Goal: Transaction & Acquisition: Purchase product/service

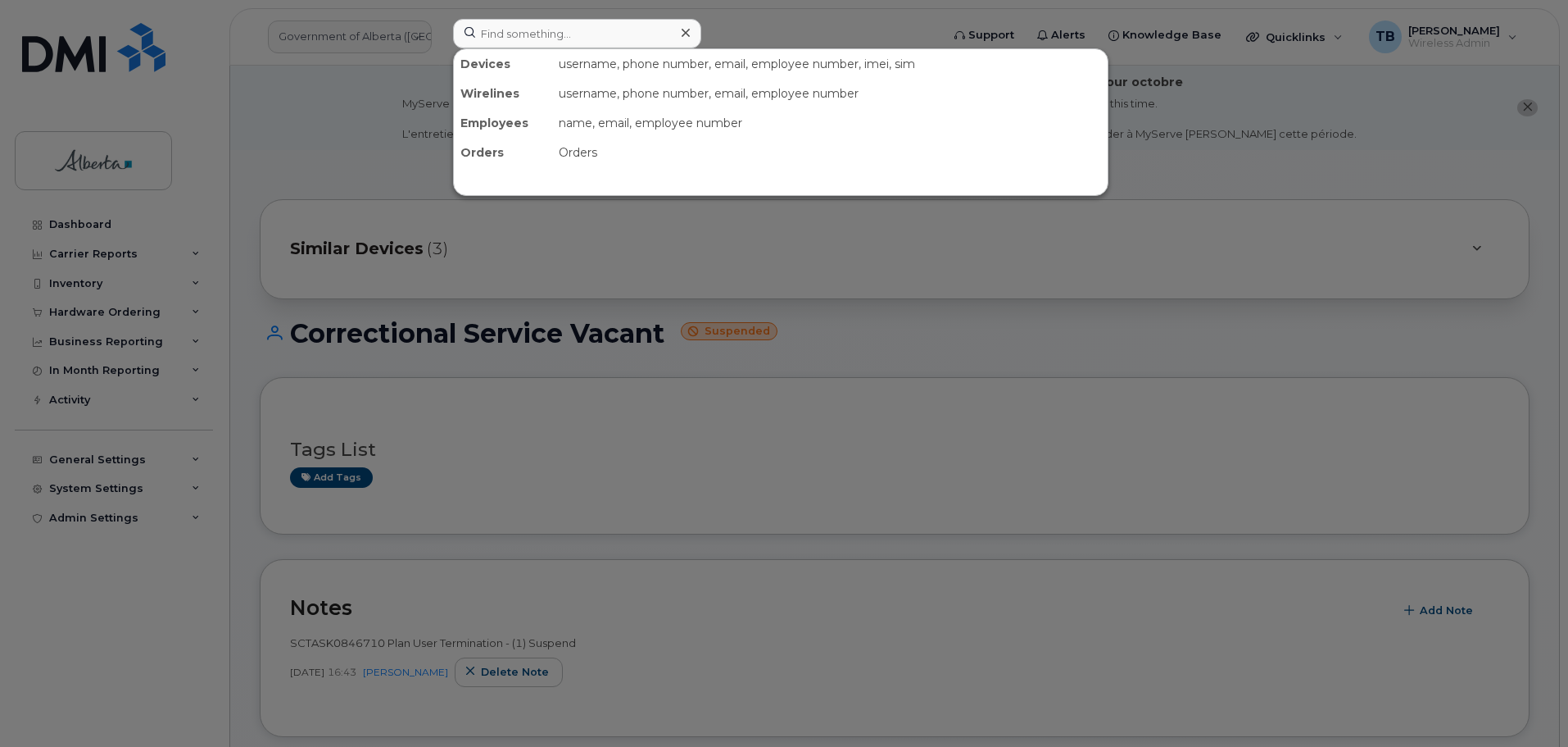
scroll to position [656, 0]
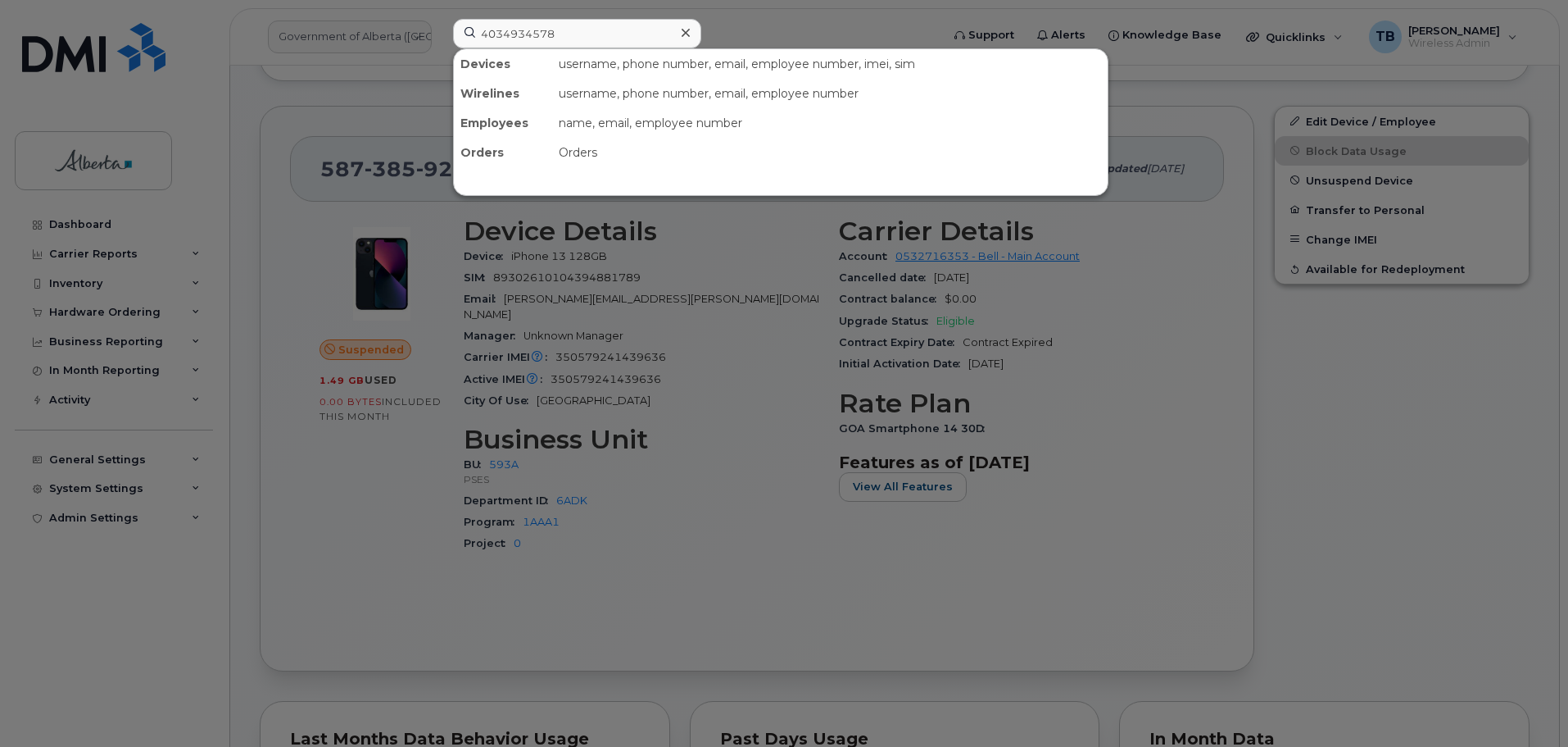
type input "4034934578"
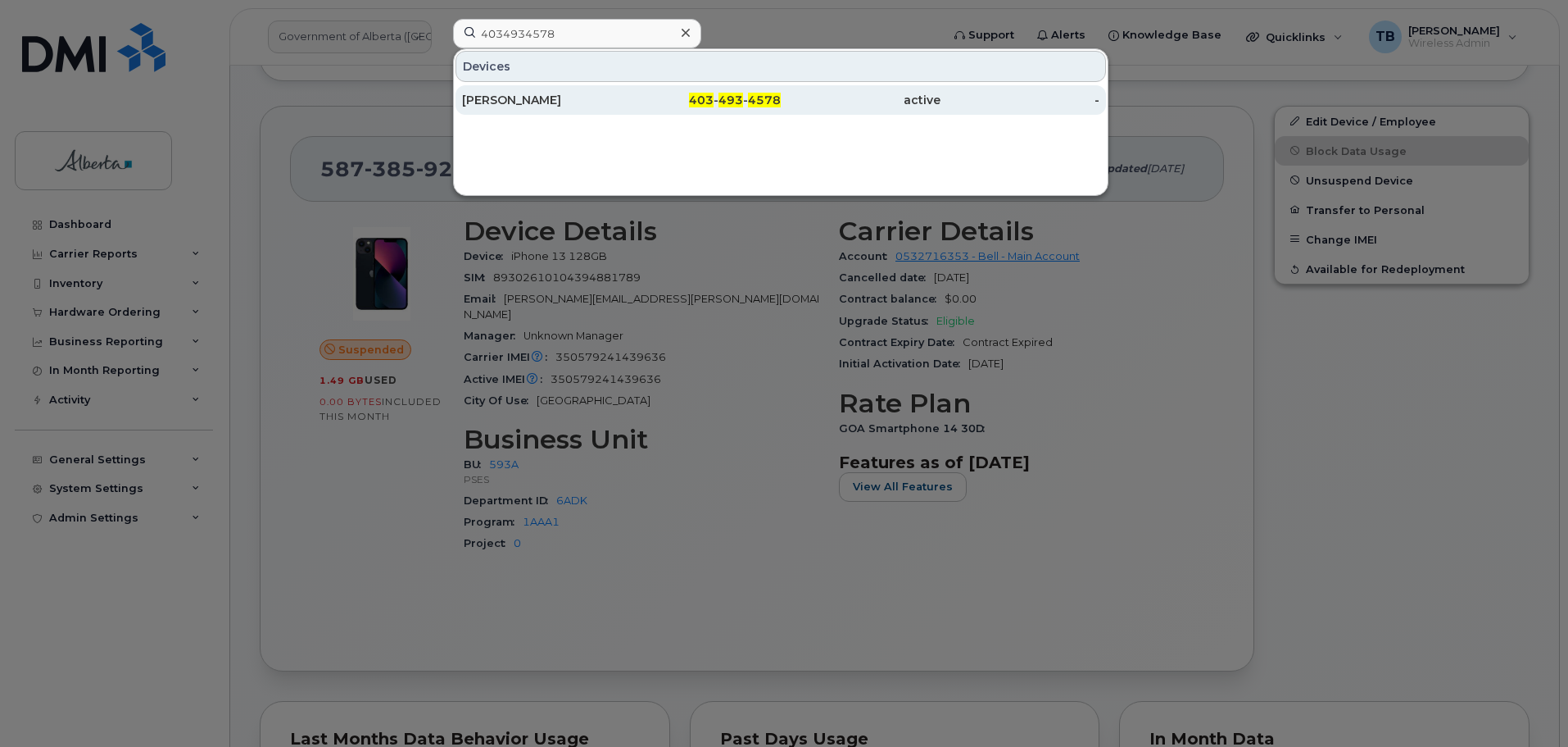
click at [500, 100] on div "Faye Baldock" at bounding box center [542, 100] width 160 height 16
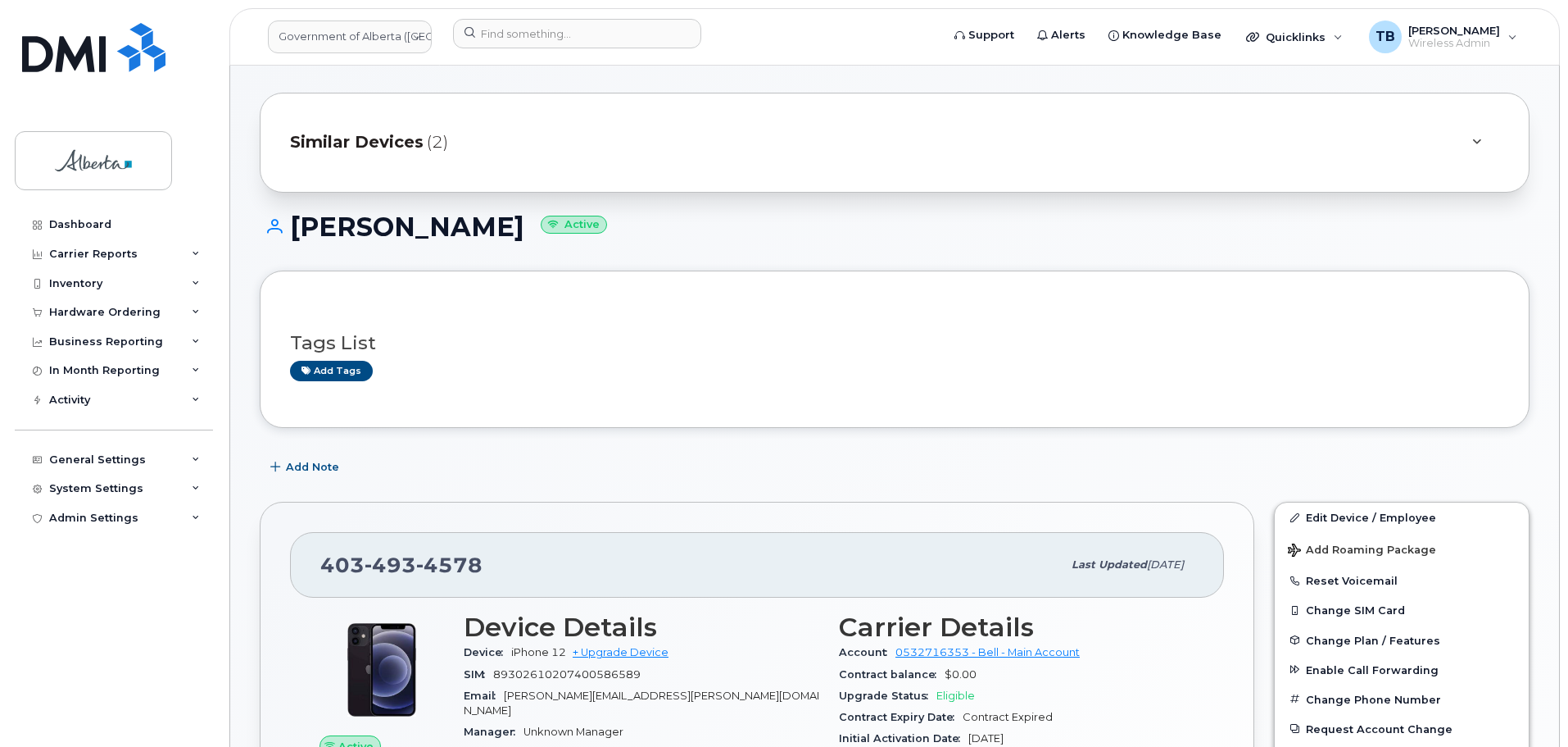
scroll to position [328, 0]
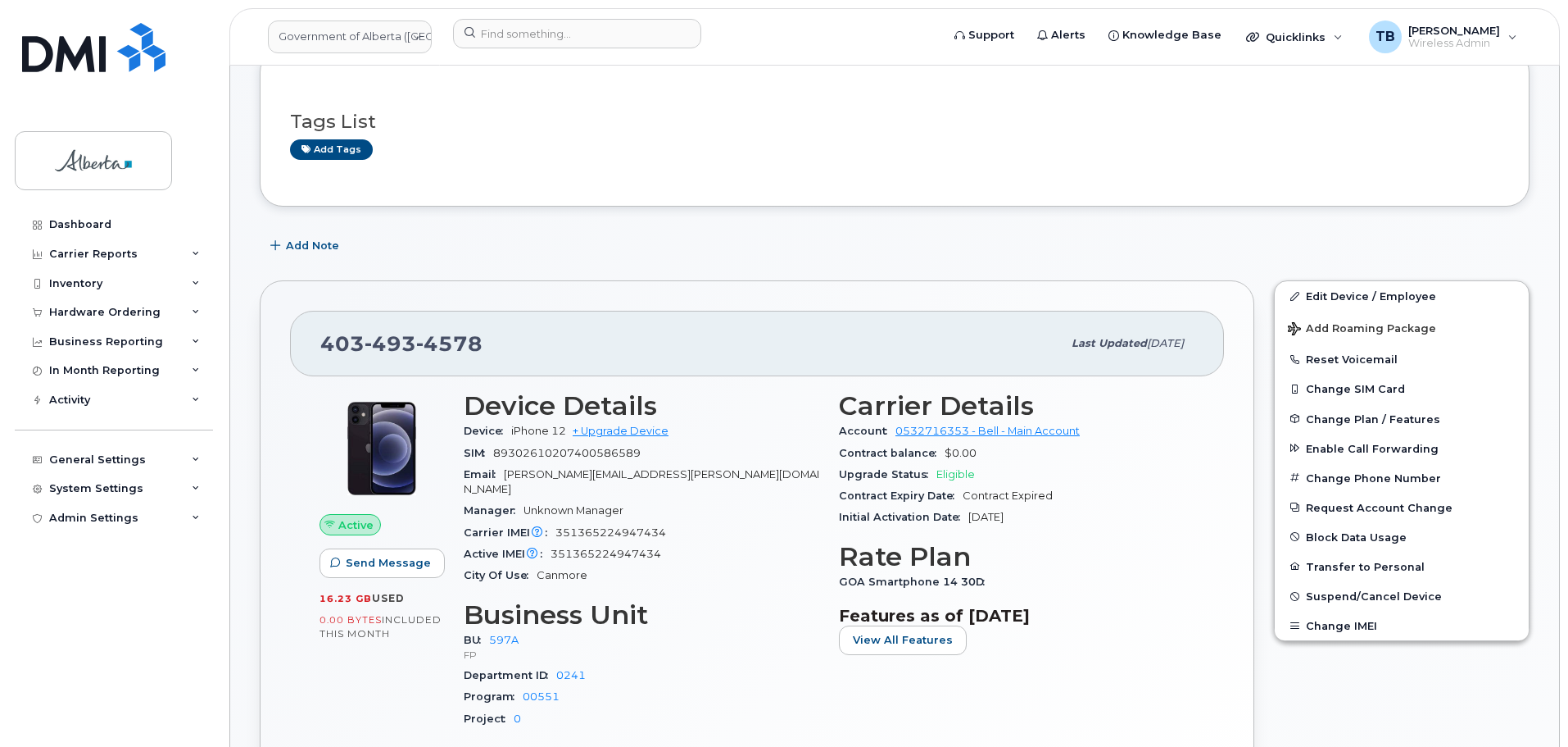
click at [525, 432] on span "iPhone 12" at bounding box center [539, 431] width 55 height 12
drag, startPoint x: 509, startPoint y: 427, endPoint x: 566, endPoint y: 430, distance: 57.1
click at [566, 430] on div "Device iPhone 12 + Upgrade Device" at bounding box center [642, 431] width 356 height 21
copy span "iPhone 12"
click at [595, 522] on div "Carrier IMEI Carrier IMEI is reported during the last billing cycle or change o…" at bounding box center [642, 532] width 356 height 21
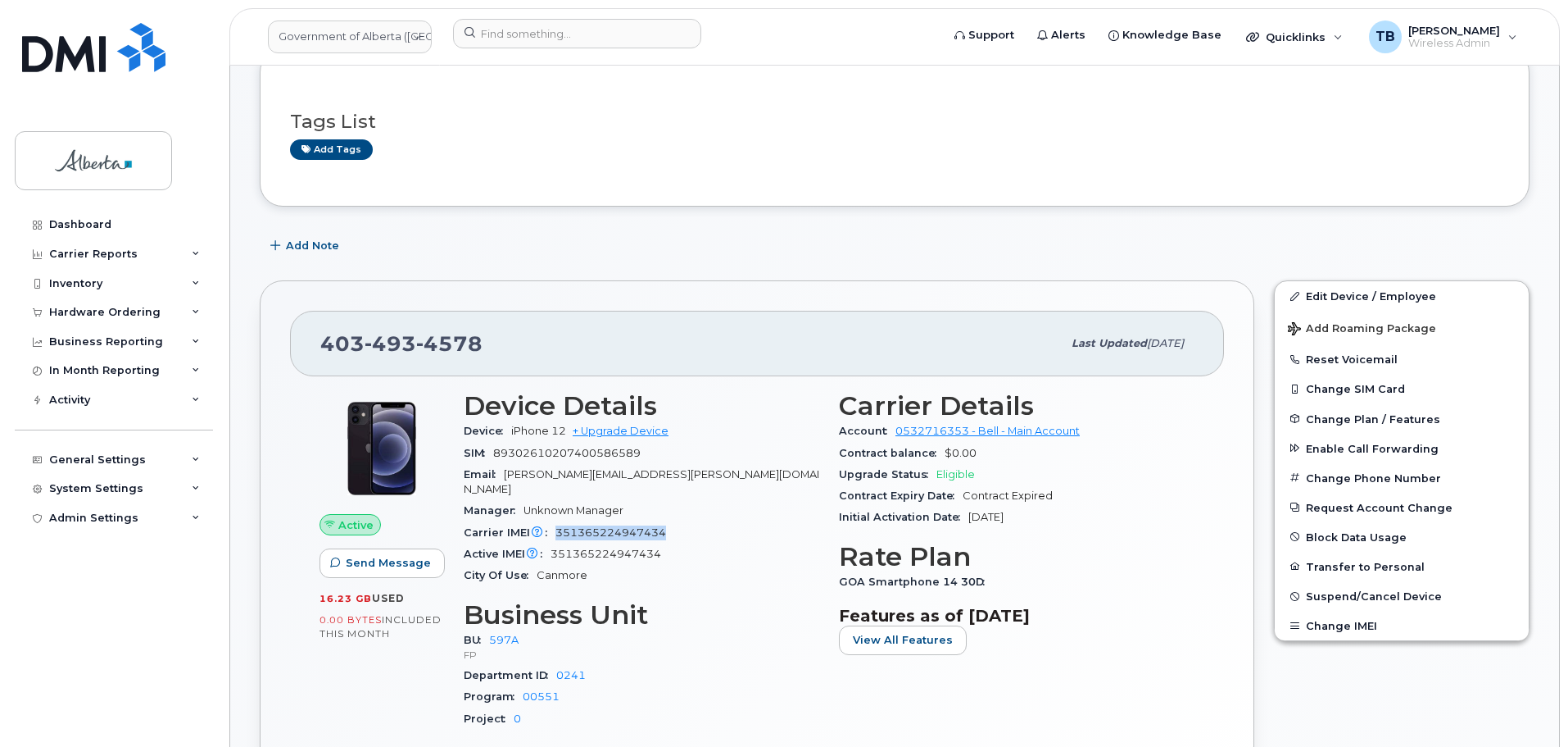
click at [595, 522] on div "Carrier IMEI Carrier IMEI is reported during the last billing cycle or change o…" at bounding box center [642, 532] width 356 height 21
copy span "351365224947434"
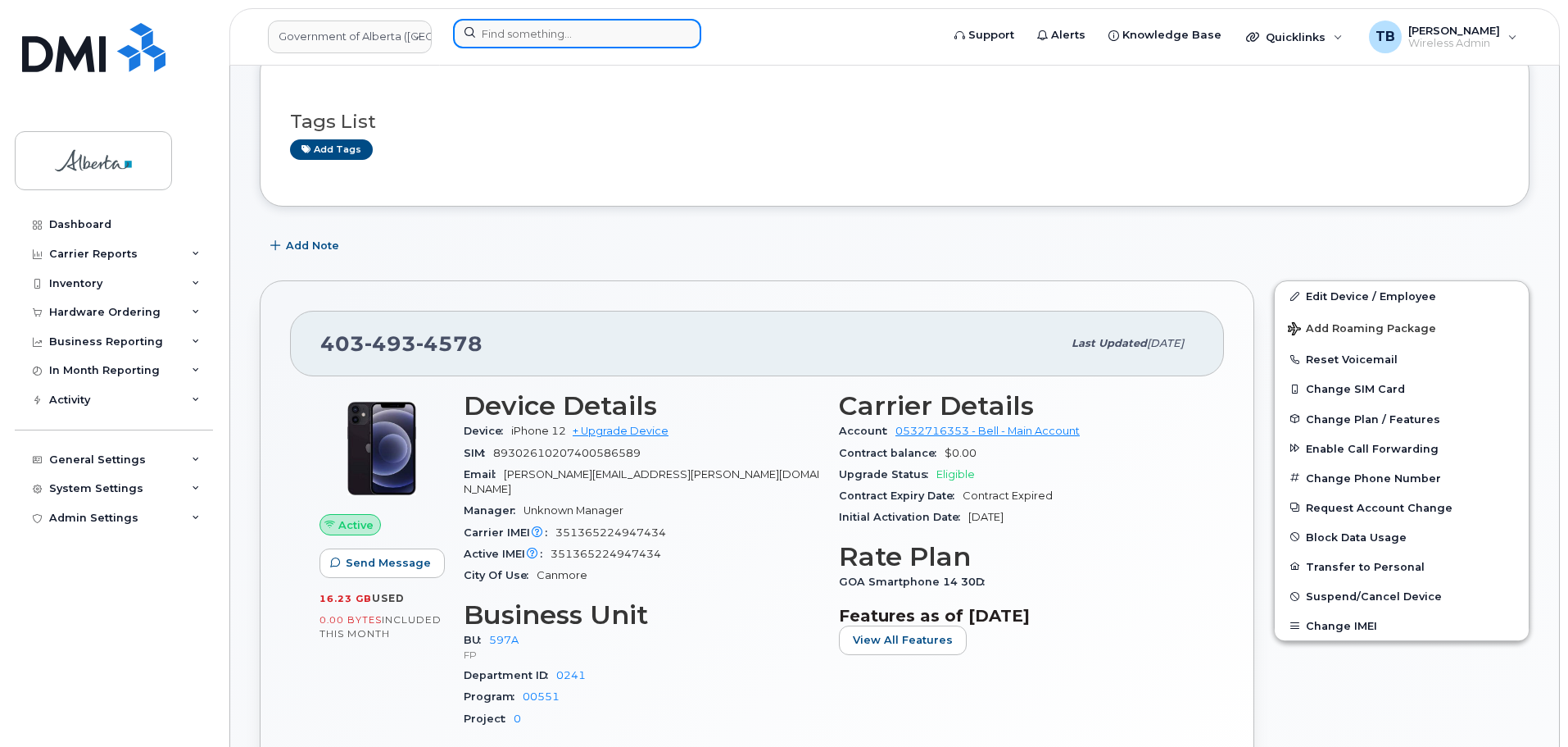
click at [503, 46] on input at bounding box center [577, 34] width 248 height 29
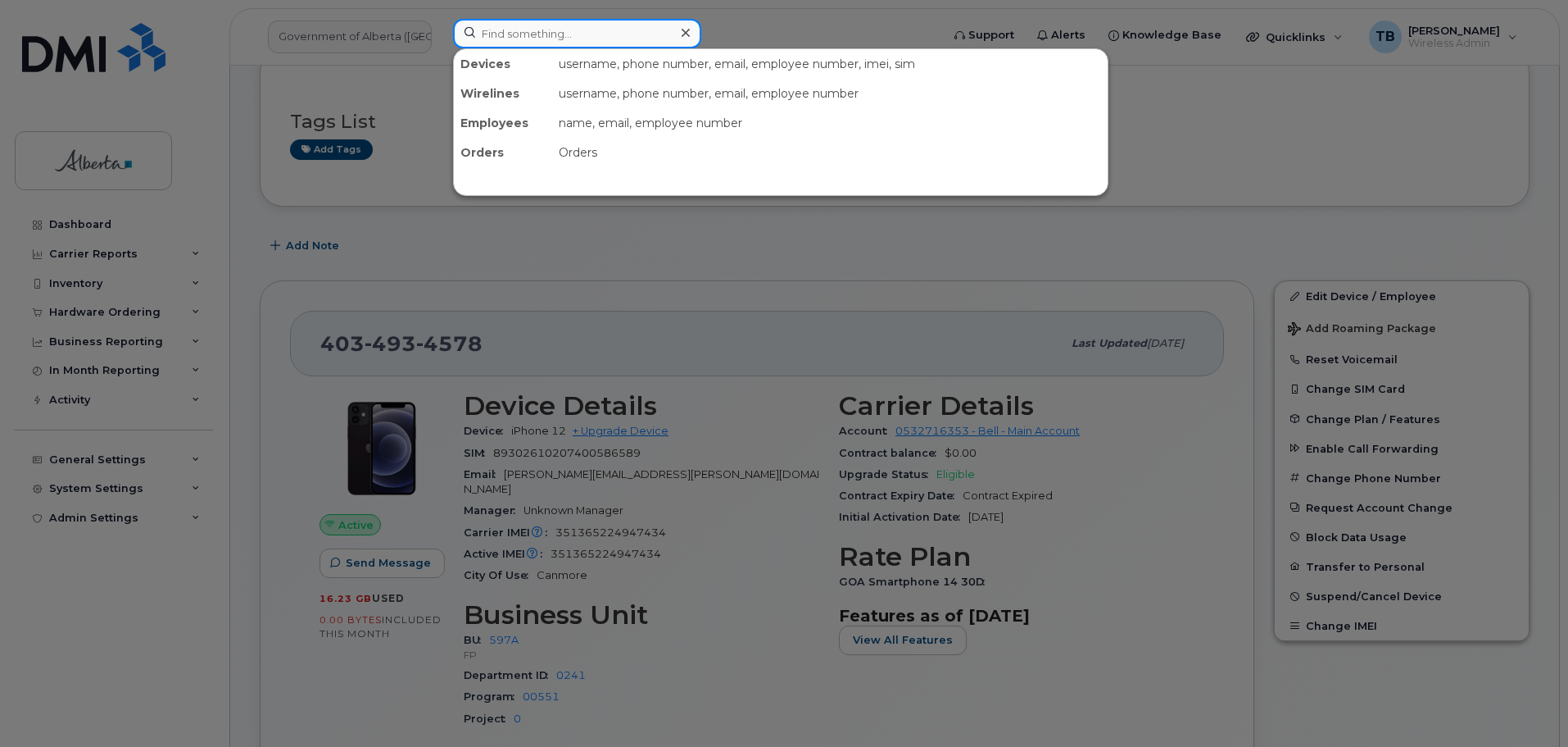
paste input "7802393517"
type input "7802393517"
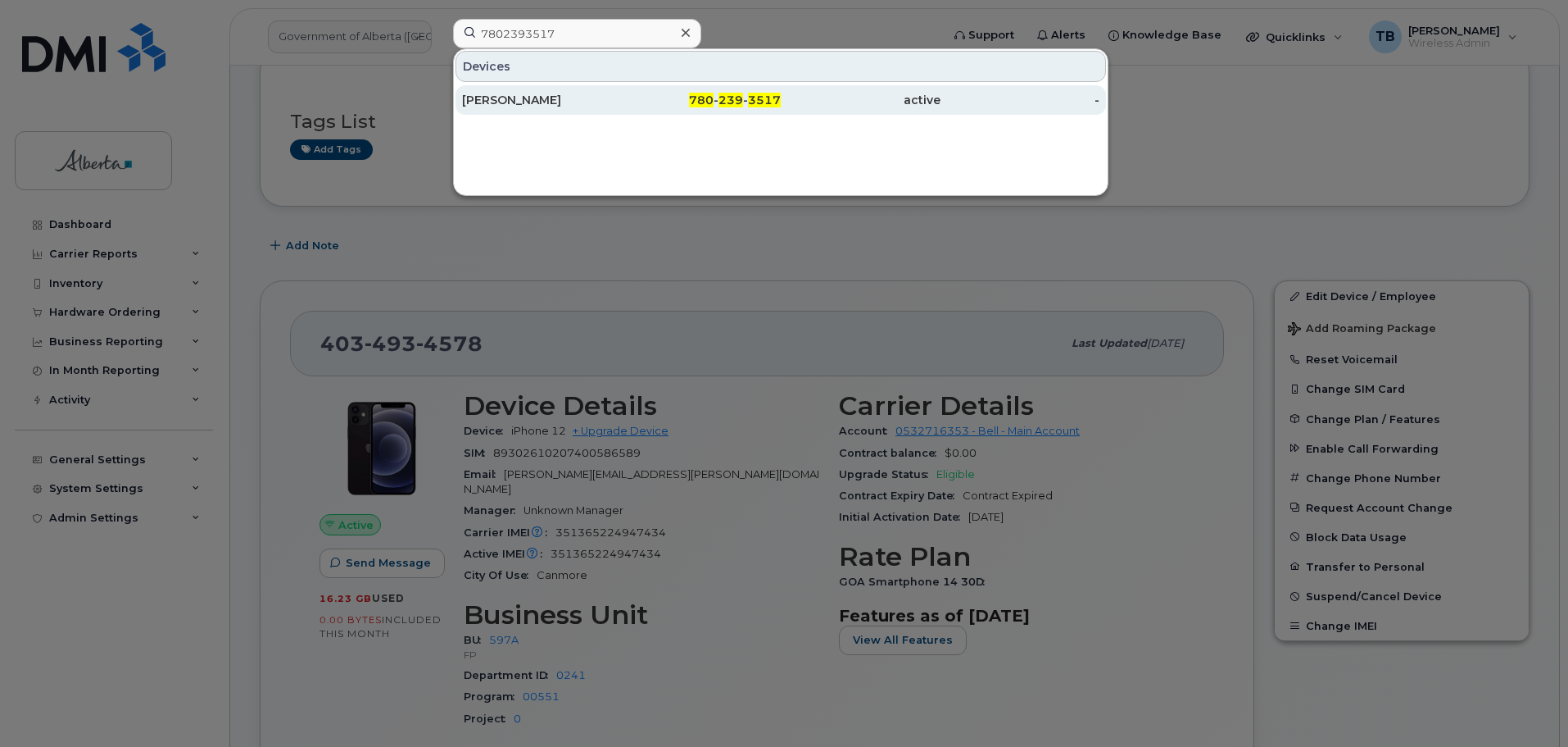
click at [508, 100] on div "Janice Ngo" at bounding box center [542, 100] width 160 height 16
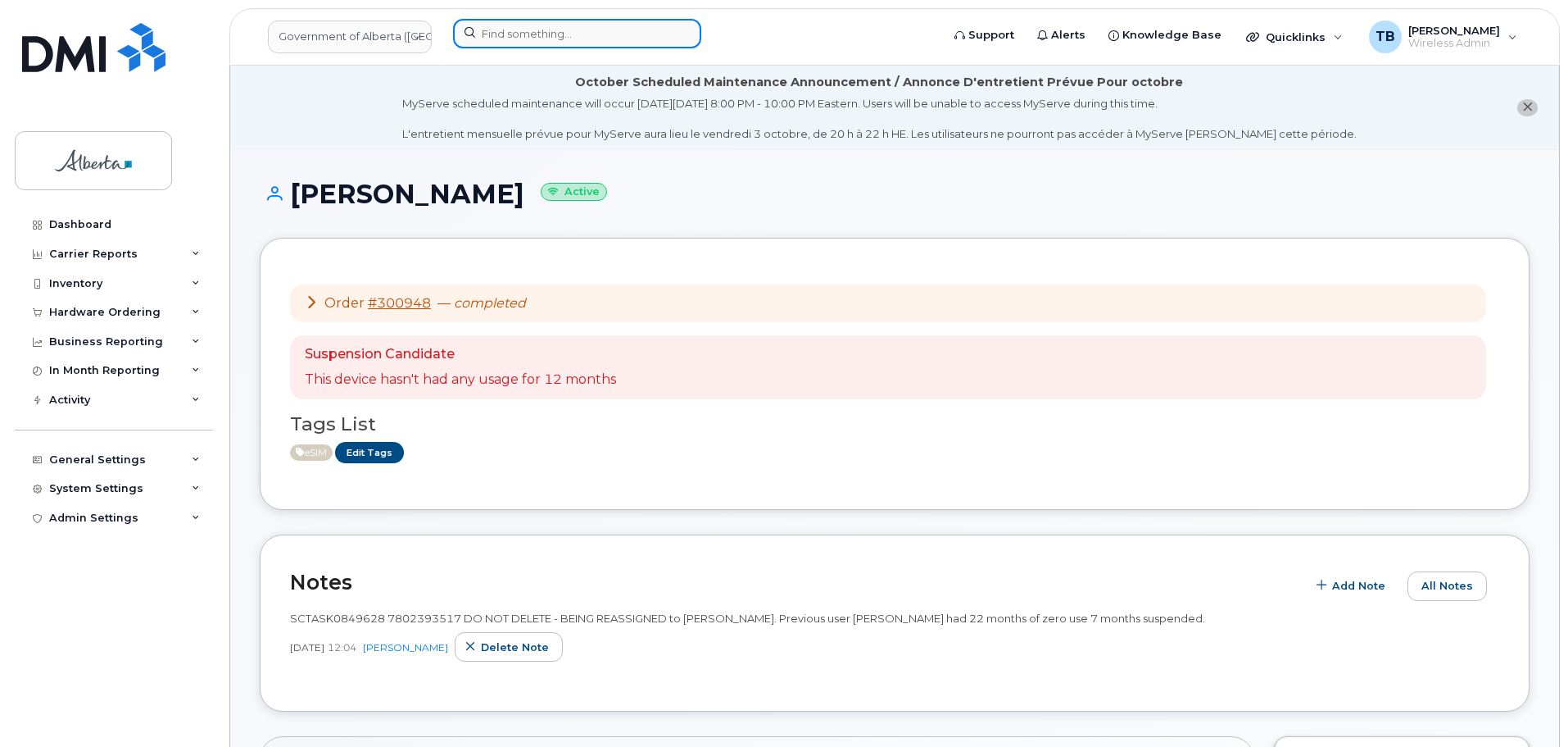
click at [512, 46] on input at bounding box center [577, 34] width 248 height 29
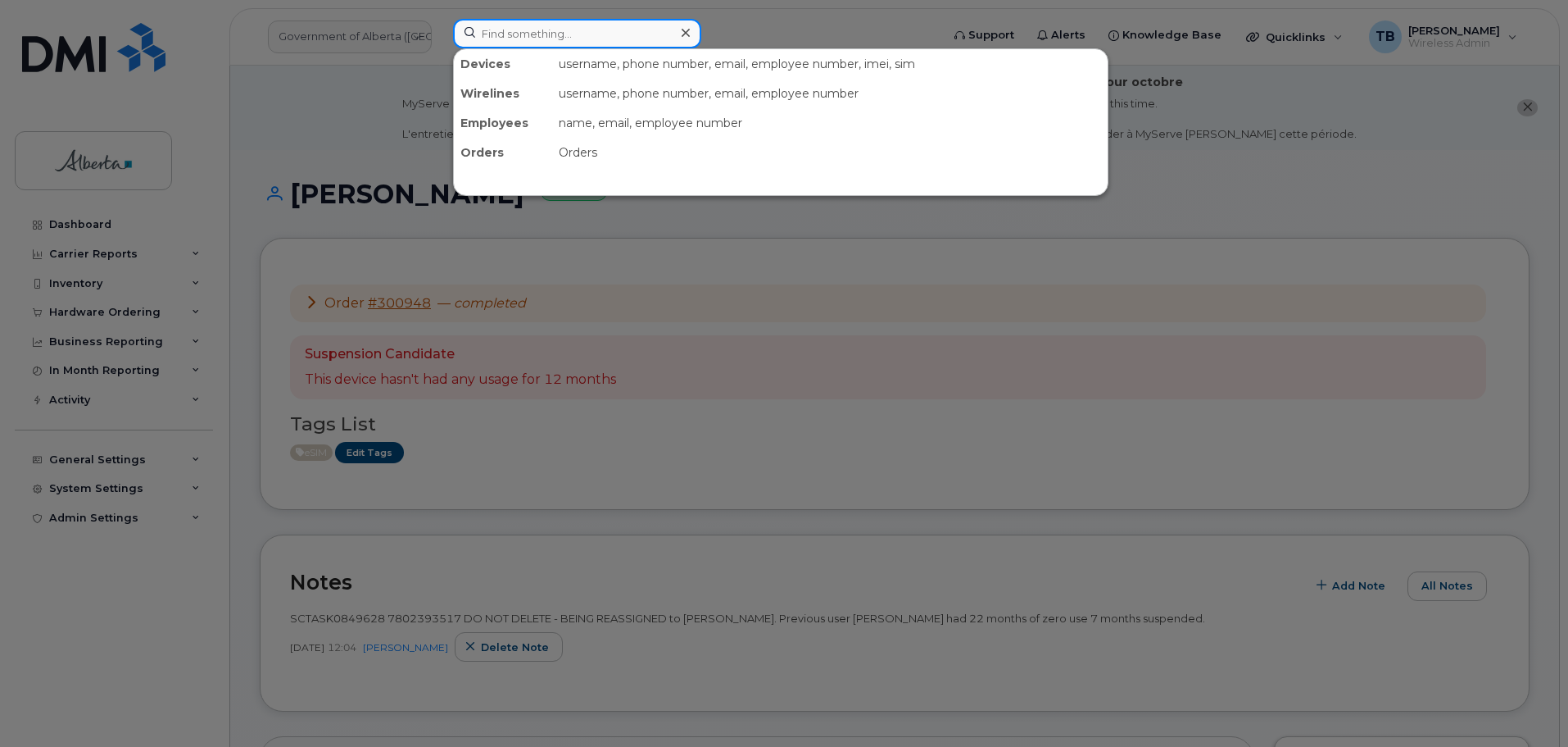
paste input "4034833038"
type input "4034833038"
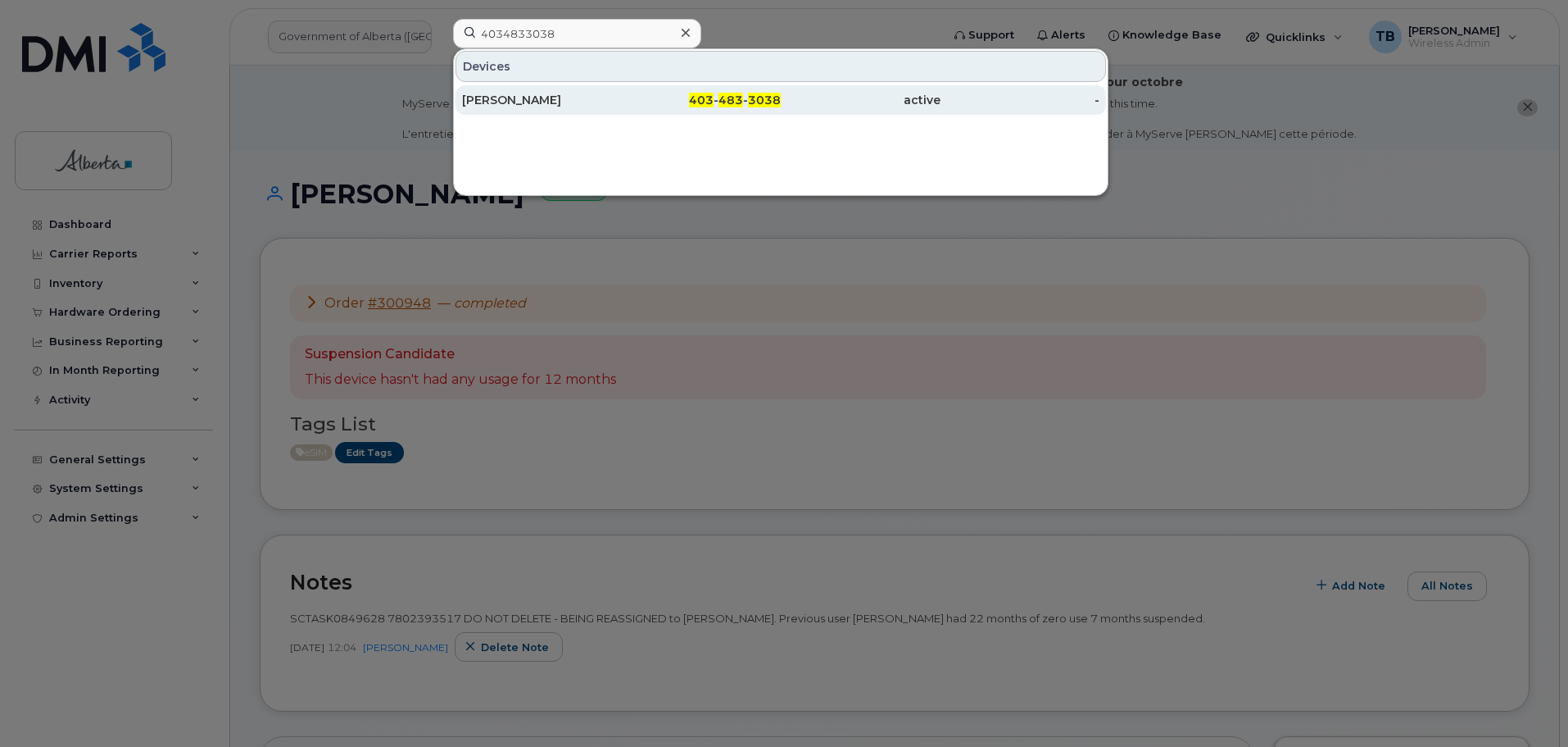
click at [508, 101] on div "Ashley Johnston" at bounding box center [542, 100] width 160 height 16
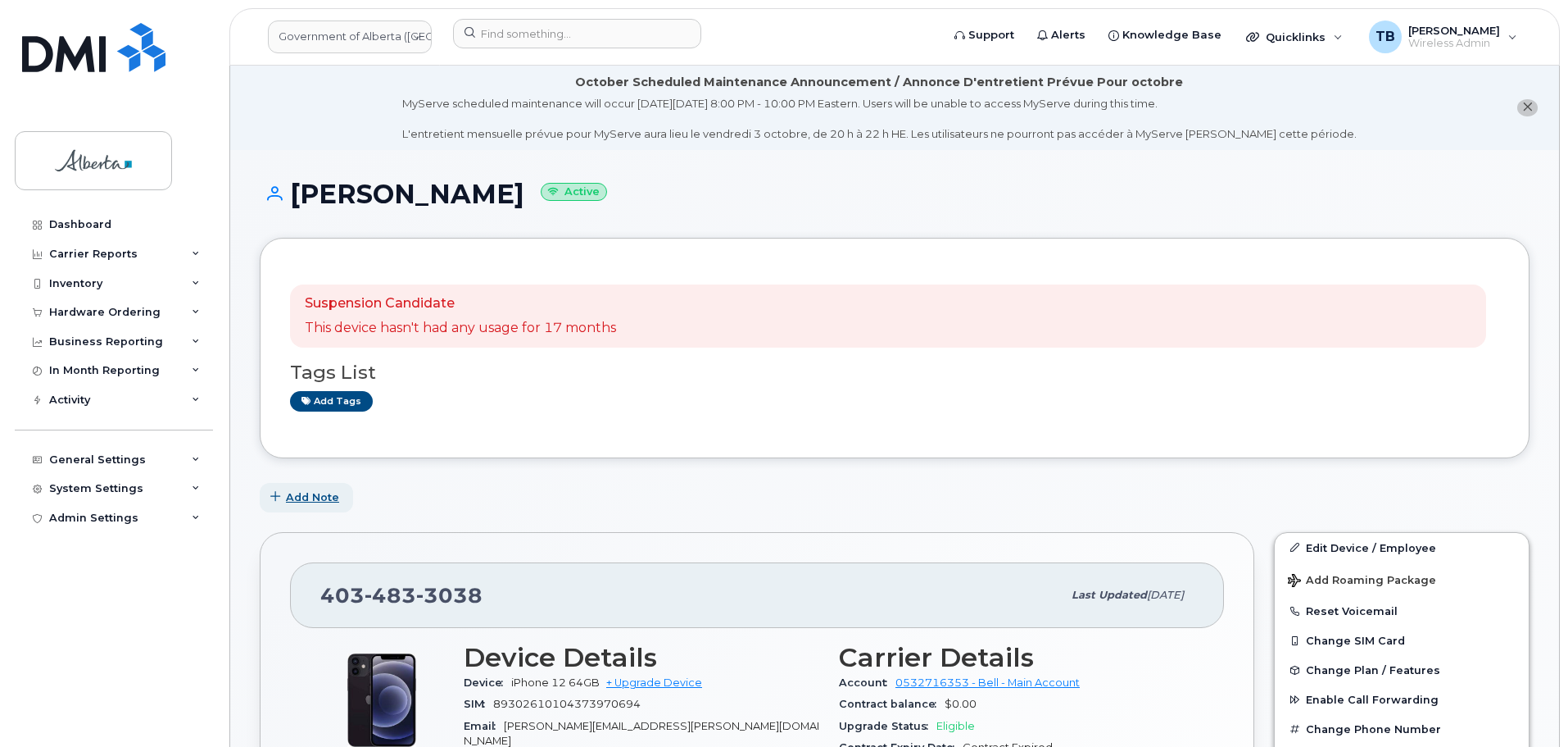
click at [309, 504] on span "Add Note" at bounding box center [313, 497] width 53 height 15
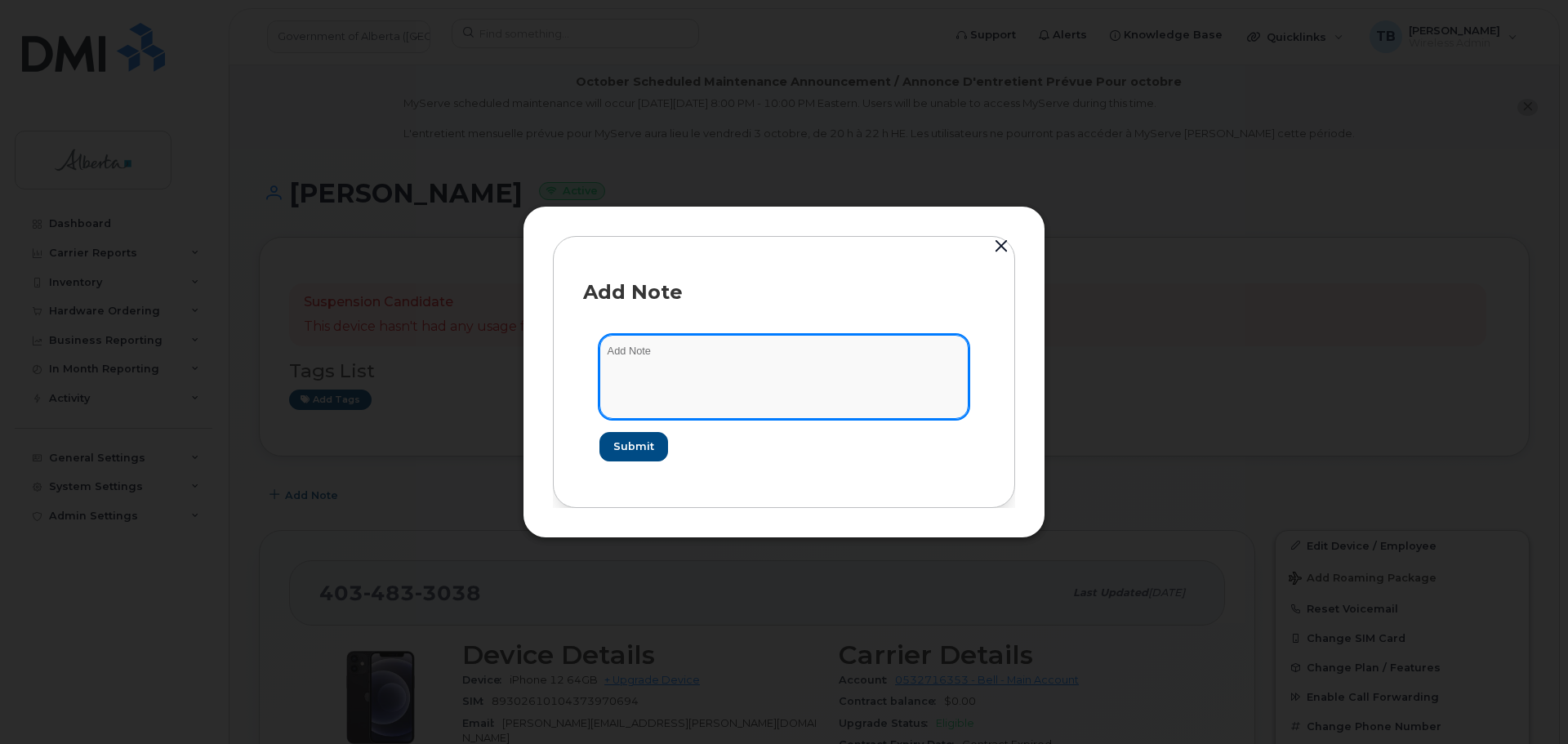
click at [659, 360] on textarea at bounding box center [784, 376] width 369 height 83
paste textarea "SCTASK0856103 4034833038 DO NOT DELETE - BEING REASSIGNED to Caleb Sheppard. Pr…"
type textarea "SCTASK0856103 4034833038 DO NOT DELETE - BEING REASSIGNED to Caleb Sheppard. Pr…"
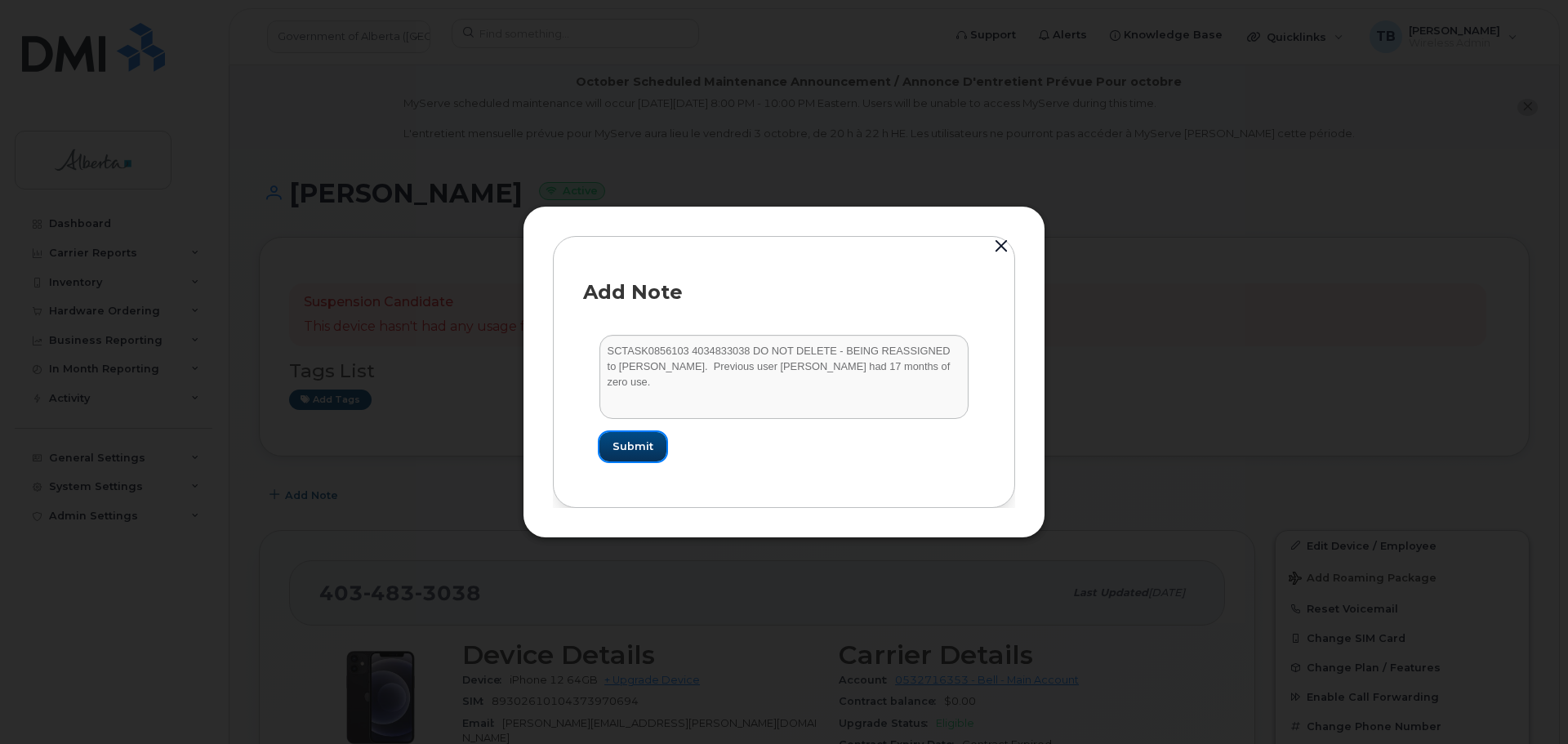
click at [630, 447] on span "Submit" at bounding box center [633, 446] width 41 height 15
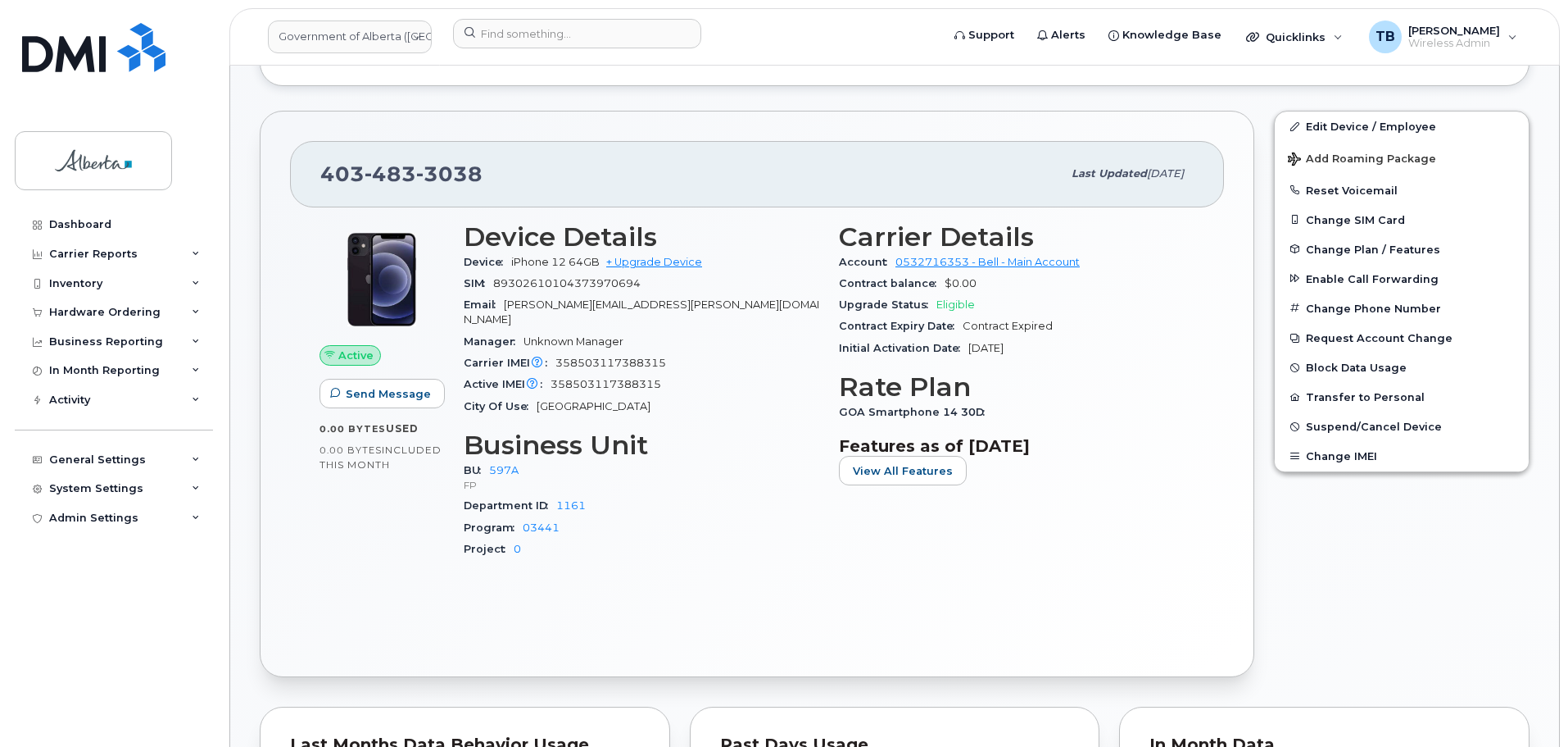
scroll to position [410, 0]
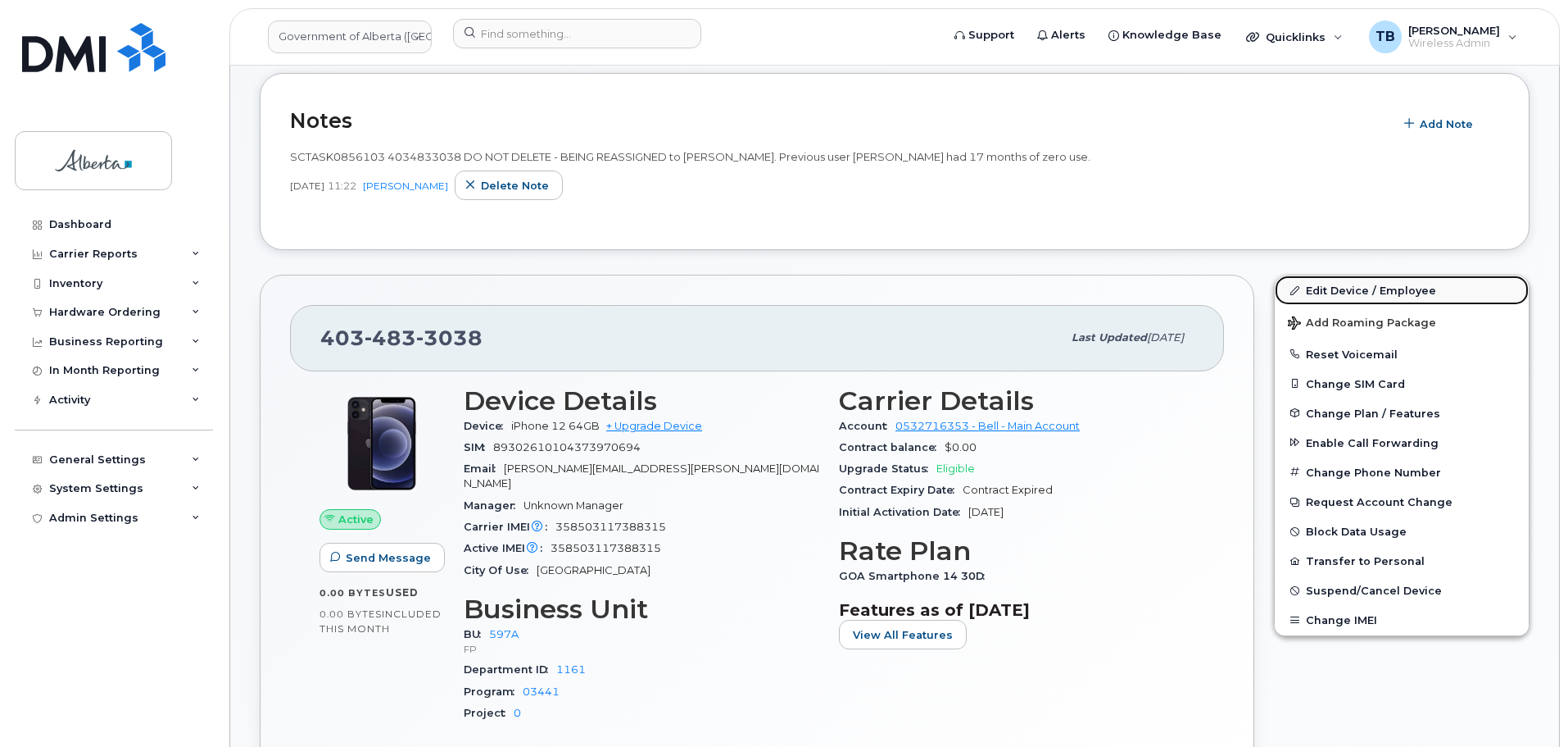
click at [1339, 293] on link "Edit Device / Employee" at bounding box center [1402, 290] width 254 height 29
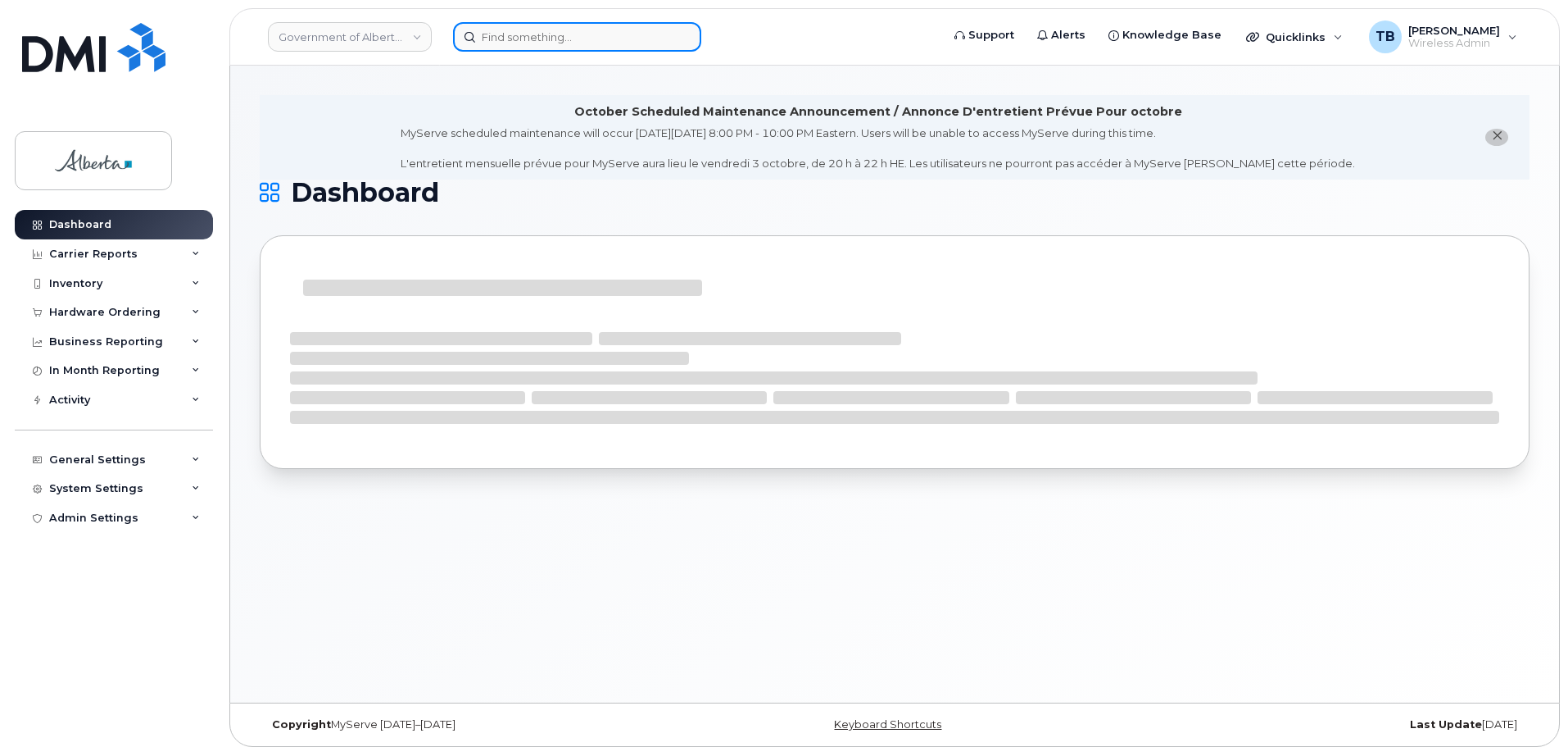
click at [527, 39] on input at bounding box center [577, 37] width 248 height 29
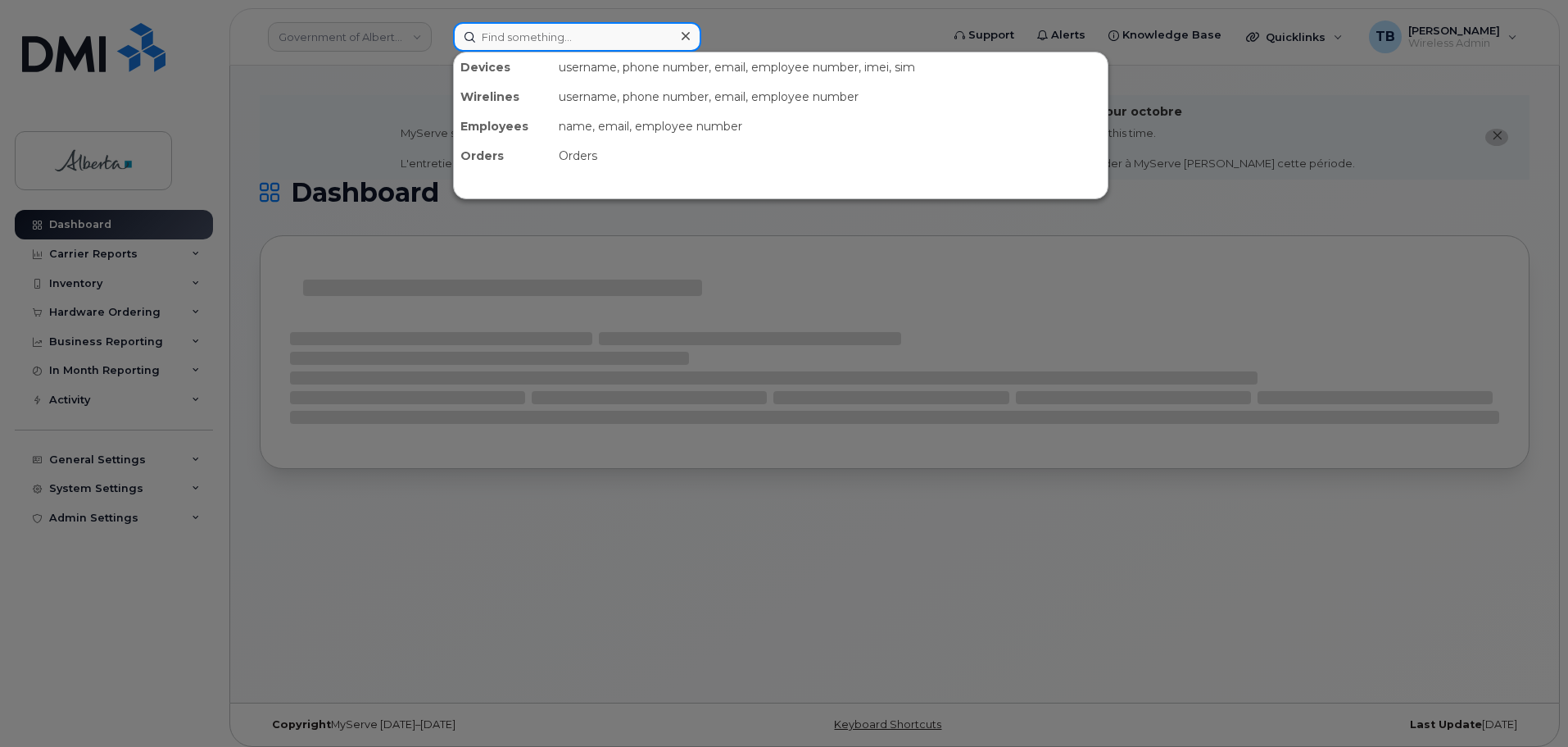
paste input "358709092066574"
type input "358709092066574"
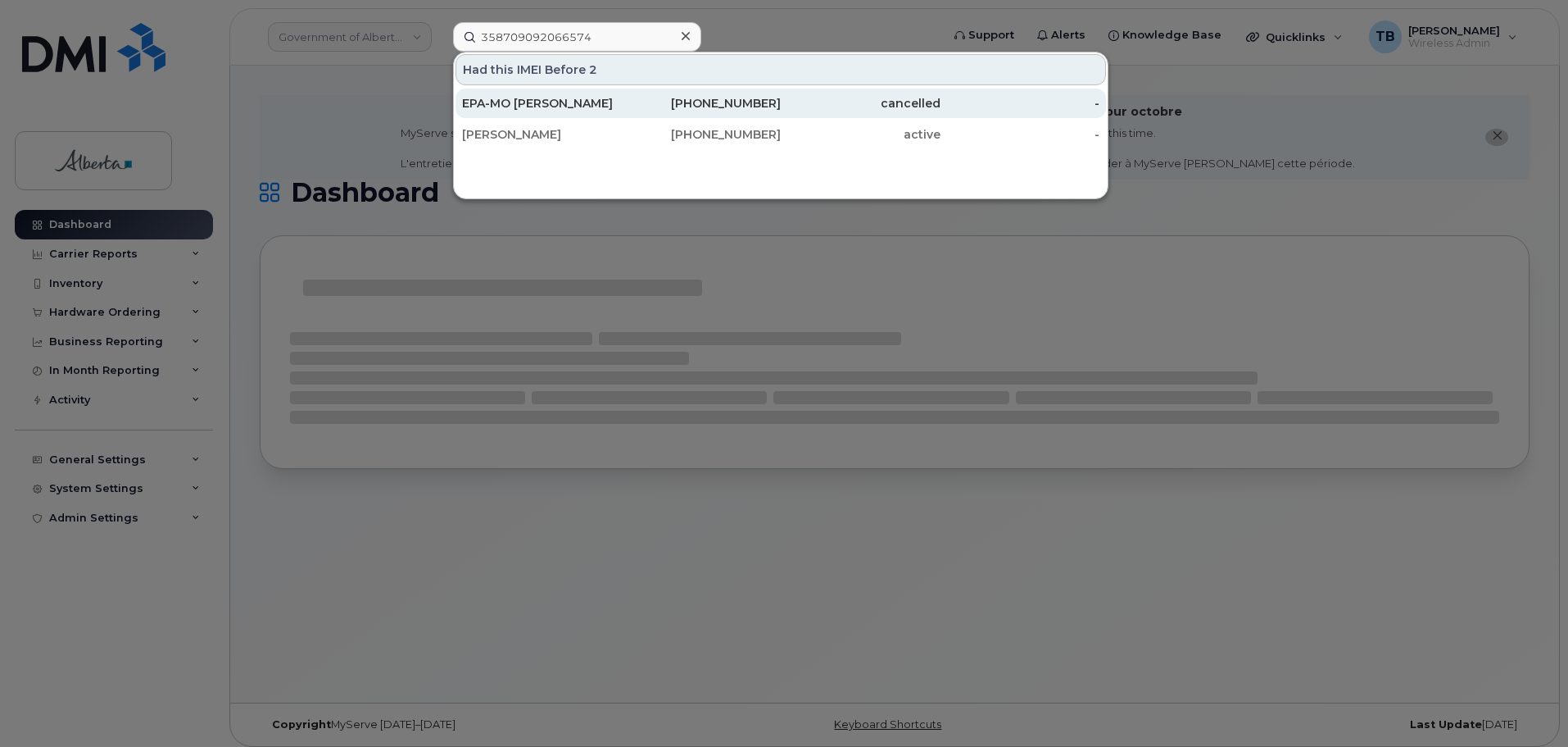
click at [553, 103] on div "EPA-MO [PERSON_NAME]" at bounding box center [542, 103] width 160 height 16
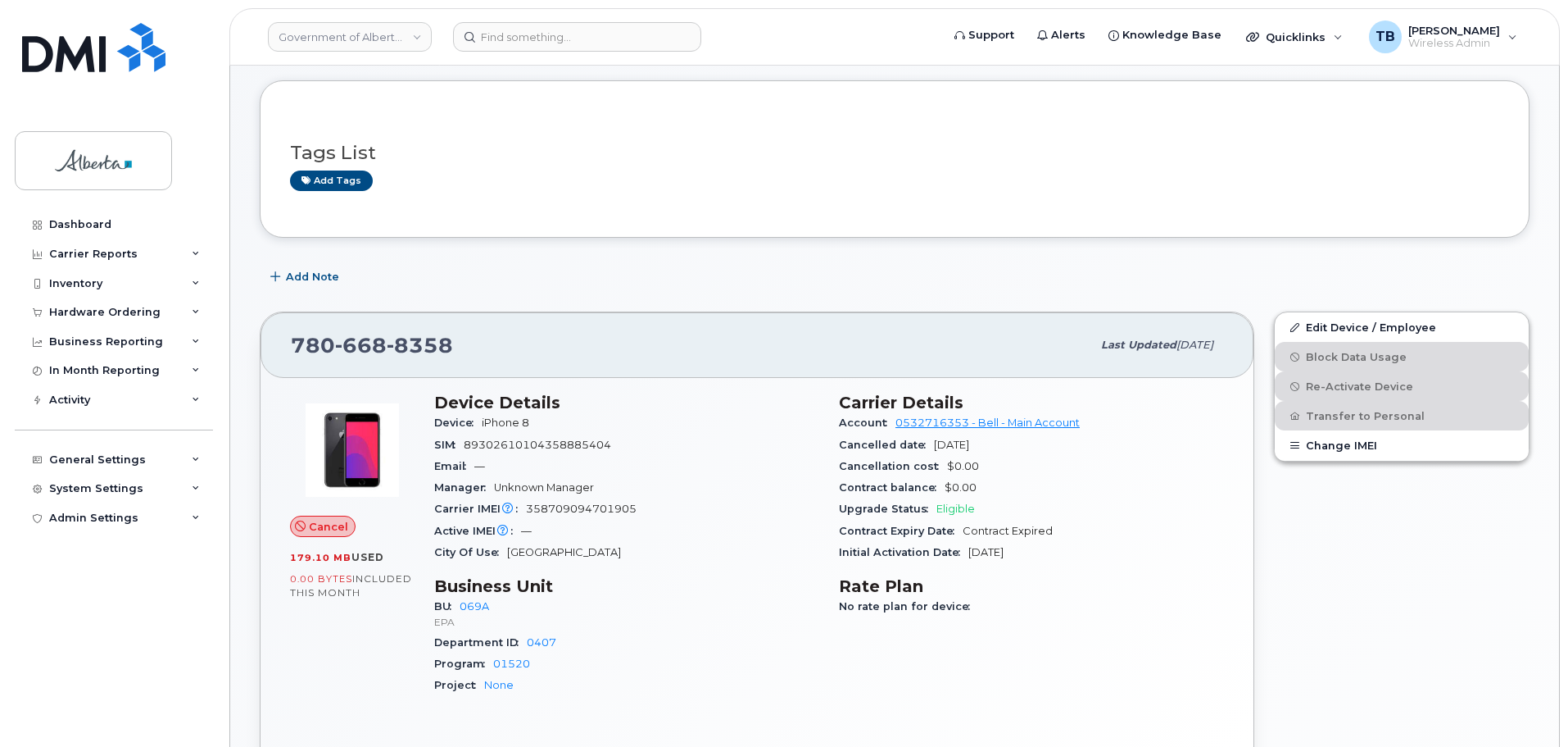
scroll to position [164, 0]
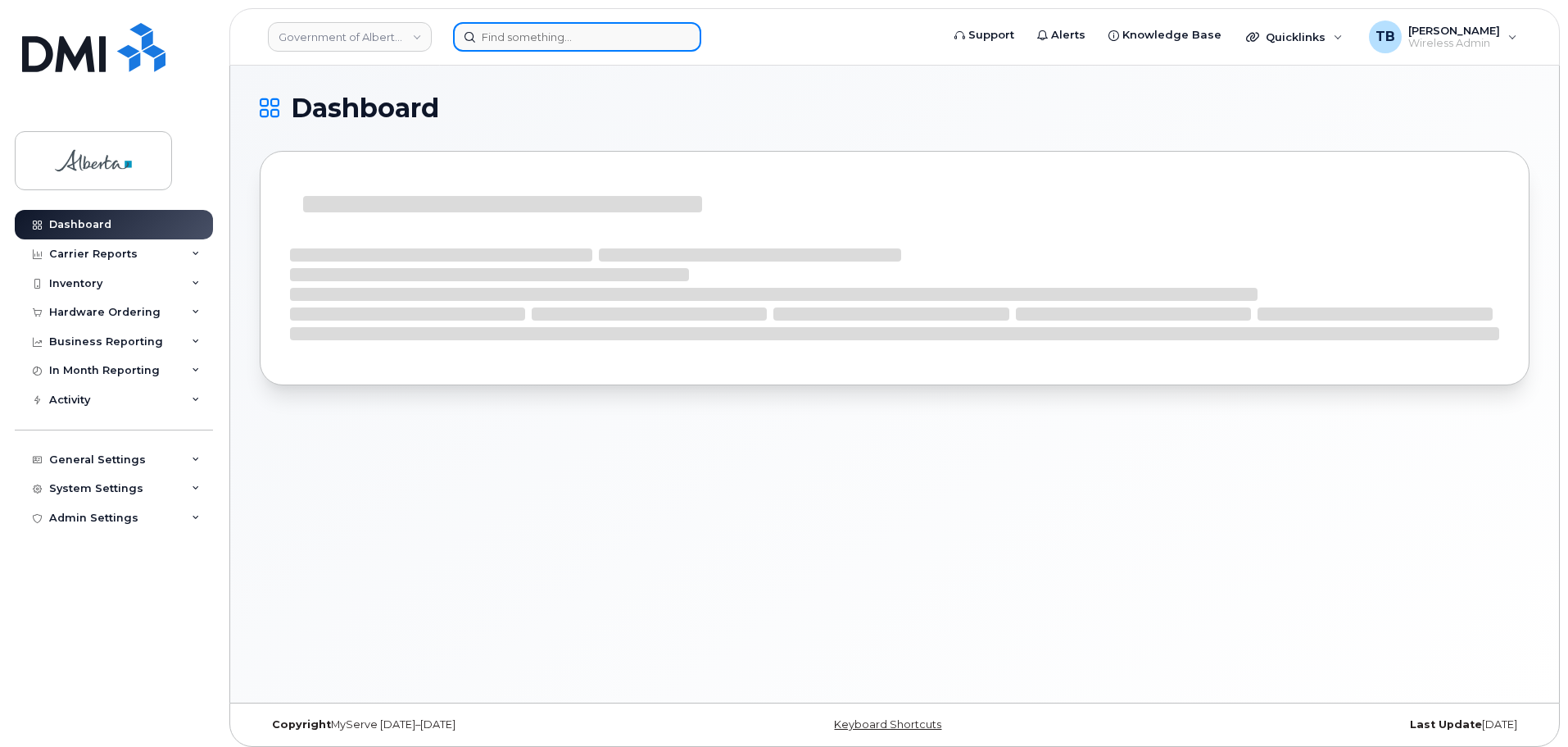
click at [503, 44] on input at bounding box center [577, 37] width 248 height 29
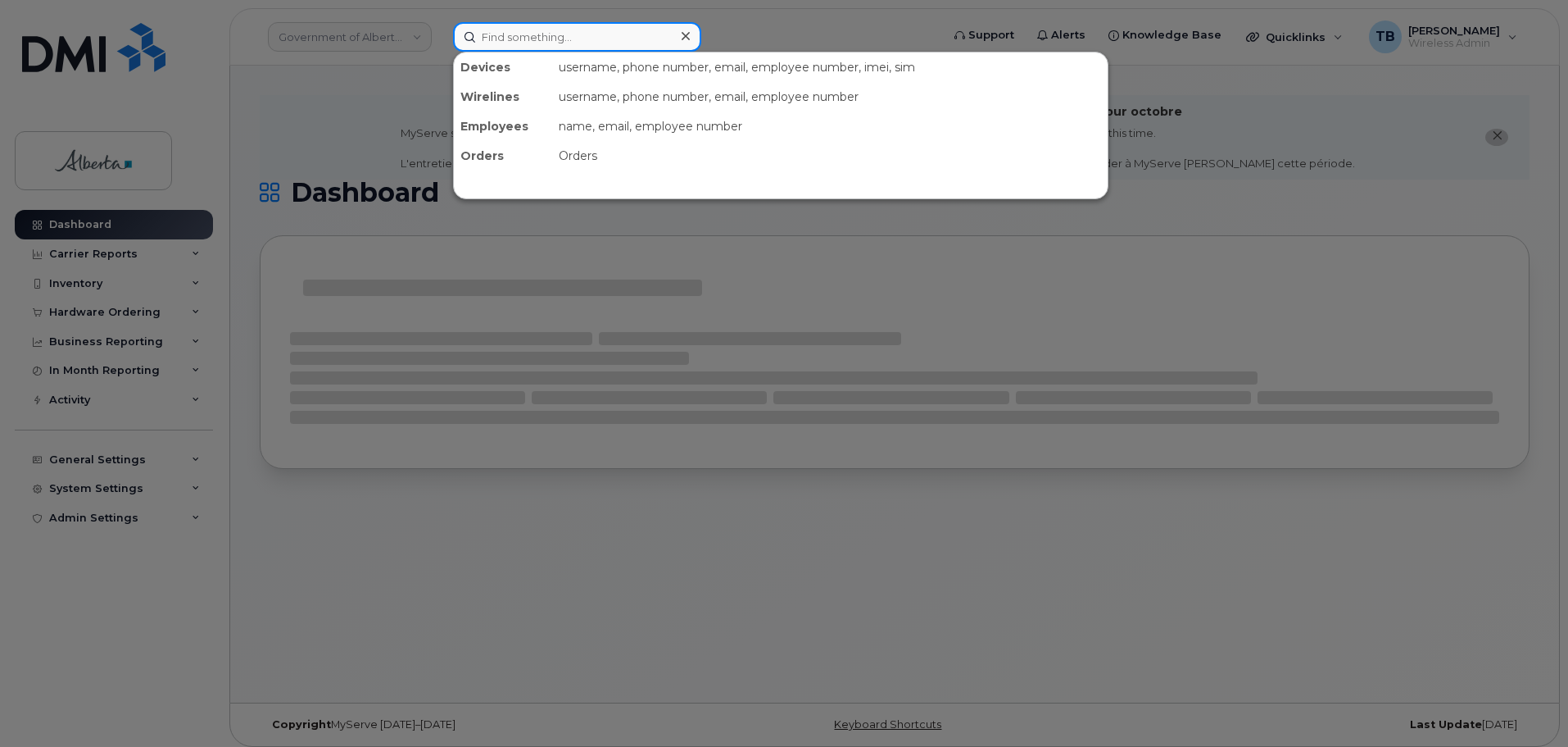
paste input "358709092066574"
type input "358709092066574"
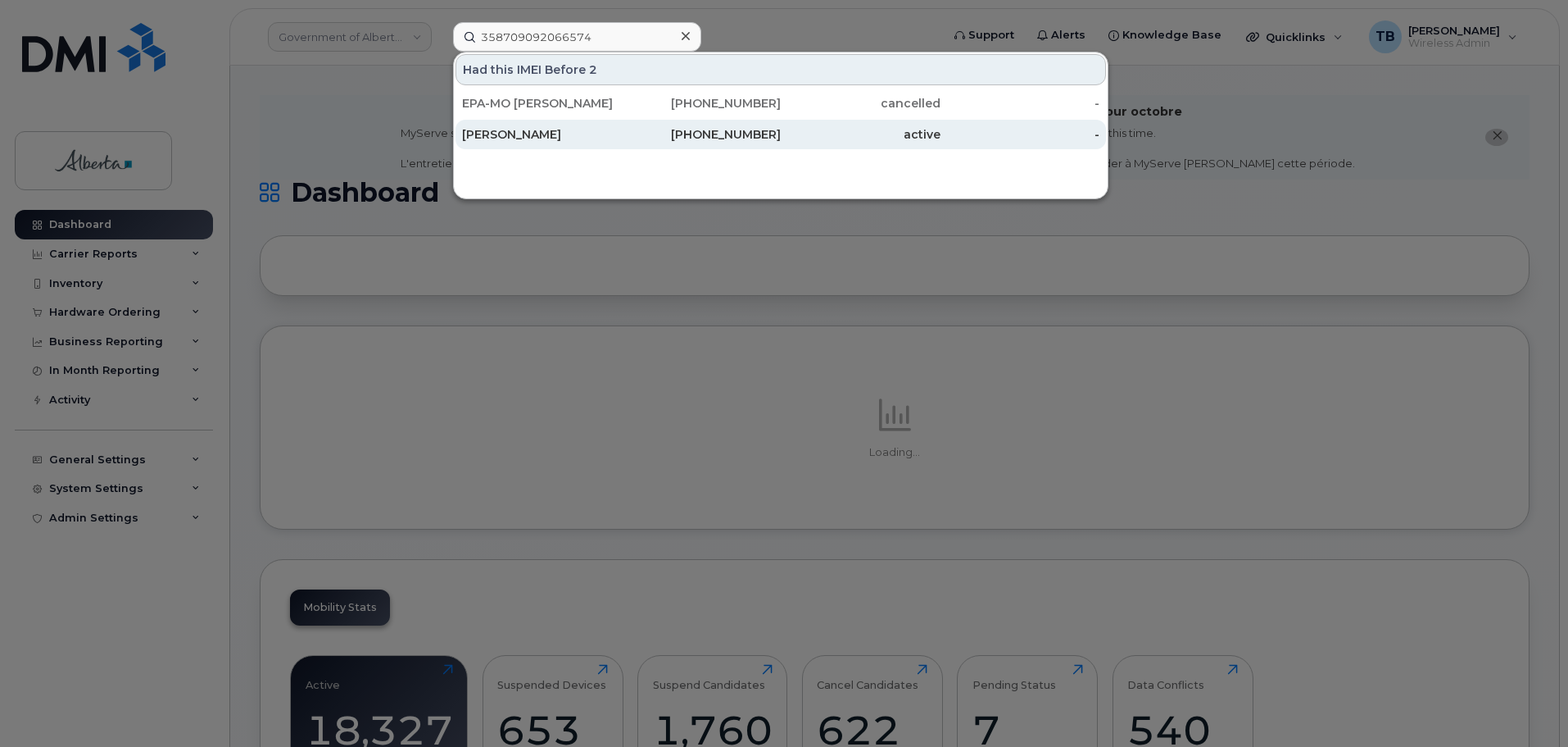
drag, startPoint x: 512, startPoint y: 94, endPoint x: 562, endPoint y: 148, distance: 73.6
click at [512, 94] on div "EPA-MO [PERSON_NAME]" at bounding box center [542, 103] width 160 height 29
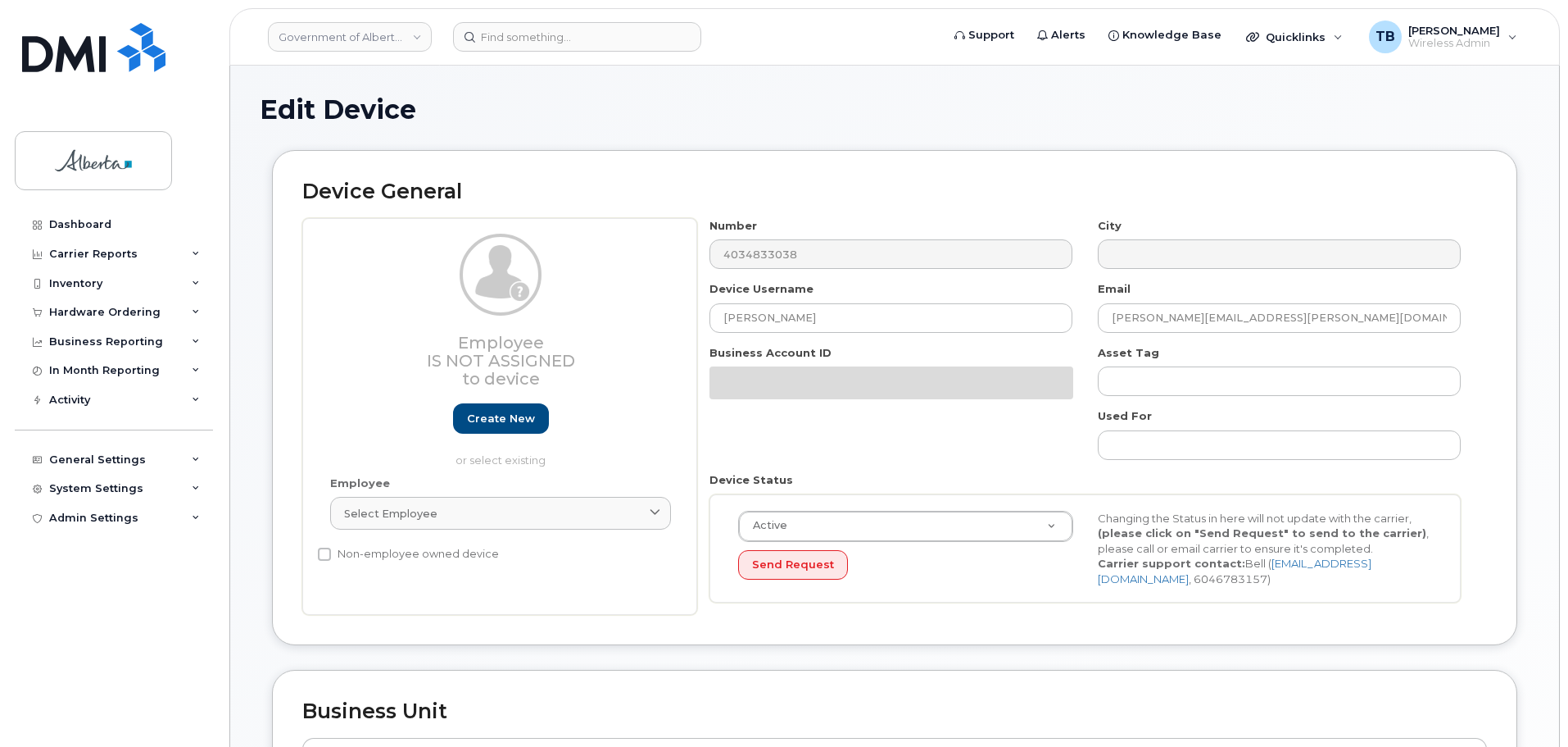
select select "4797726"
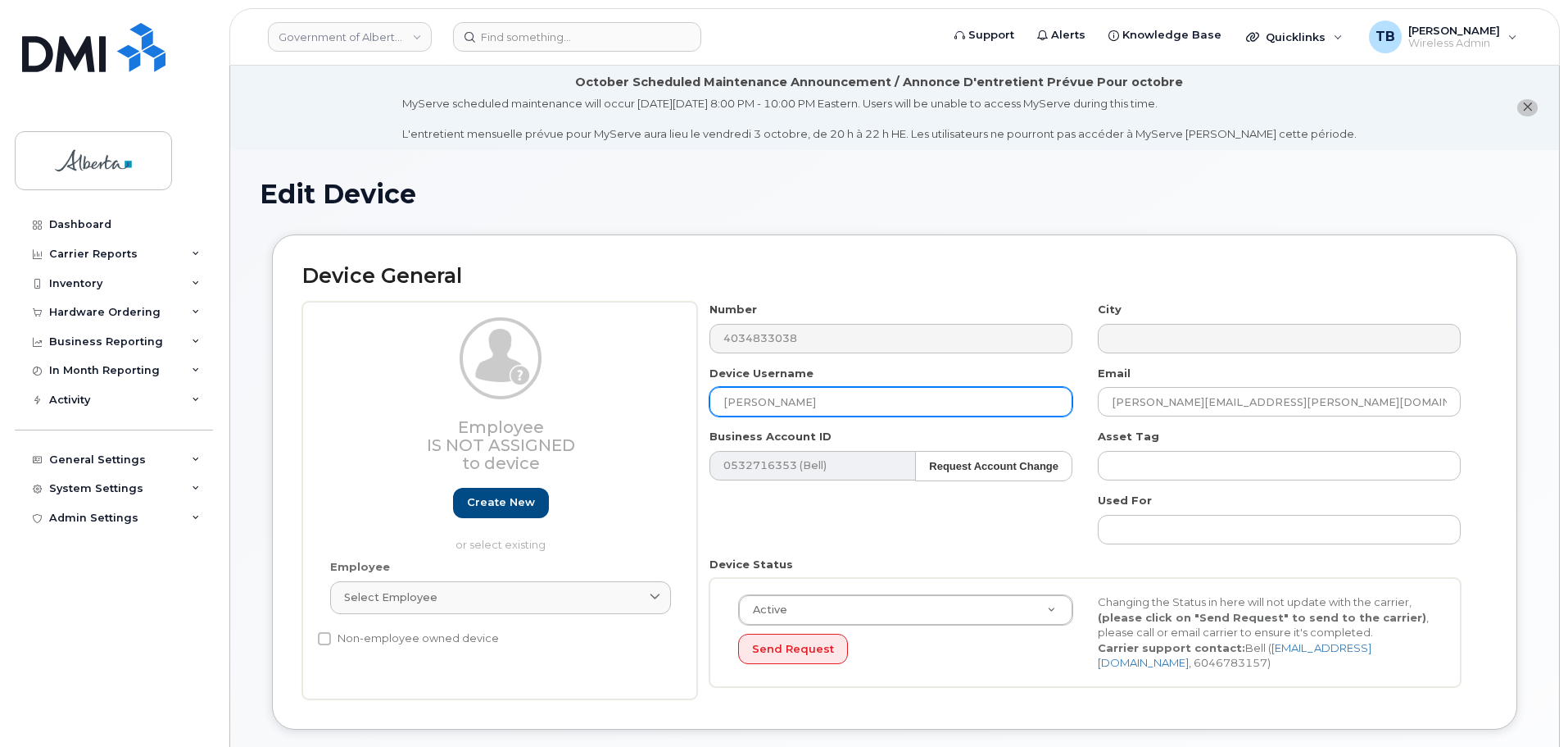
drag, startPoint x: 835, startPoint y: 407, endPoint x: 575, endPoint y: 406, distance: 260.0
click at [574, 406] on div "Employee Is not assigned to device Create new or select existing Employee Selec…" at bounding box center [894, 500] width 1185 height 397
paste input "[PERSON_NAME]"
type input "[PERSON_NAME]"
drag, startPoint x: 1025, startPoint y: 395, endPoint x: 938, endPoint y: 393, distance: 87.0
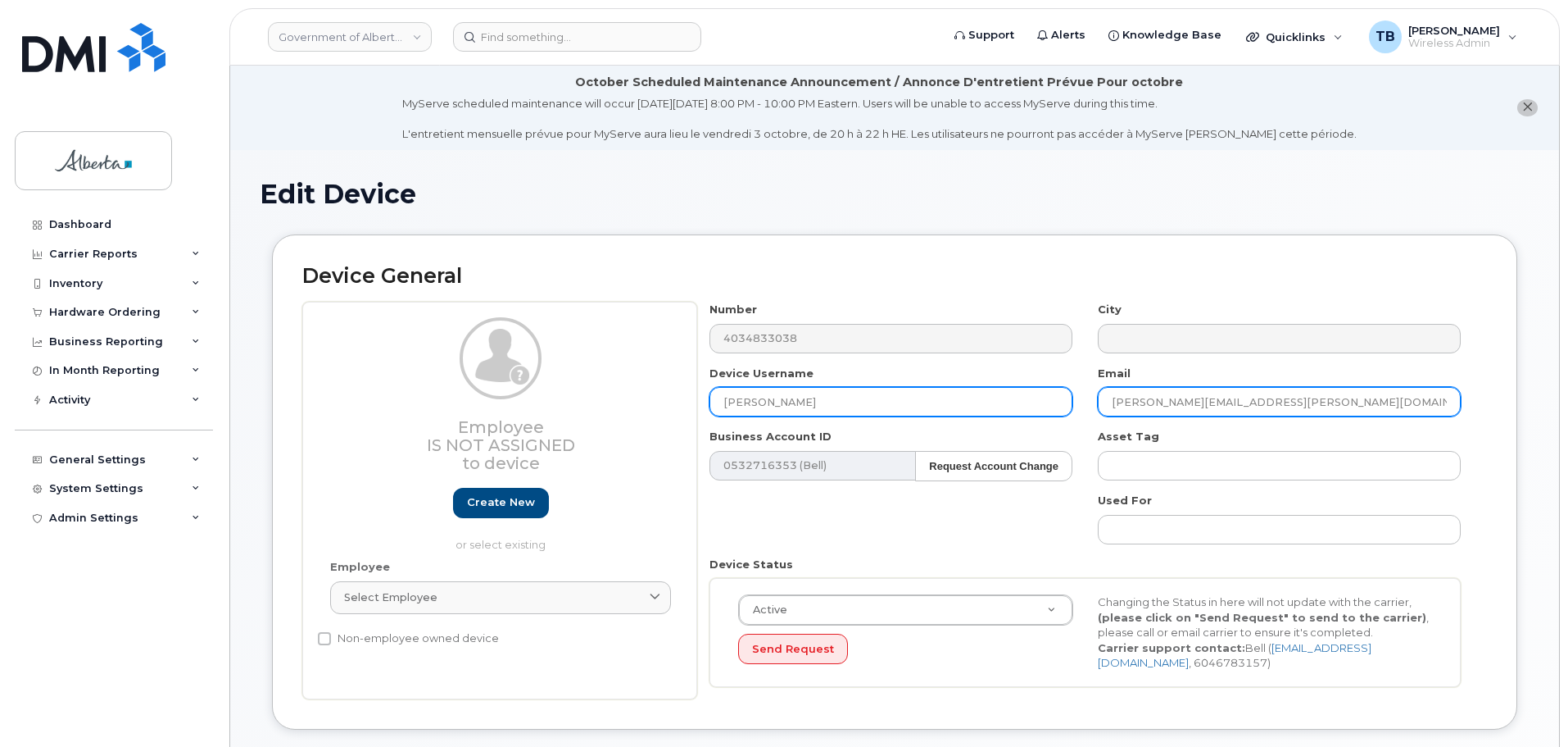
click at [939, 393] on div "Number 4034833038 City Device Username Caleb Sheppard Email Ashley.Johnston@gov…" at bounding box center [1085, 500] width 777 height 397
paste input "Caleb.Sheppard"
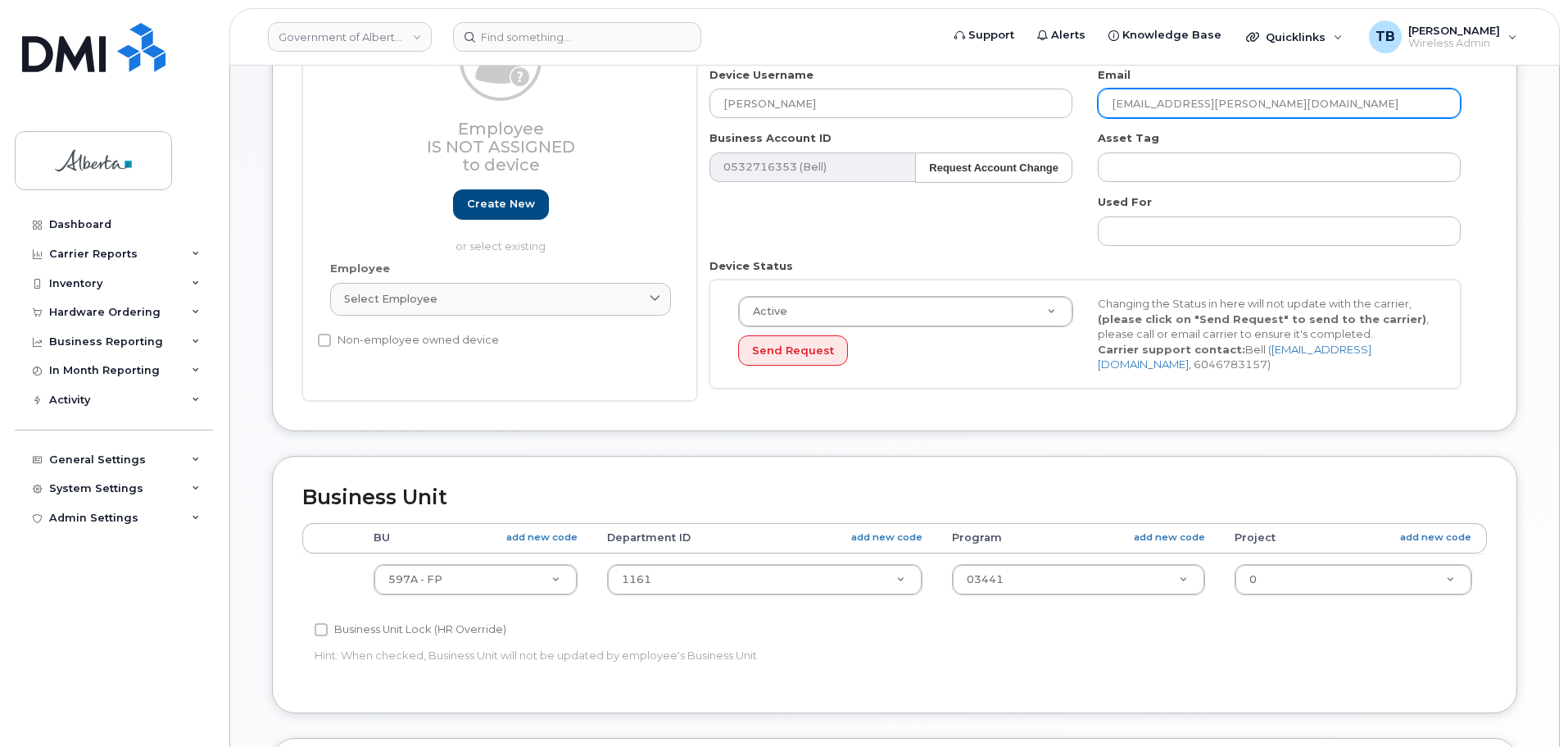
scroll to position [328, 0]
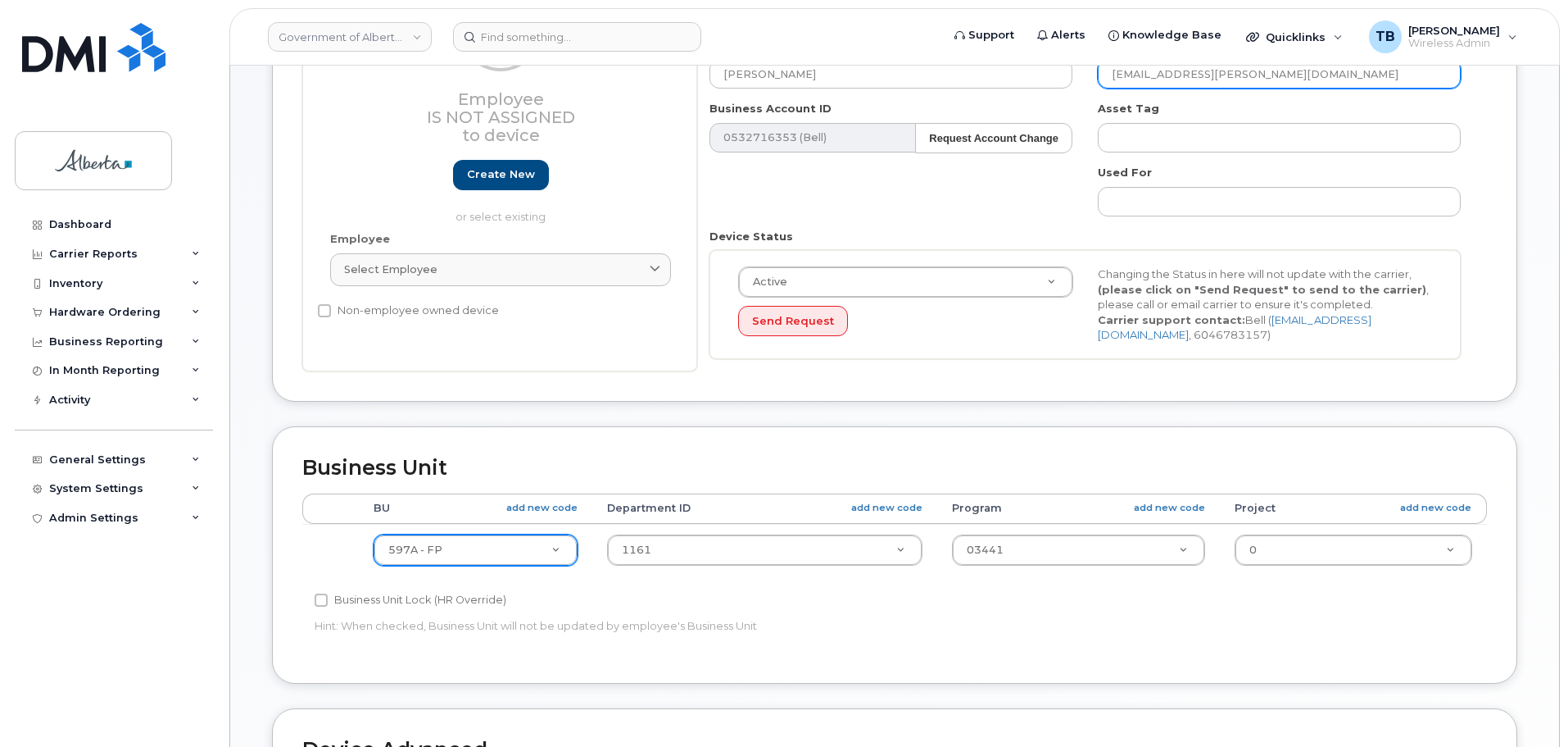
type input "Caleb.Sheppard@gov.ab.ca"
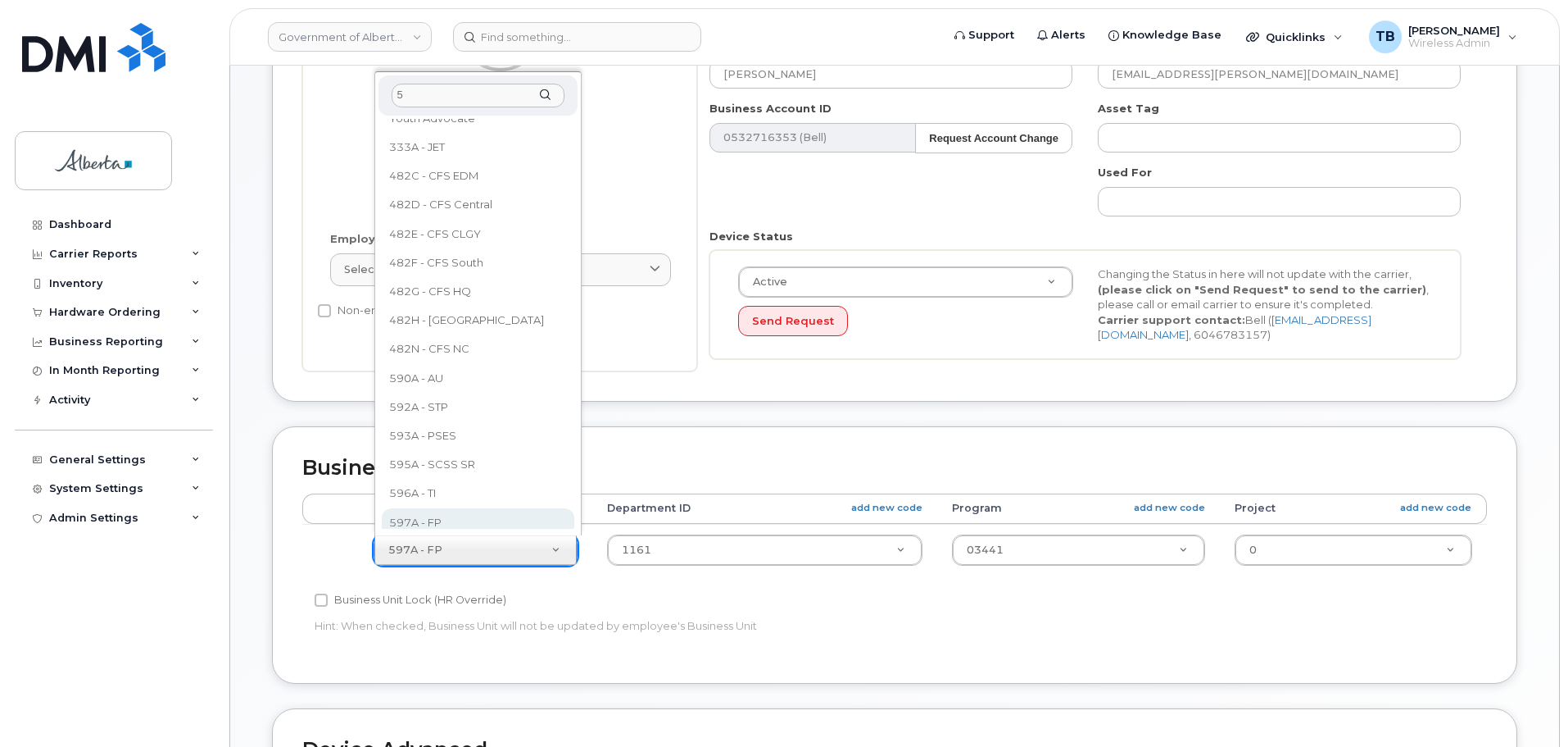
scroll to position [0, 0]
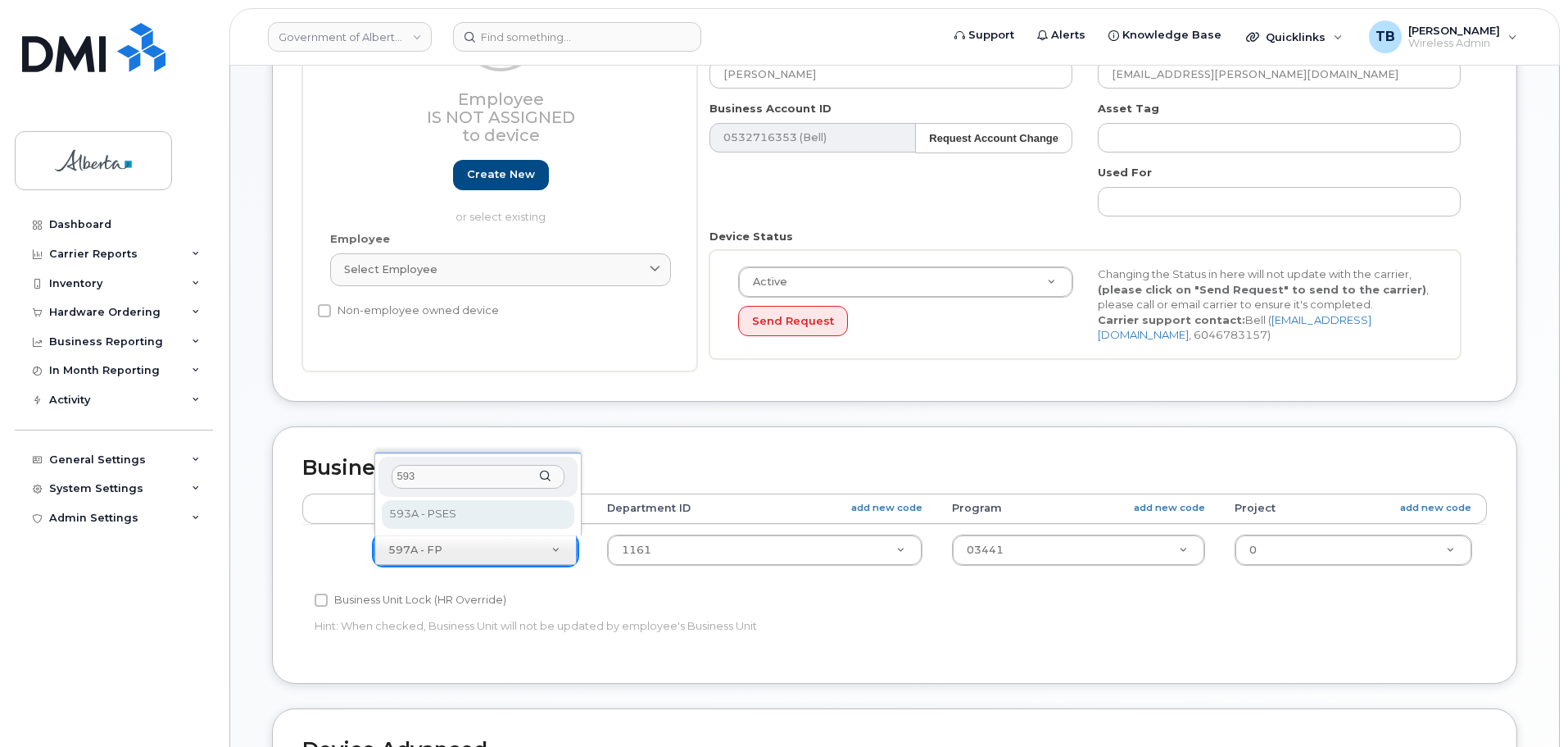
type input "593"
select select "4797682"
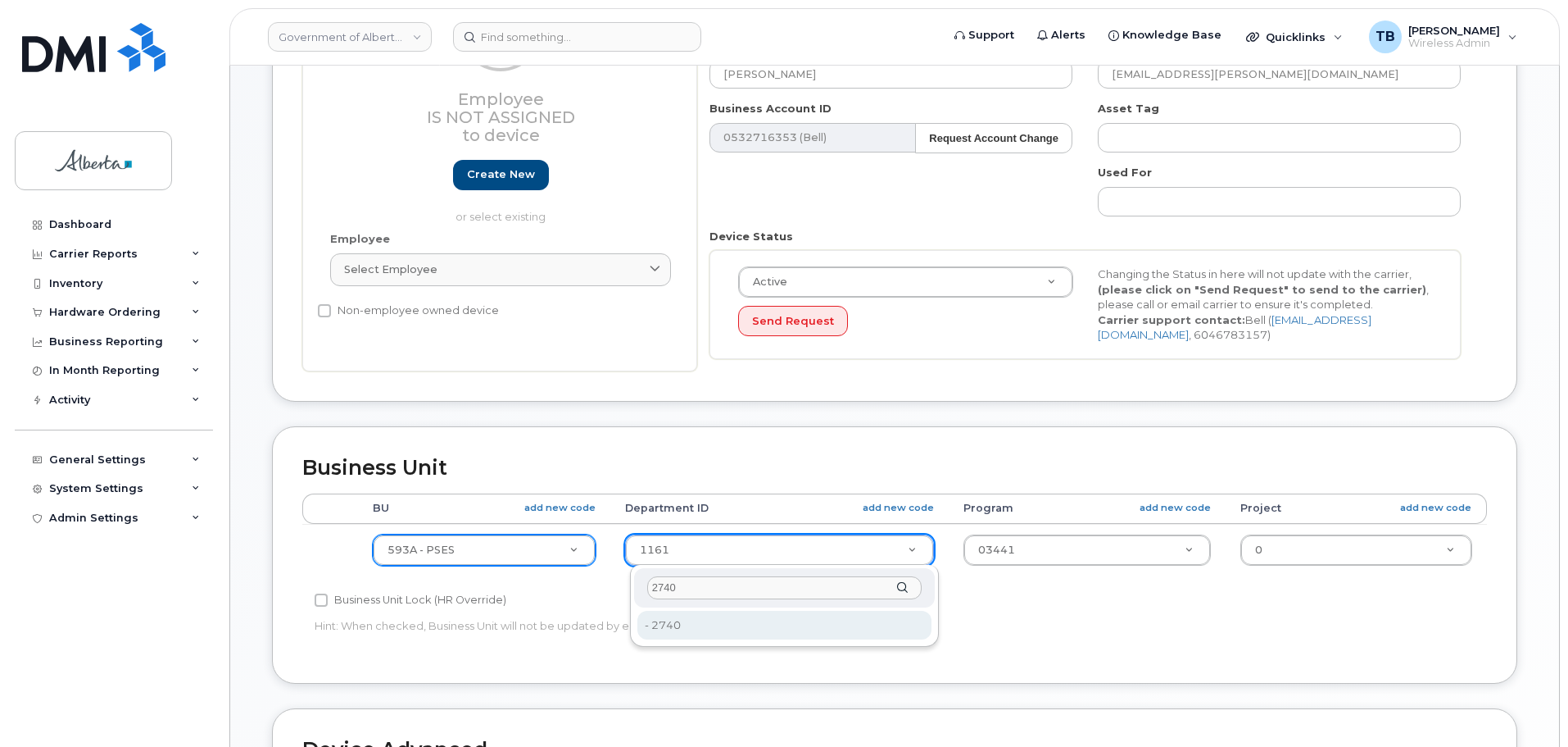
type input "2740"
type input "4206365"
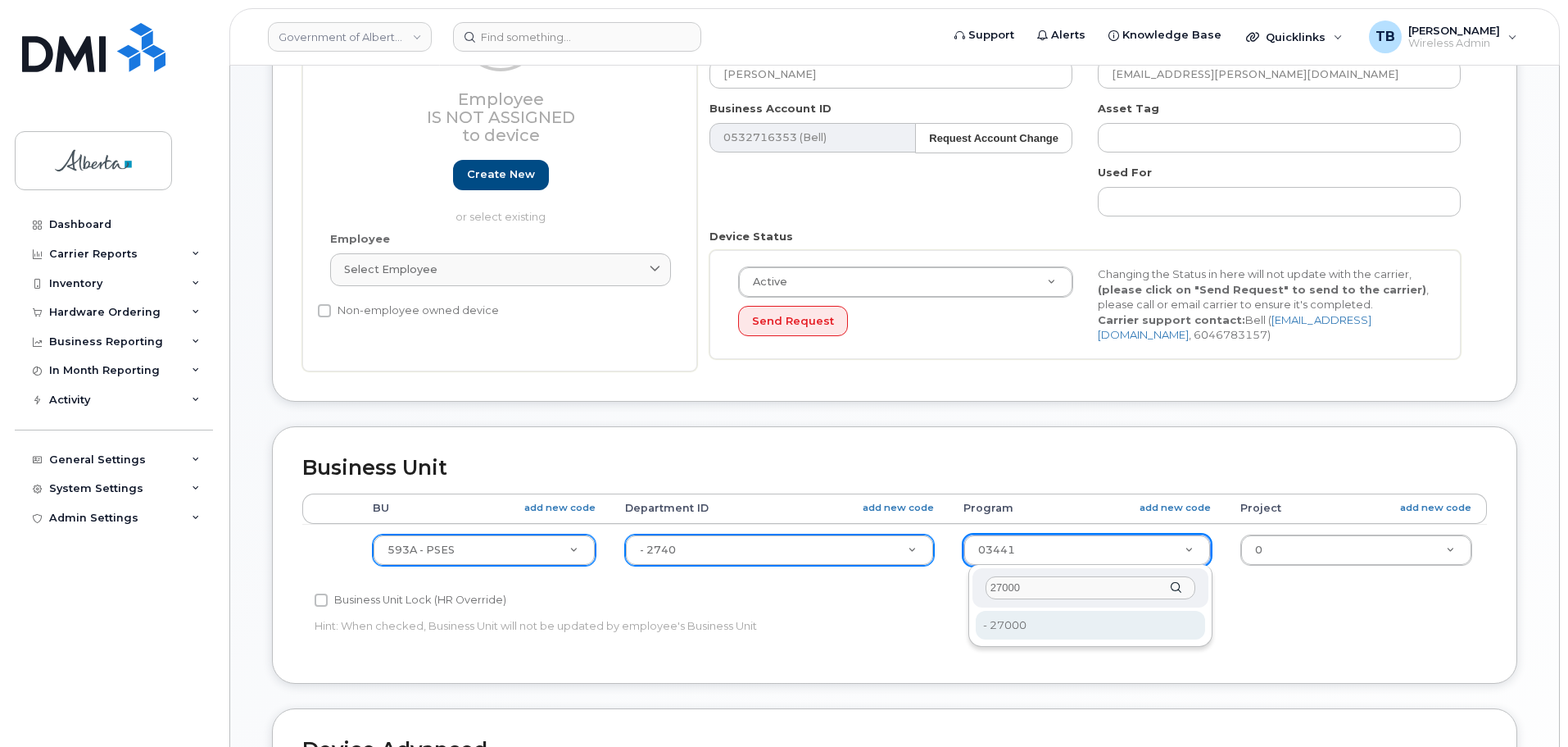
type input "27000"
type input "4206368"
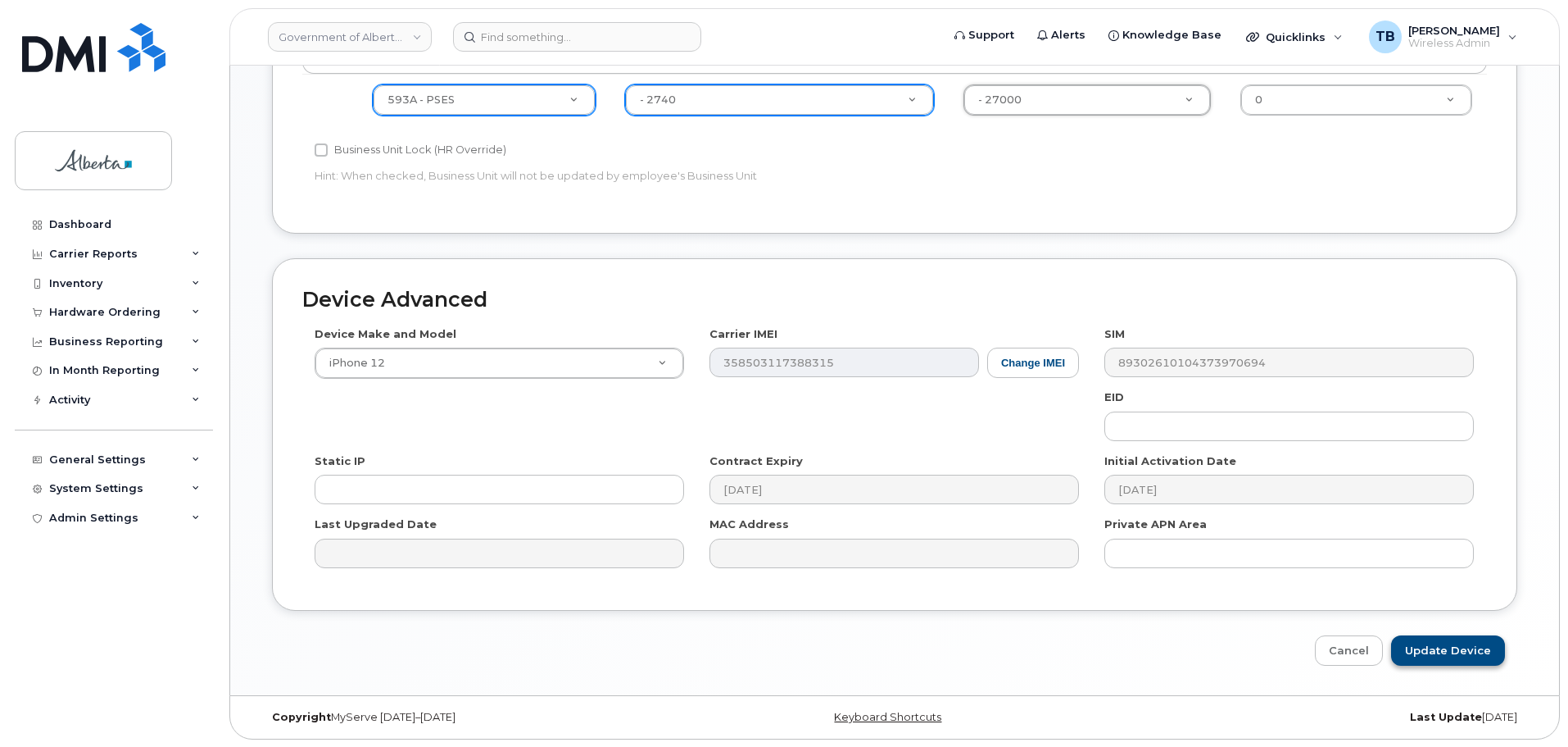
scroll to position [779, 0]
click at [1465, 644] on input "Update Device" at bounding box center [1448, 649] width 114 height 30
type input "Saving..."
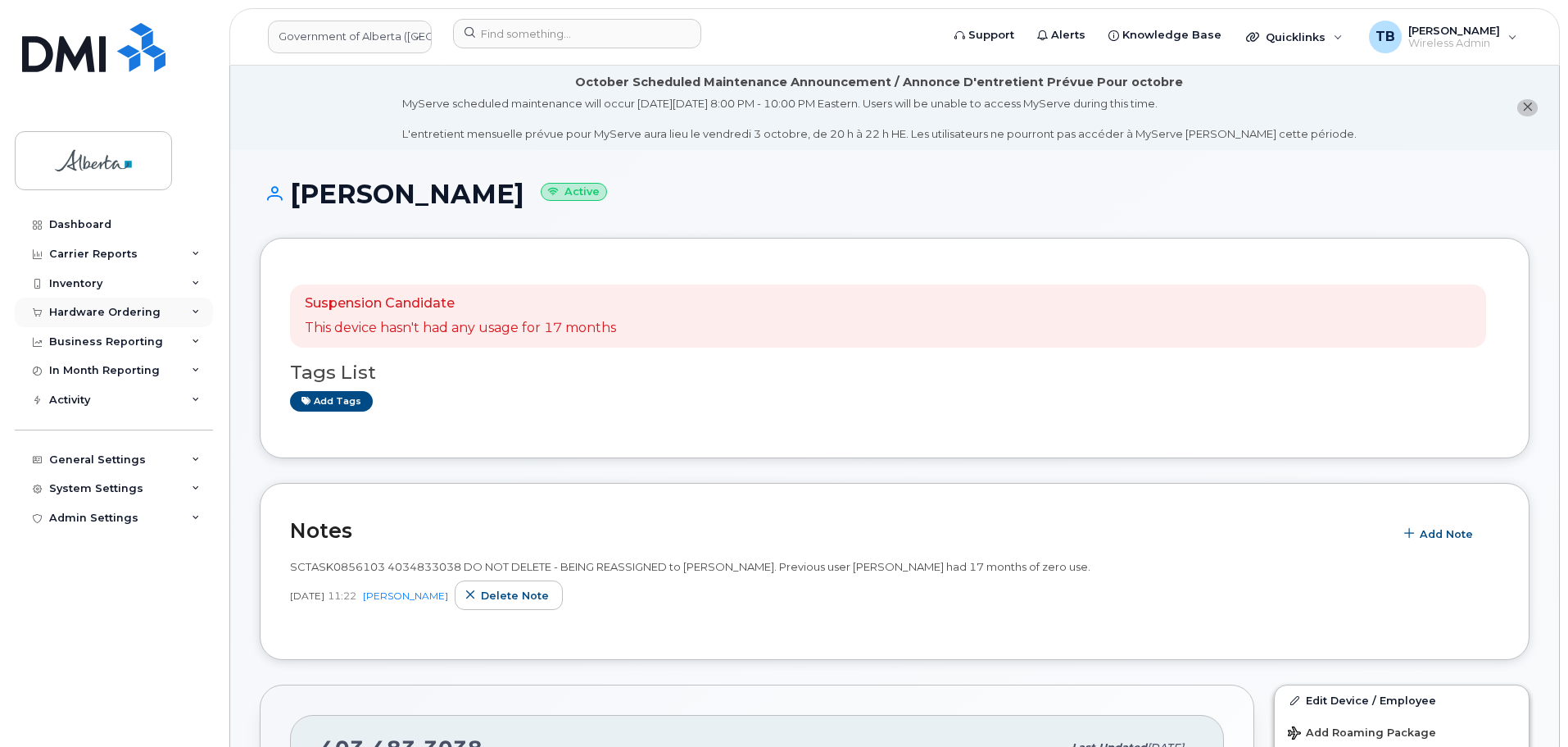
click at [113, 319] on div "Hardware Ordering" at bounding box center [113, 312] width 198 height 29
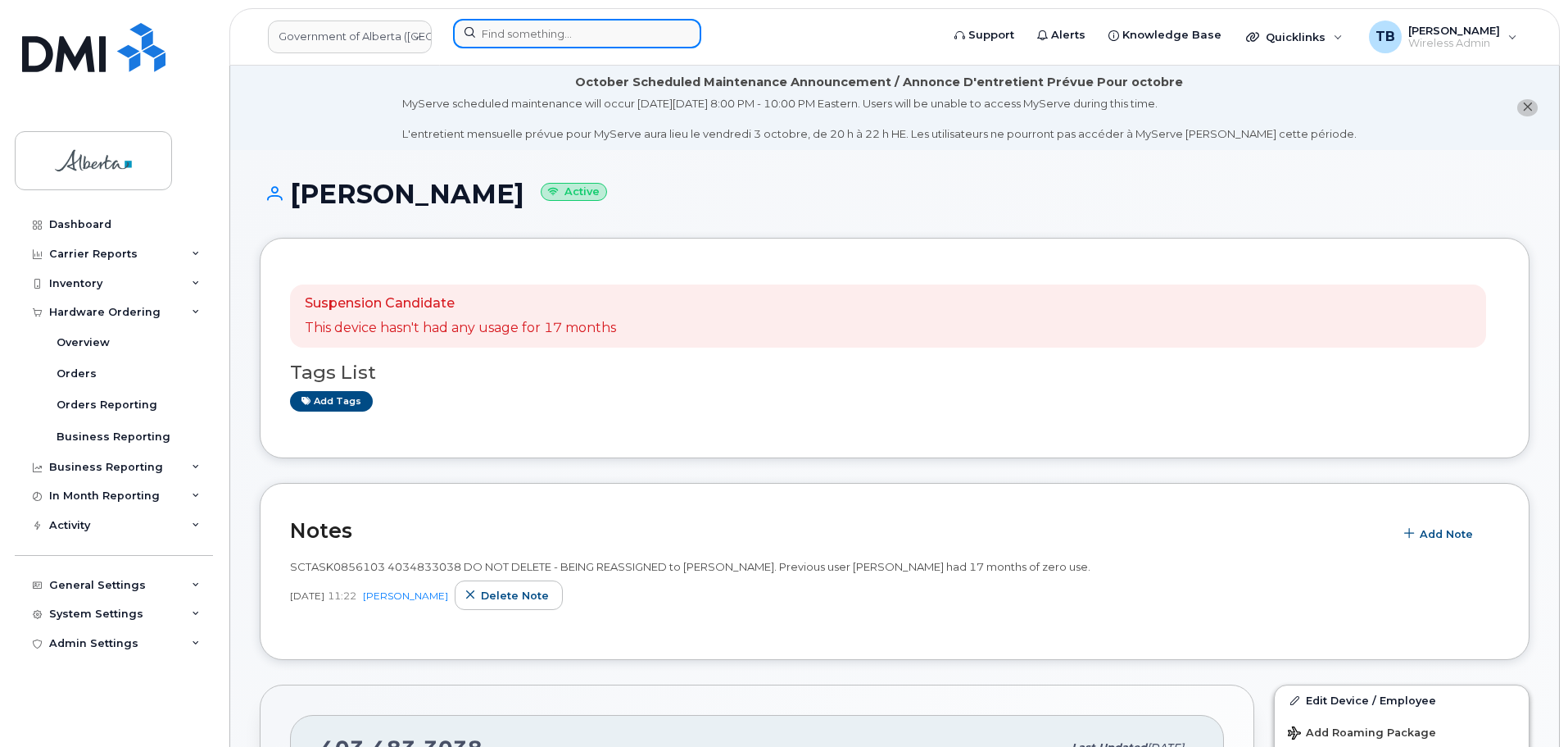
click at [515, 39] on input at bounding box center [577, 34] width 248 height 29
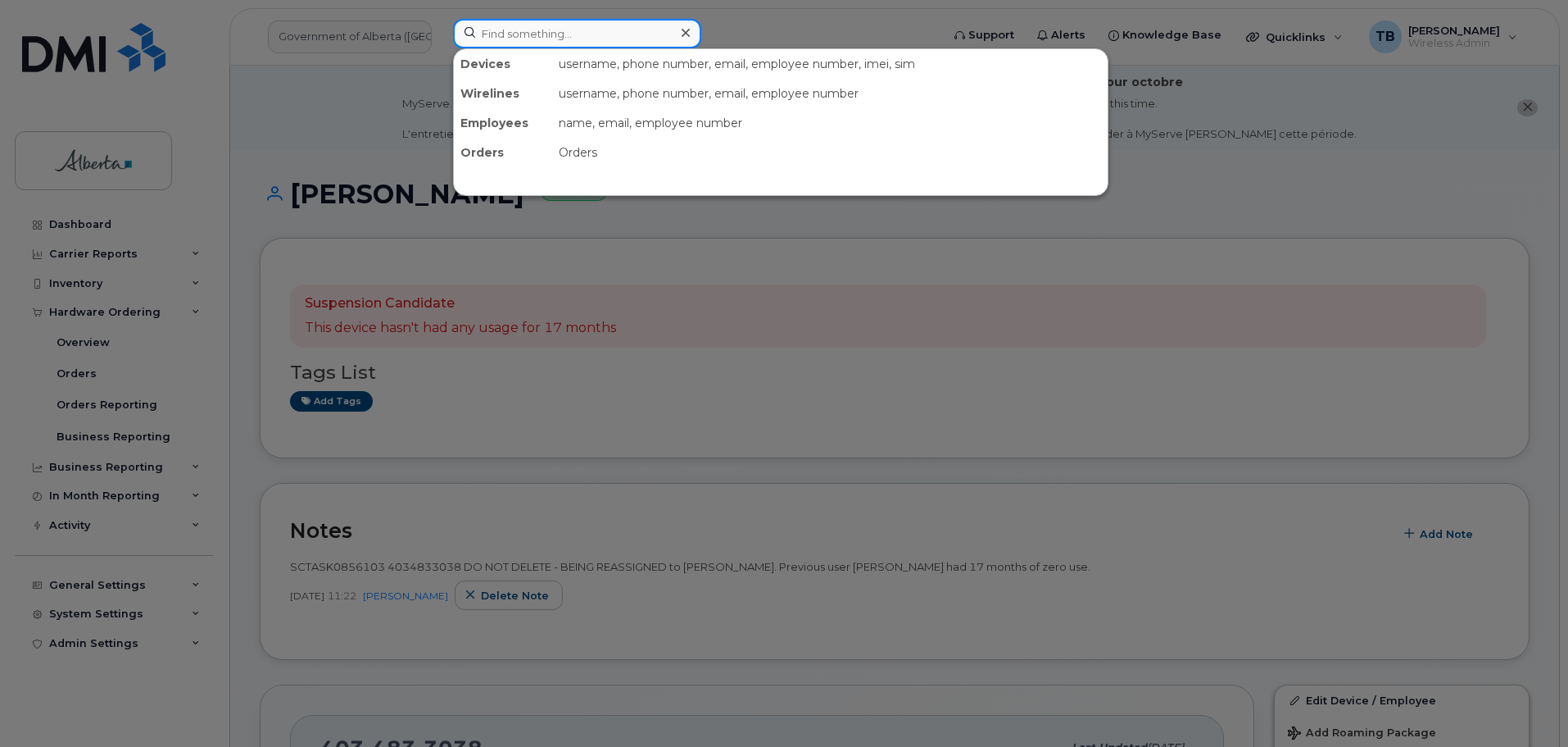
paste input "5875451804"
type input "5875451804"
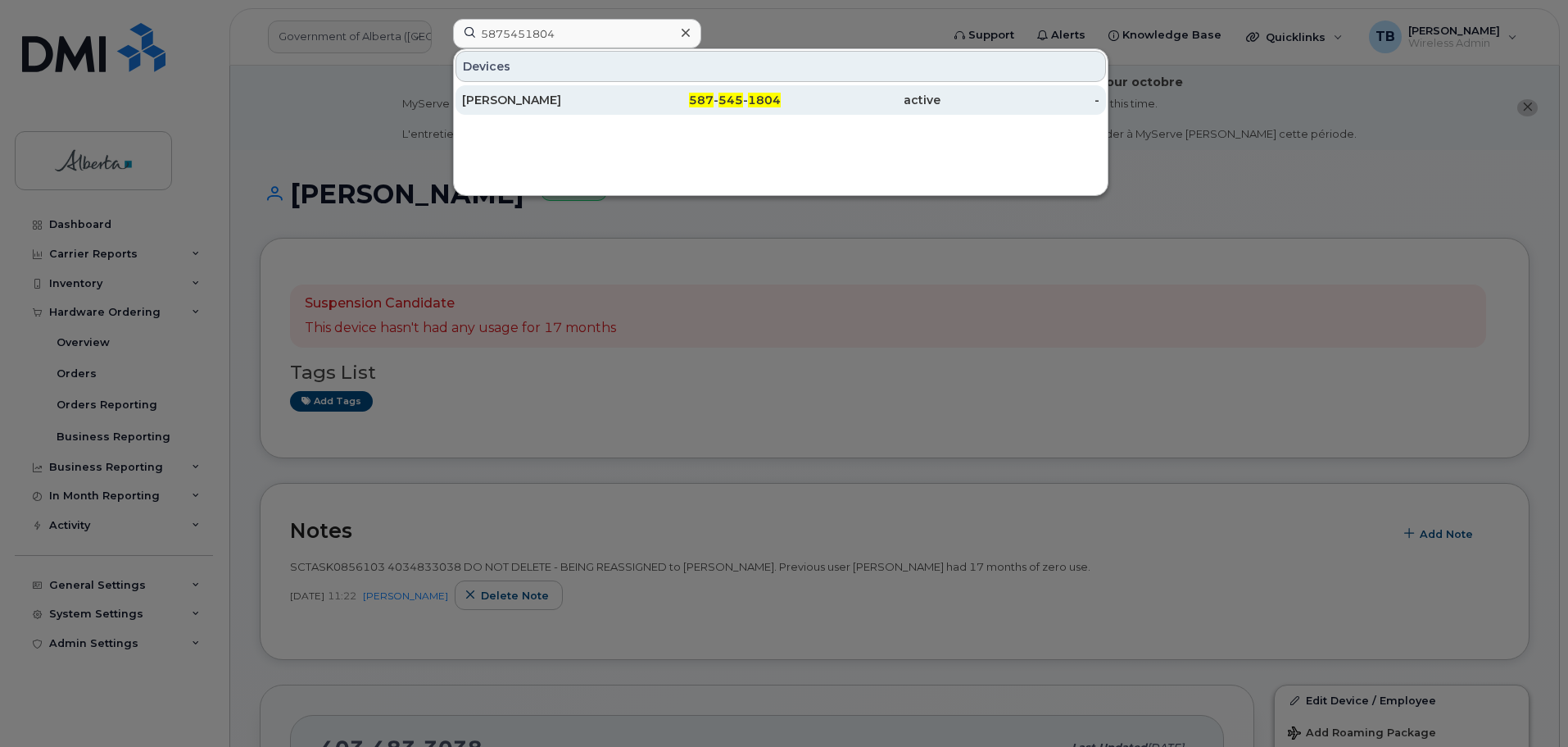
click at [496, 105] on div "[PERSON_NAME]" at bounding box center [542, 100] width 160 height 16
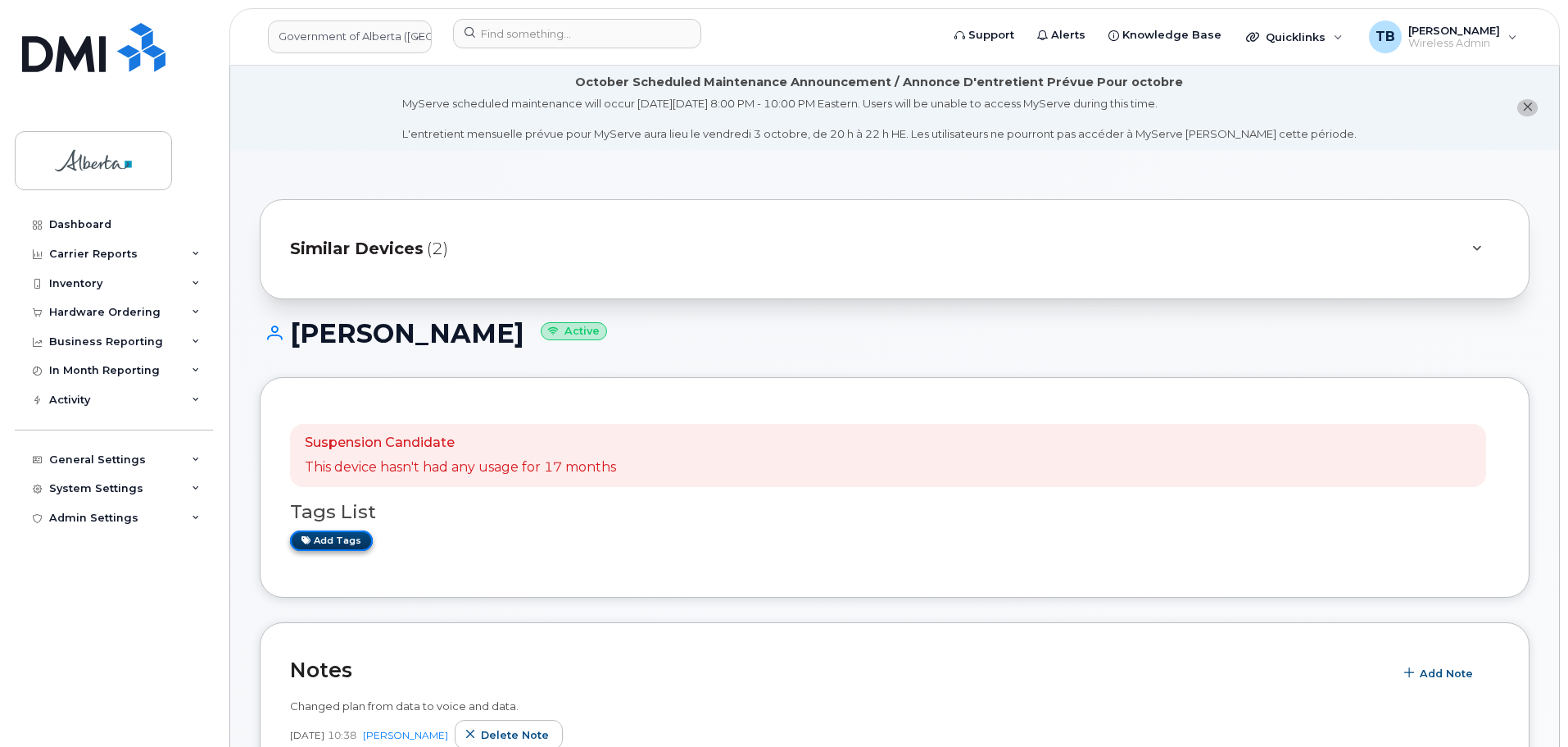
click at [324, 538] on link "Add tags" at bounding box center [332, 541] width 82 height 21
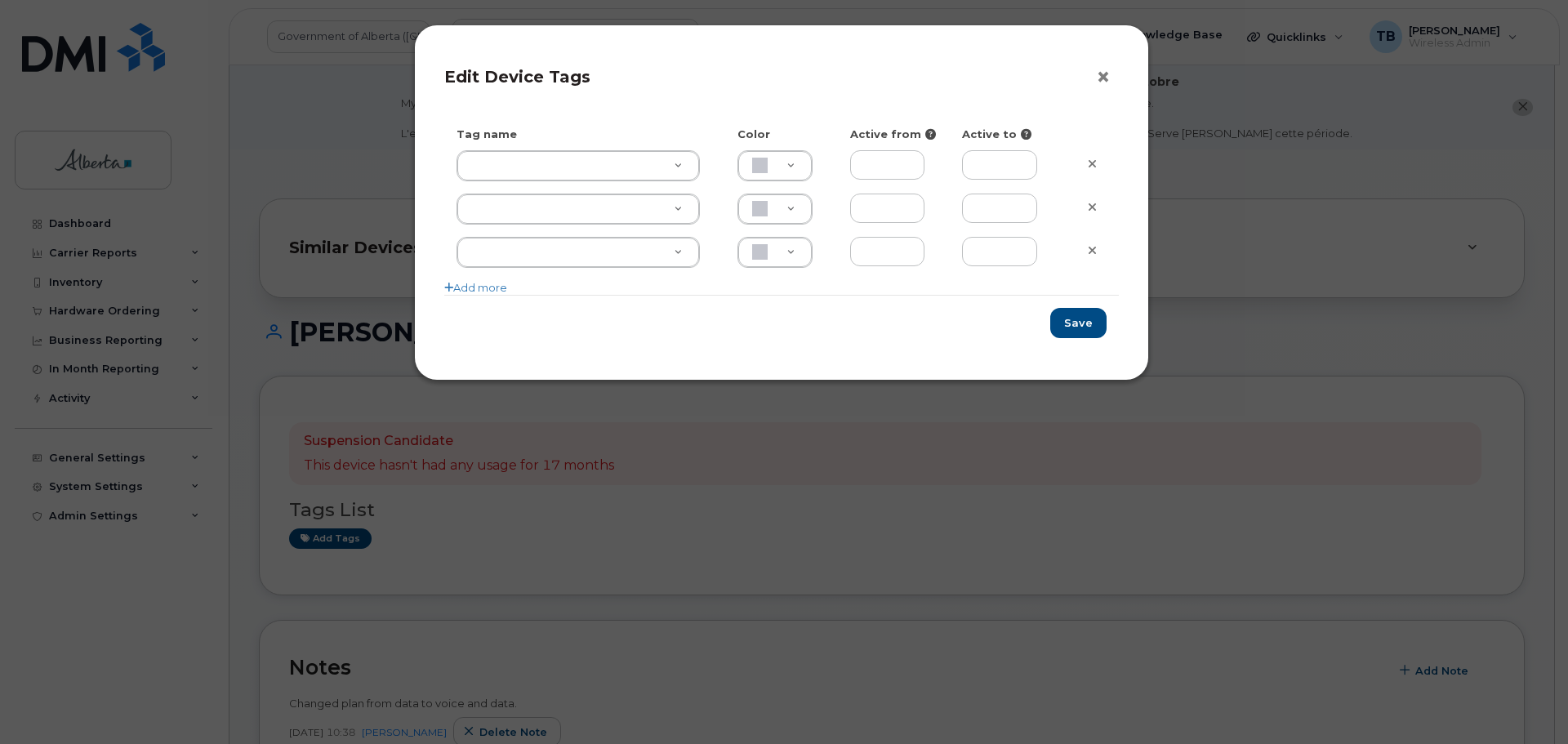
click at [1100, 74] on button "×" at bounding box center [1107, 77] width 23 height 25
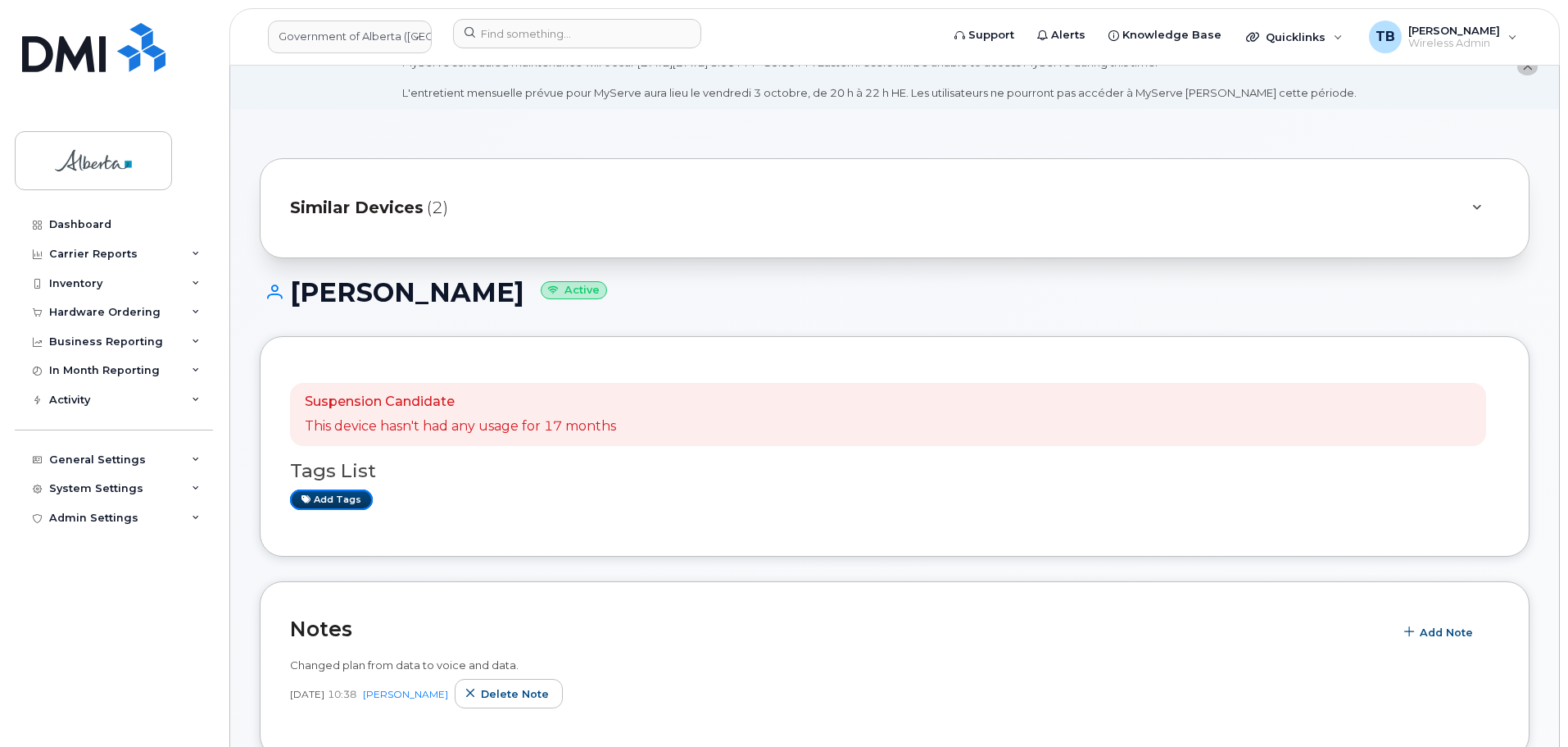
scroll to position [246, 0]
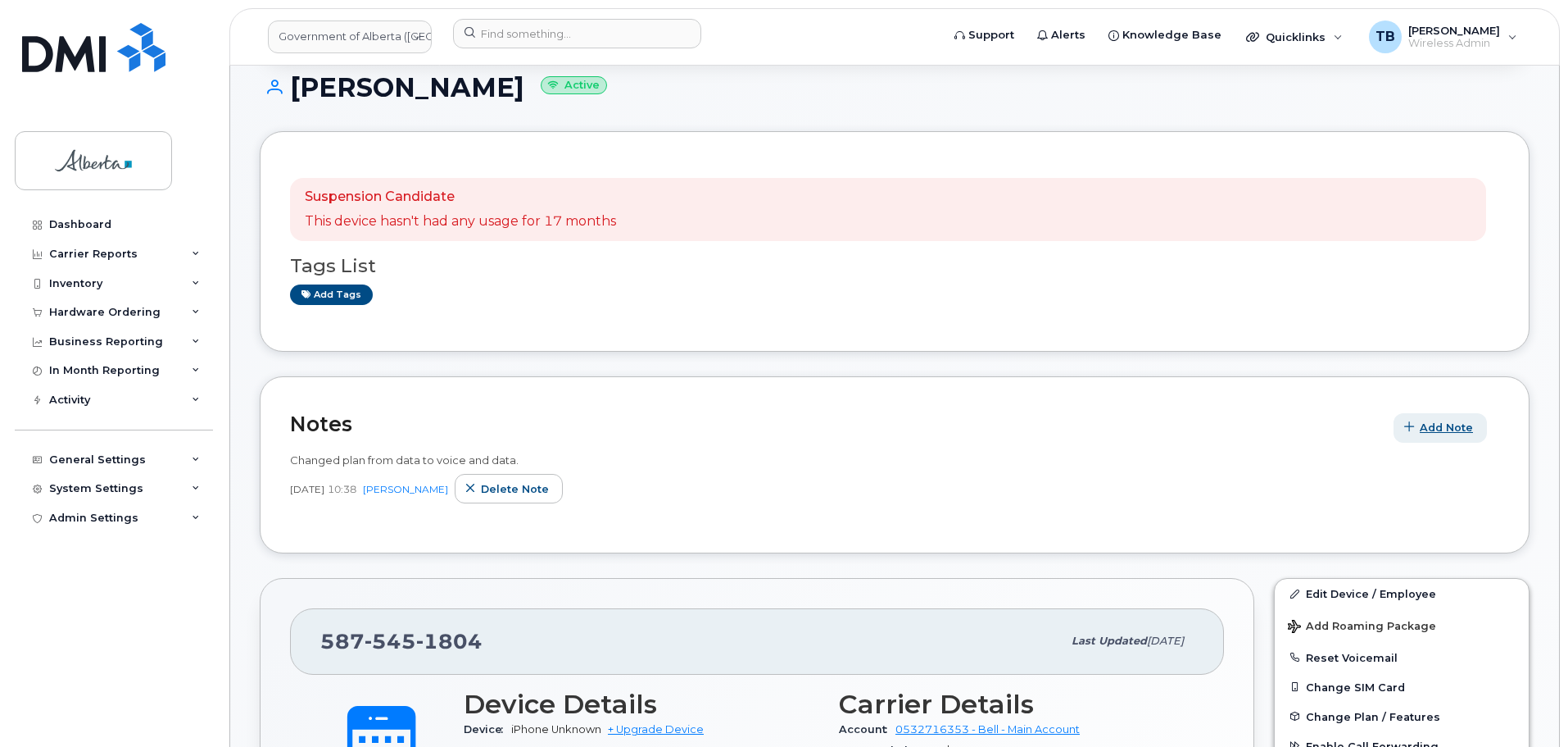
click at [1435, 439] on button "Add Note" at bounding box center [1440, 428] width 94 height 29
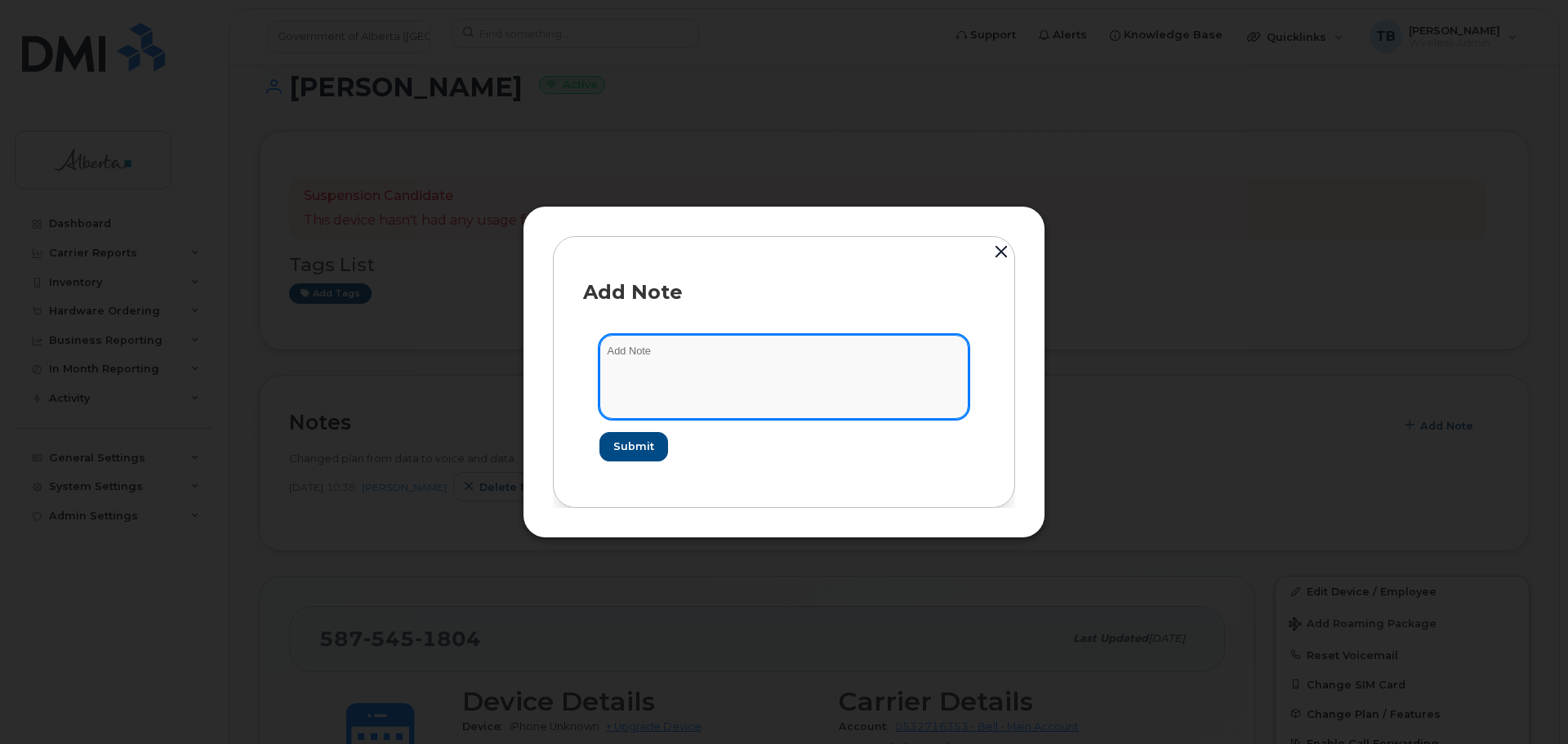
click at [680, 382] on textarea at bounding box center [784, 376] width 369 height 83
paste textarea "SCTASK0856103 5875451804 DO NOT DELETE - BEING REASSIGNED to Sky Steinhoff. Pre…"
type textarea "SCTASK0856103 5875451804 DO NOT DELETE - BEING REASSIGNED to Sky Steinhoff. Pre…"
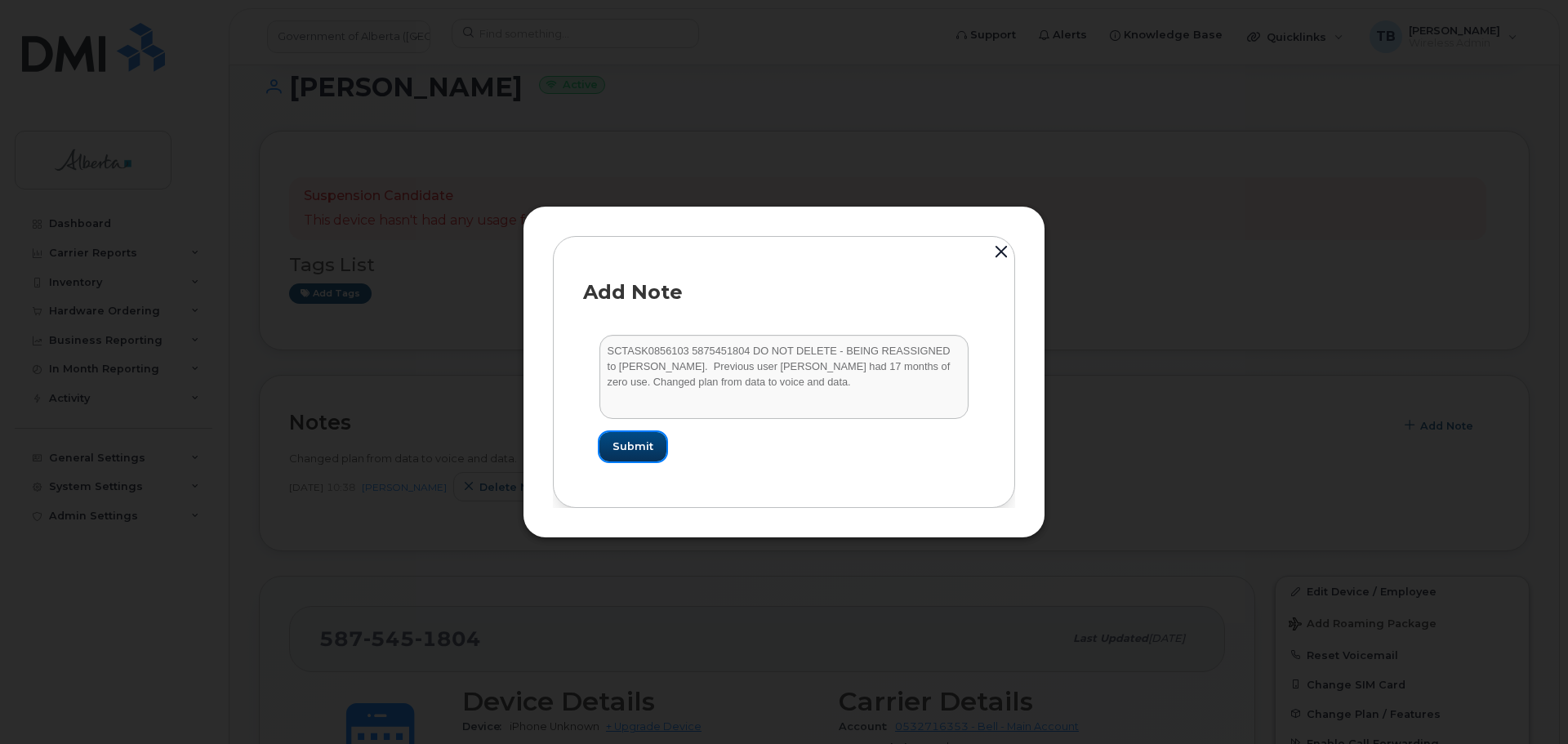
click at [606, 439] on button "Submit" at bounding box center [633, 446] width 67 height 29
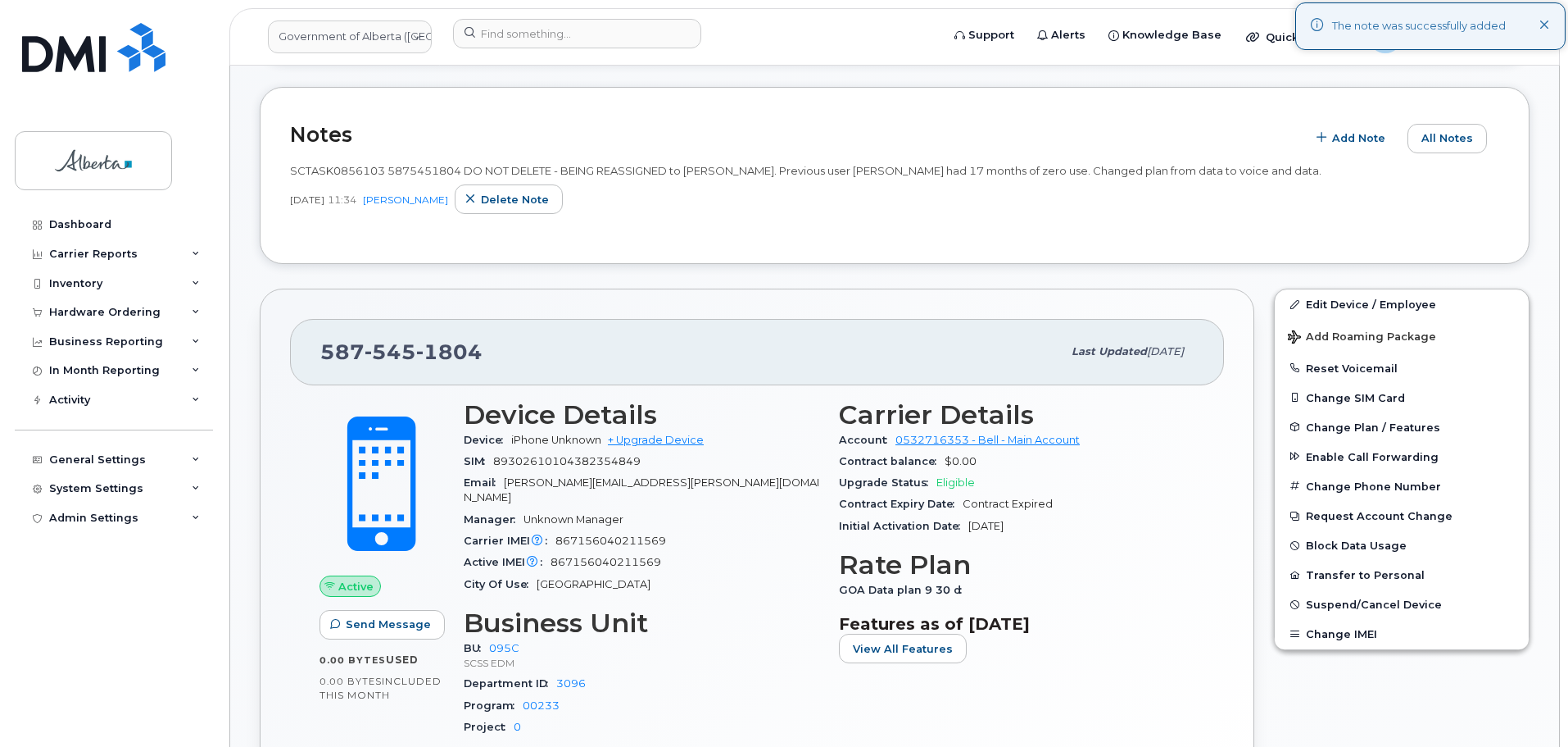
scroll to position [573, 0]
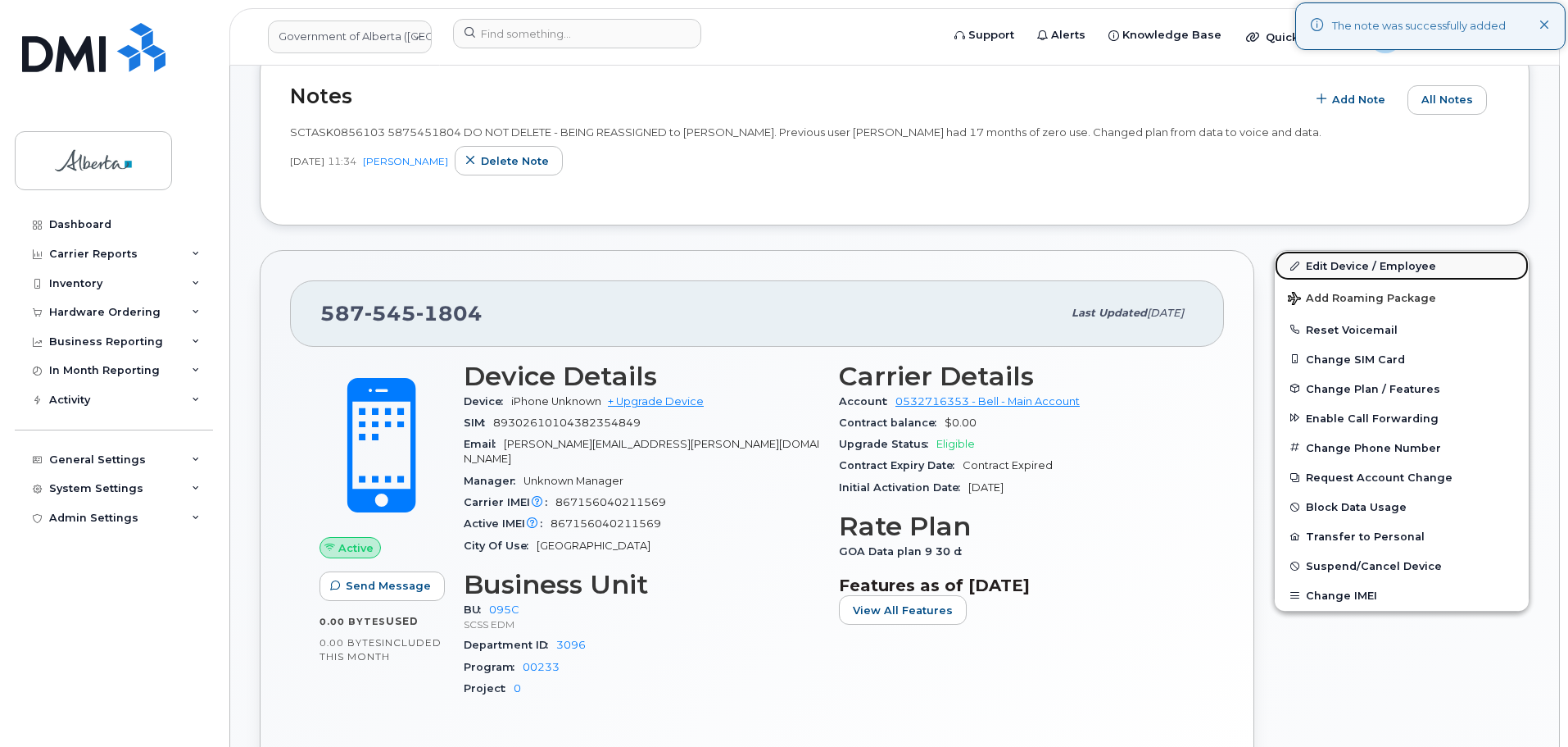
click at [1354, 260] on link "Edit Device / Employee" at bounding box center [1402, 266] width 254 height 29
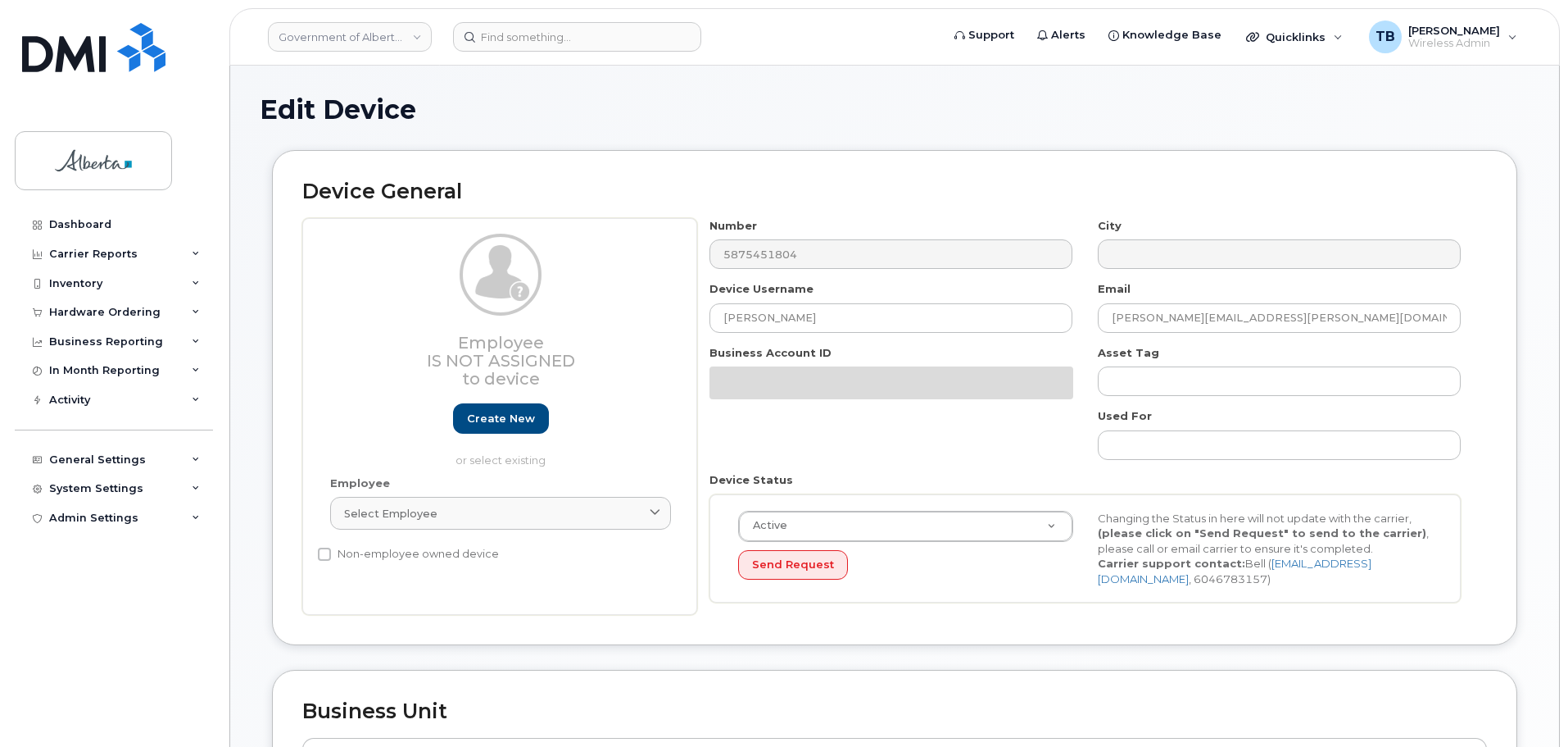
select select "4749748"
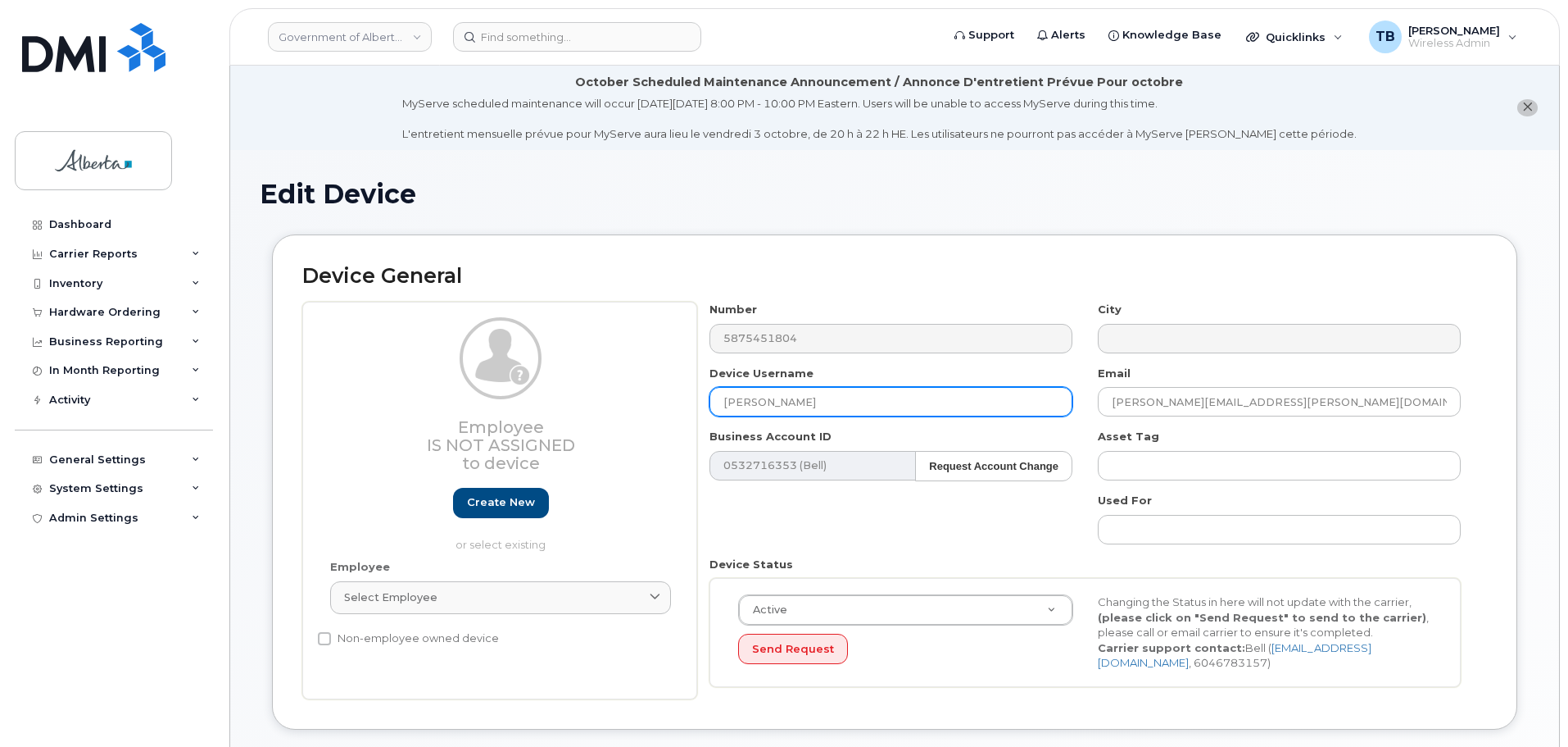
drag, startPoint x: 793, startPoint y: 411, endPoint x: 655, endPoint y: 401, distance: 138.4
click at [662, 404] on div "Employee Is not assigned to device Create new or select existing Employee Selec…" at bounding box center [894, 500] width 1185 height 397
paste input "[PERSON_NAME]"
type input "[PERSON_NAME]"
drag, startPoint x: 1261, startPoint y: 397, endPoint x: 1028, endPoint y: 403, distance: 233.1
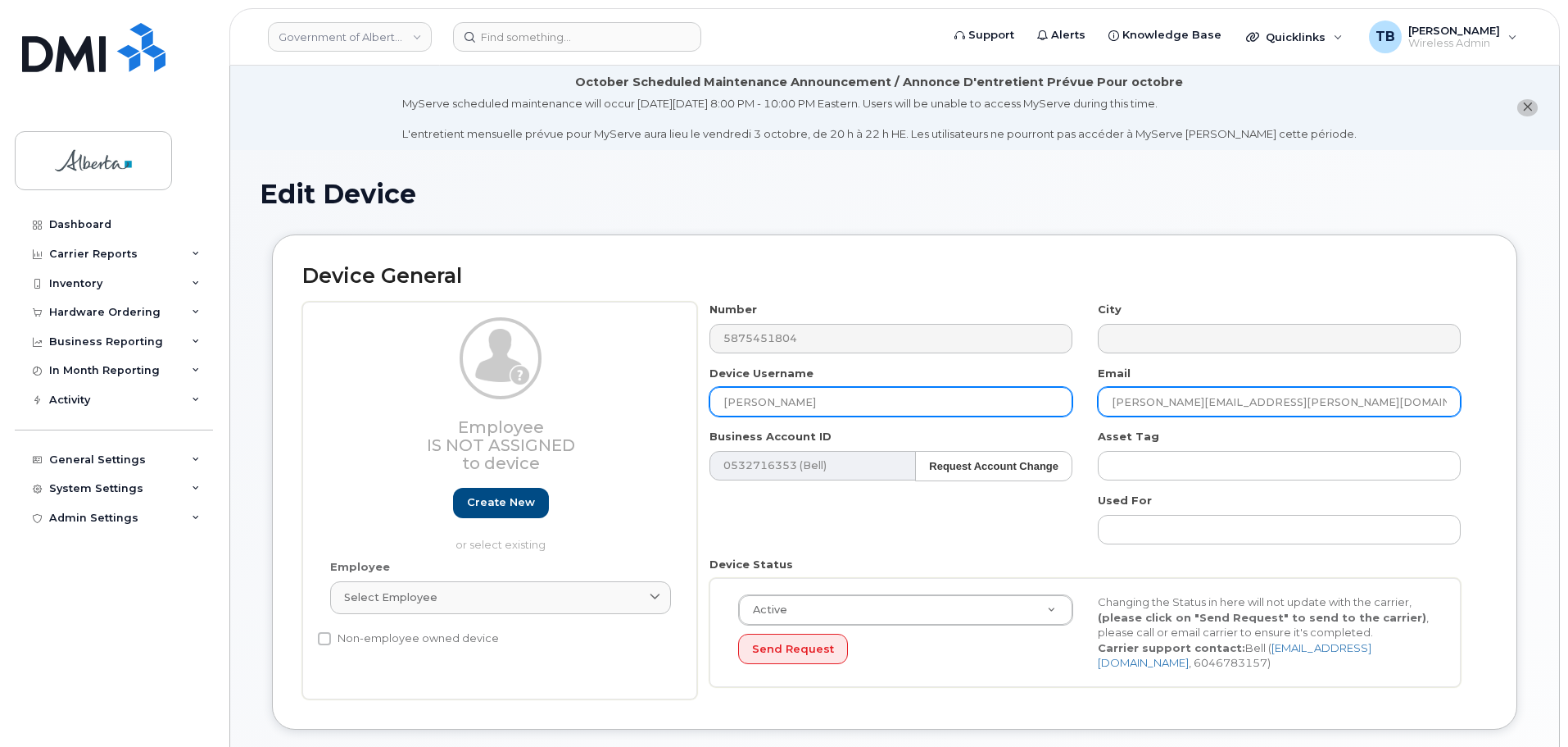
click at [1028, 403] on div "Number 5875451804 City Device Username [PERSON_NAME] Email [PERSON_NAME][EMAIL_…" at bounding box center [1085, 500] width 777 height 397
paste input "Sky.[PERSON_NAME]"
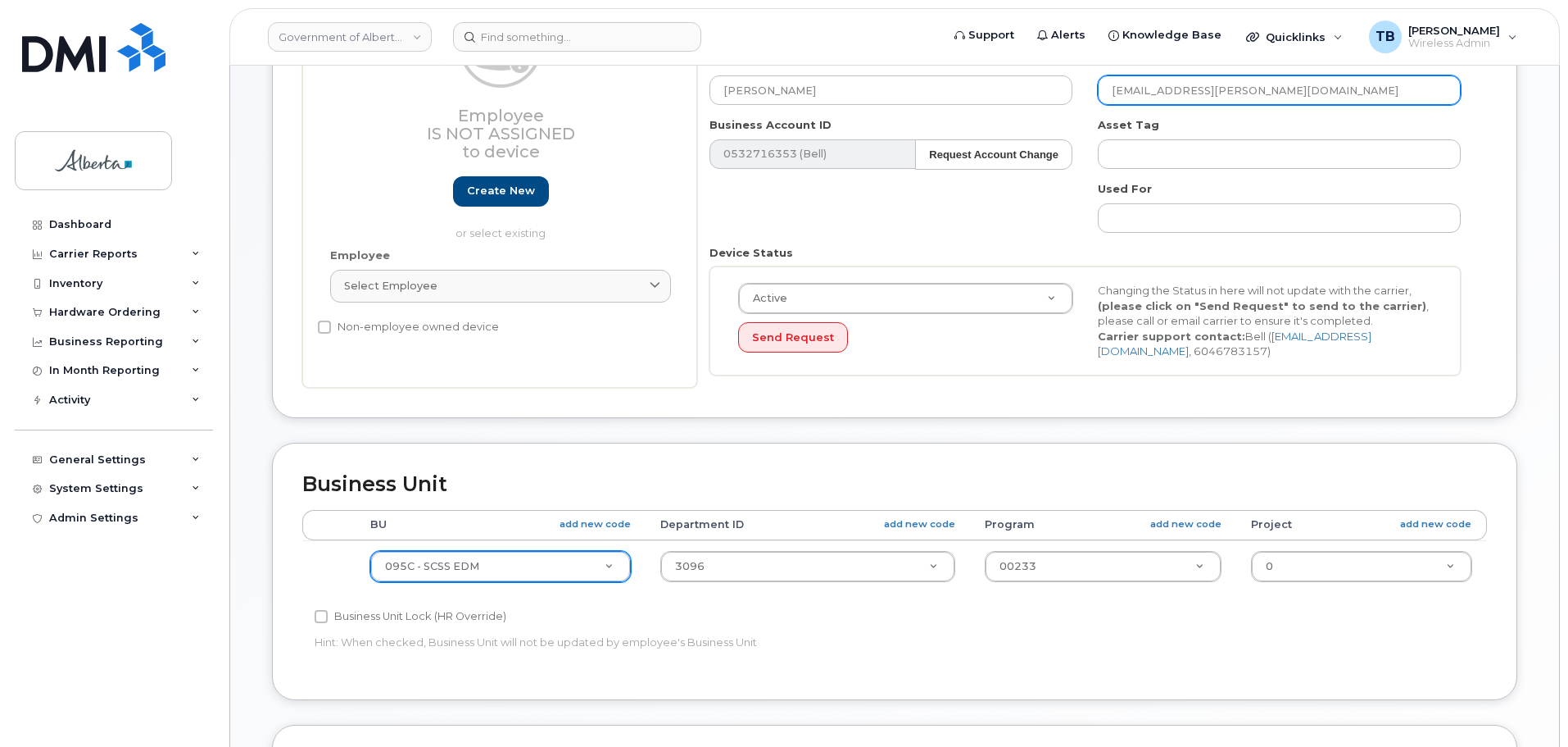
scroll to position [328, 0]
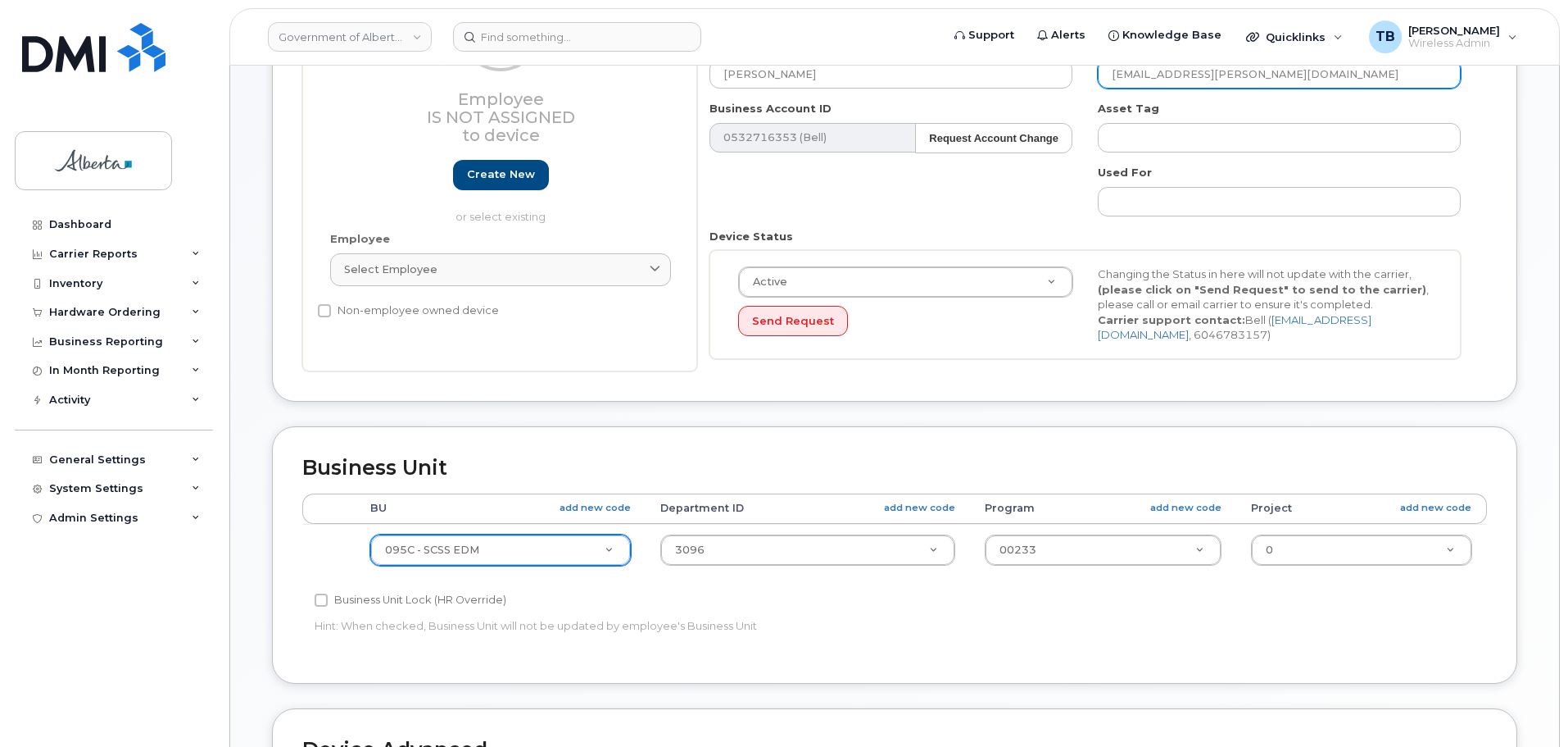
type input "[EMAIL_ADDRESS][PERSON_NAME][DOMAIN_NAME]"
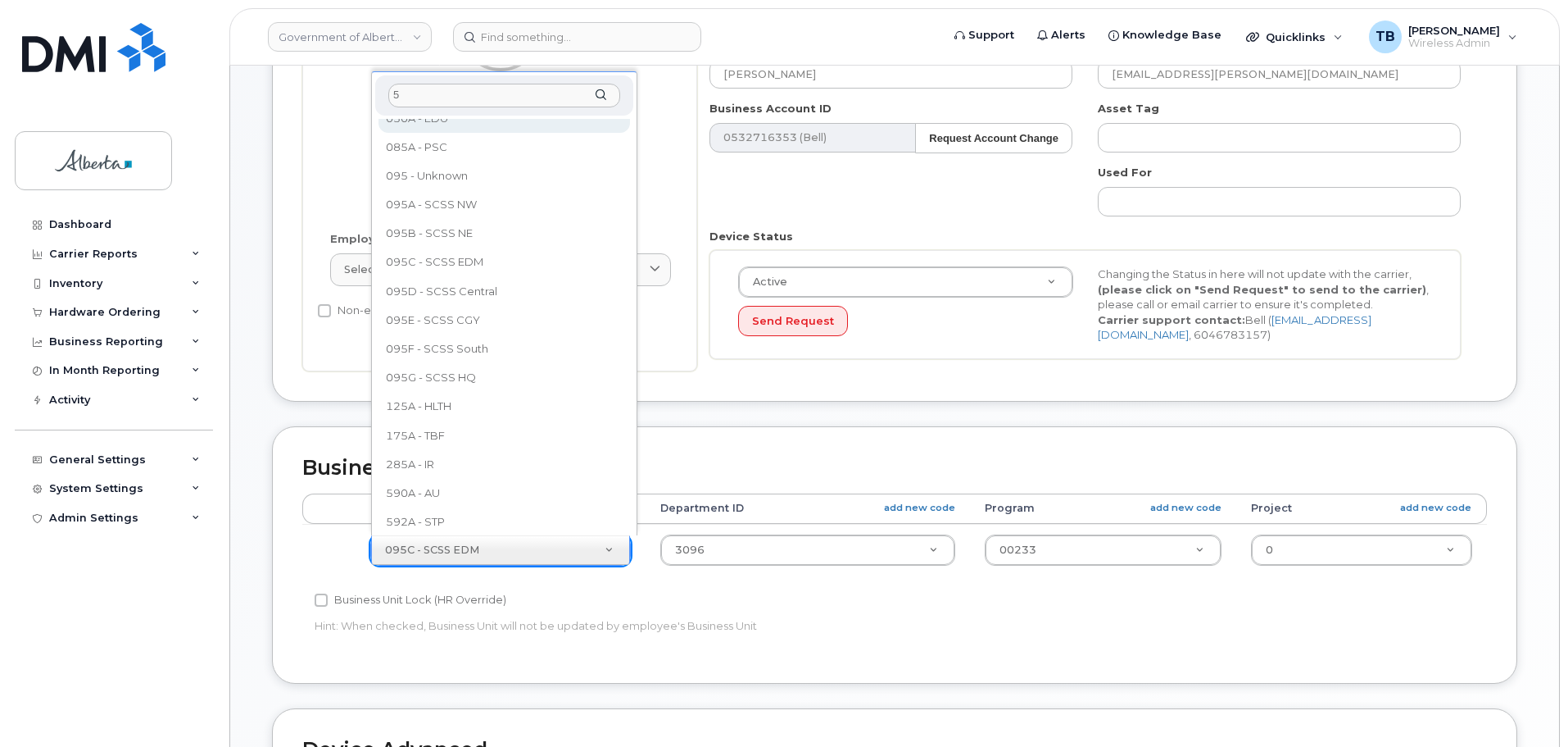
scroll to position [0, 0]
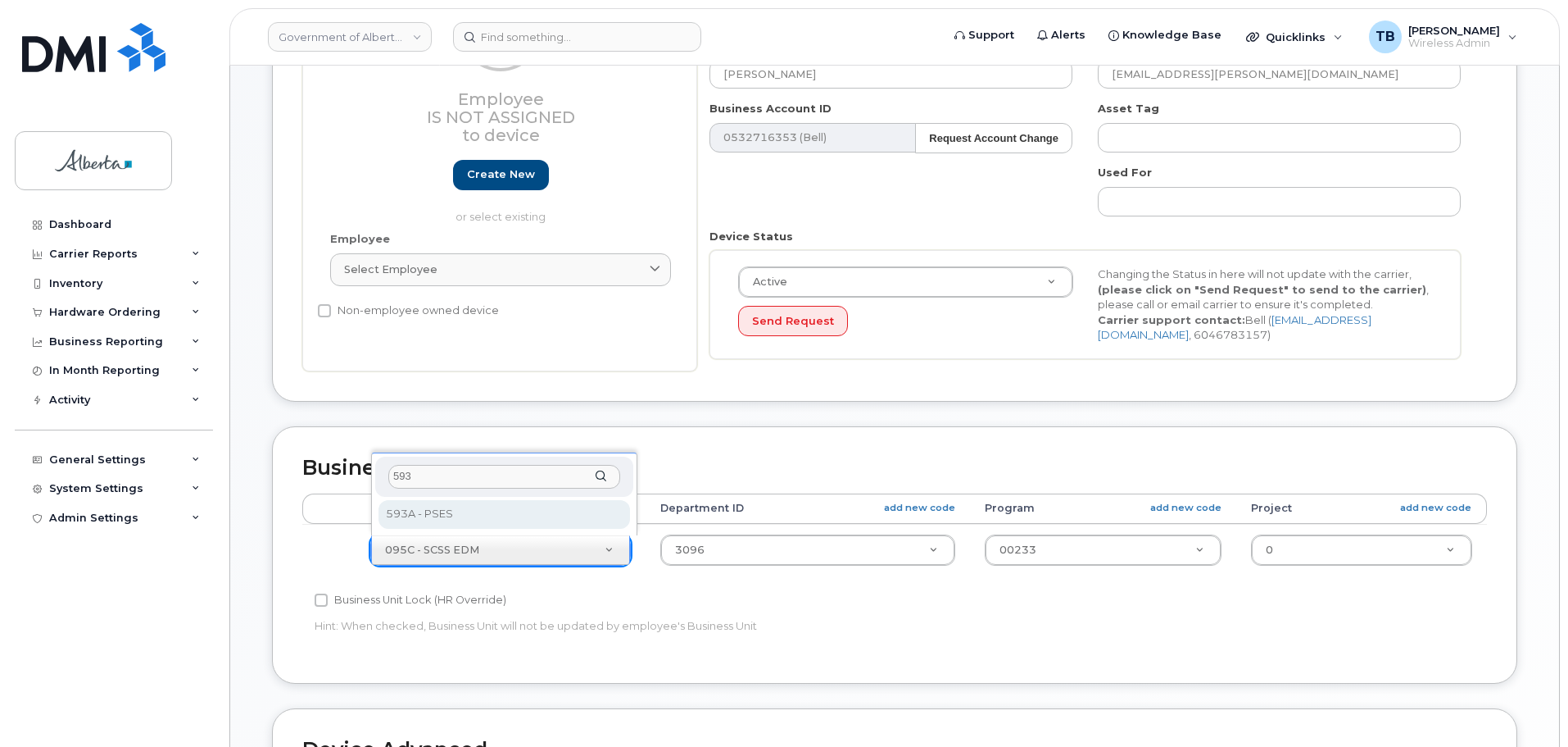
type input "593"
select select "4797682"
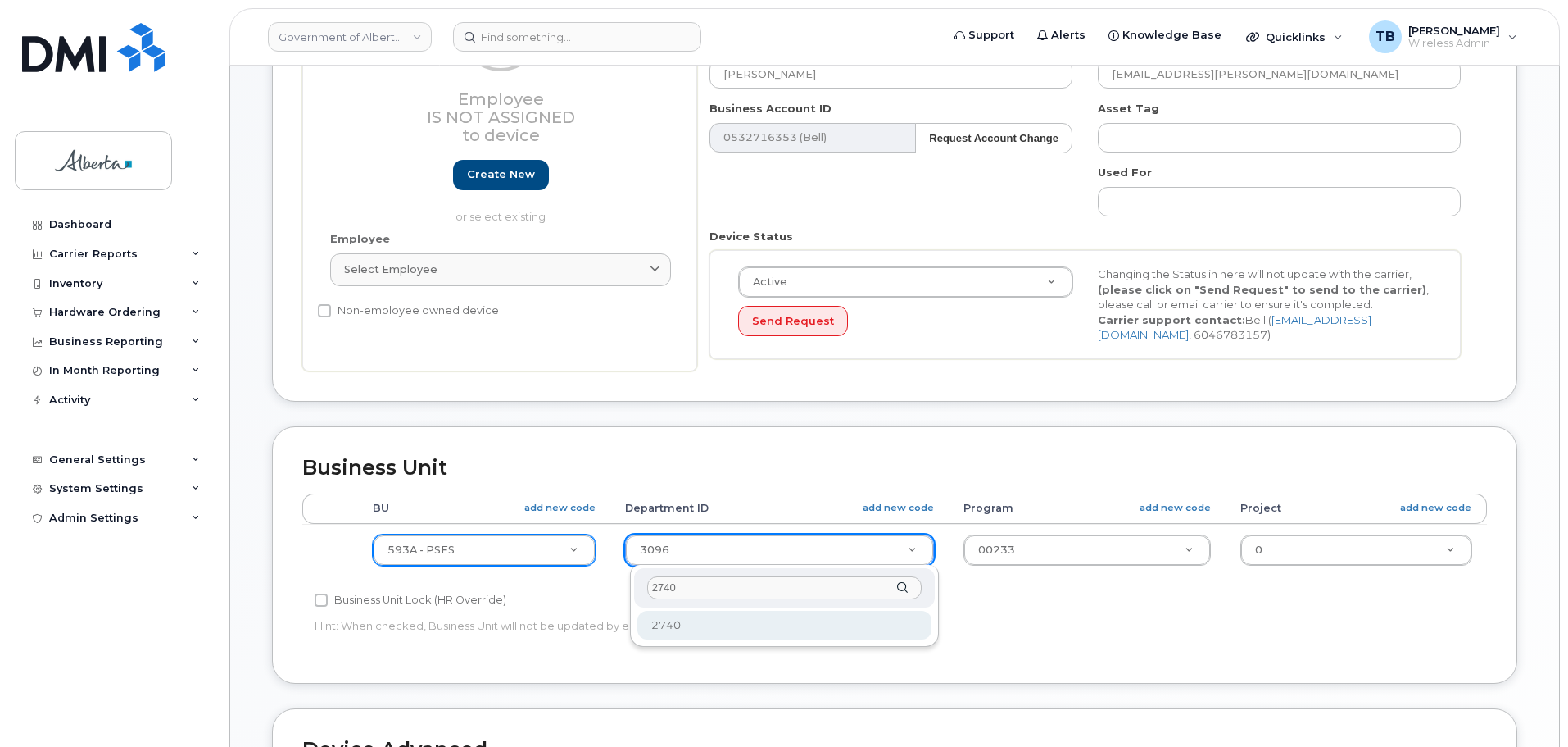
type input "2740"
type input "4206365"
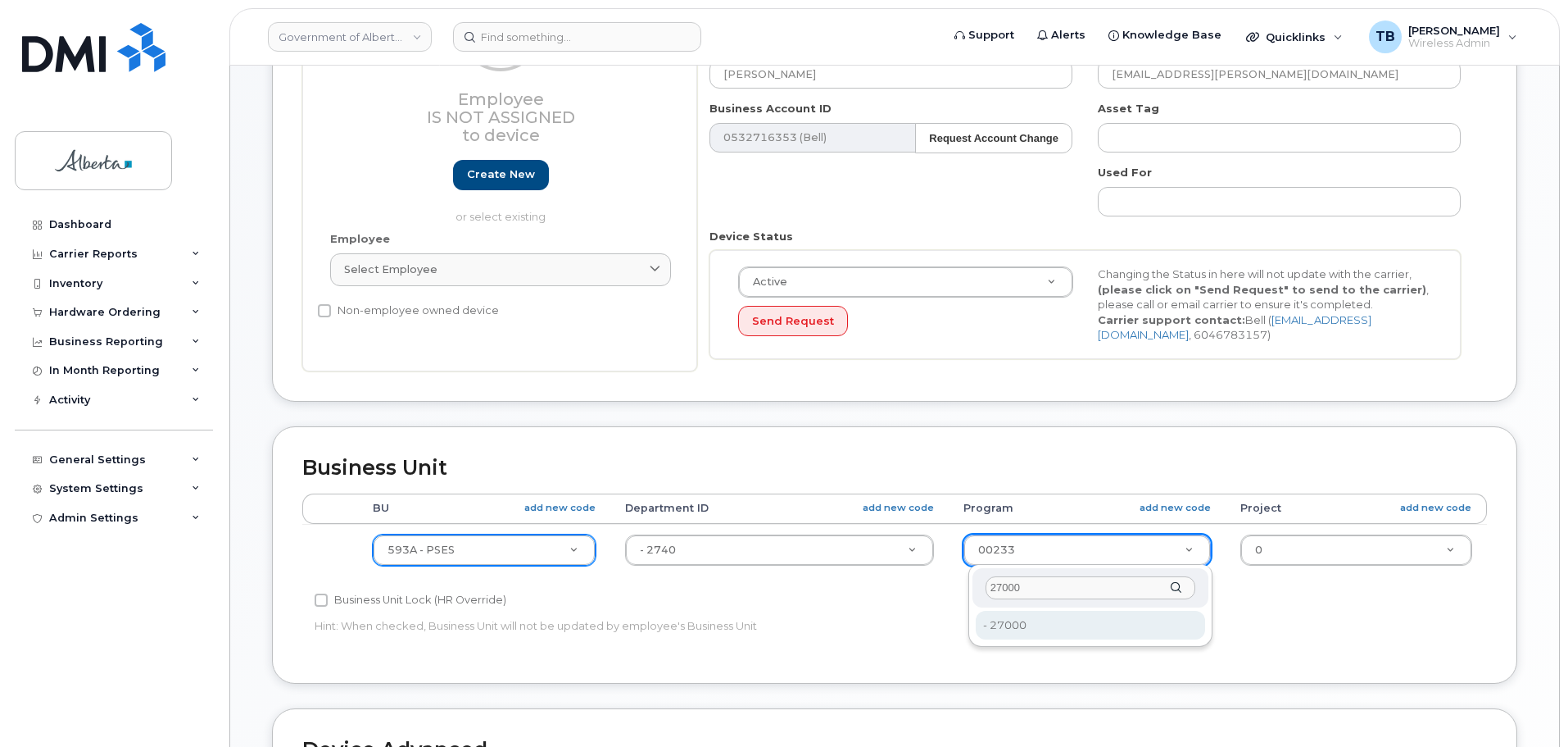
type input "27000"
type input "4206368"
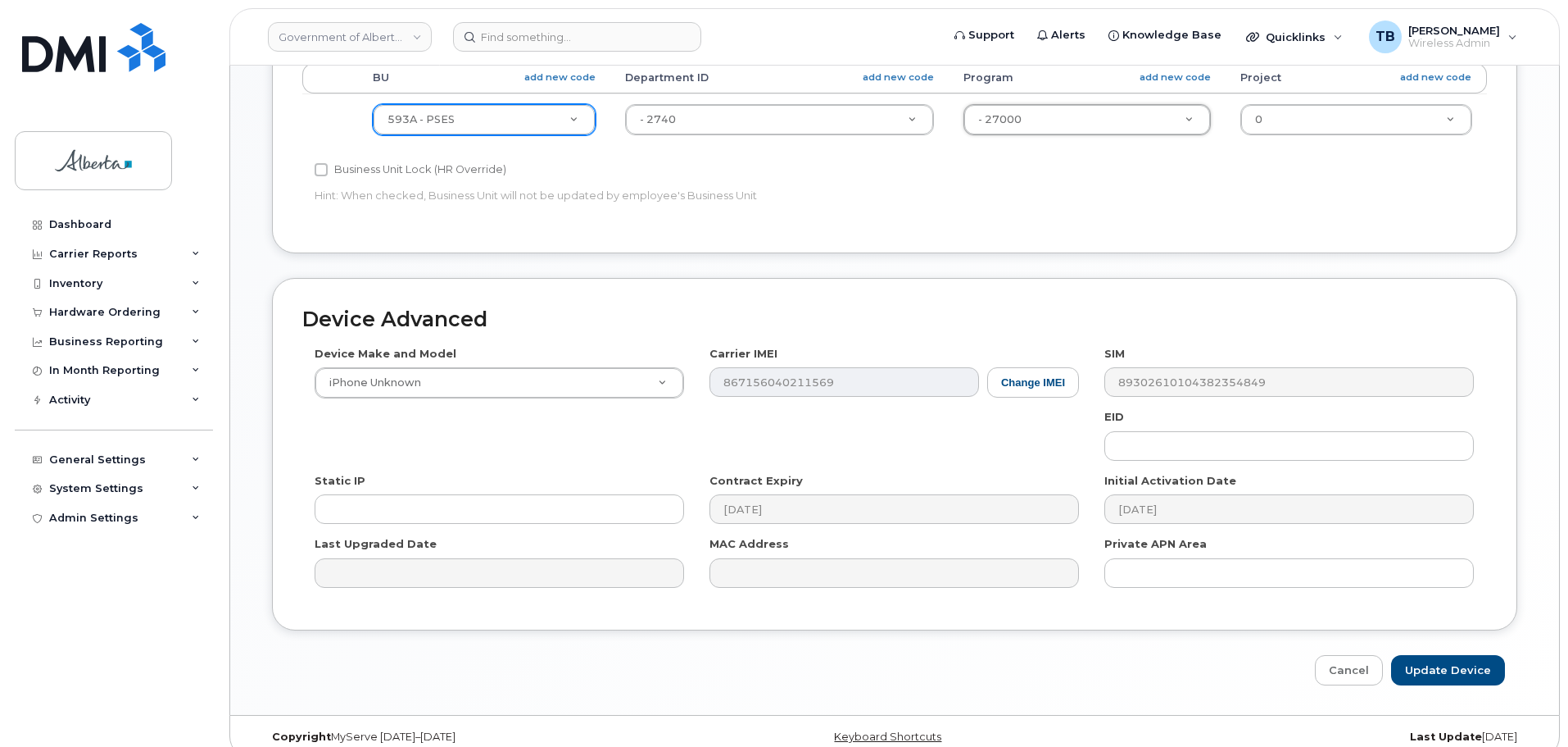
scroll to position [779, 0]
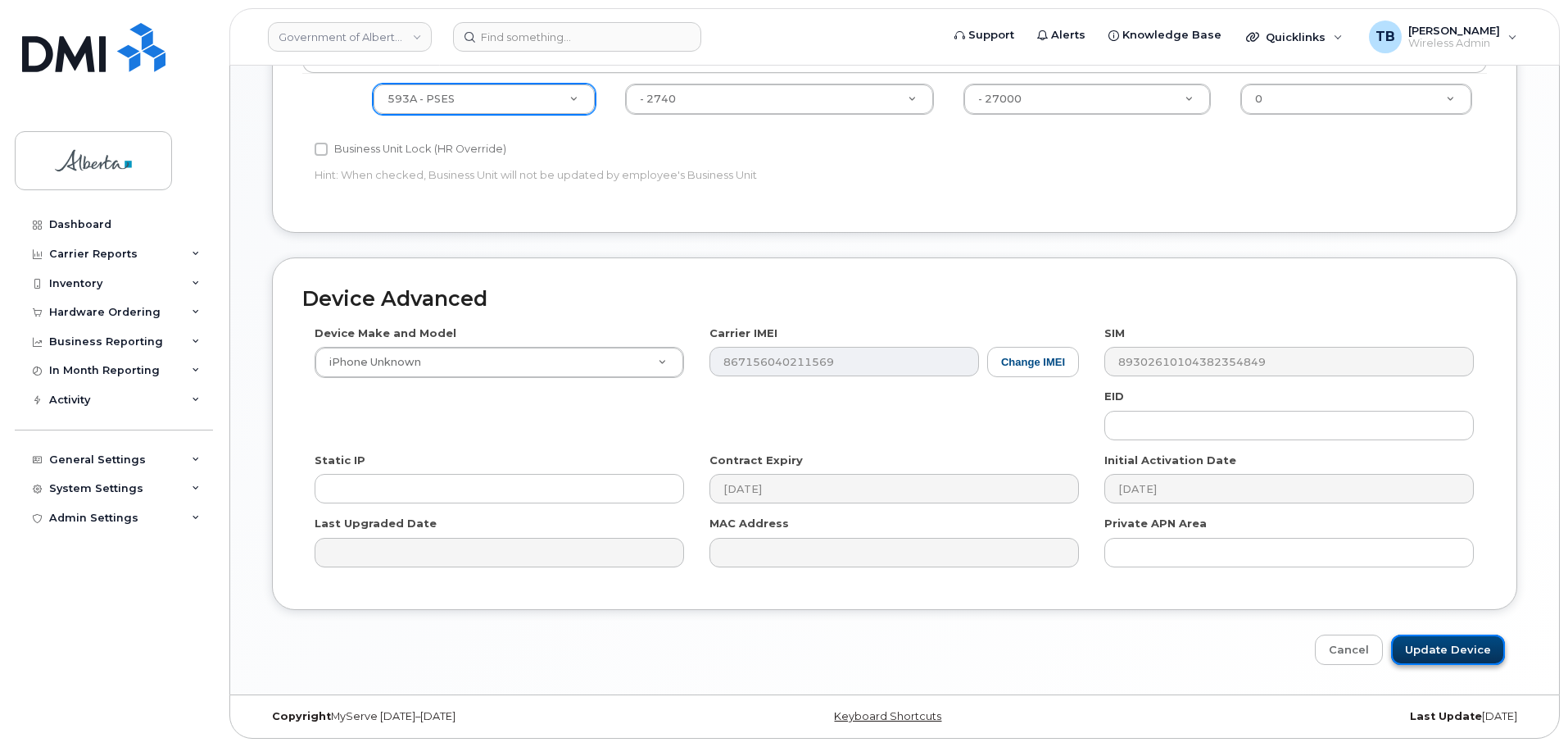
click at [1454, 649] on input "Update Device" at bounding box center [1448, 649] width 114 height 30
type input "Saving..."
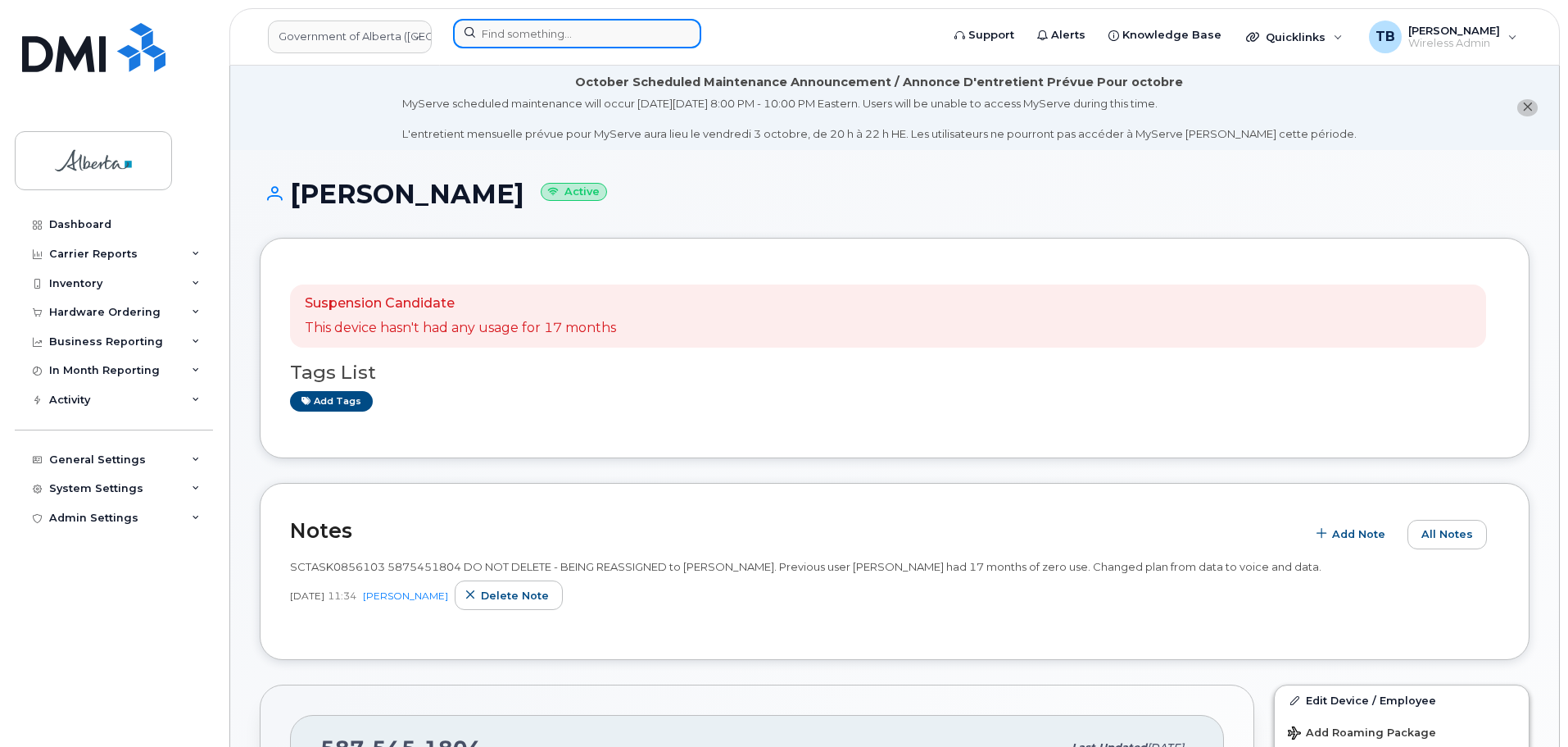
click at [555, 31] on input at bounding box center [577, 34] width 248 height 29
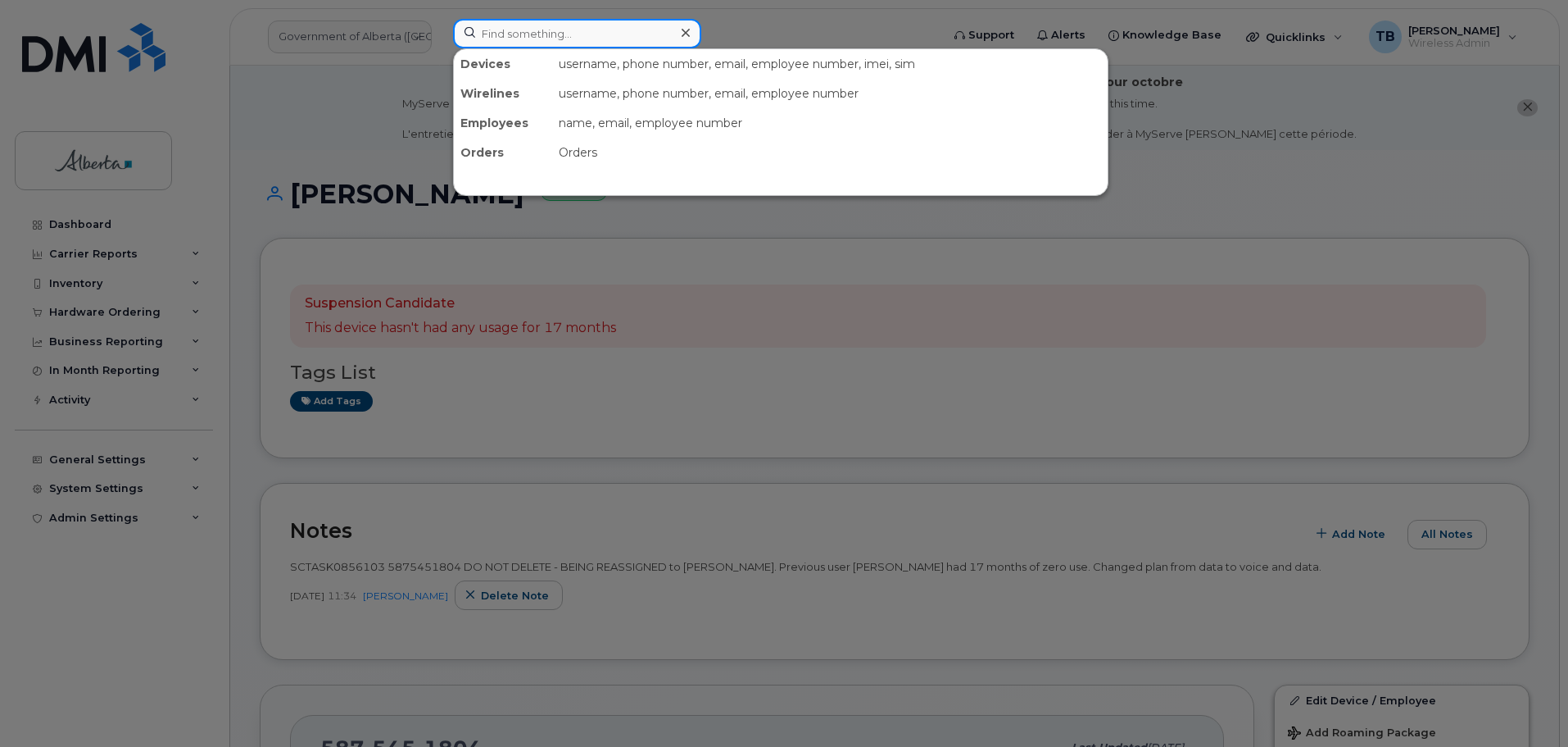
paste input "5875451875"
type input "5875451875"
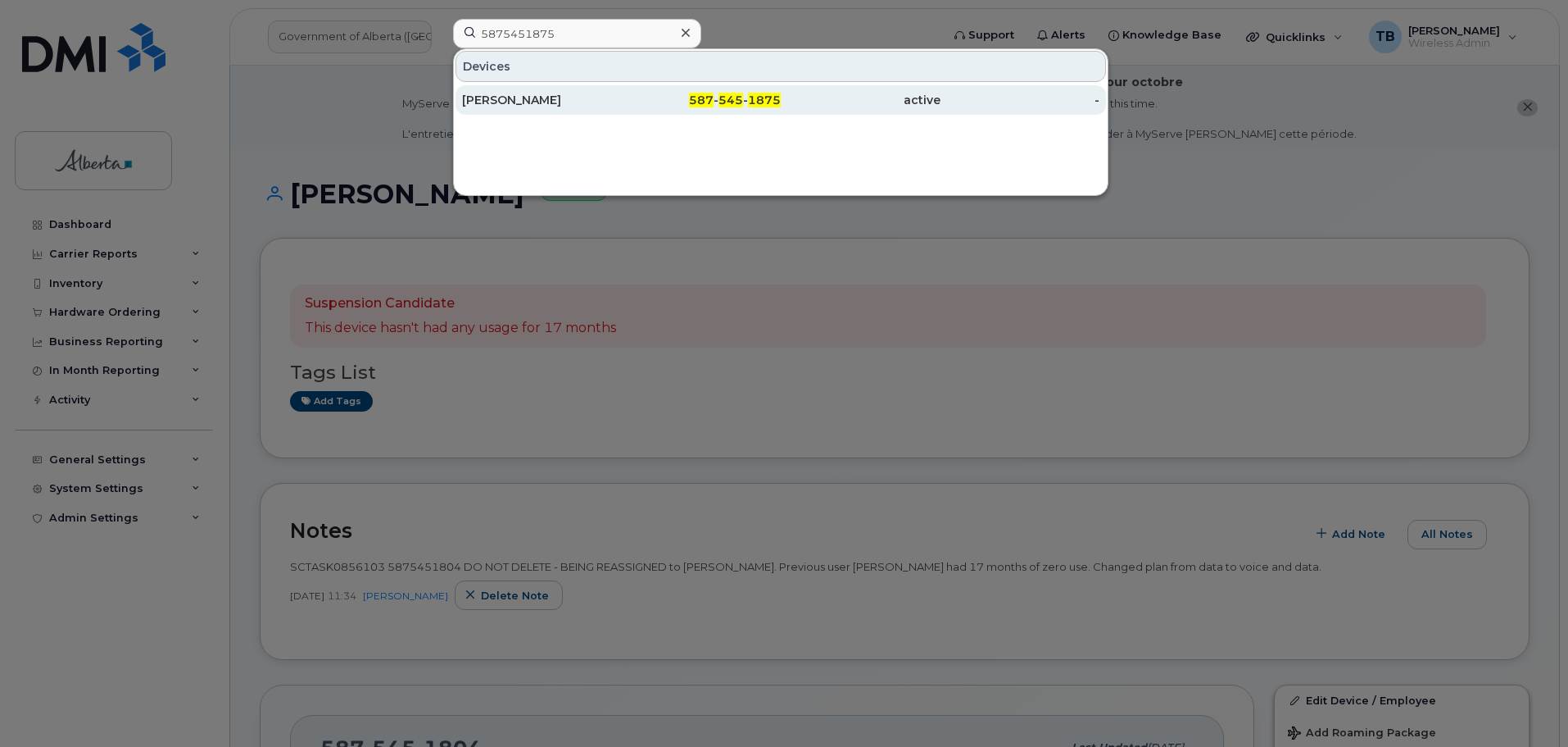
click at [525, 96] on div "Andrew Hewitt" at bounding box center [542, 100] width 160 height 16
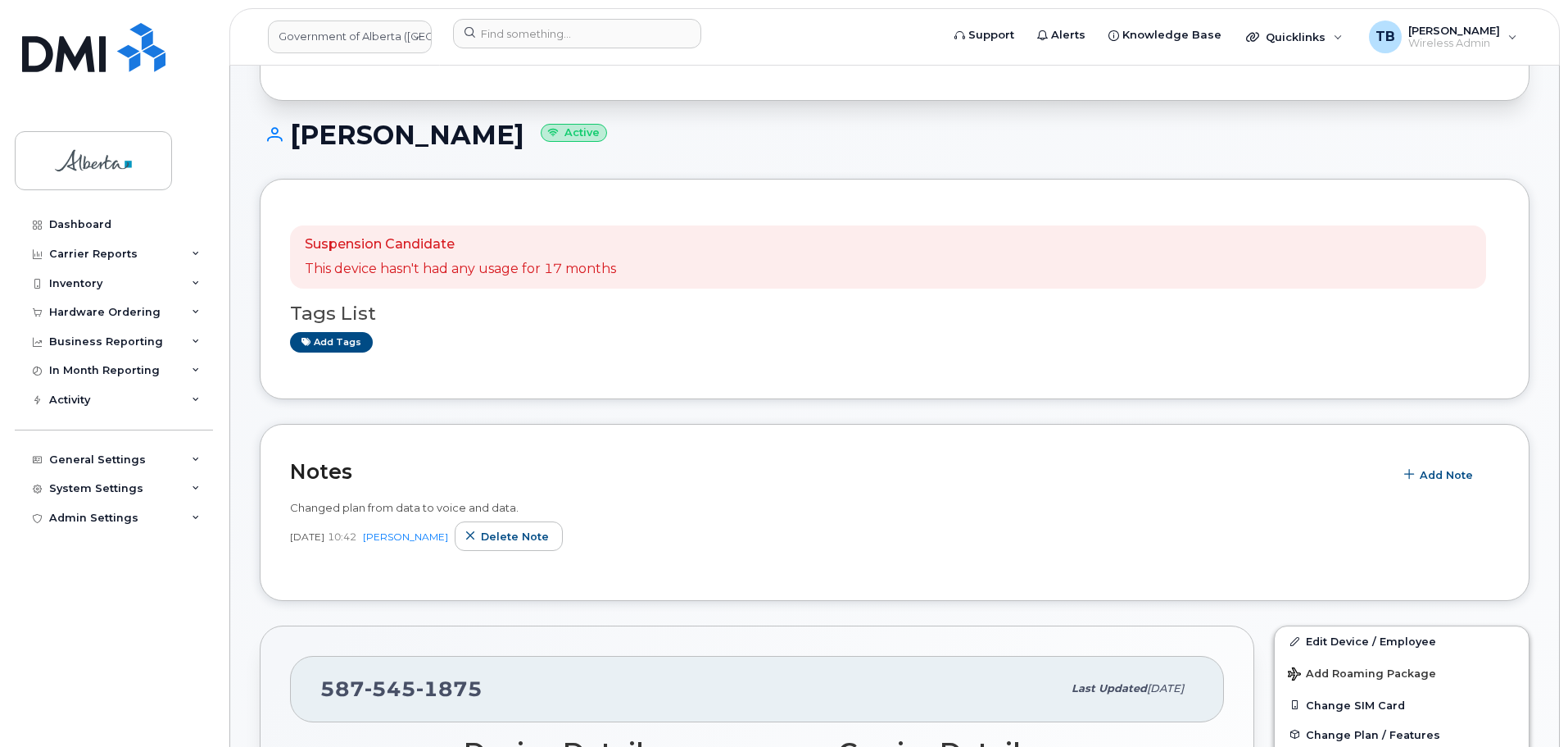
scroll to position [246, 0]
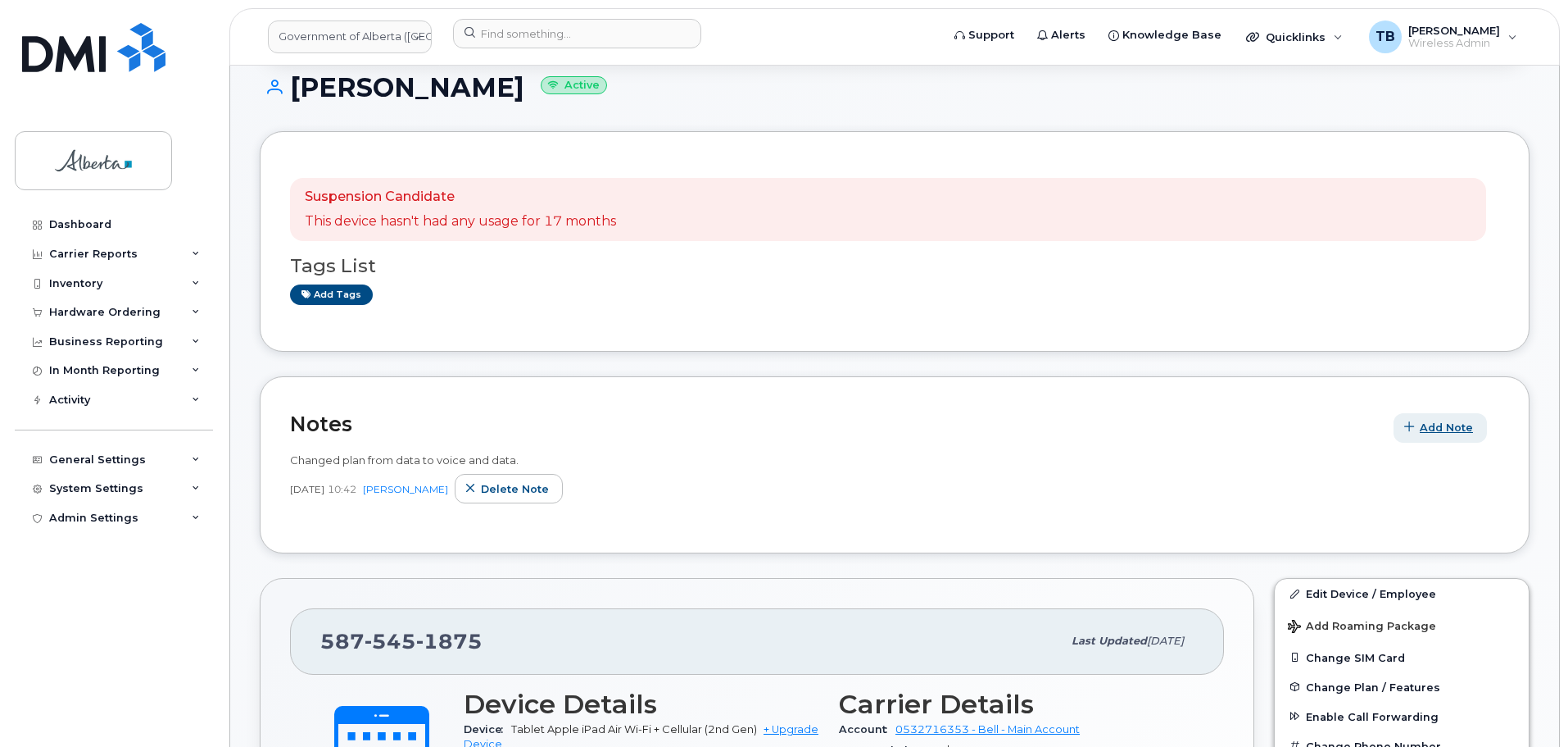
click at [1447, 432] on span "Add Note" at bounding box center [1446, 427] width 53 height 15
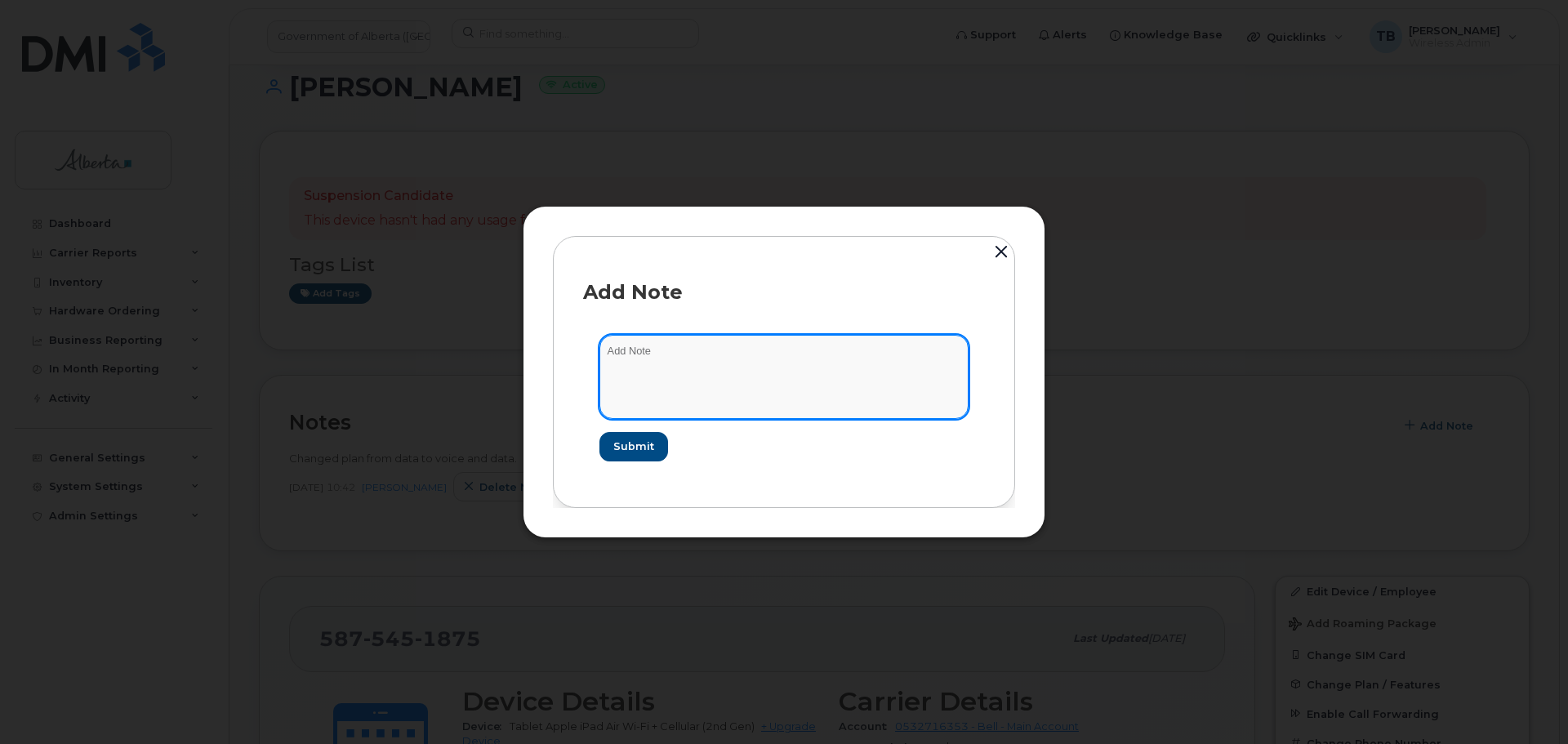
click at [699, 378] on textarea at bounding box center [784, 376] width 369 height 83
paste textarea "SCTASK0856103 5875451875 DO NOT DELETE - BEING REASSIGNED to [PERSON_NAME]. Pre…"
type textarea "SCTASK0856103 5875451875 DO NOT DELETE - BEING REASSIGNED to [PERSON_NAME]. Pre…"
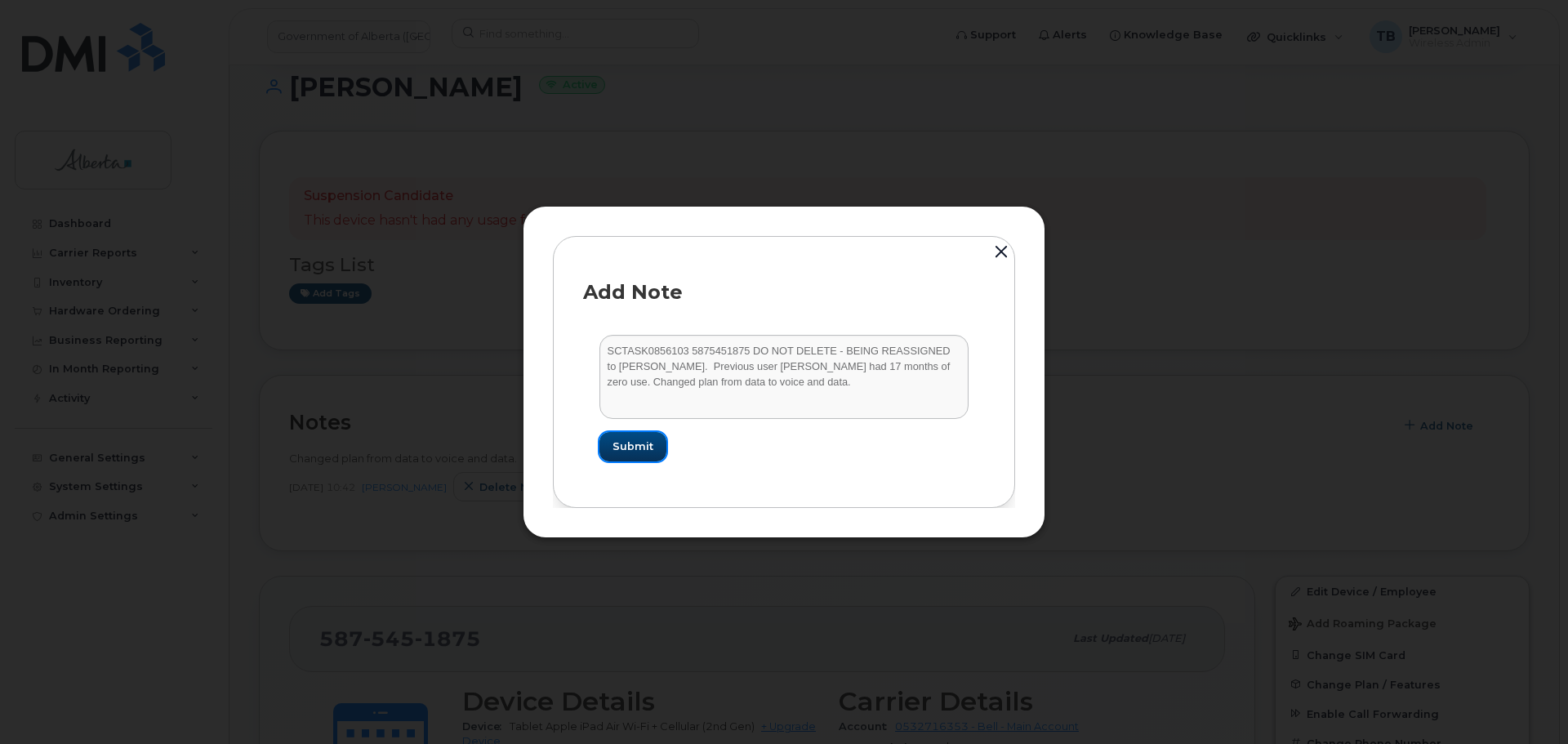
click at [633, 455] on button "Submit" at bounding box center [633, 446] width 67 height 29
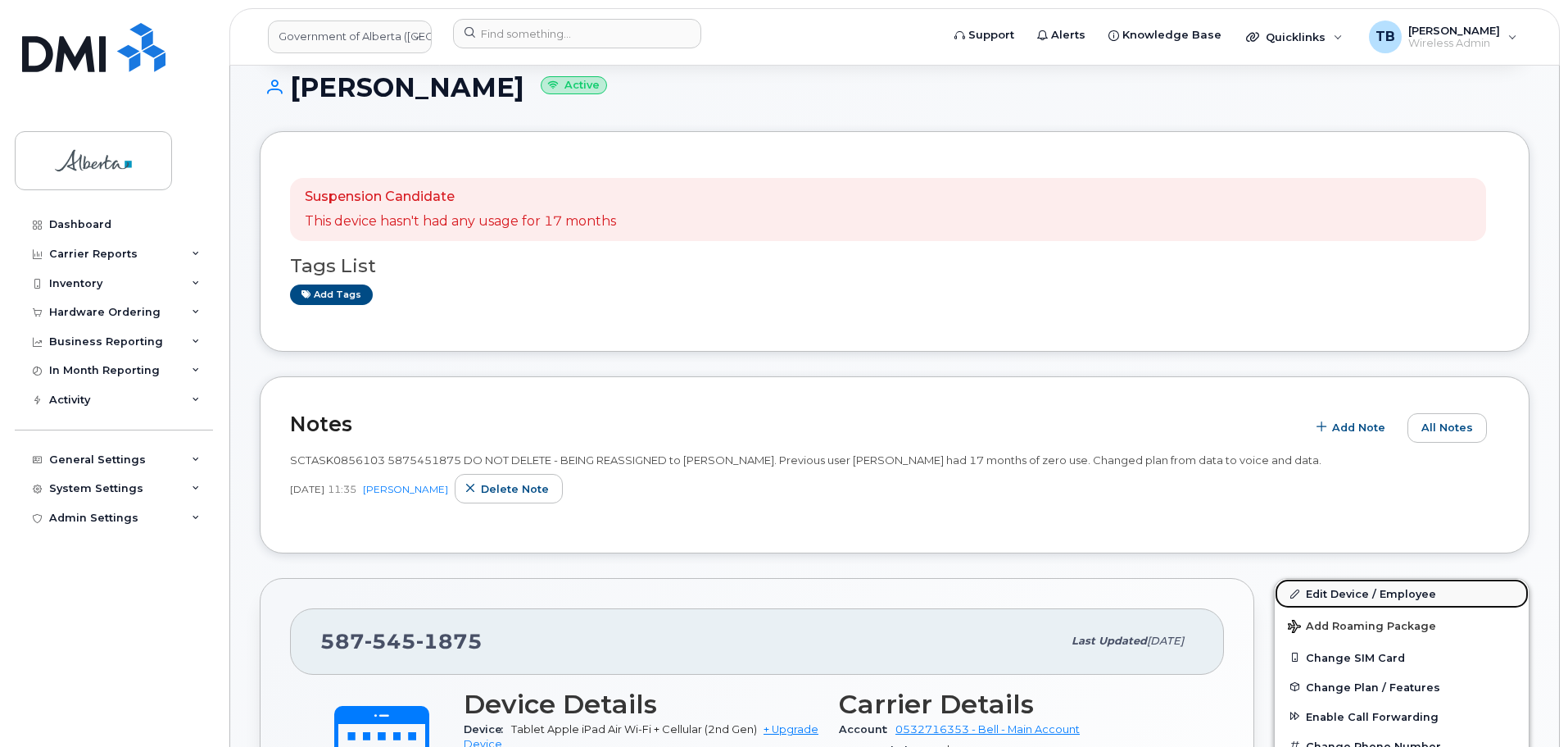
click at [1321, 586] on link "Edit Device / Employee" at bounding box center [1402, 593] width 254 height 29
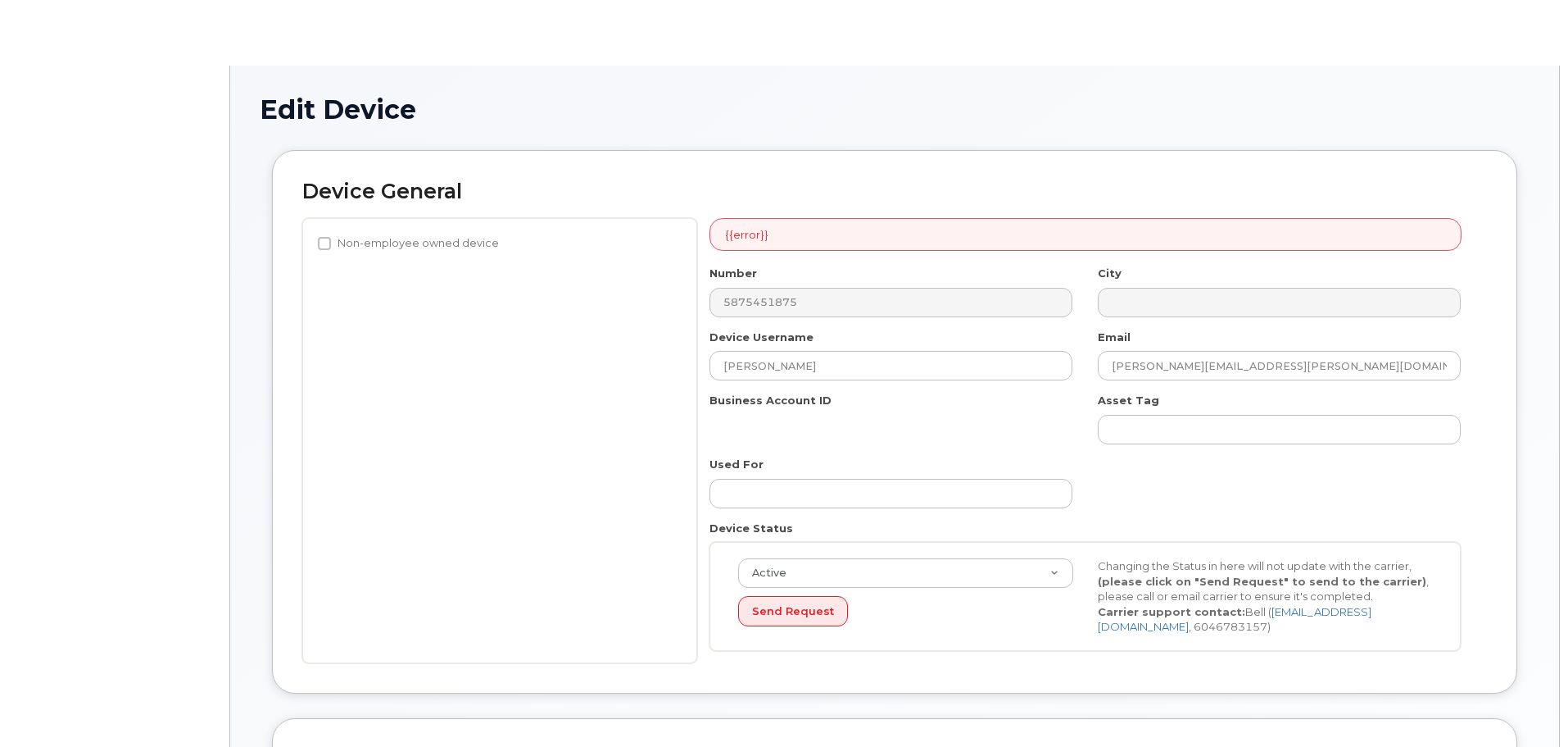
select select "4206362"
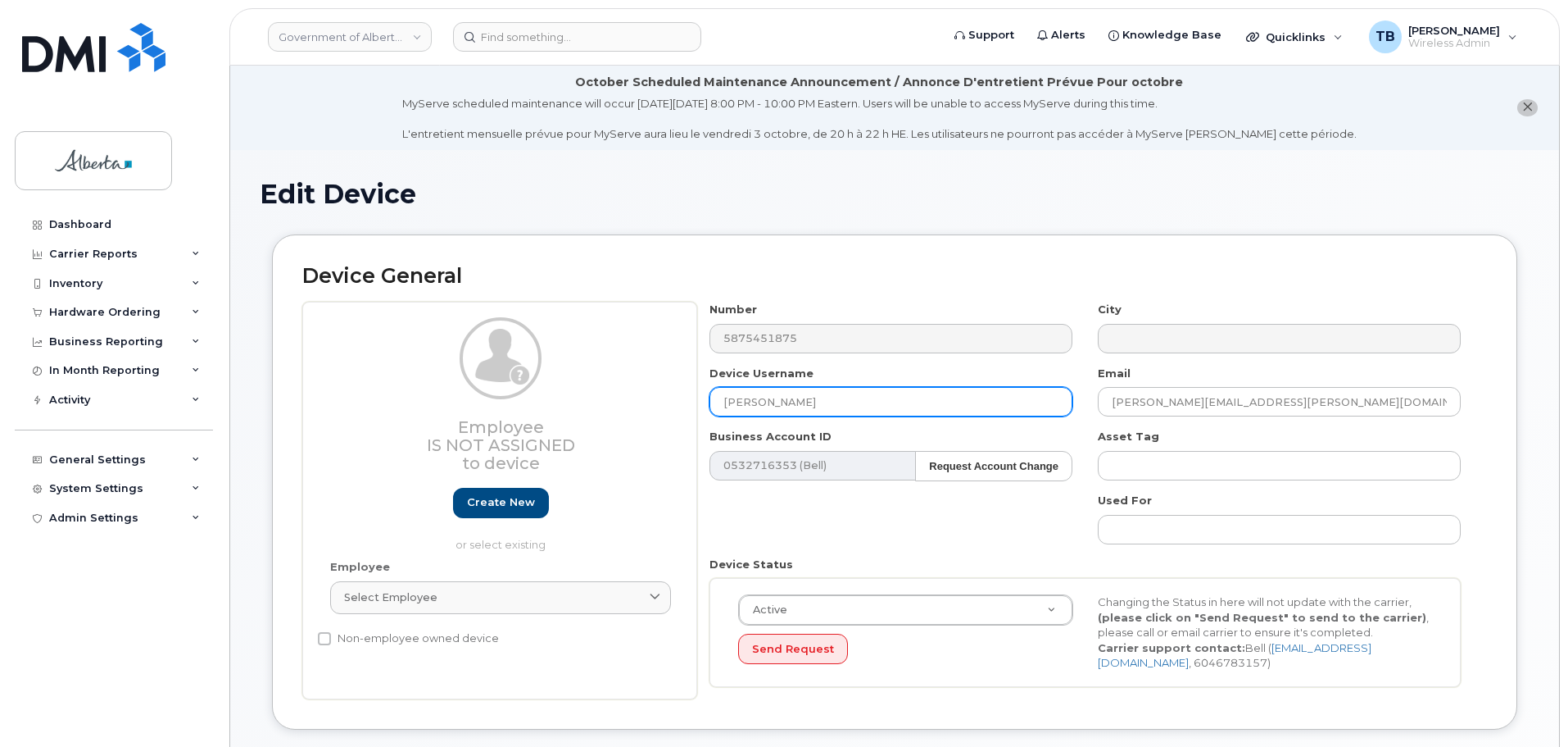
drag, startPoint x: 857, startPoint y: 395, endPoint x: 570, endPoint y: 398, distance: 287.0
click at [570, 401] on div "Employee Is not assigned to device Create new or select existing Employee Selec…" at bounding box center [894, 500] width 1185 height 397
paste input "Leejon Billard"
type input "Leejon Billard"
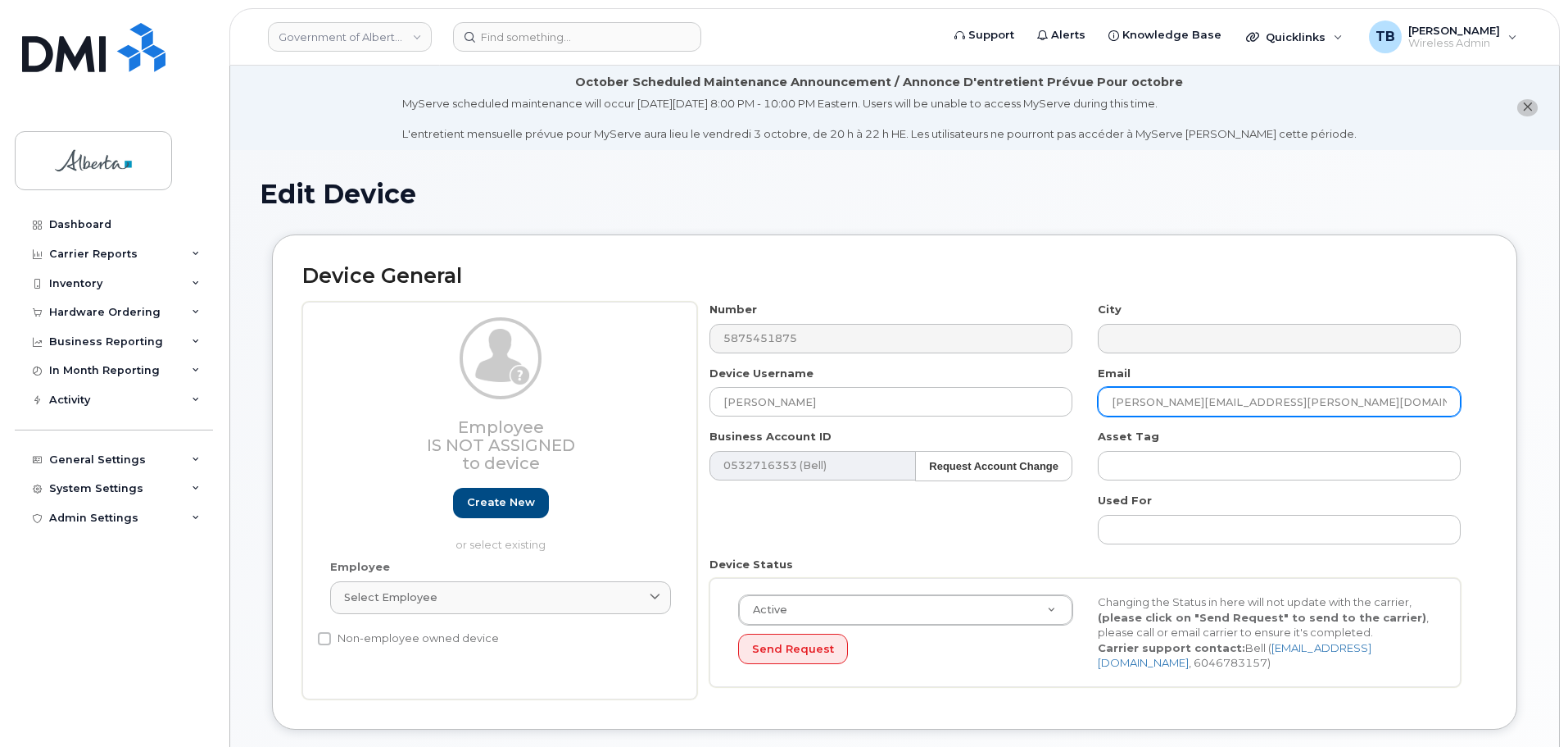
drag, startPoint x: 1284, startPoint y: 403, endPoint x: 1012, endPoint y: 421, distance: 272.6
click at [1012, 421] on div "Number 5875451875 City Device Username Leejon Billard Email andrew.hewitt@gov.a…" at bounding box center [1085, 500] width 777 height 397
paste input "Leejon.Billard"
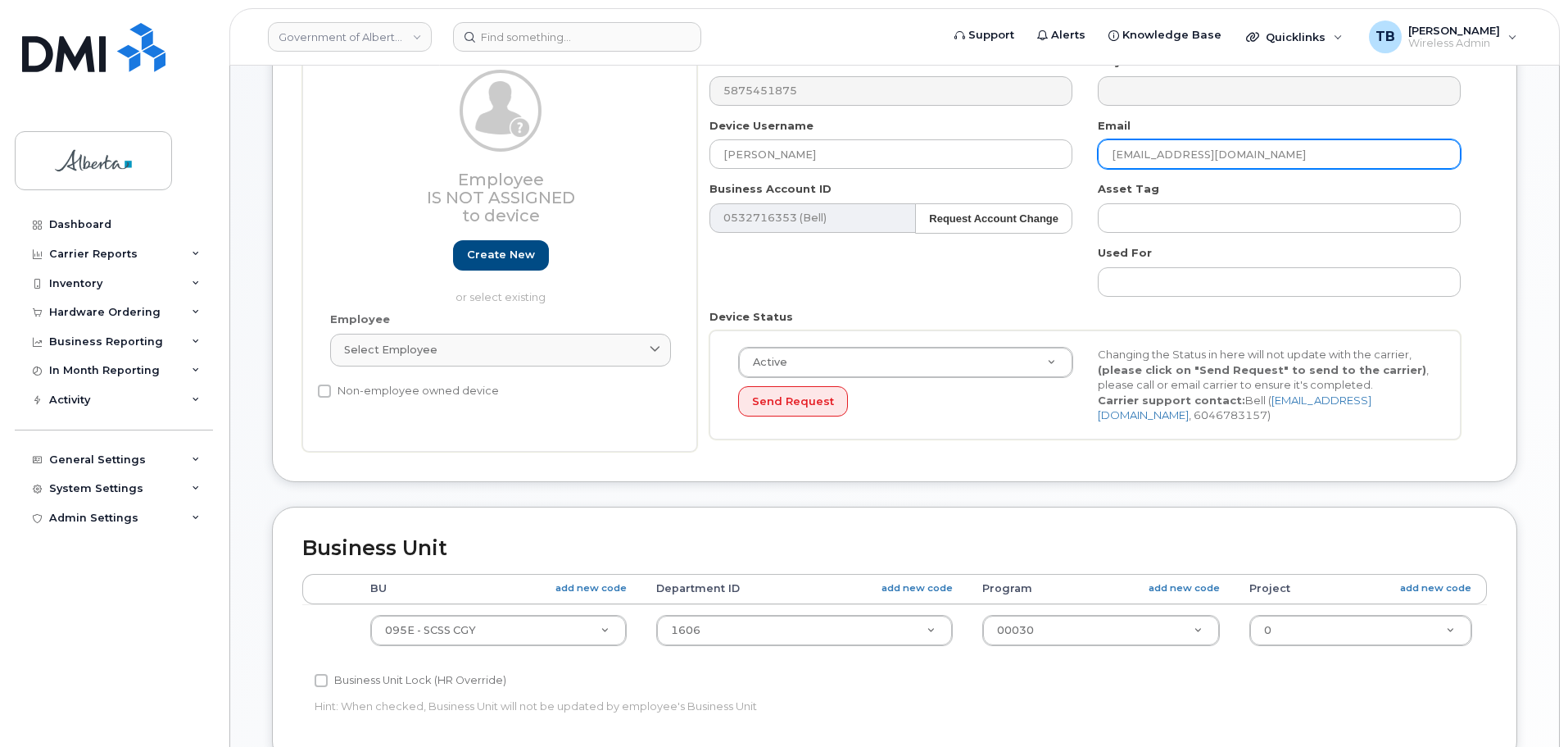
scroll to position [328, 0]
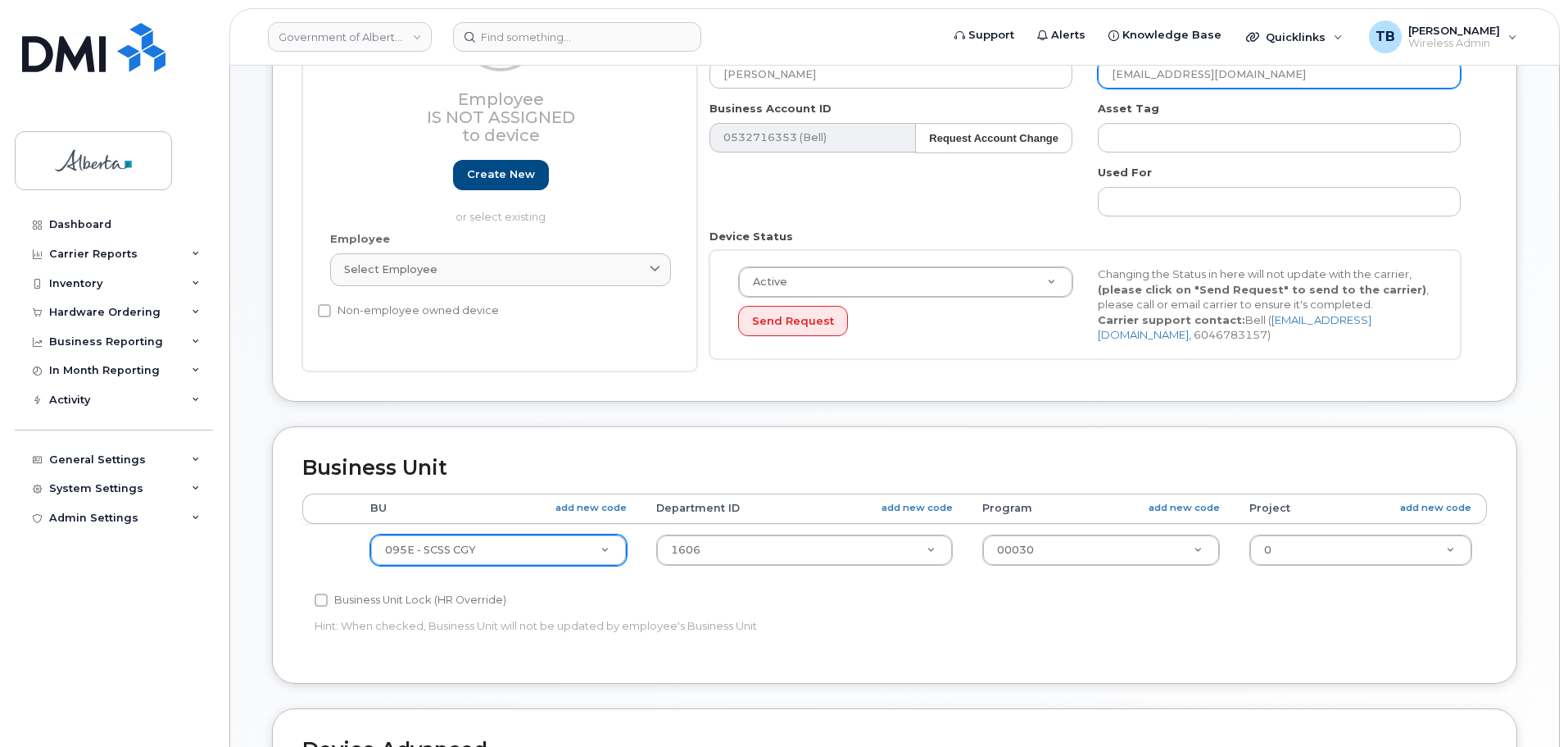
type input "Leejon.Billard@gov.ab.ca"
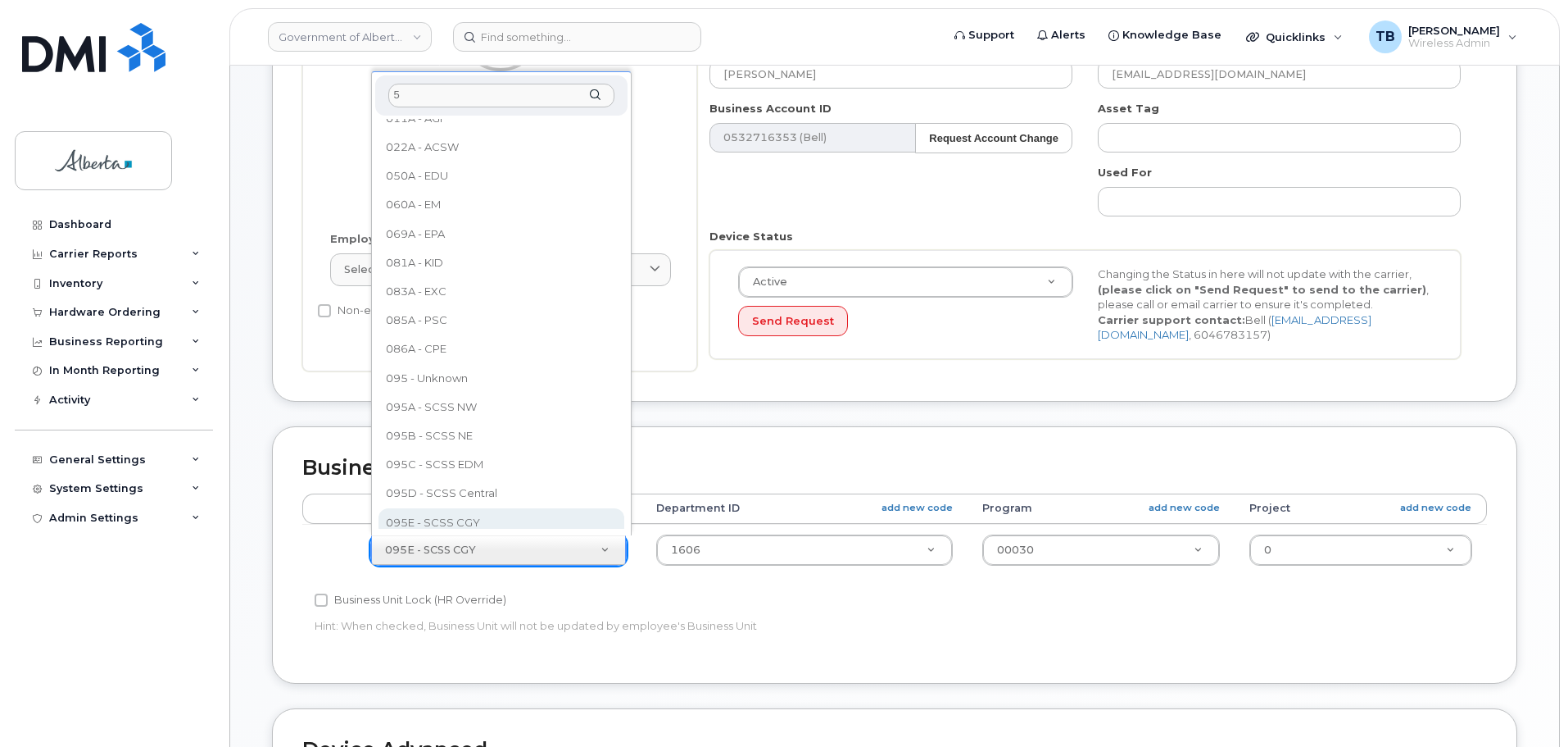
scroll to position [0, 0]
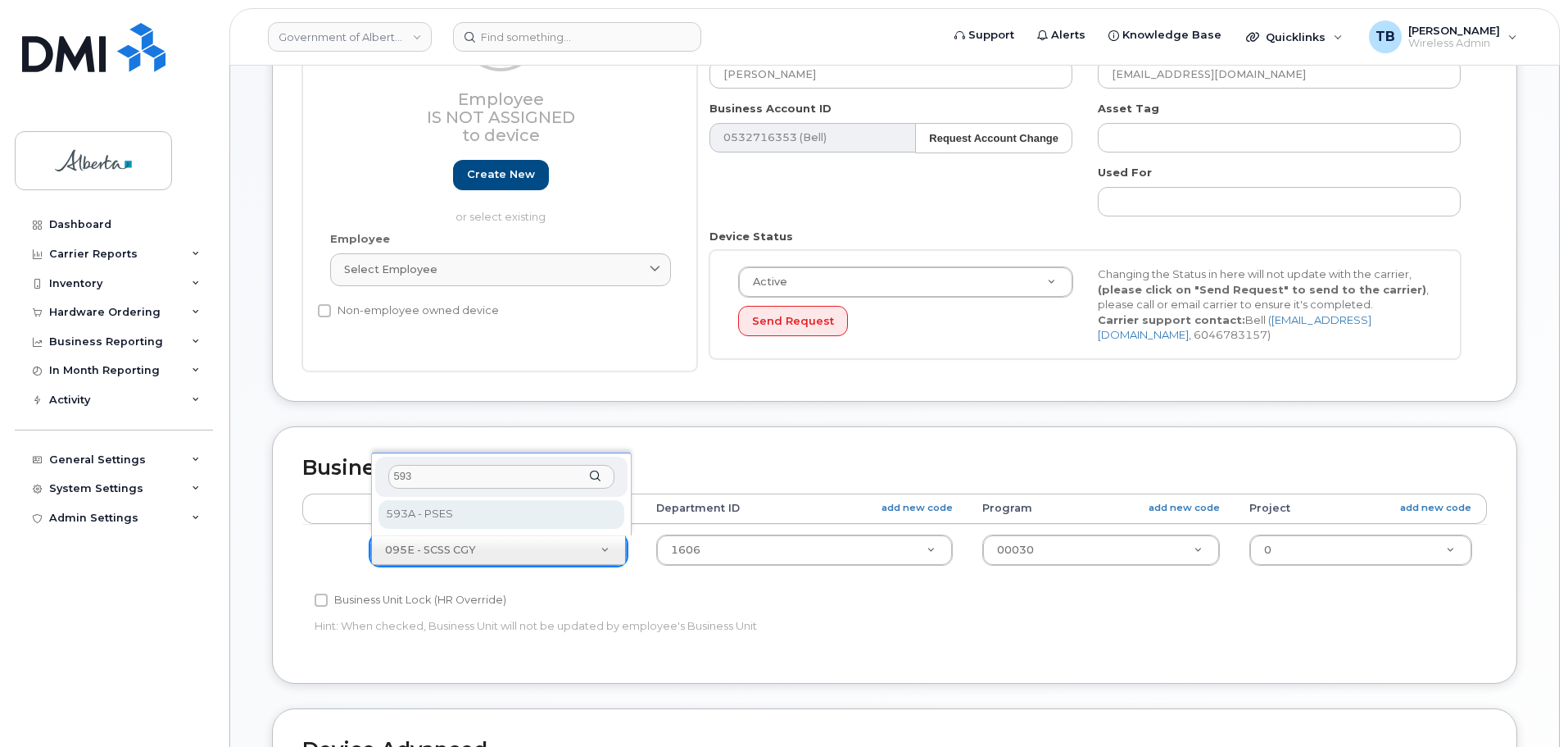
type input "593"
select select "4797682"
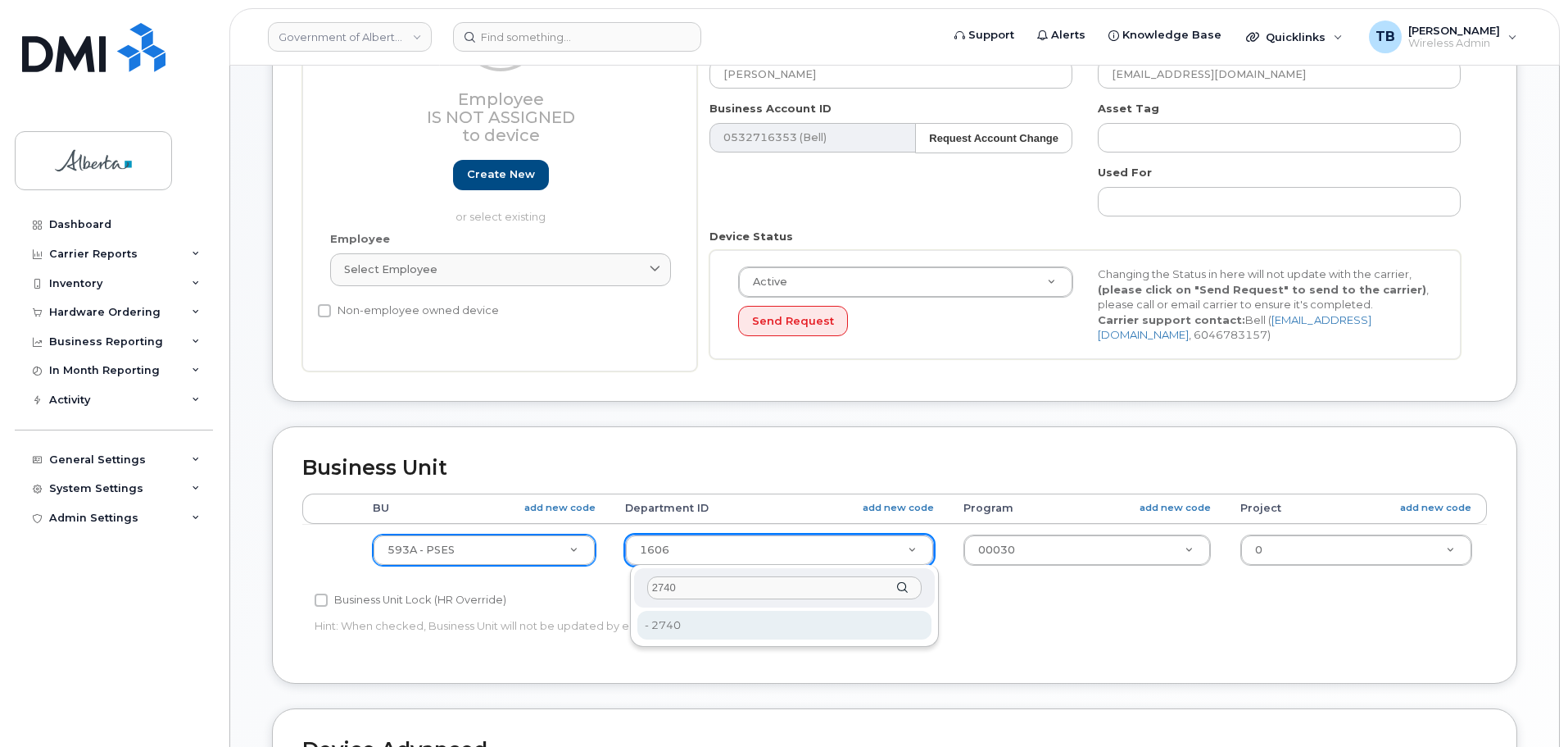
type input "2740"
type input "4206365"
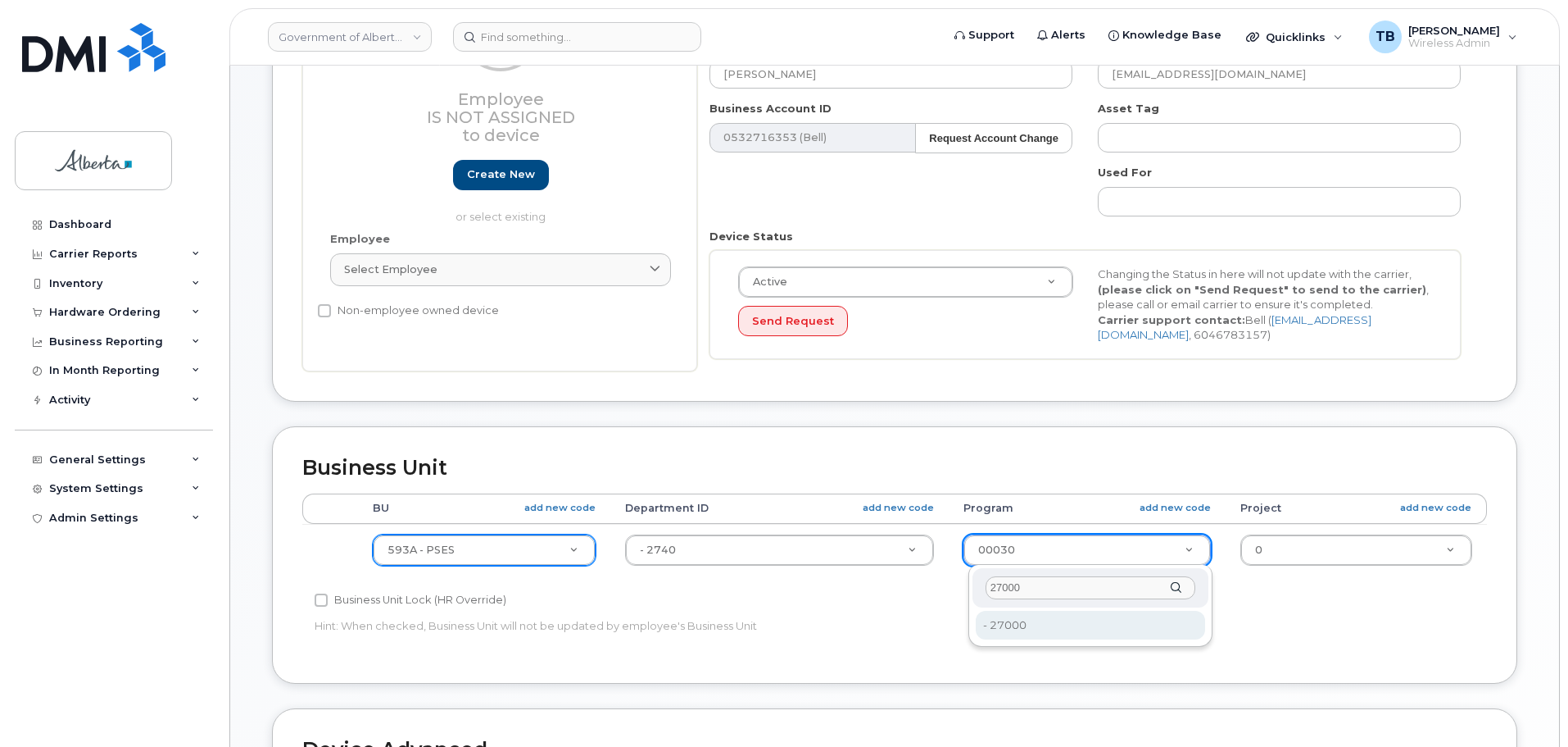
type input "27000"
type input "4206368"
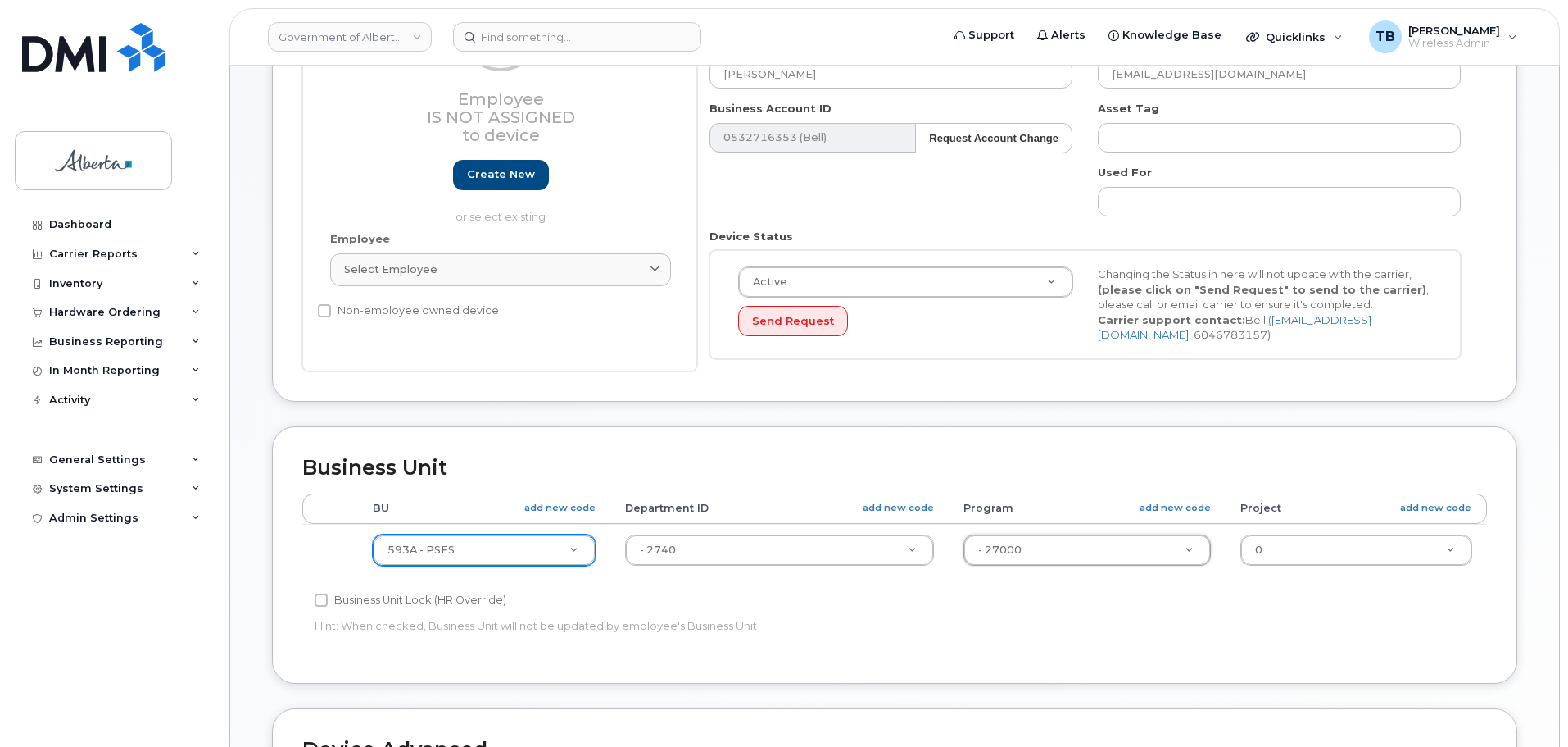
click at [1349, 615] on div "Accounting Categories Rules BU add new code Department ID add new code Program …" at bounding box center [894, 573] width 1185 height 160
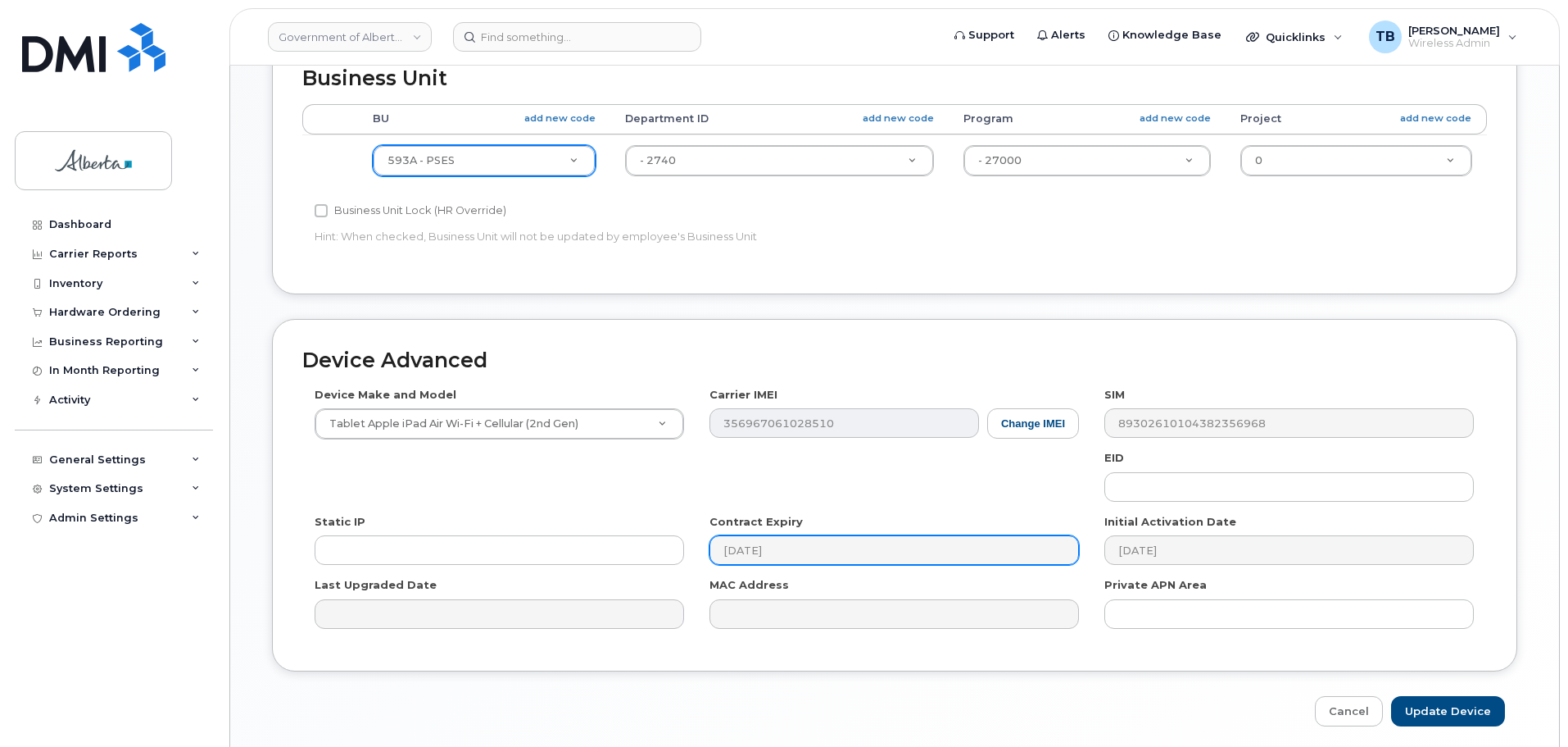
scroll to position [738, 0]
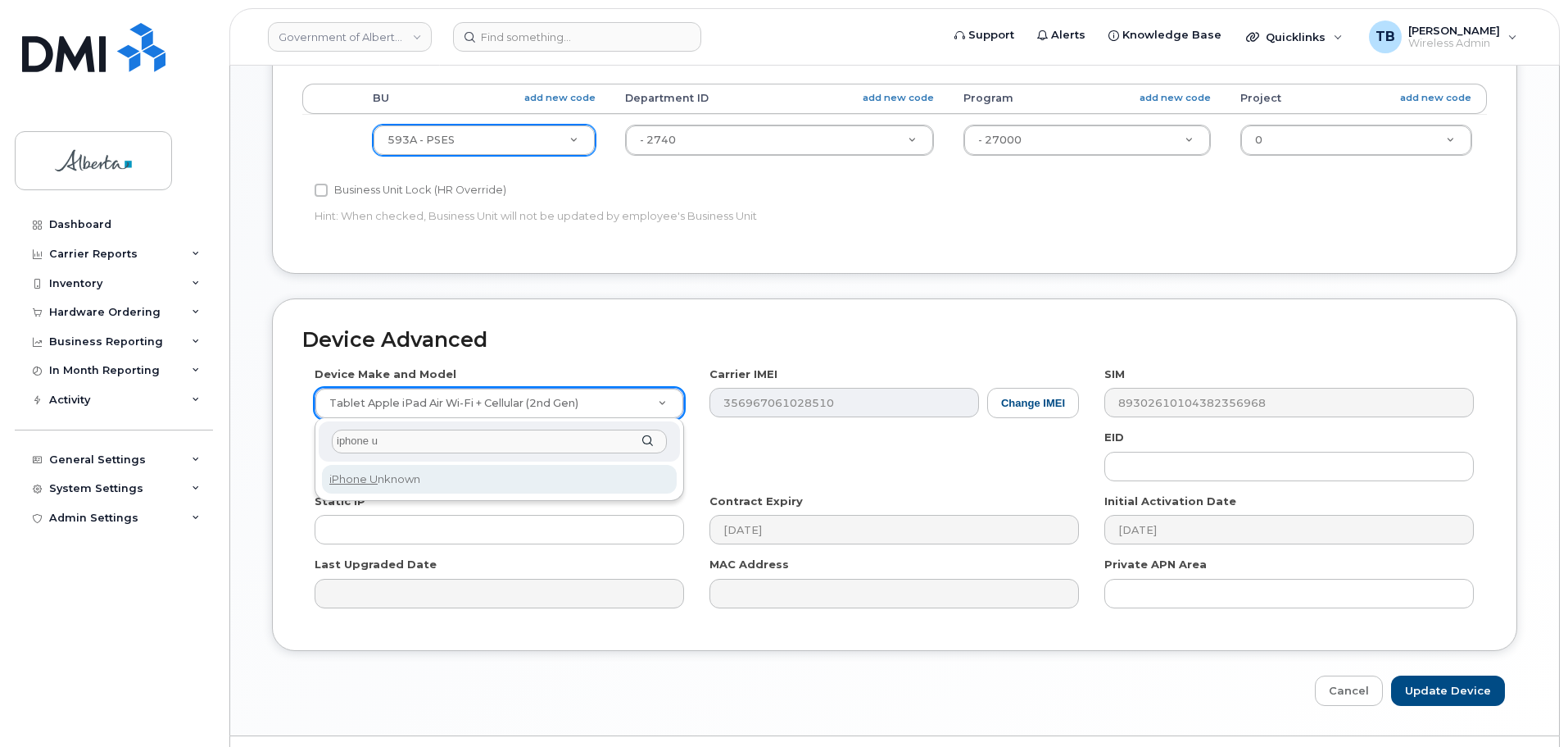
type input "iphone u"
select select "185"
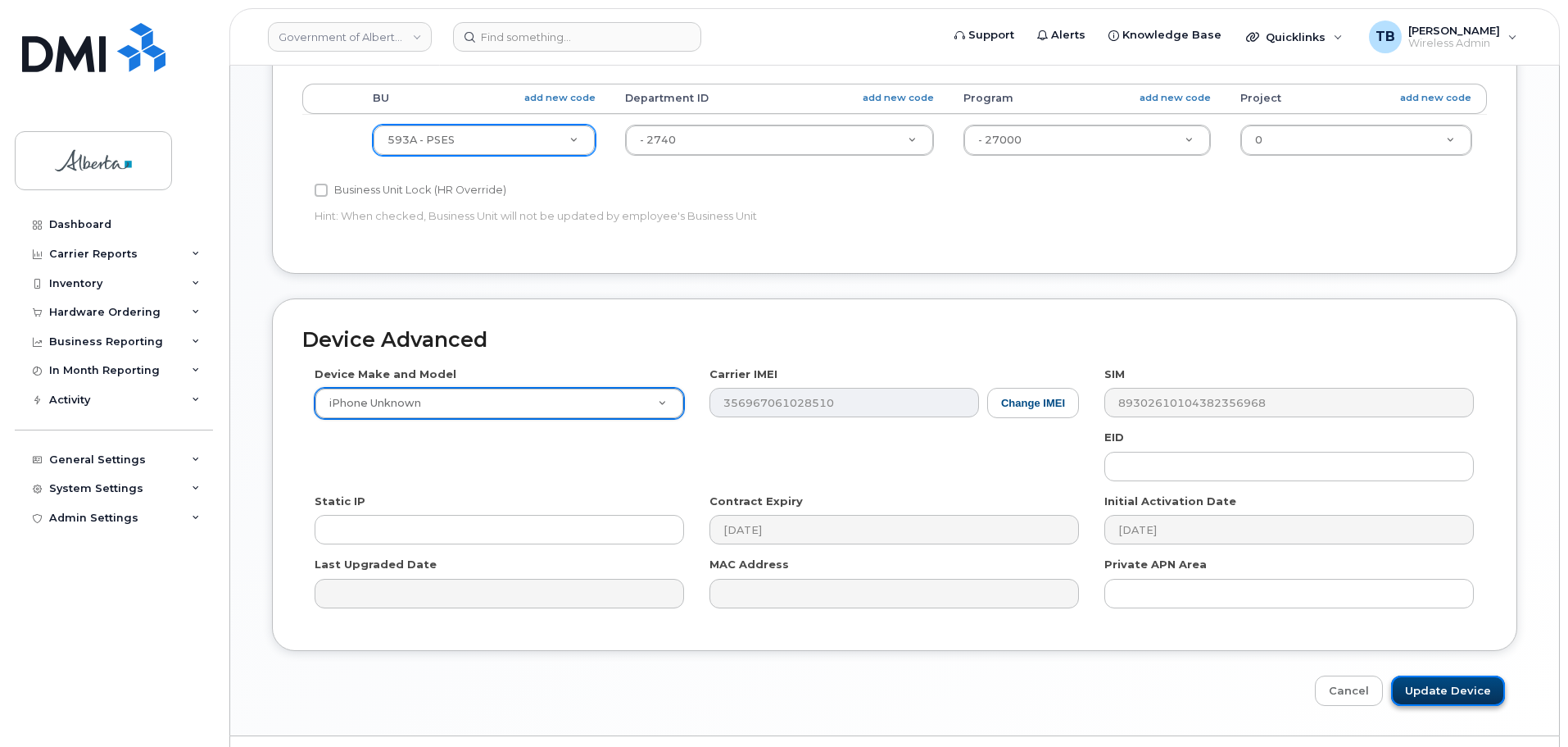
click at [1435, 686] on input "Update Device" at bounding box center [1448, 690] width 114 height 30
type input "Saving..."
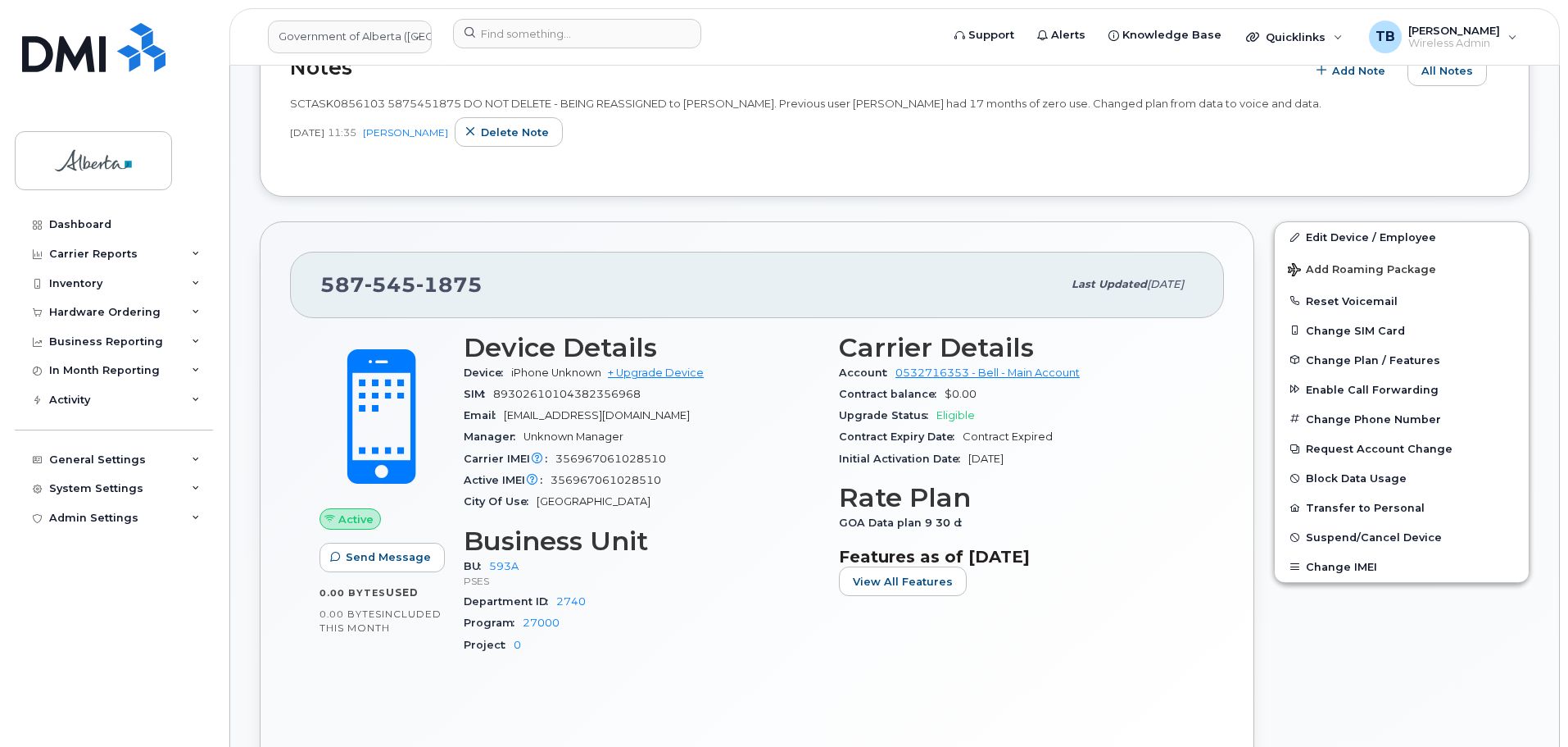
scroll to position [492, 0]
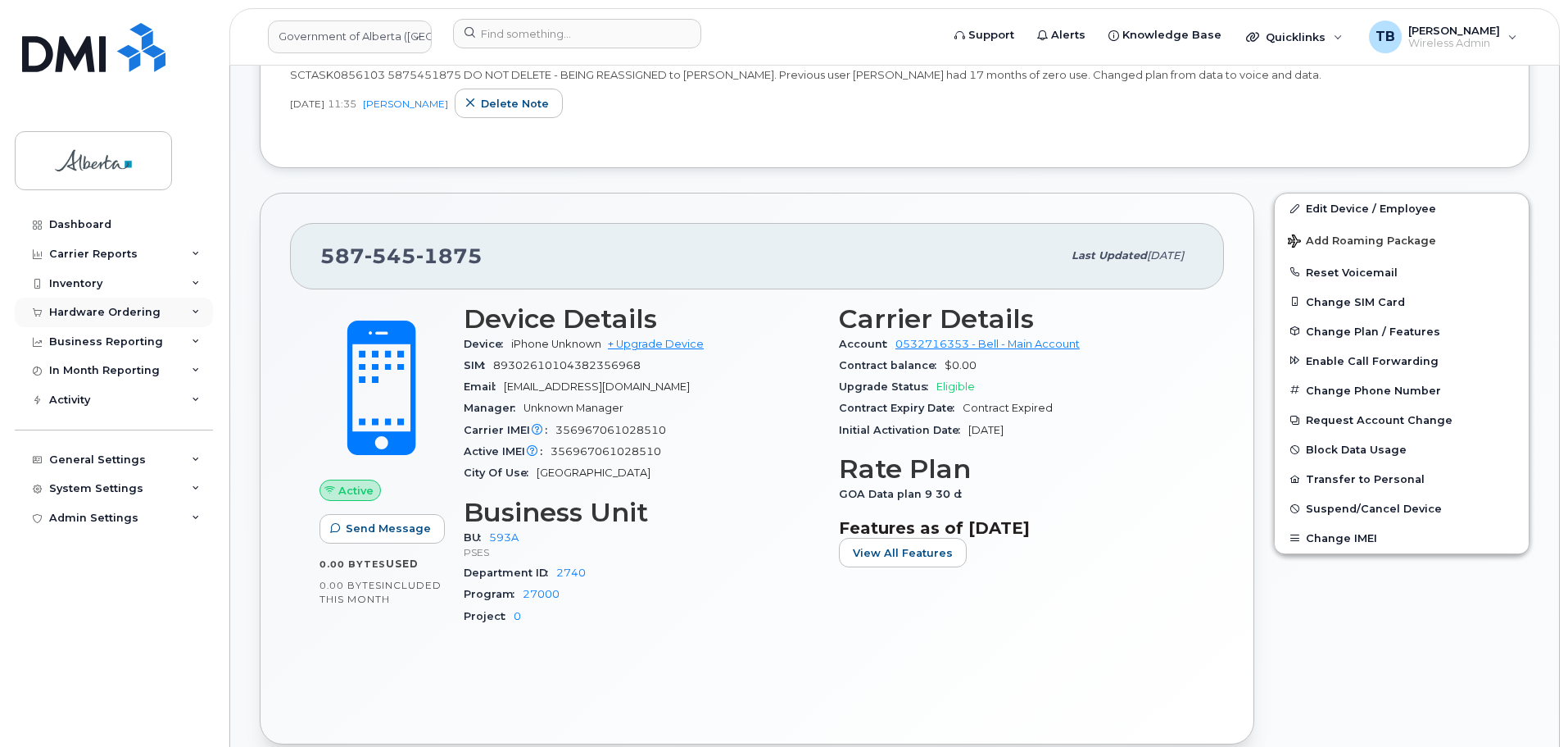
drag, startPoint x: 79, startPoint y: 310, endPoint x: 85, endPoint y: 320, distance: 11.7
click at [80, 310] on div "Hardware Ordering" at bounding box center [105, 312] width 112 height 13
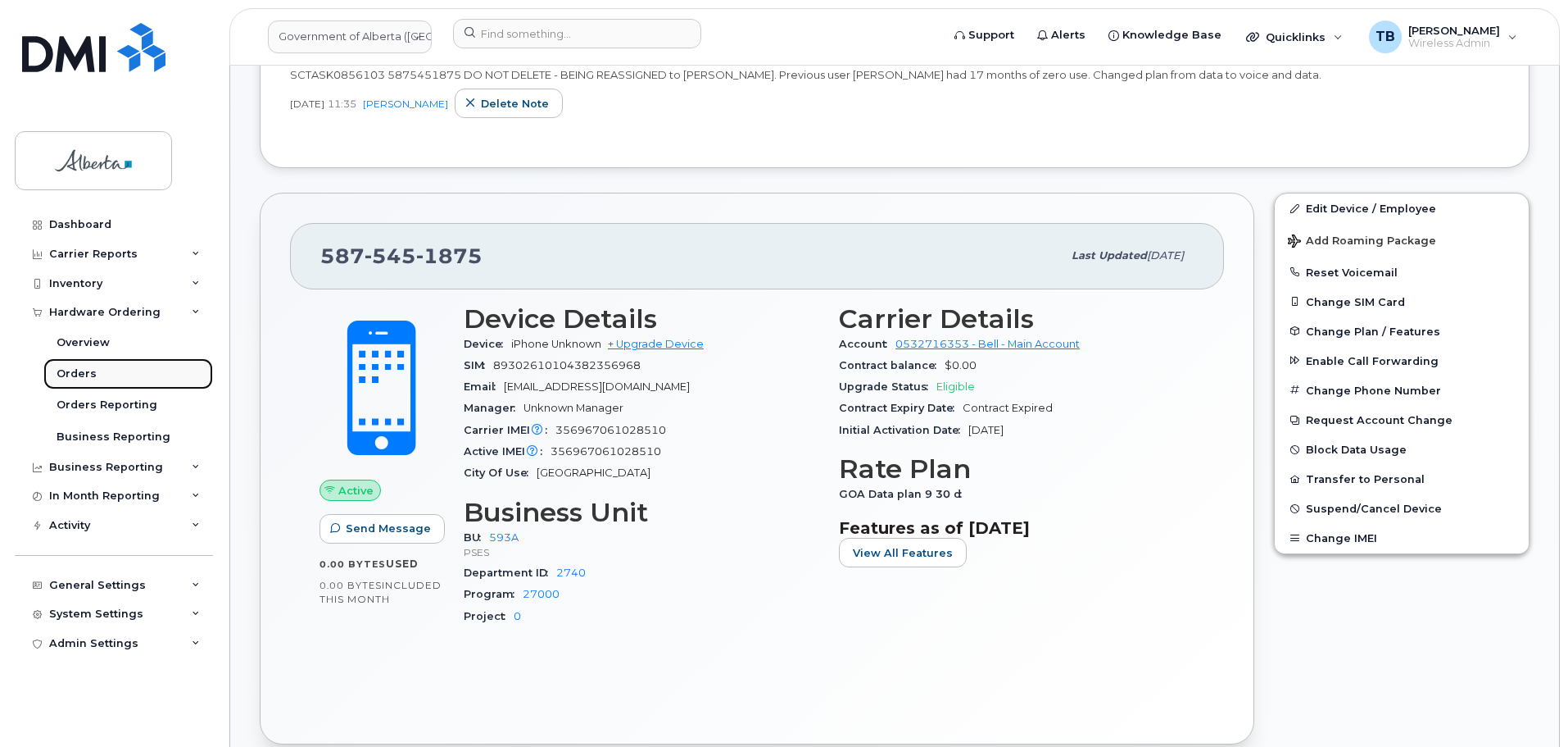
click at [90, 376] on div "Orders" at bounding box center [76, 373] width 40 height 15
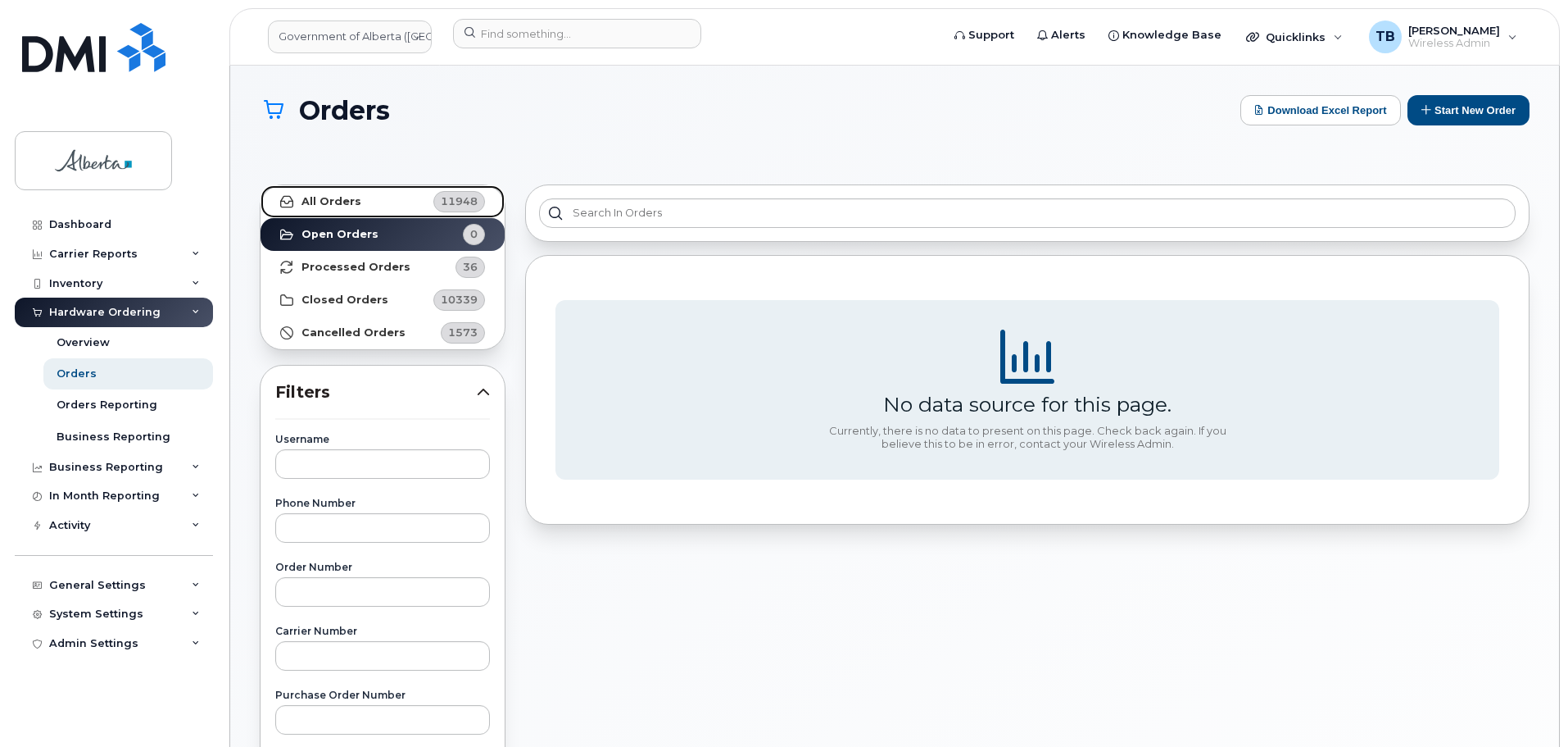
click at [341, 210] on link "All Orders 11948" at bounding box center [382, 201] width 244 height 33
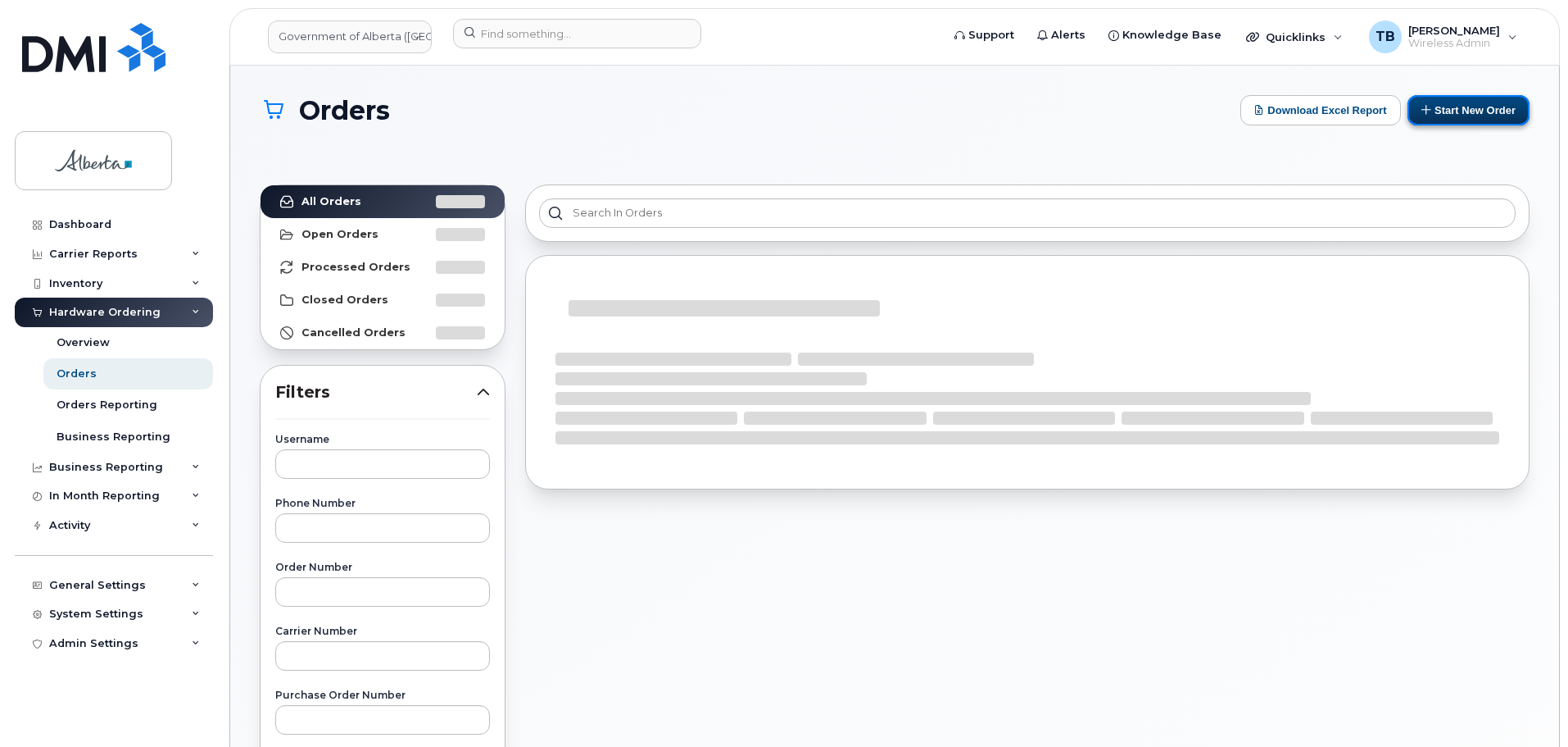
click at [1496, 112] on button "Start New Order" at bounding box center [1468, 110] width 122 height 30
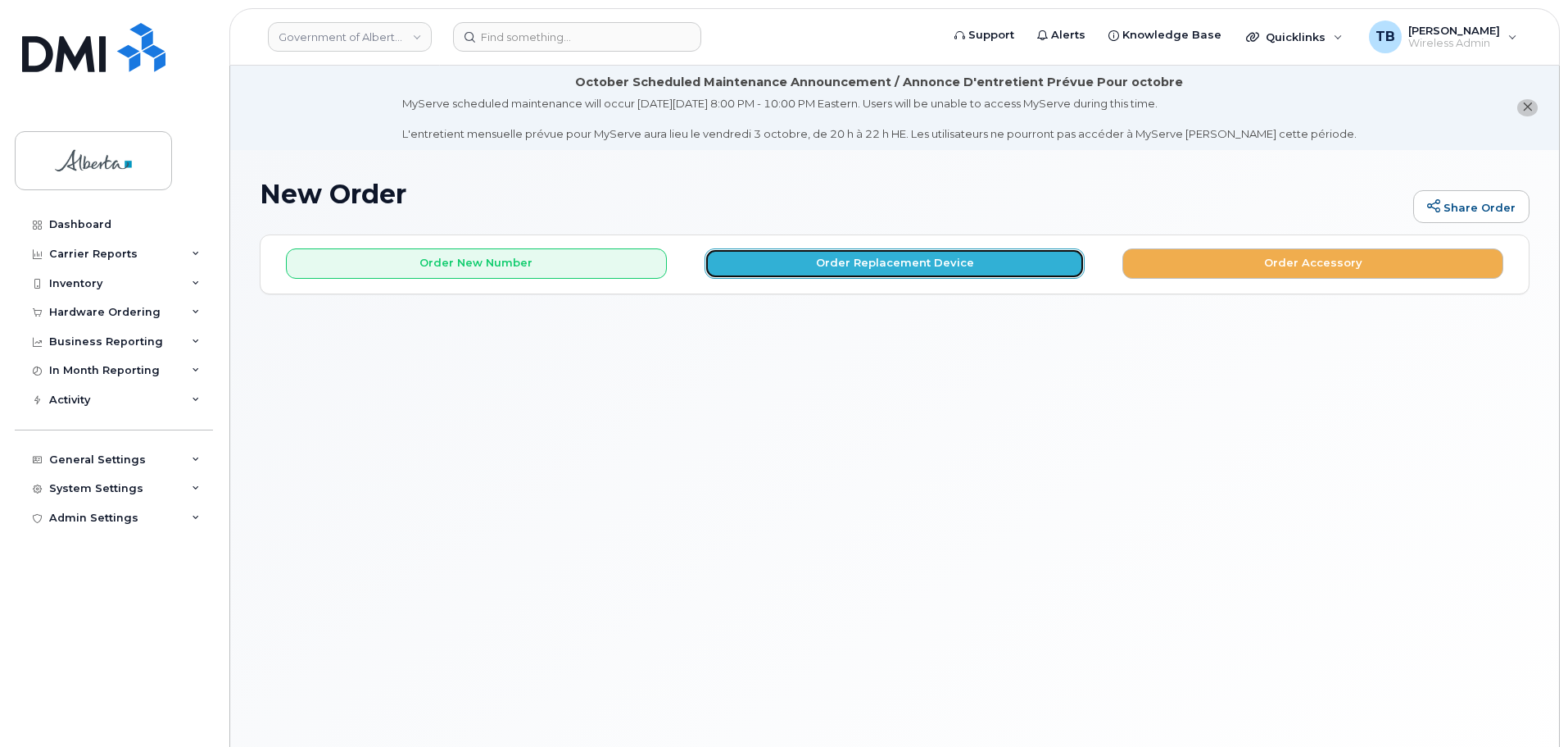
click at [910, 274] on button "Order Replacement Device" at bounding box center [894, 263] width 381 height 30
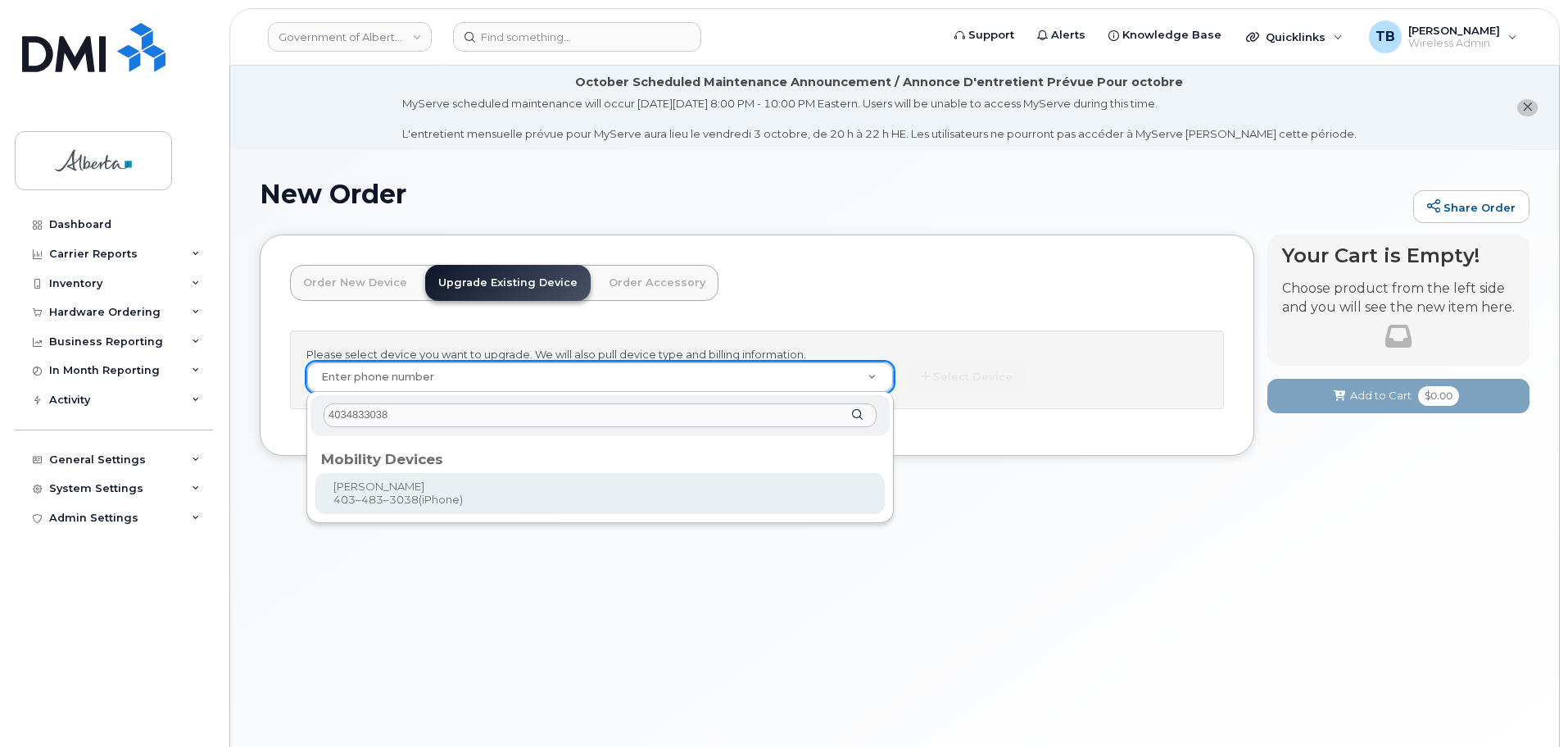
type input "4034833038"
type input "823067"
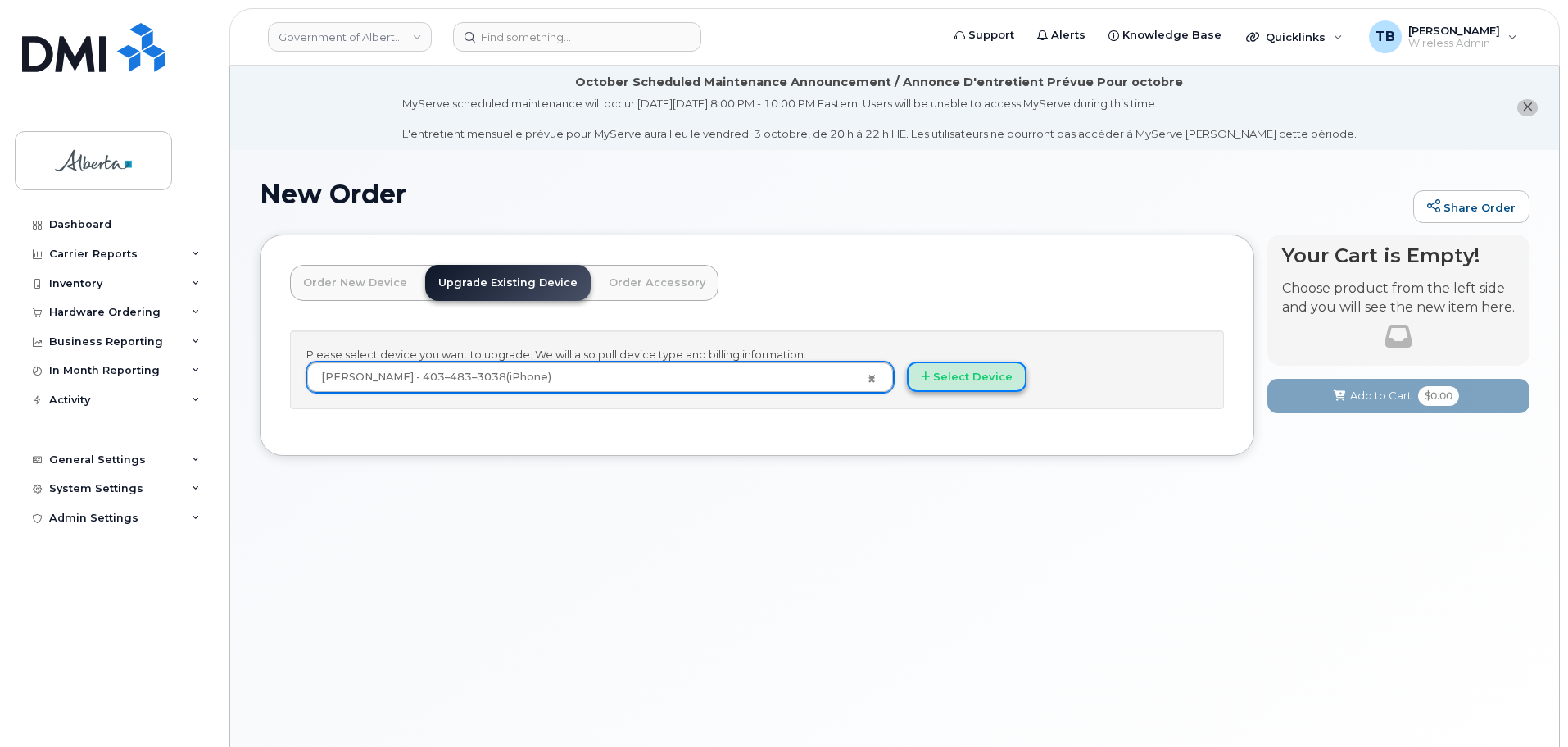
click at [937, 373] on button "Select Device" at bounding box center [967, 377] width 119 height 30
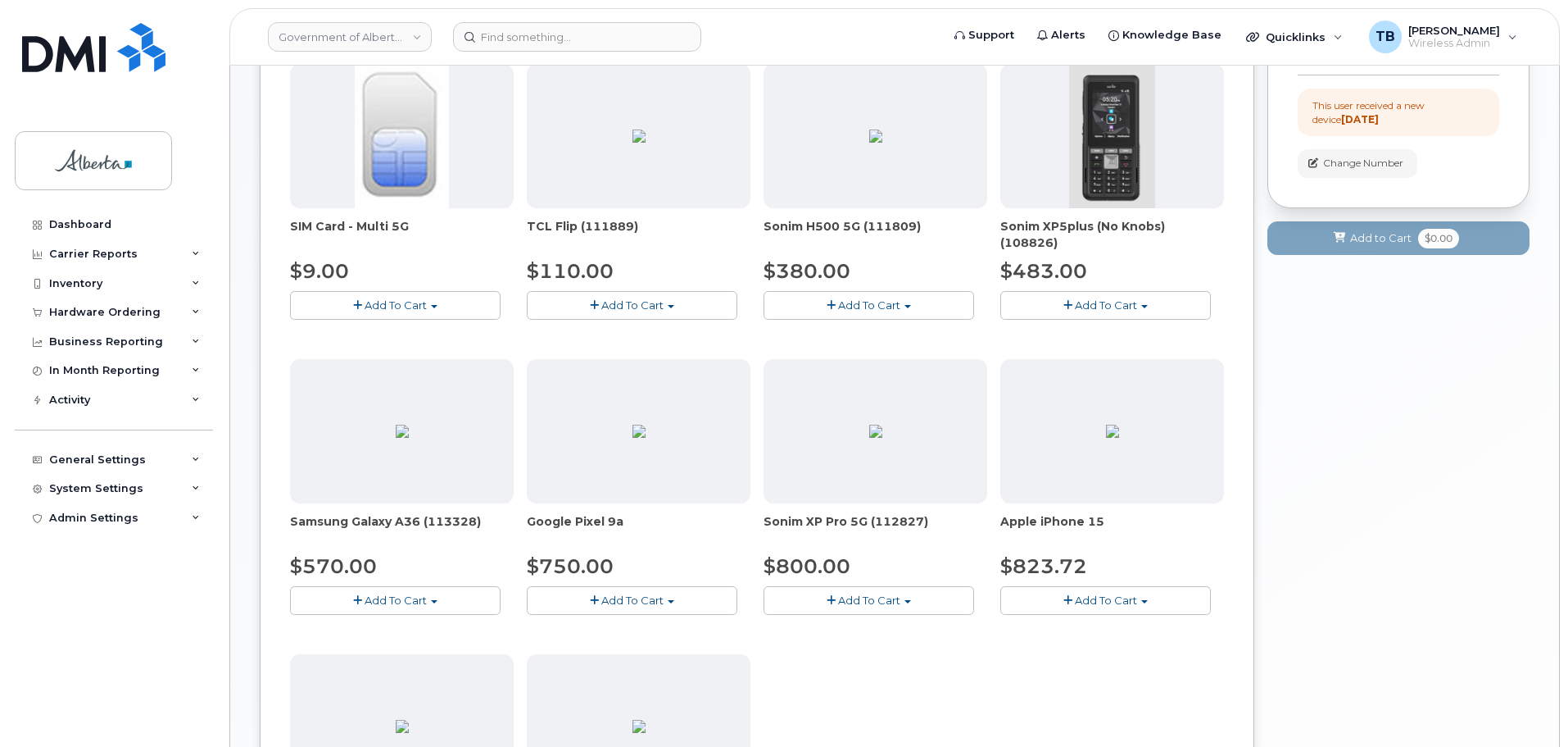
scroll to position [492, 0]
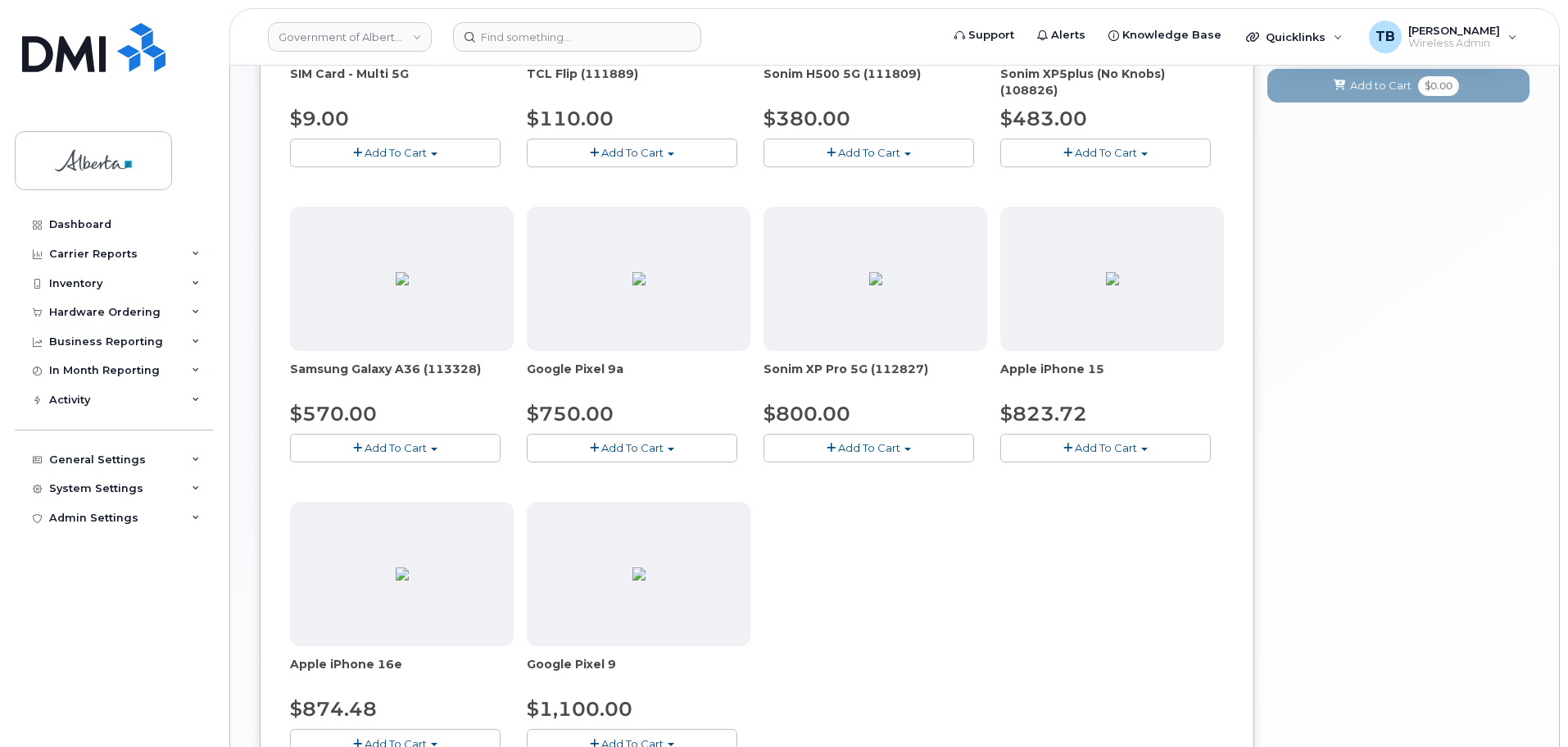
click at [1040, 450] on button "Add To Cart" at bounding box center [1105, 447] width 210 height 28
click at [1046, 514] on link "$823.72 - 30-day upgrade (128GB model)" at bounding box center [1134, 514] width 260 height 21
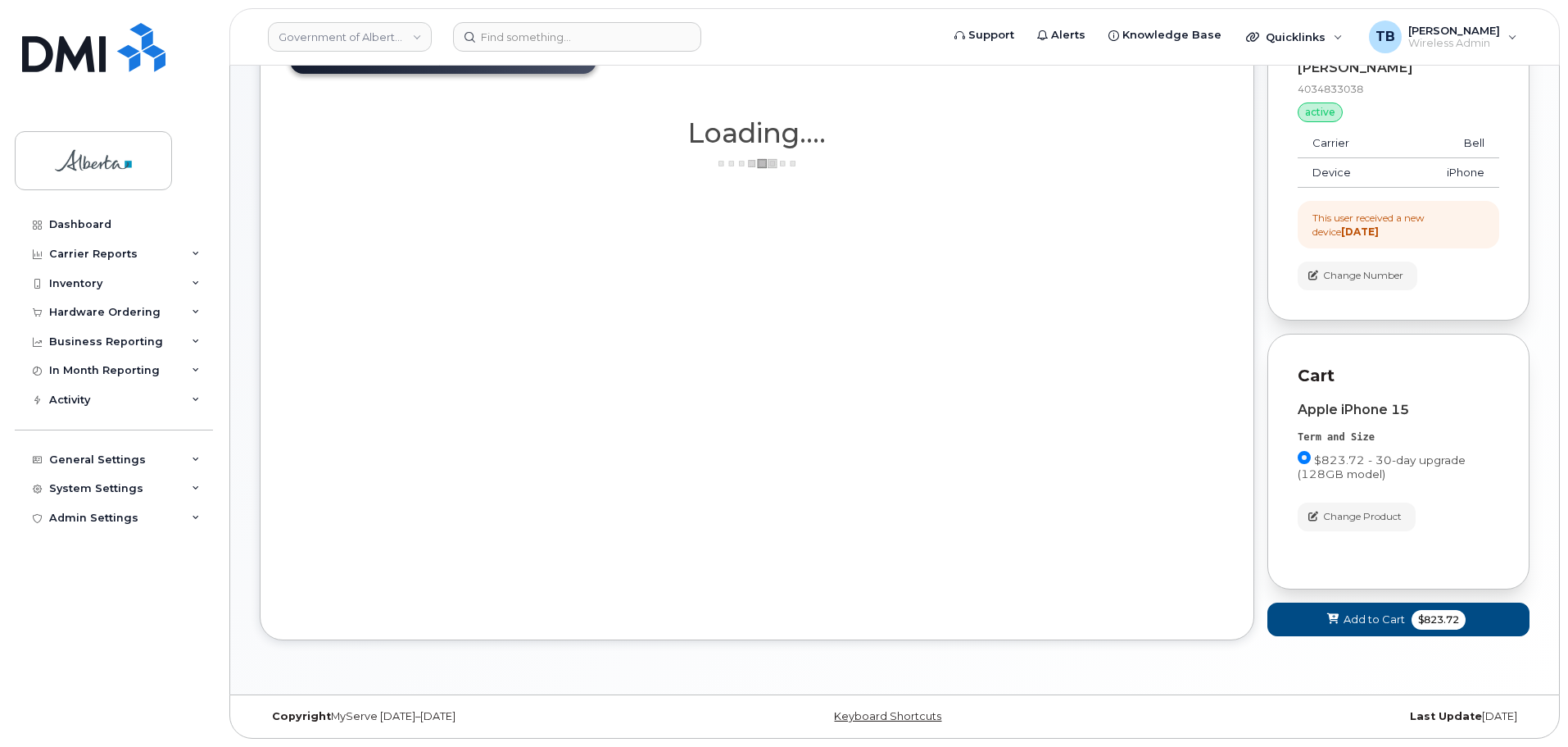
scroll to position [227, 0]
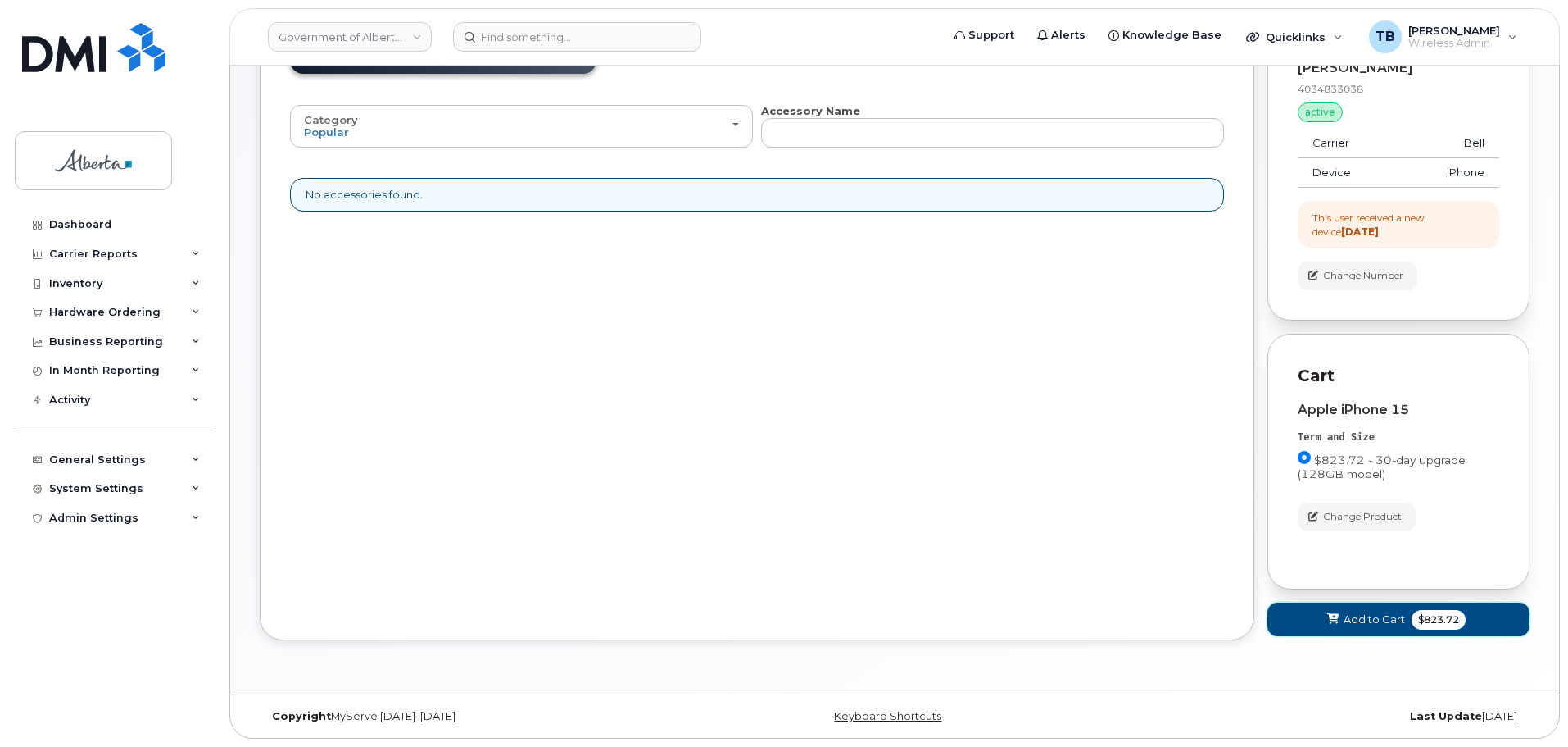
click at [1339, 624] on icon at bounding box center [1333, 619] width 11 height 10
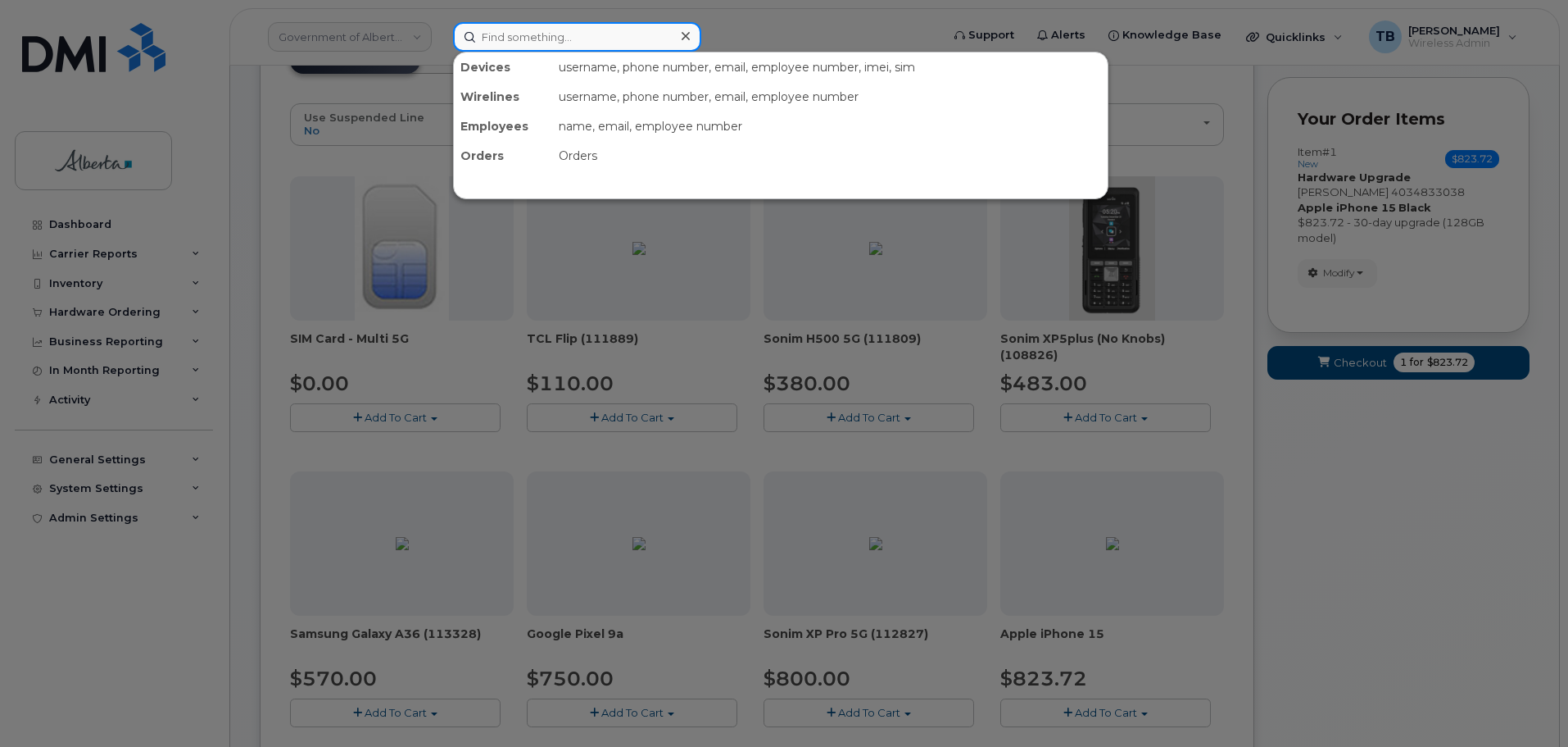
click at [592, 47] on input at bounding box center [577, 37] width 248 height 29
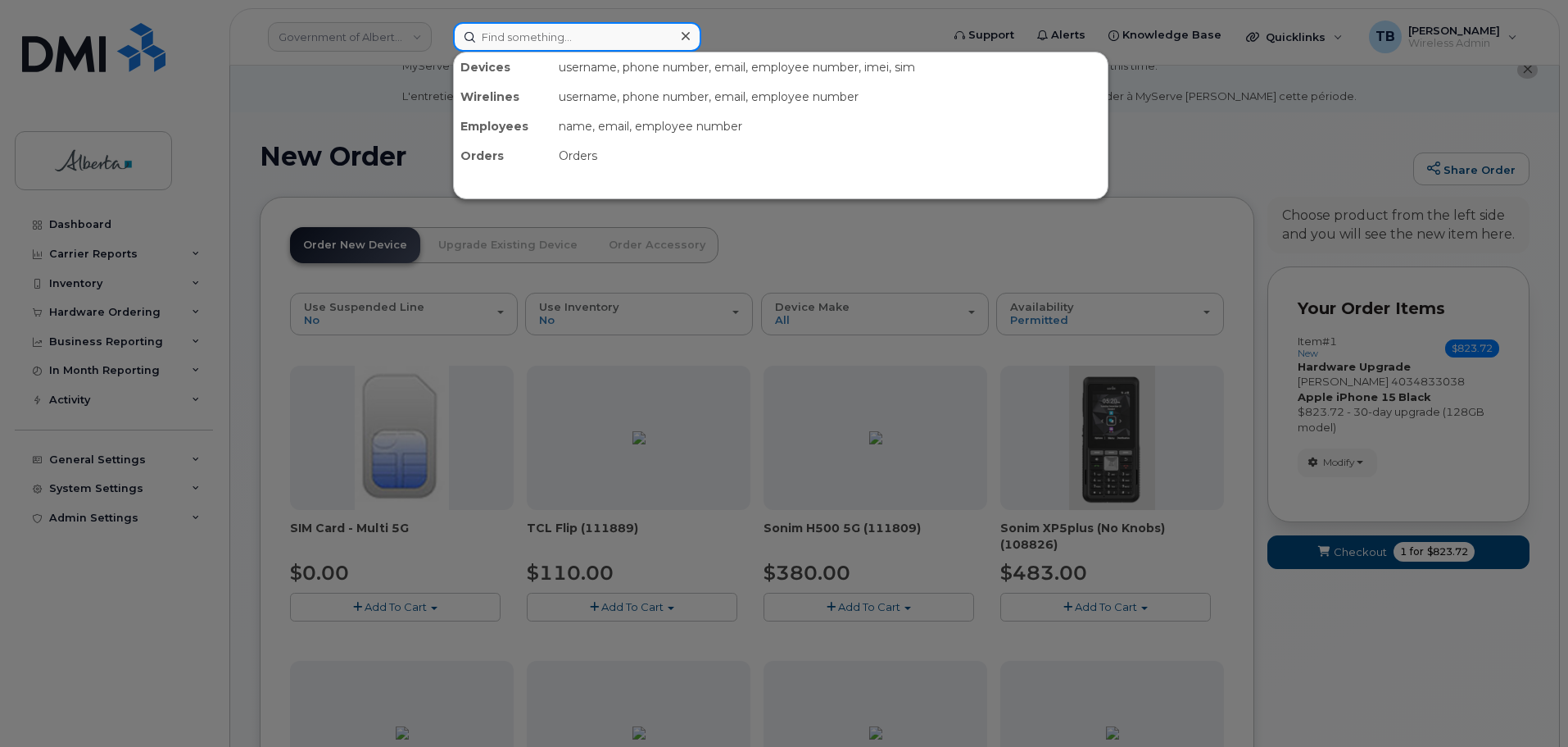
scroll to position [0, 0]
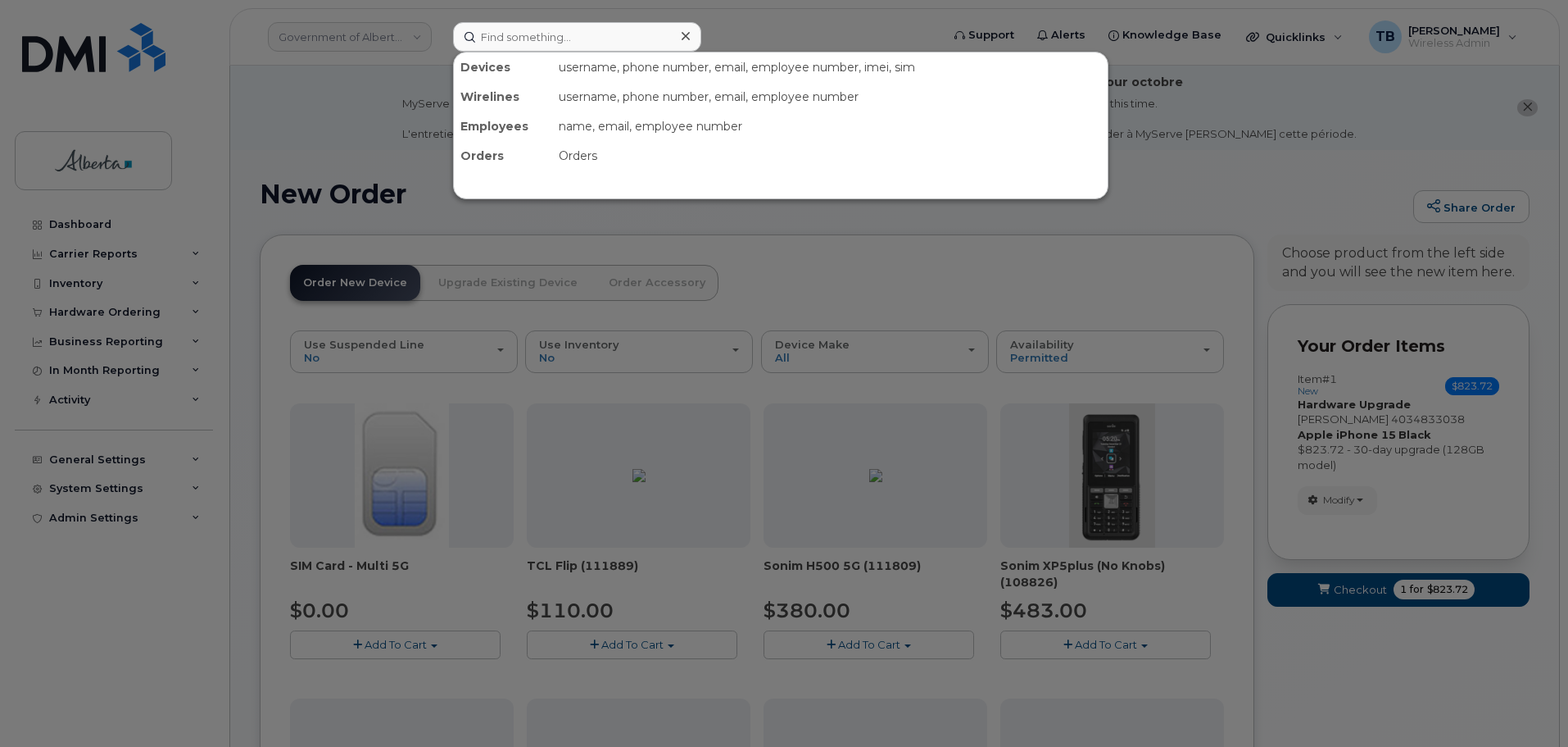
click at [778, 280] on div at bounding box center [784, 373] width 1568 height 747
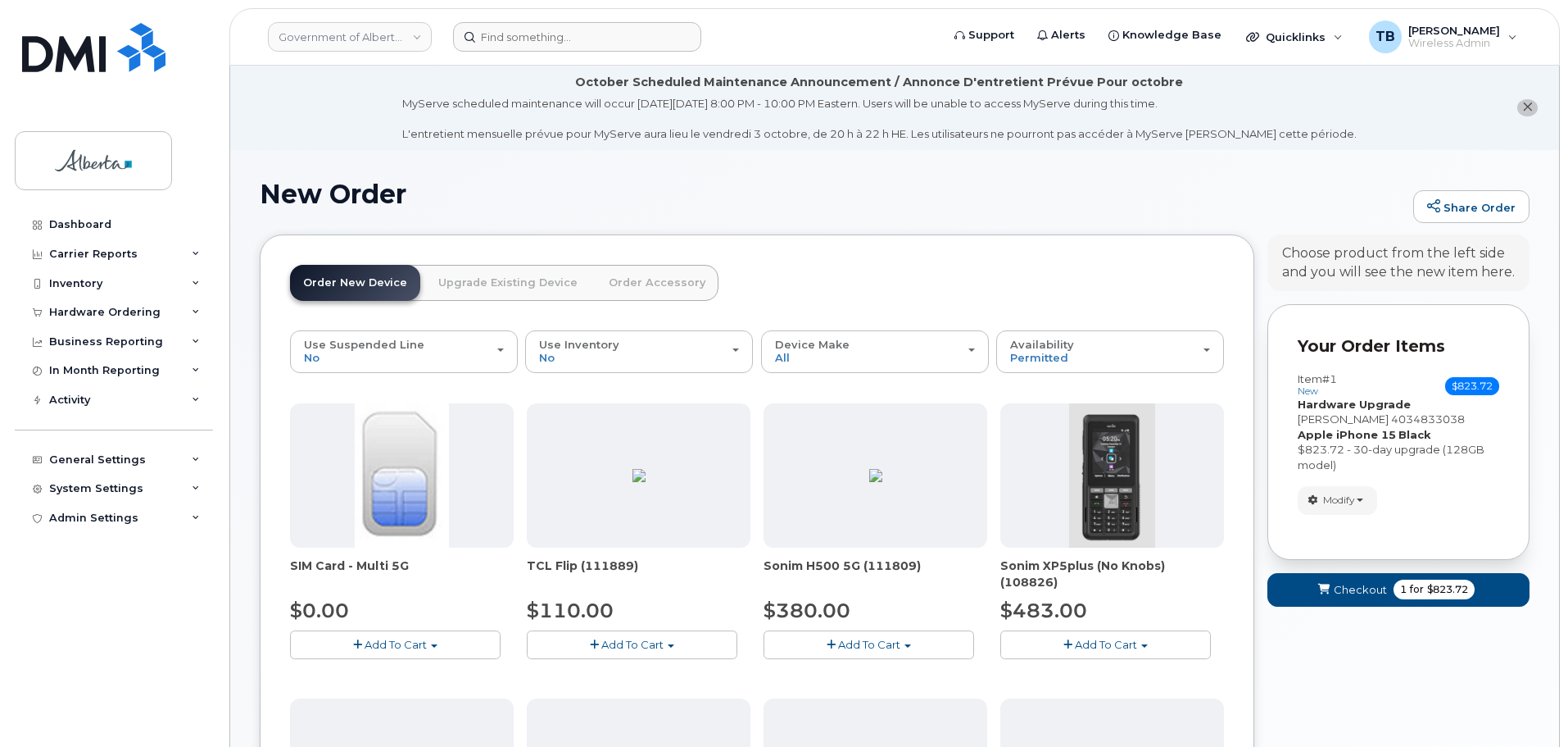
click at [507, 285] on link "Upgrade Existing Device" at bounding box center [508, 283] width 166 height 36
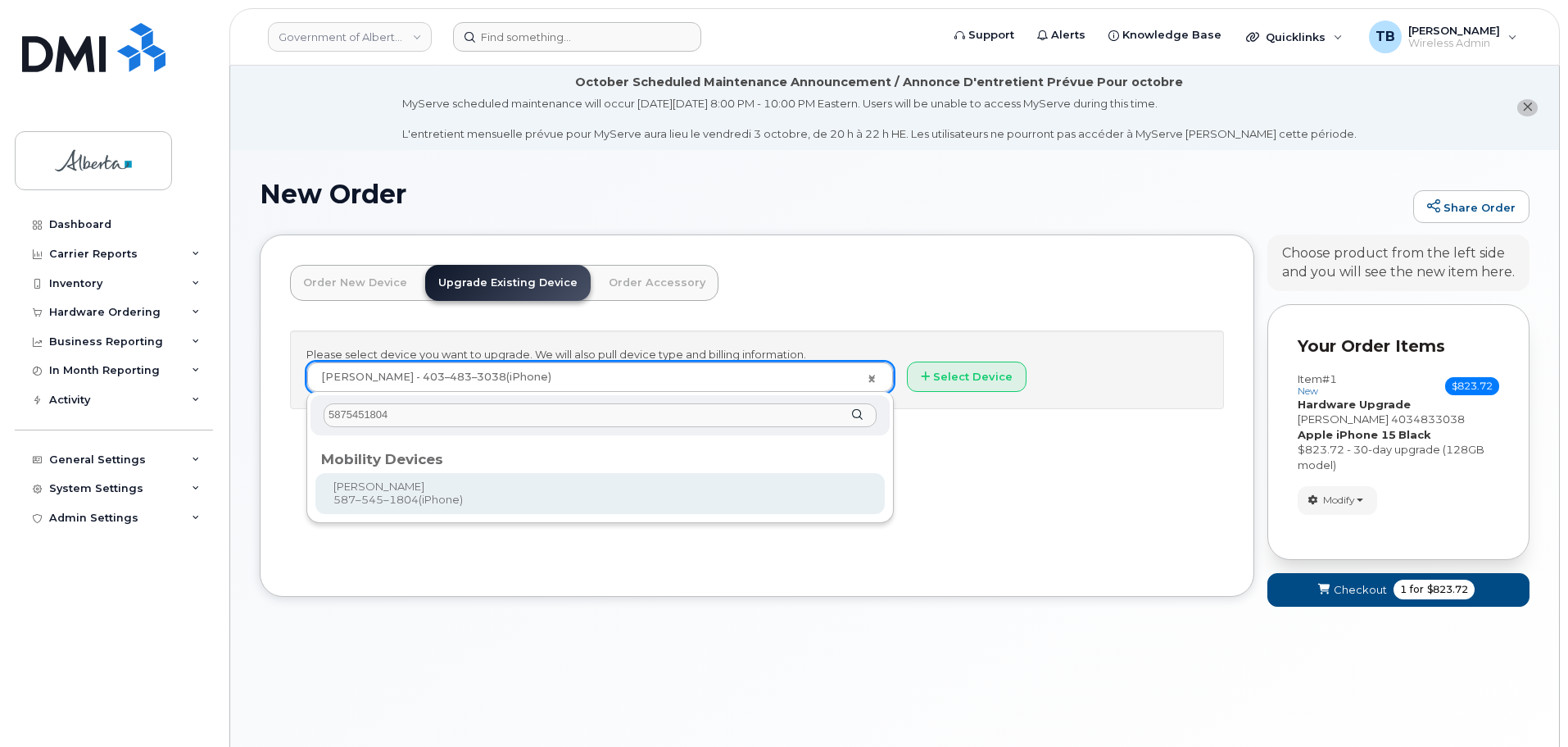
type input "5875451804"
type input "837428"
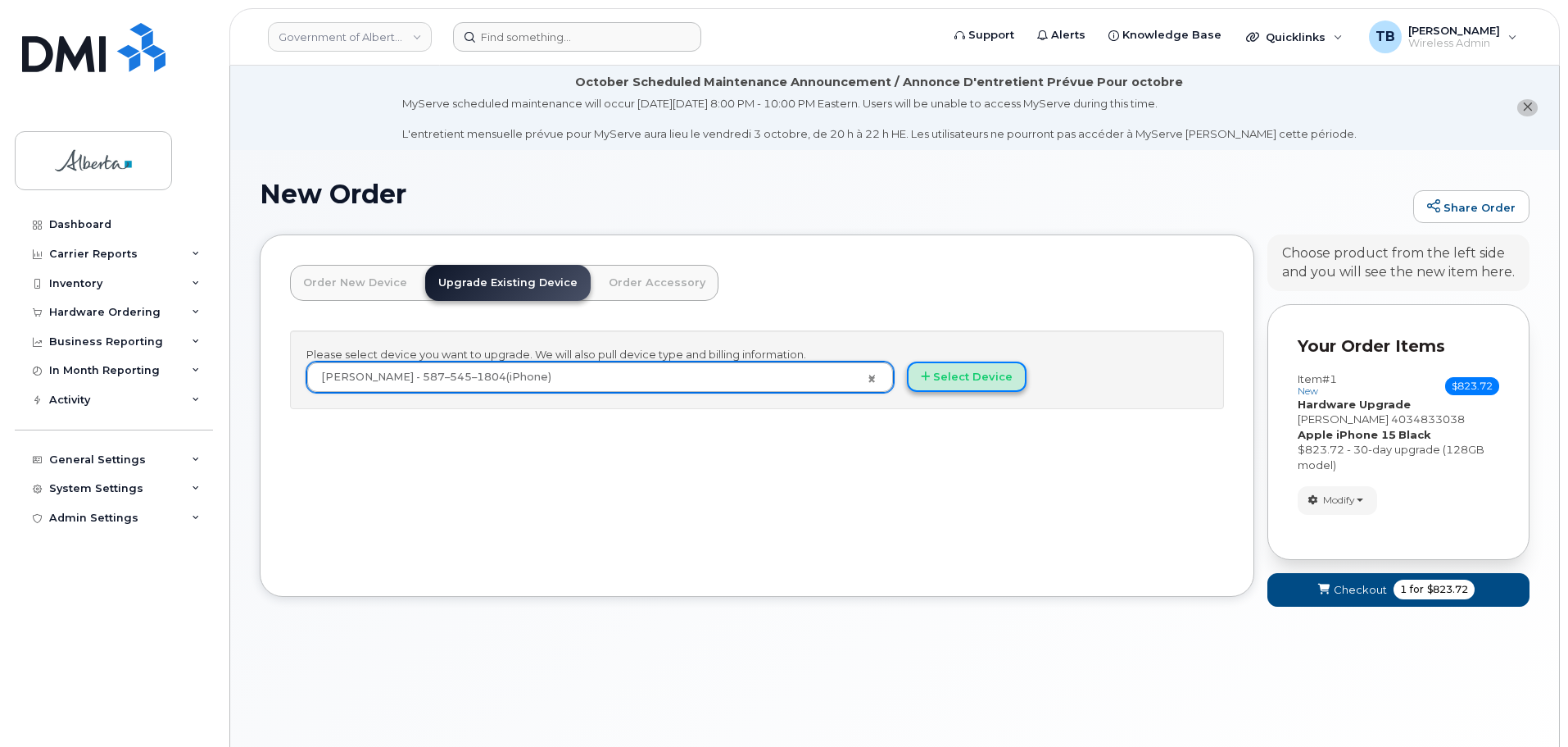
click at [943, 370] on button "Select Device" at bounding box center [967, 377] width 119 height 30
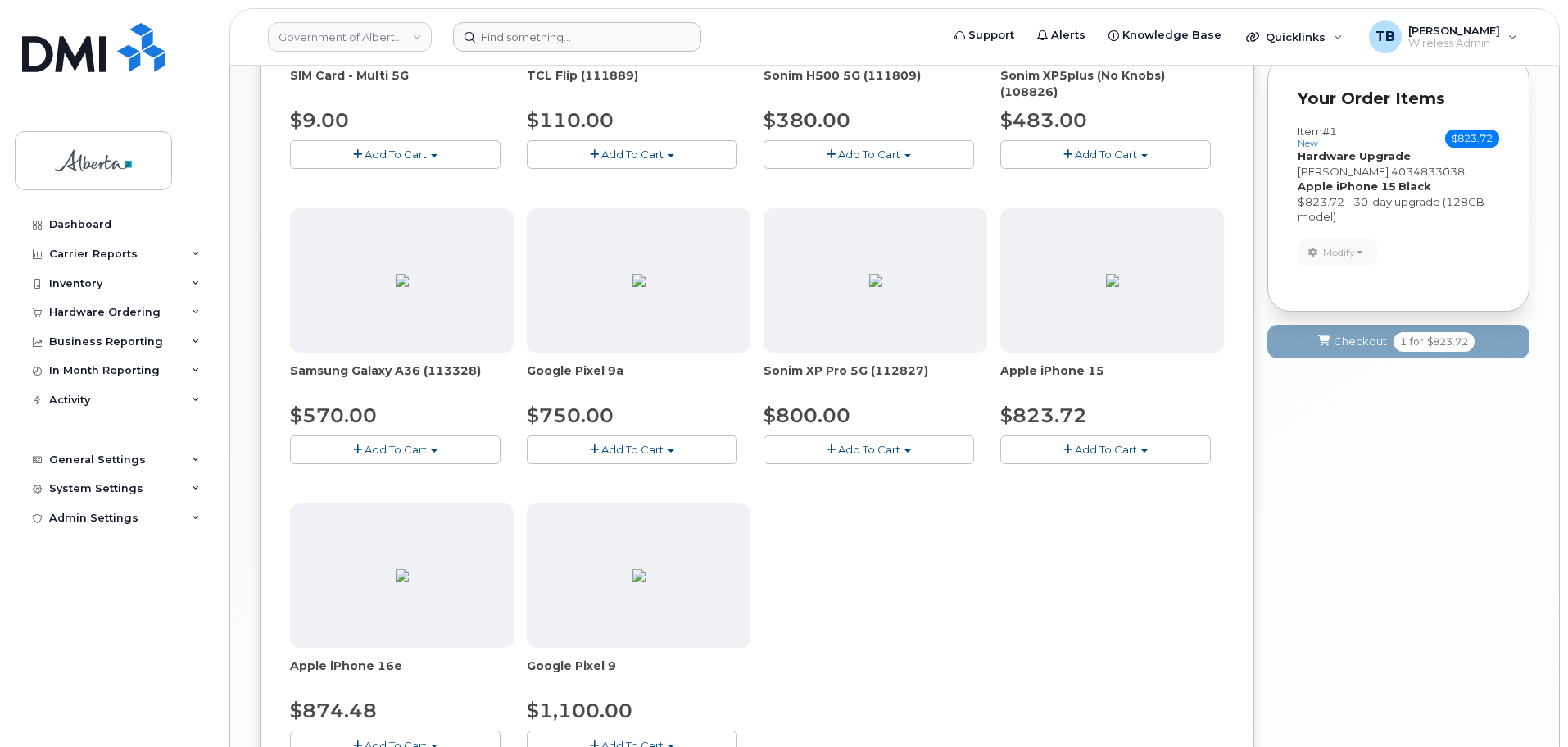
scroll to position [492, 0]
click at [1077, 447] on span "Add To Cart" at bounding box center [1106, 447] width 62 height 13
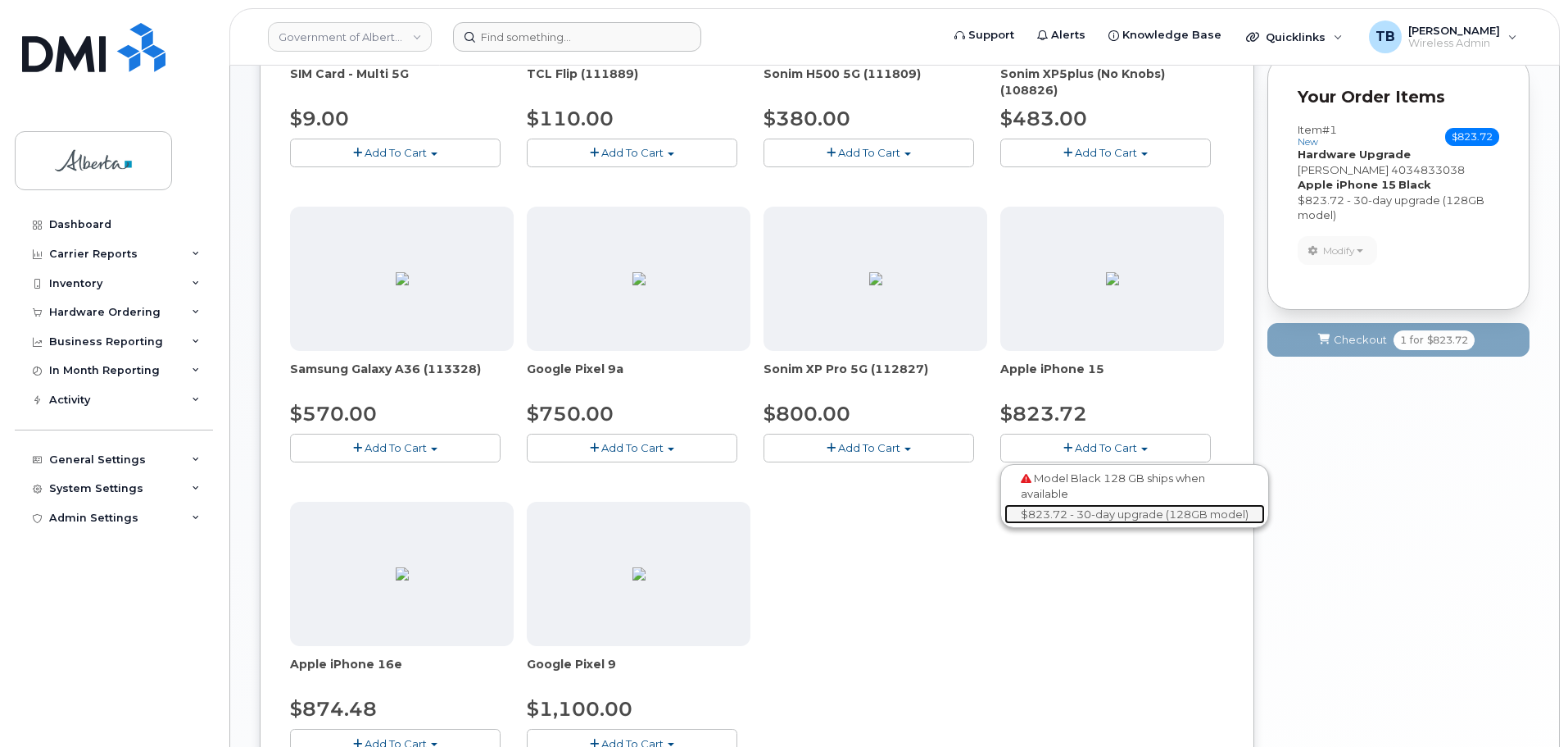
click at [1049, 517] on link "$823.72 - 30-day upgrade (128GB model)" at bounding box center [1134, 514] width 260 height 21
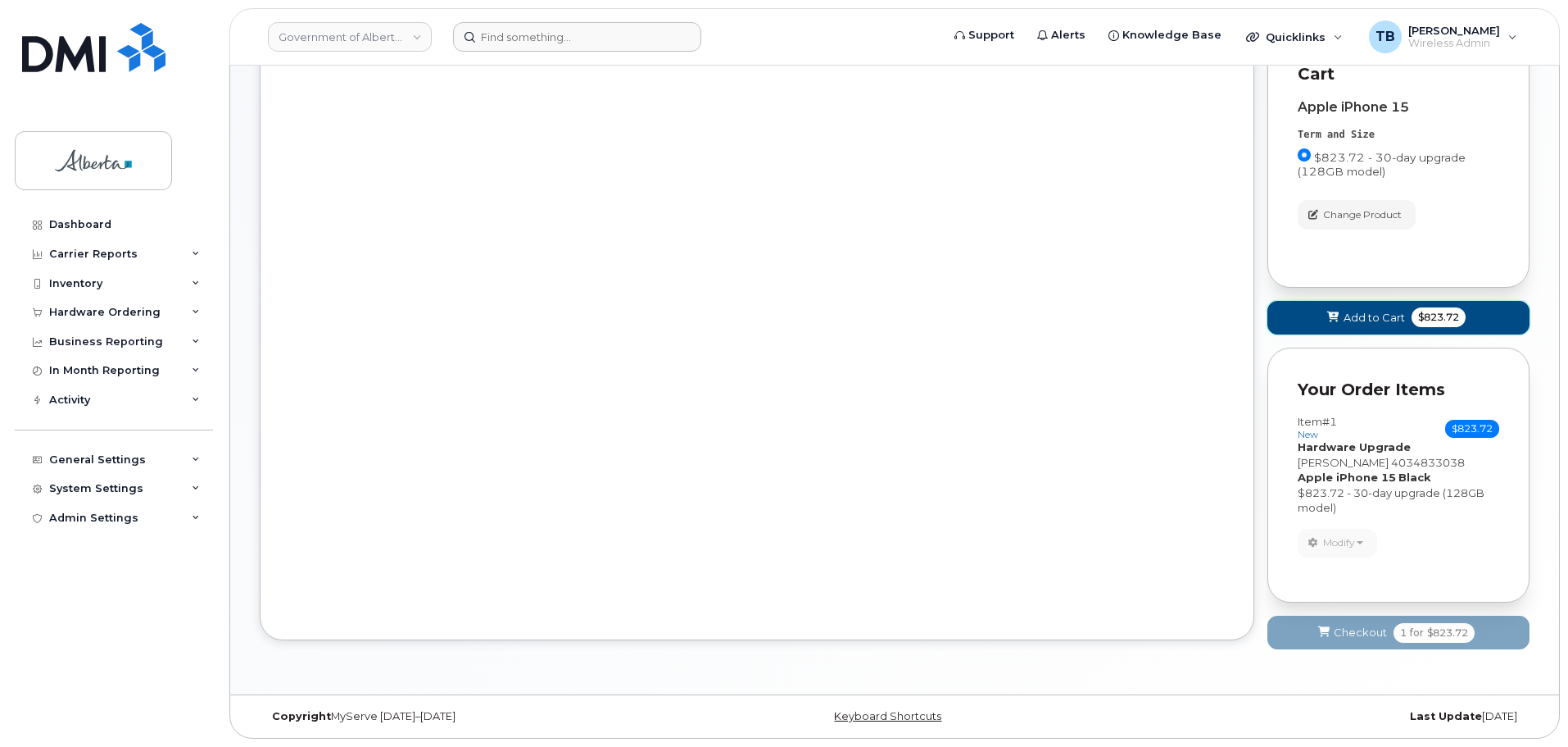
click at [1348, 317] on span "Add to Cart" at bounding box center [1375, 317] width 62 height 15
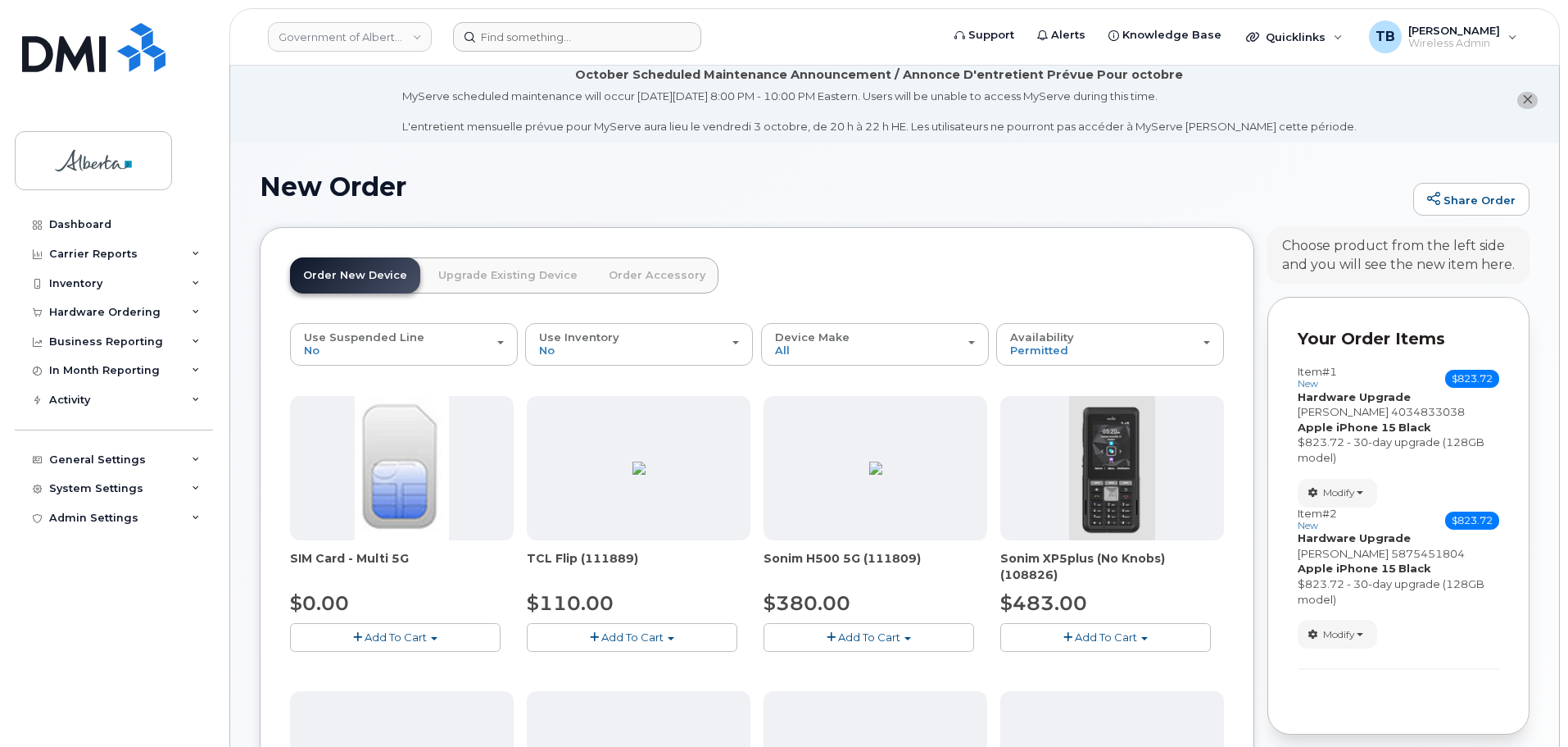
scroll to position [0, 0]
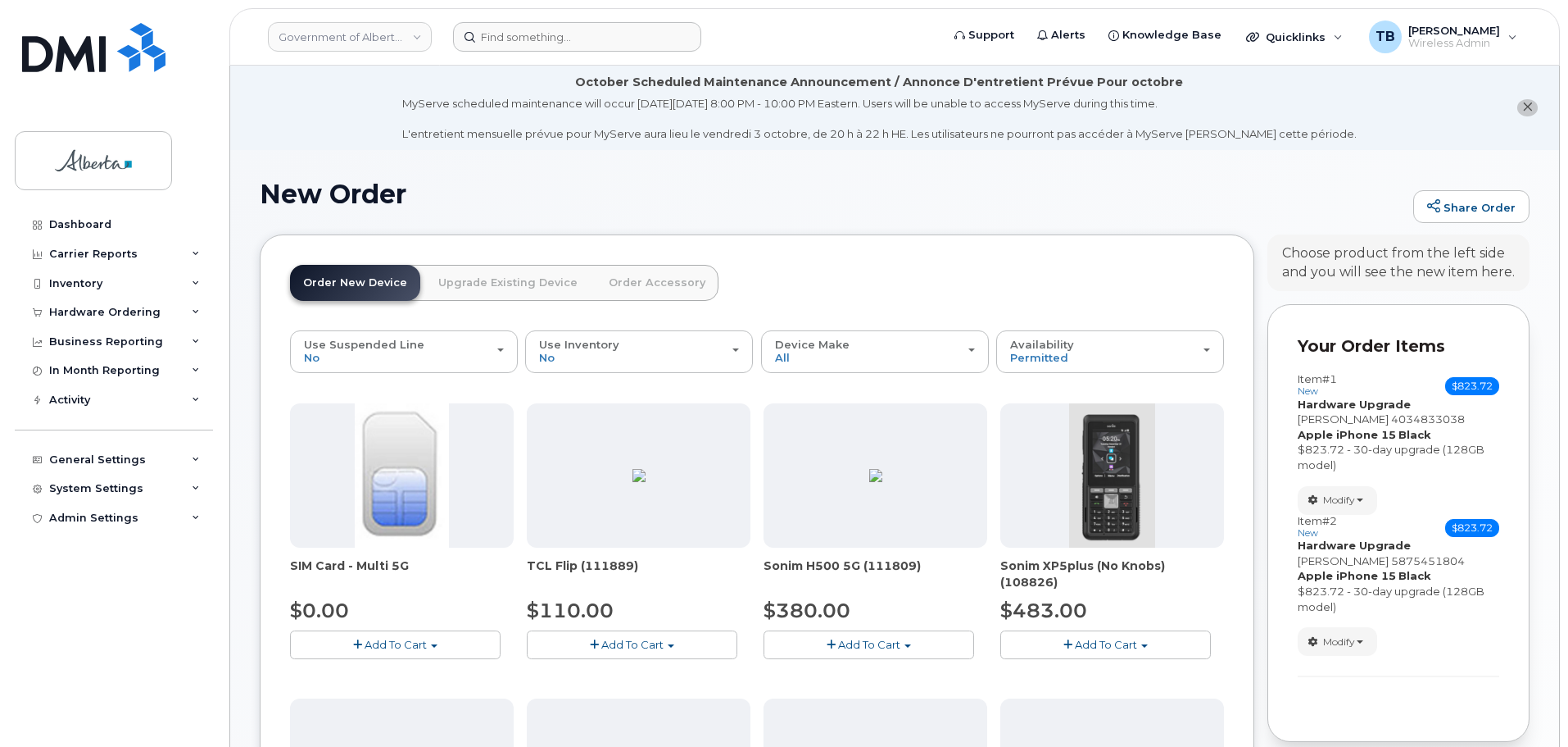
click at [520, 283] on link "Upgrade Existing Device" at bounding box center [508, 283] width 166 height 36
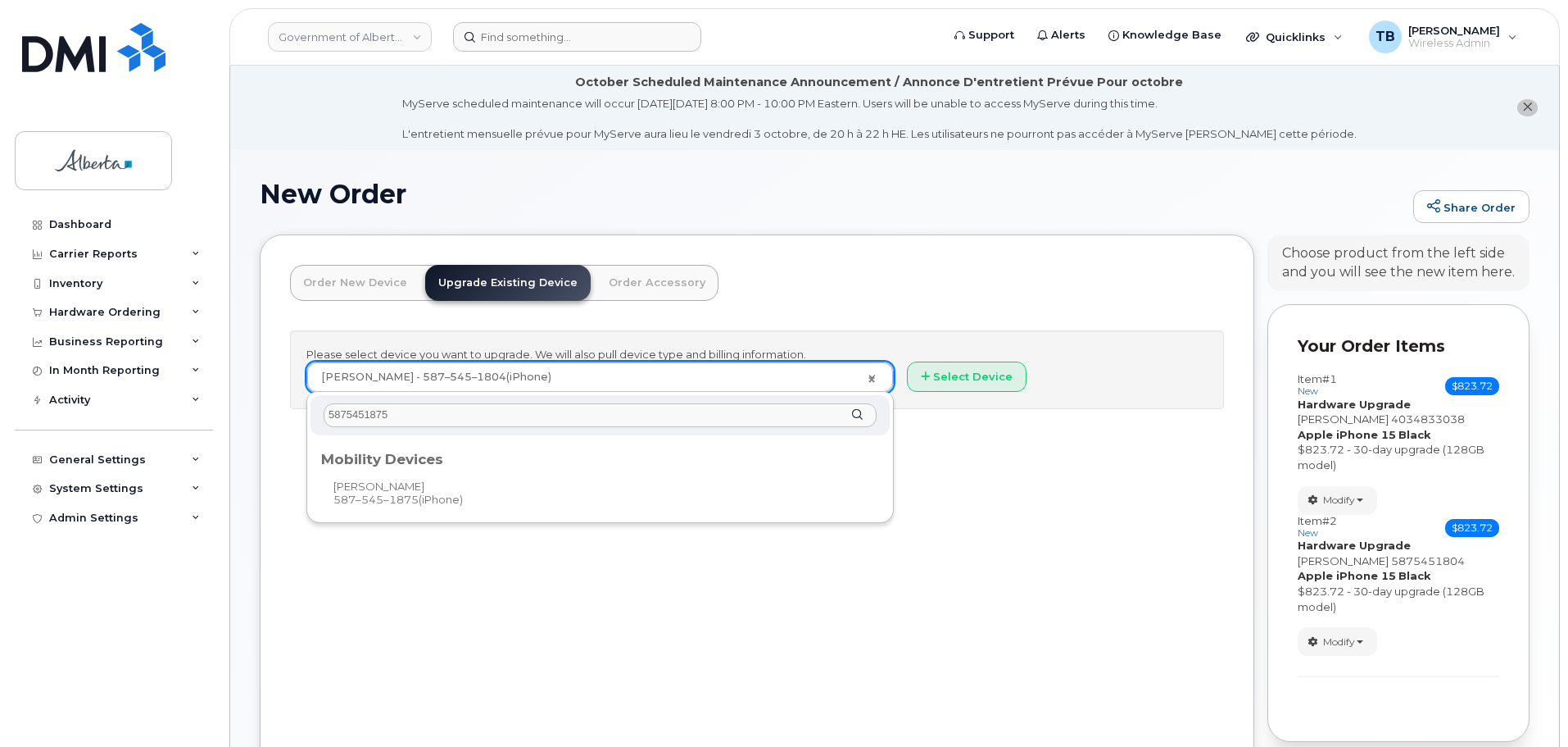
type input "5875451875"
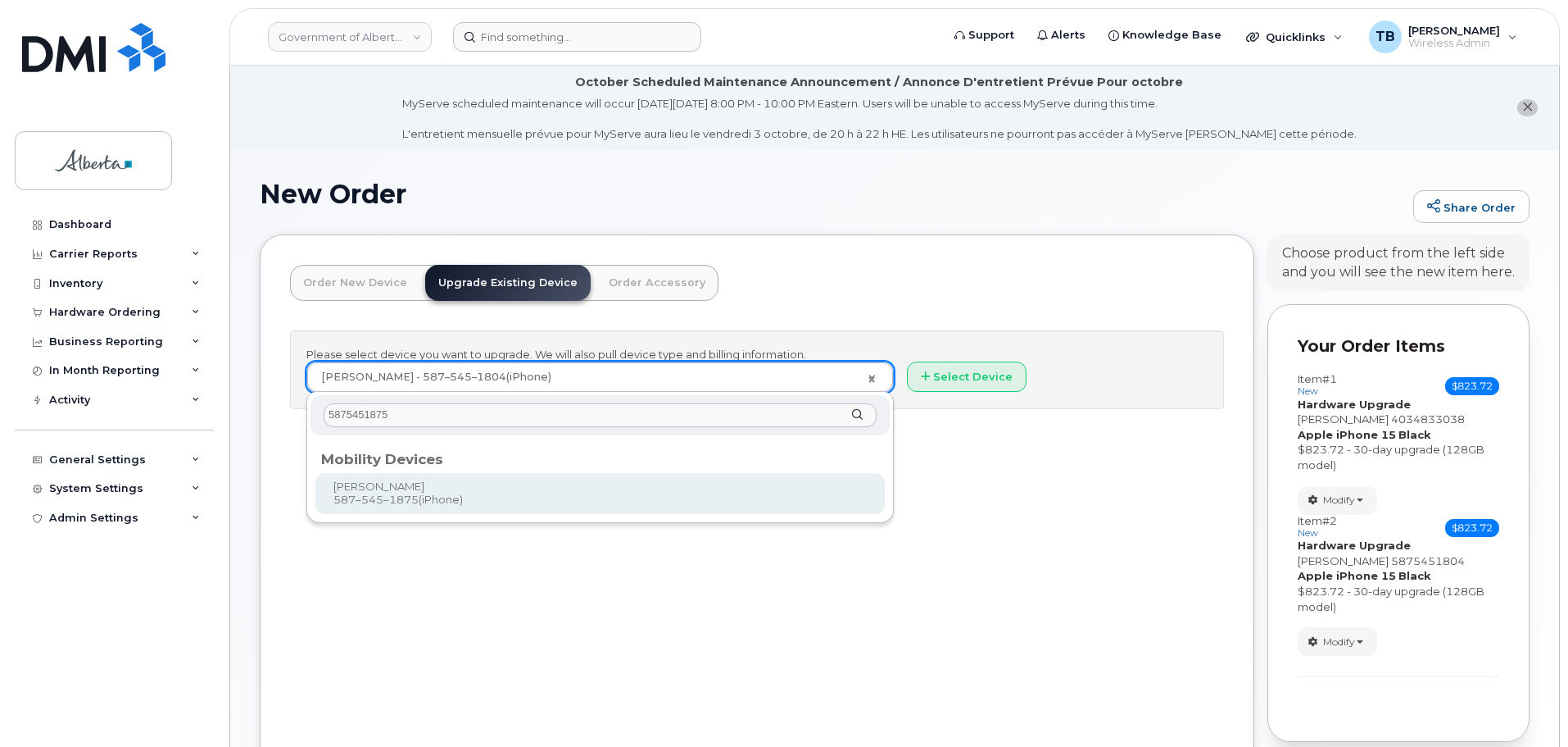
type input "837418"
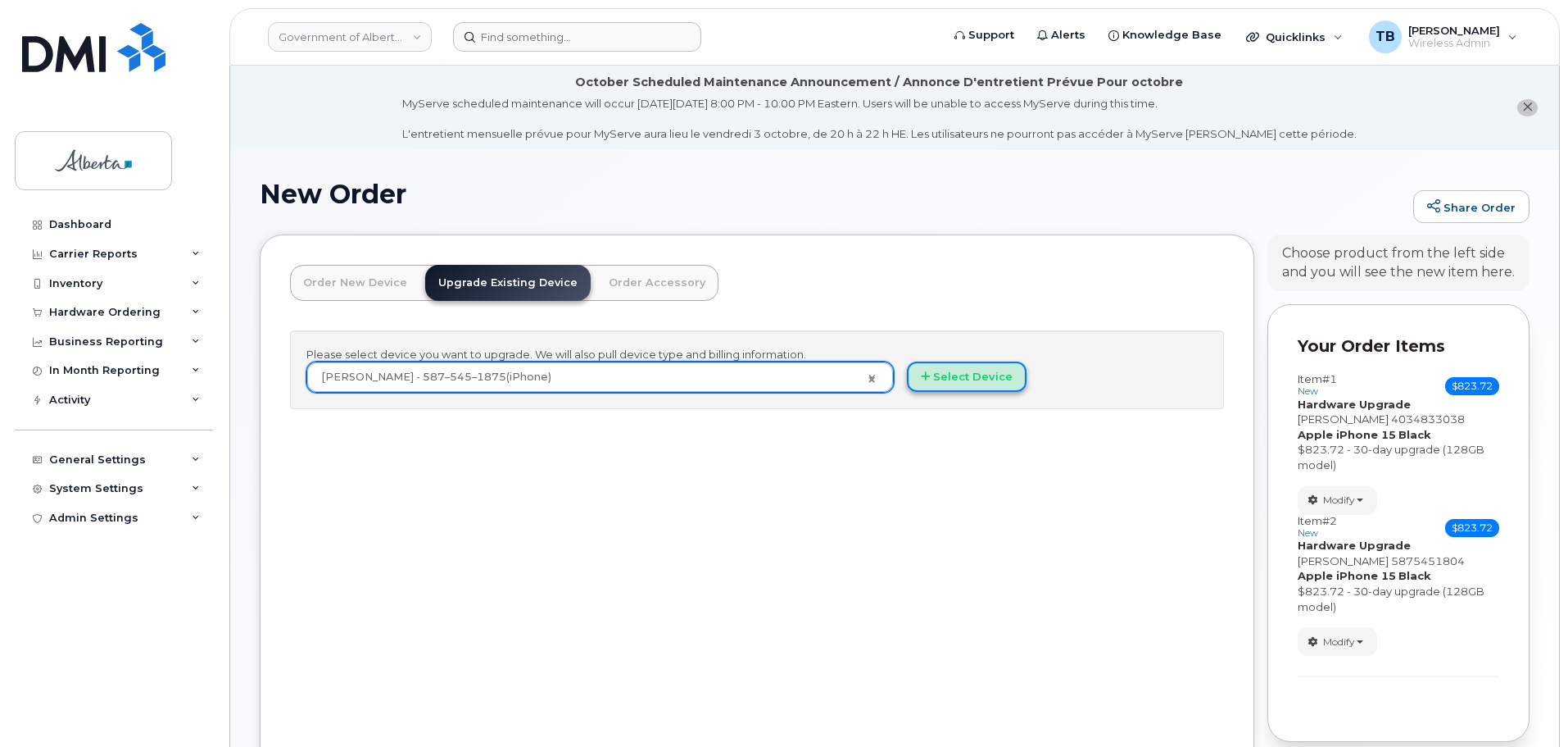
click at [943, 370] on button "Select Device" at bounding box center [967, 377] width 119 height 30
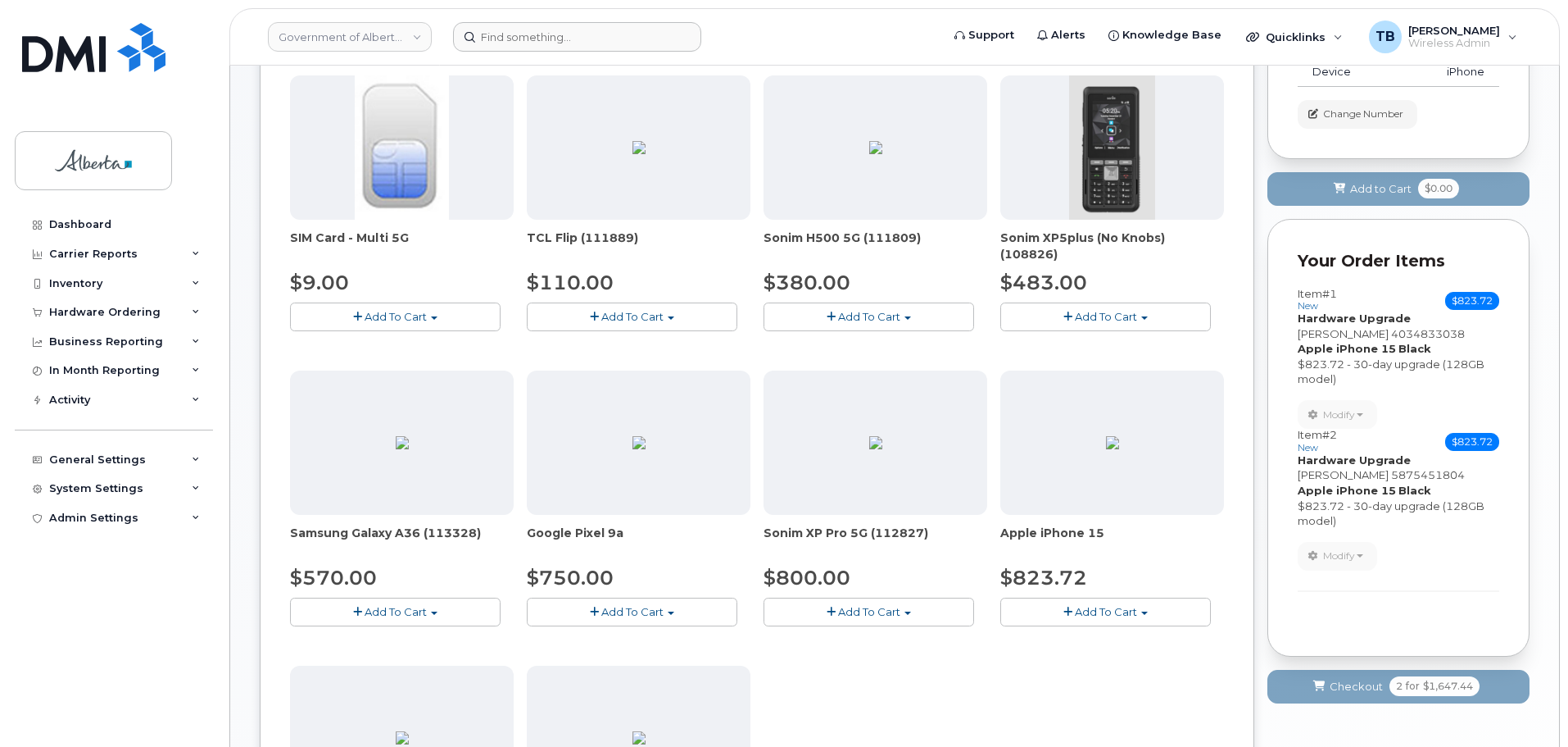
scroll to position [410, 0]
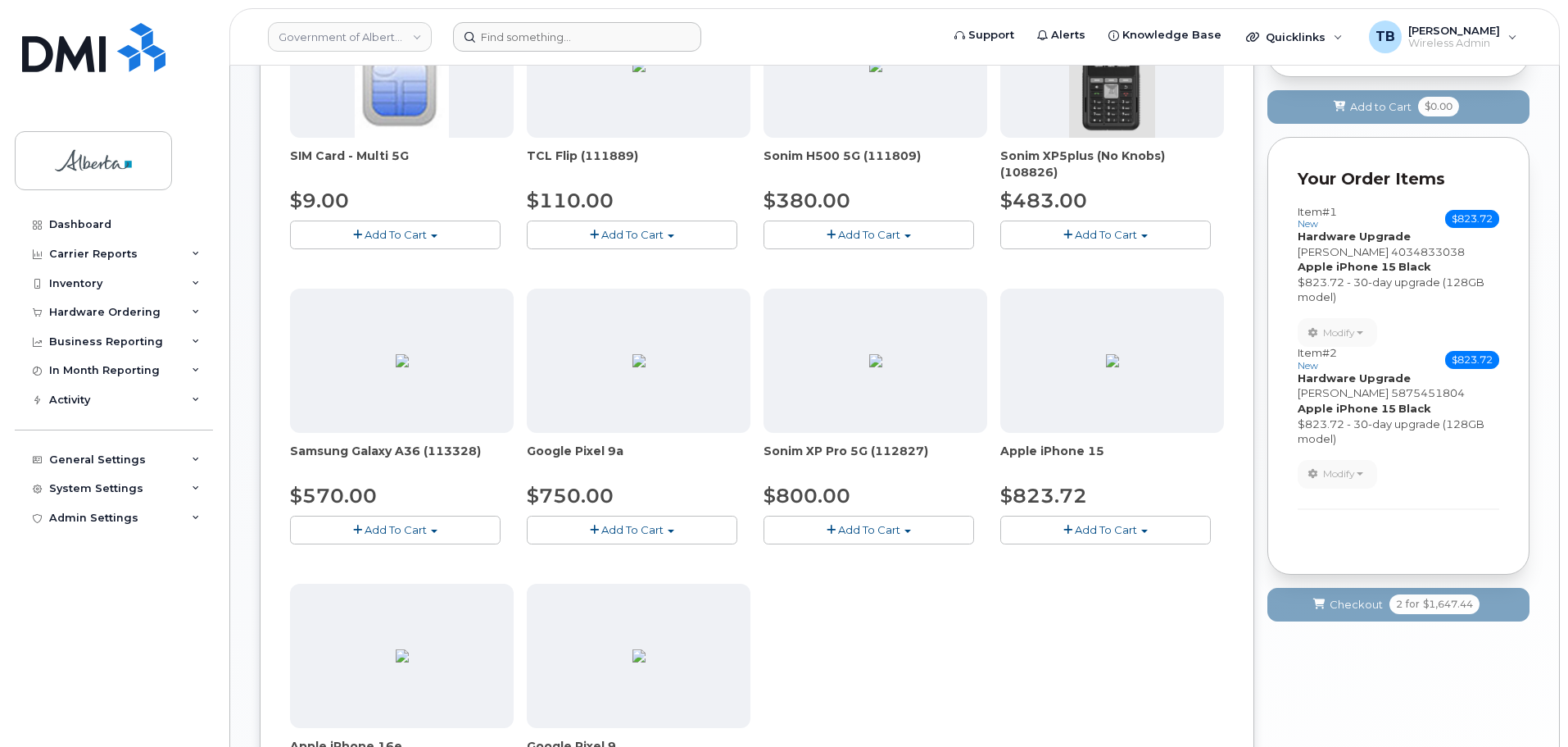
drag, startPoint x: 1055, startPoint y: 522, endPoint x: 1049, endPoint y: 534, distance: 13.4
click at [1054, 523] on button "Add To Cart" at bounding box center [1105, 530] width 210 height 28
click at [1048, 595] on link "$823.72 - 30-day upgrade (128GB model)" at bounding box center [1134, 597] width 260 height 21
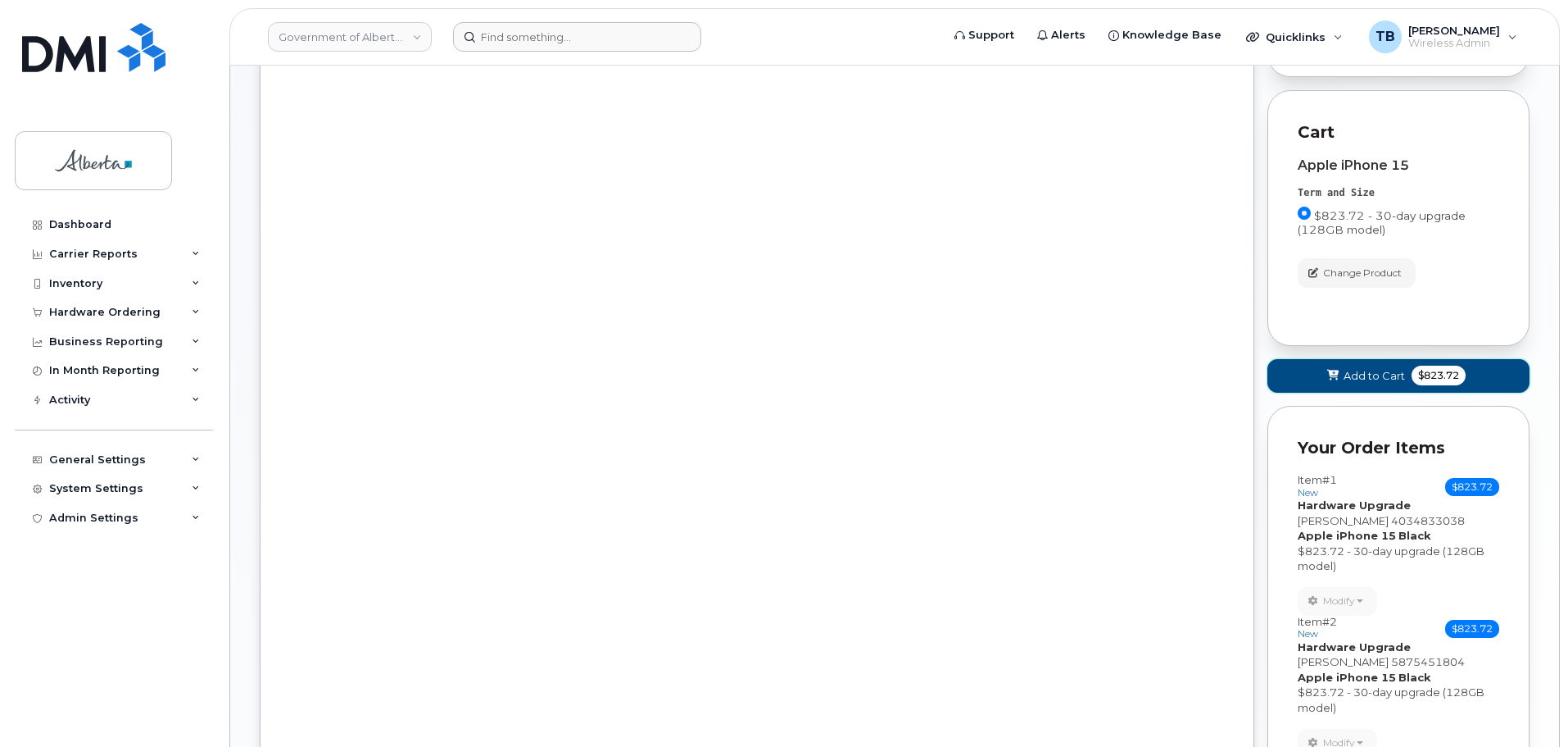
click at [1351, 373] on span "Add to Cart" at bounding box center [1375, 376] width 62 height 15
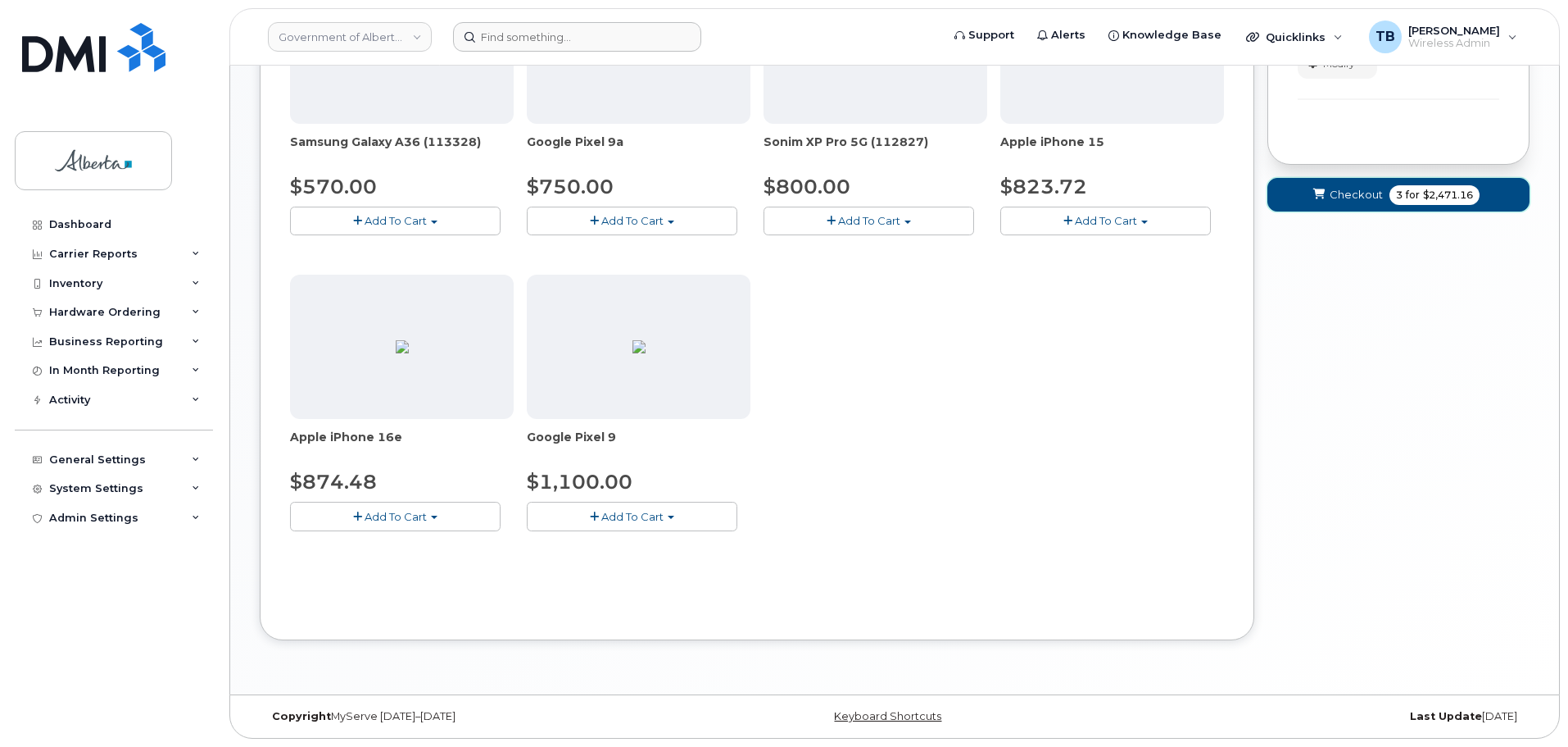
click at [1333, 199] on span "Checkout" at bounding box center [1357, 194] width 53 height 15
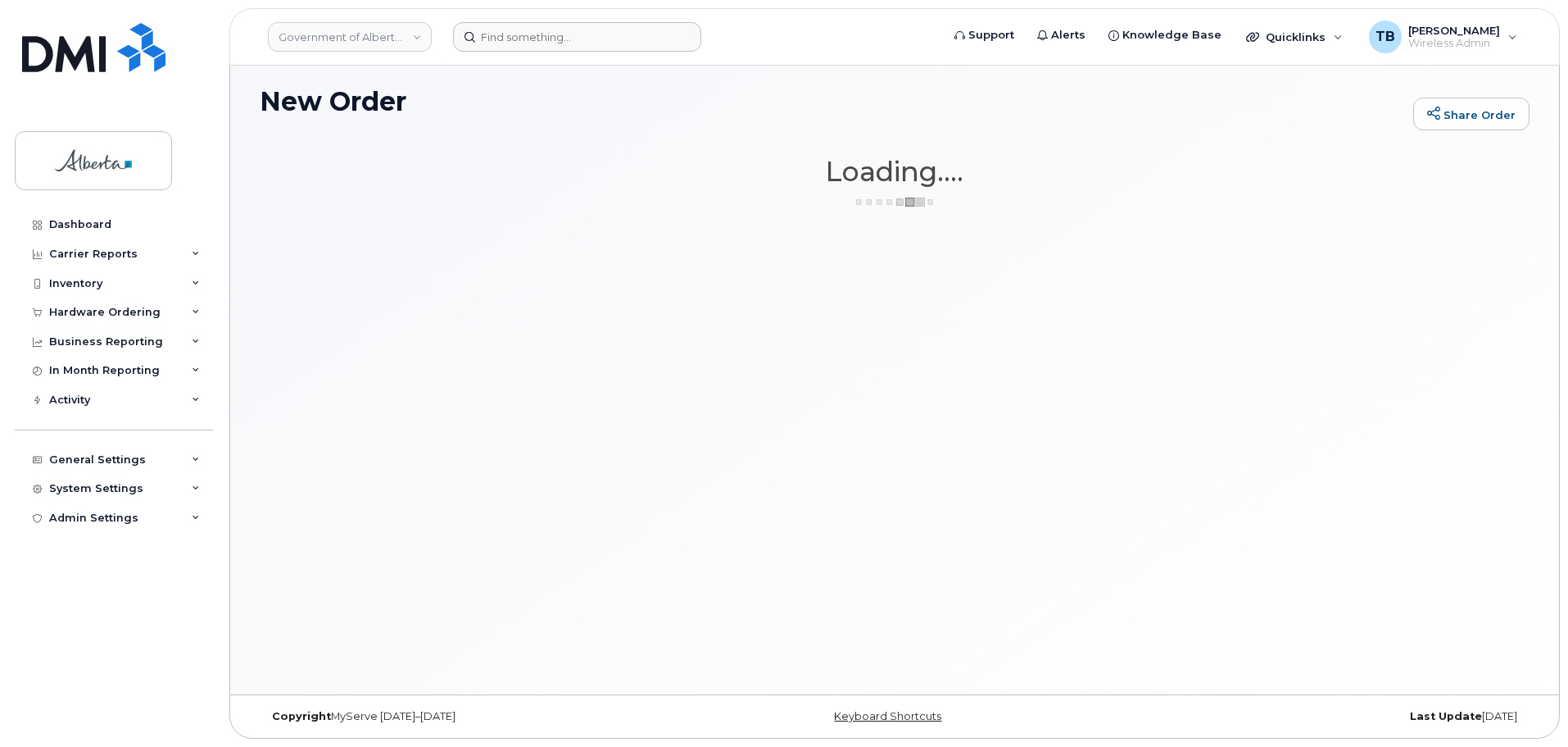
scroll to position [93, 0]
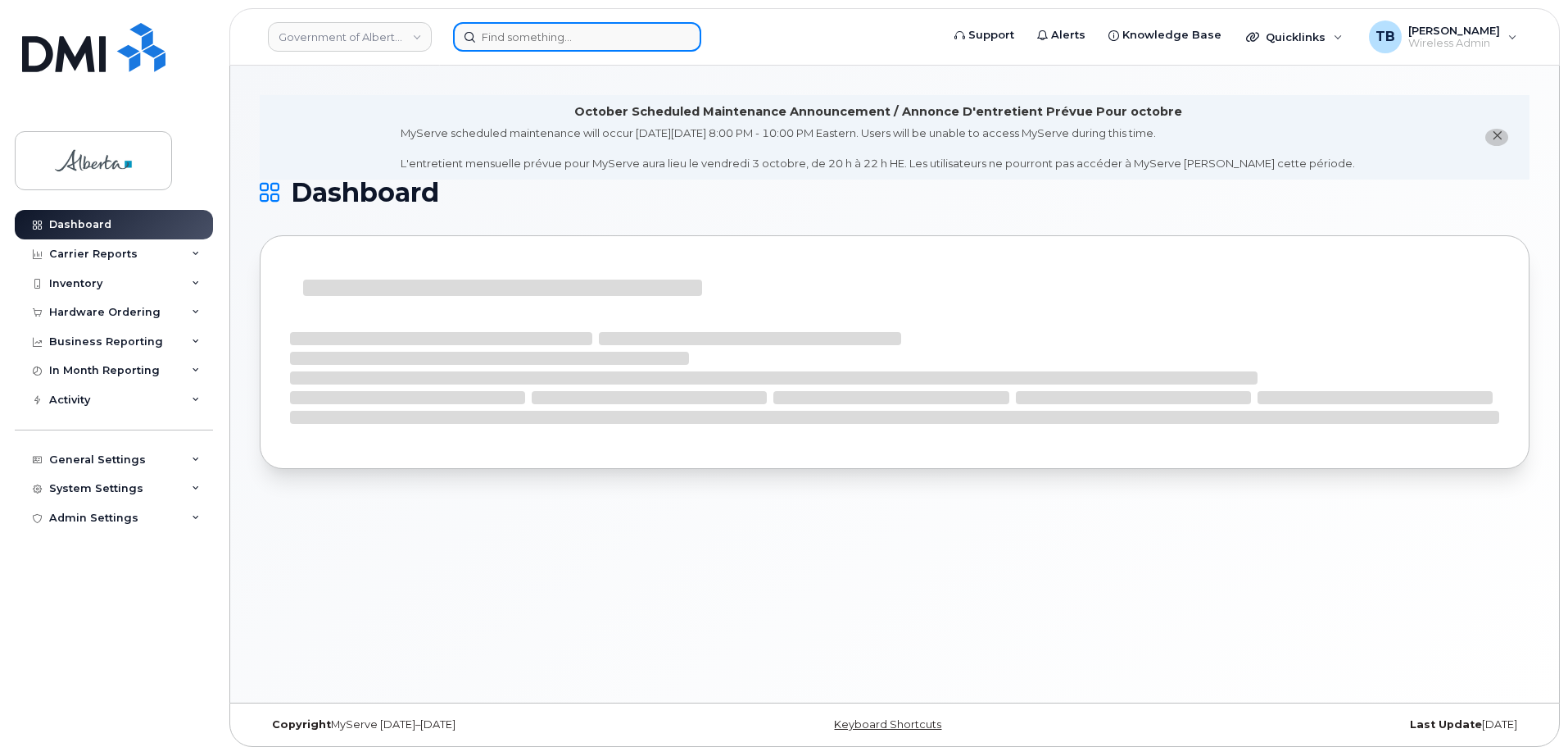
click at [575, 33] on input at bounding box center [577, 37] width 248 height 29
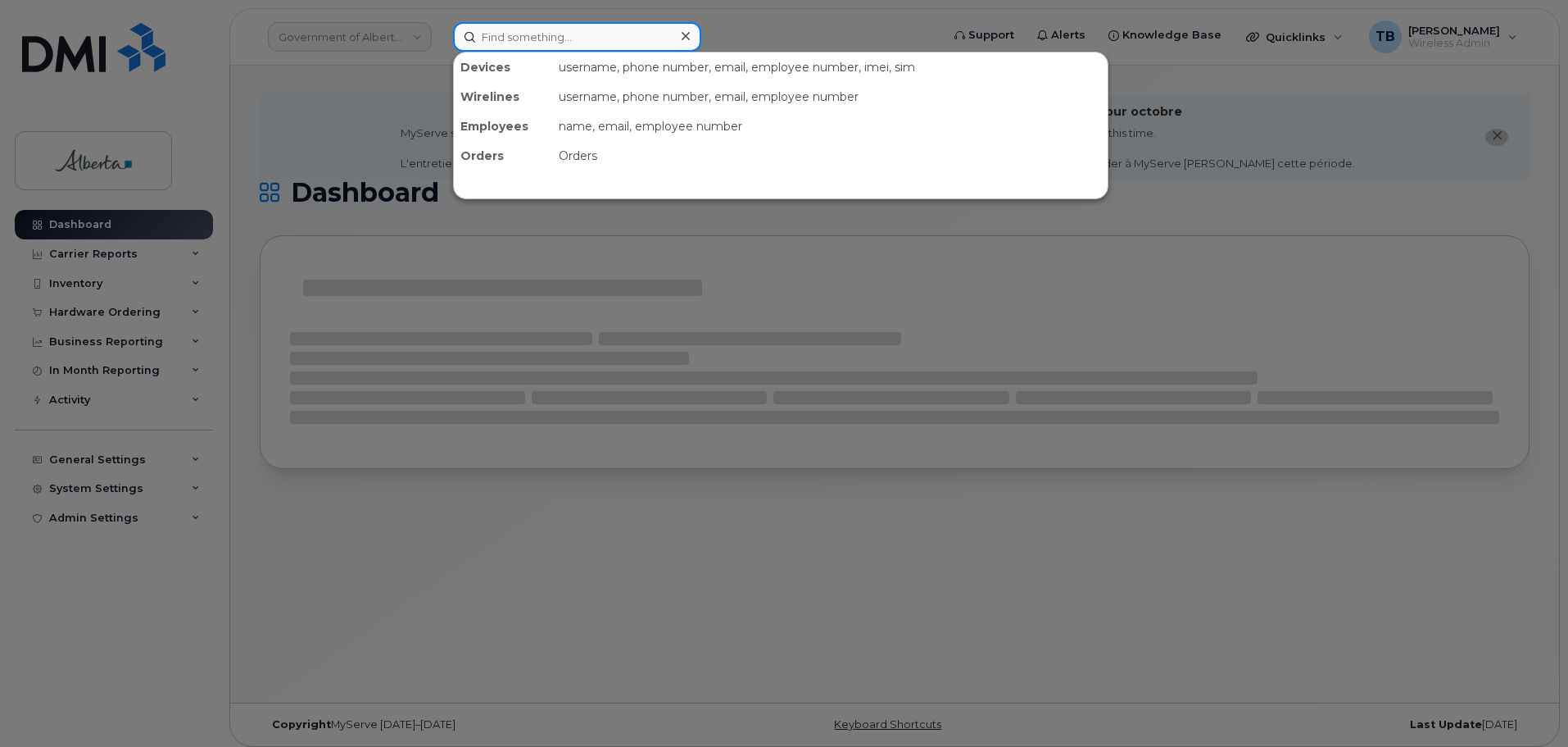
paste input "[PERSON_NAME]"
type input "[PERSON_NAME]"
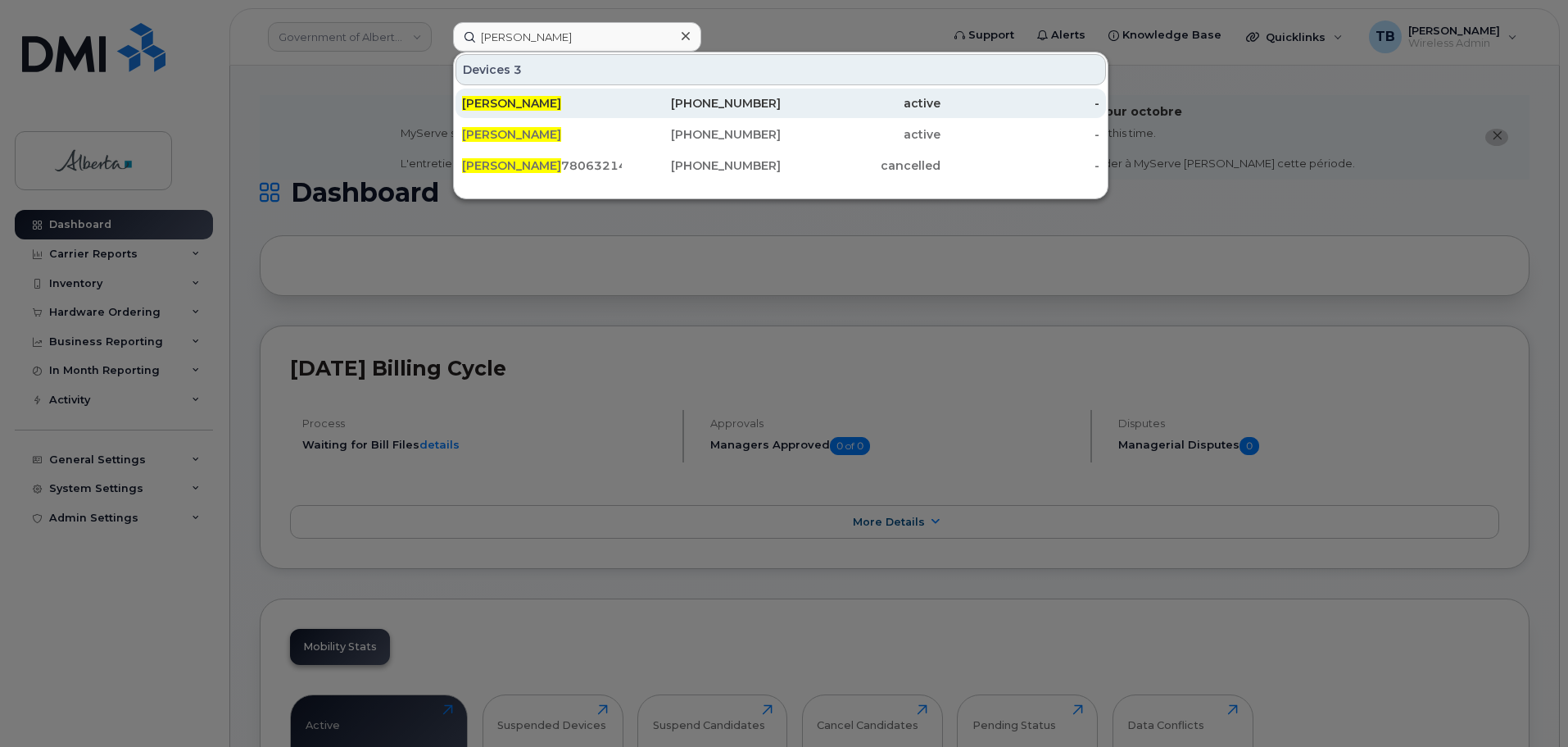
click at [562, 101] on div "[PERSON_NAME]" at bounding box center [542, 103] width 160 height 16
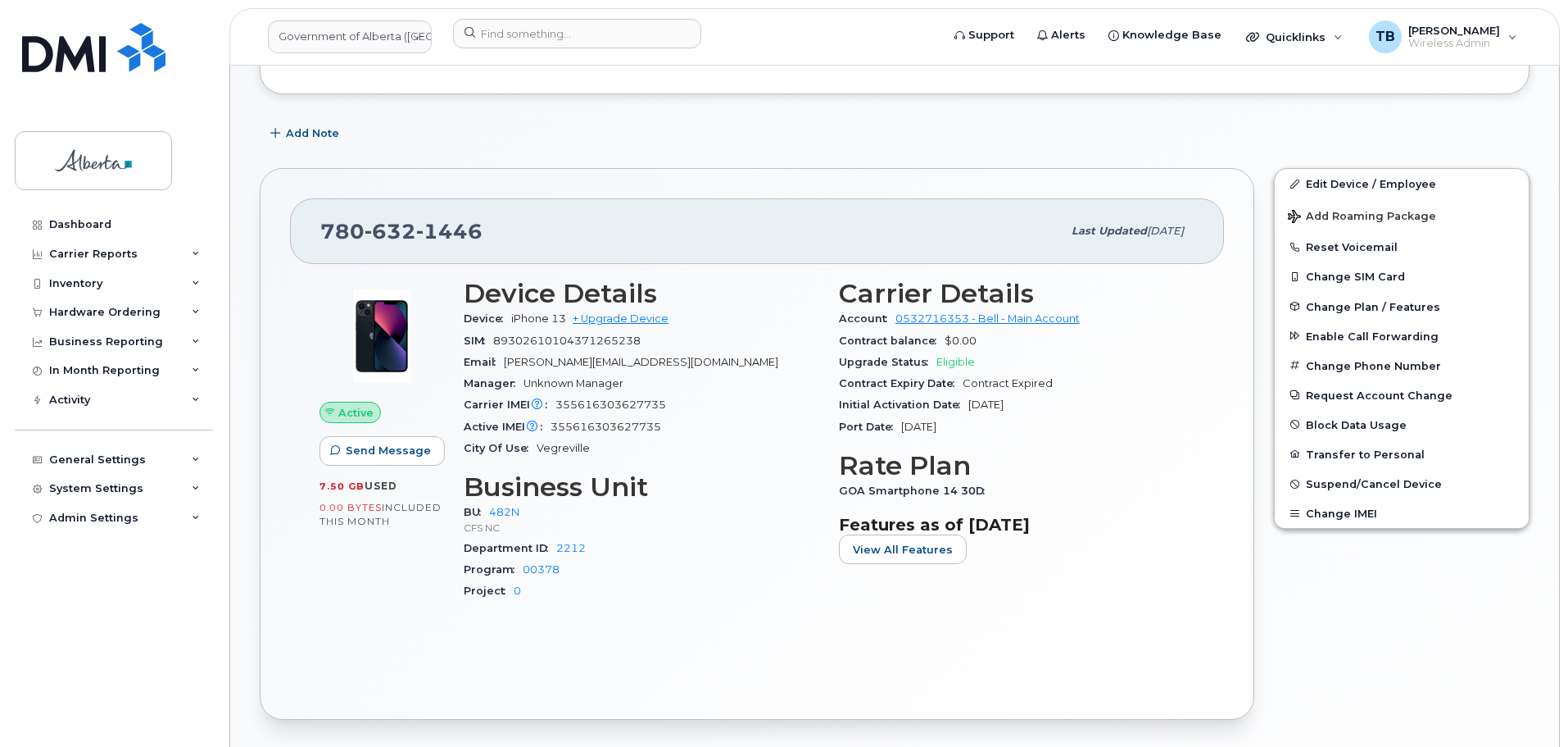
scroll to position [492, 0]
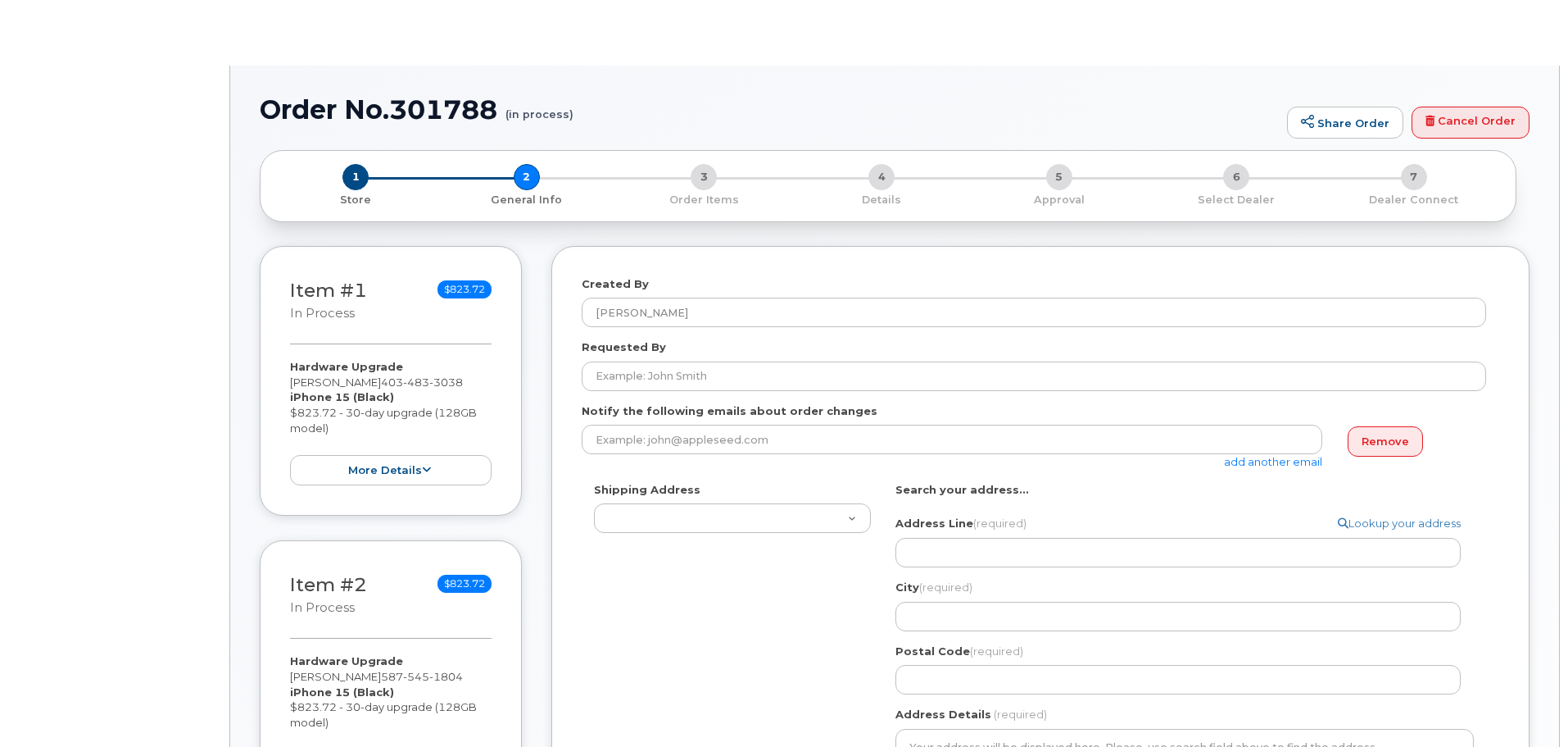
select select
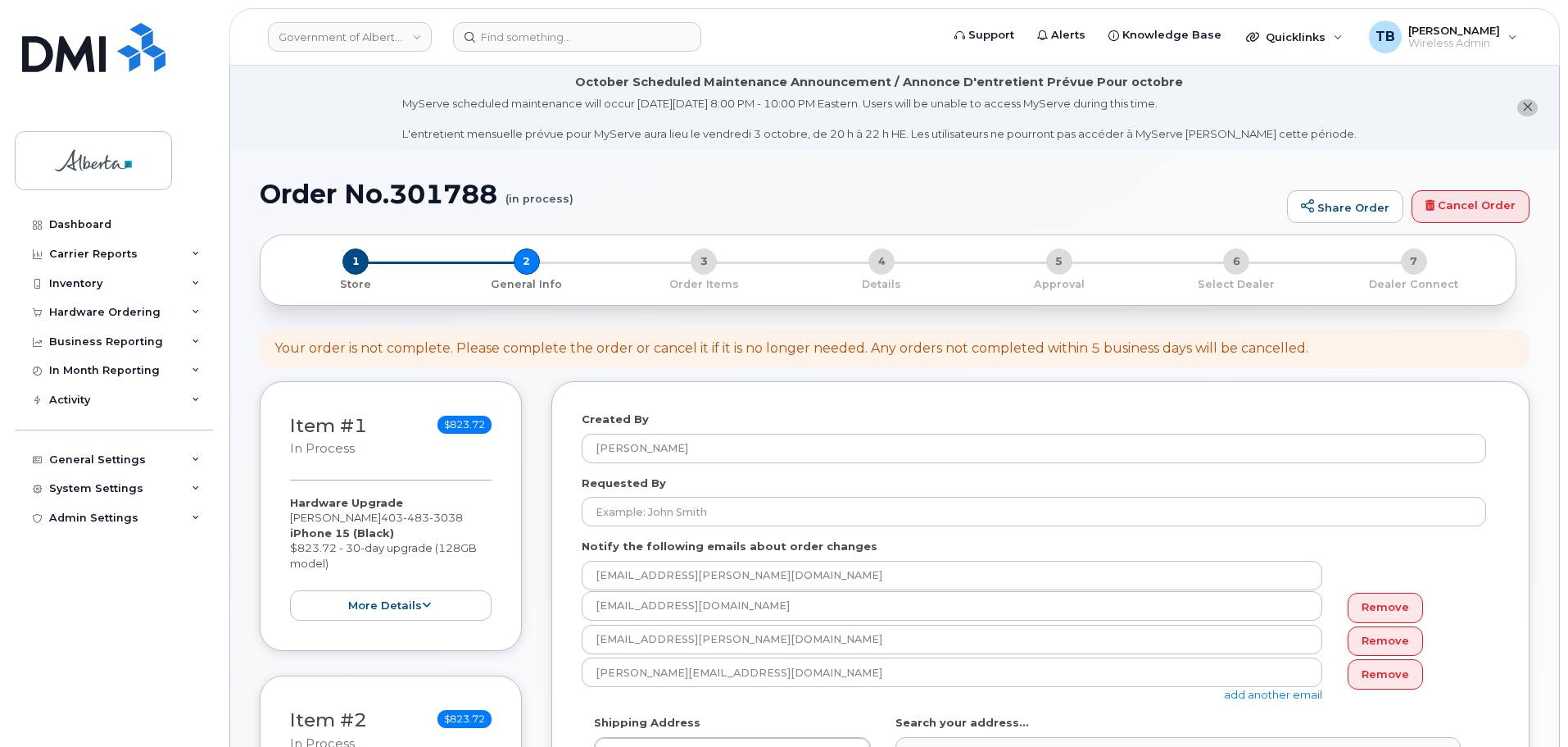
scroll to position [164, 0]
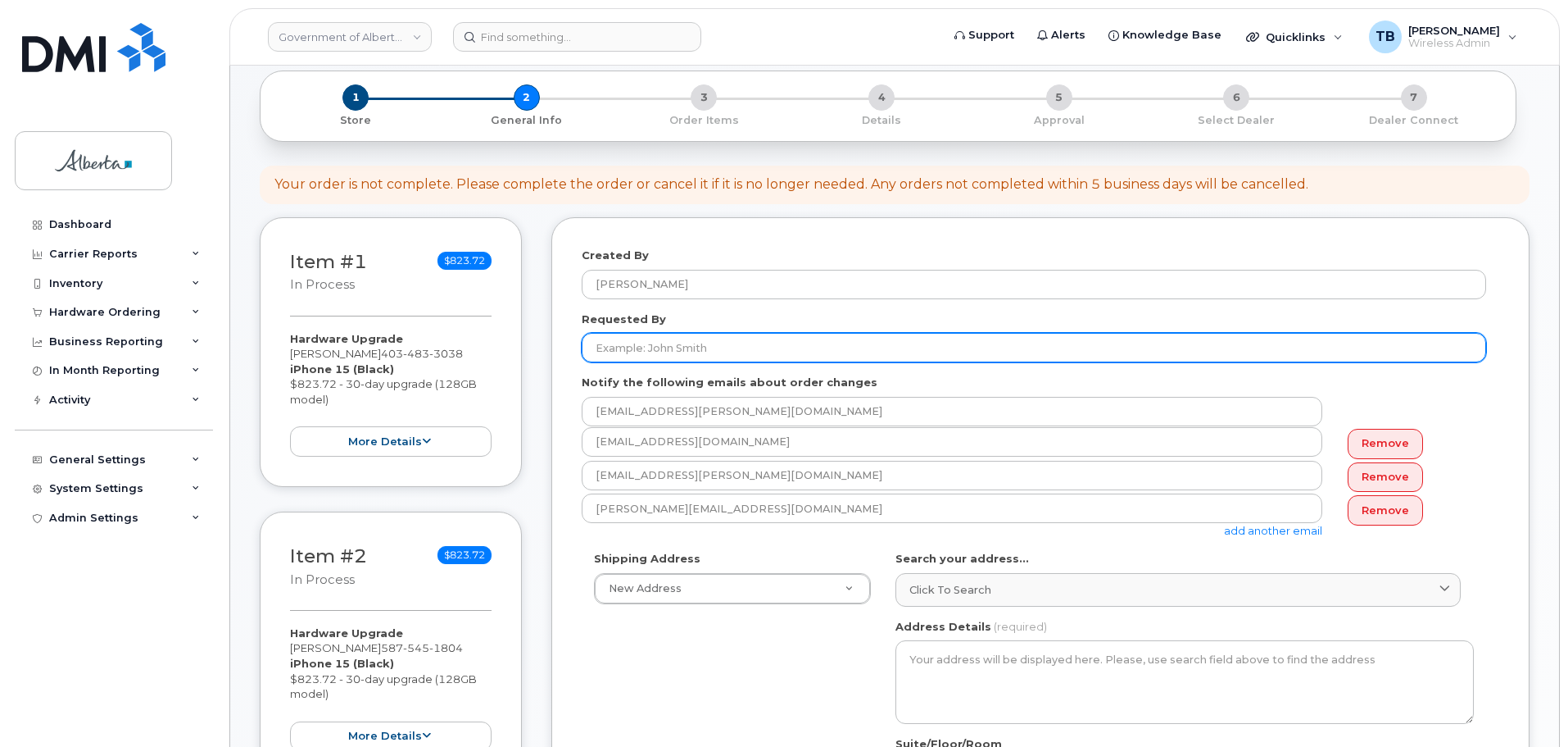
click at [675, 344] on input "Requested By" at bounding box center [1034, 347] width 905 height 29
paste input "5875451875"
type input "5875451875"
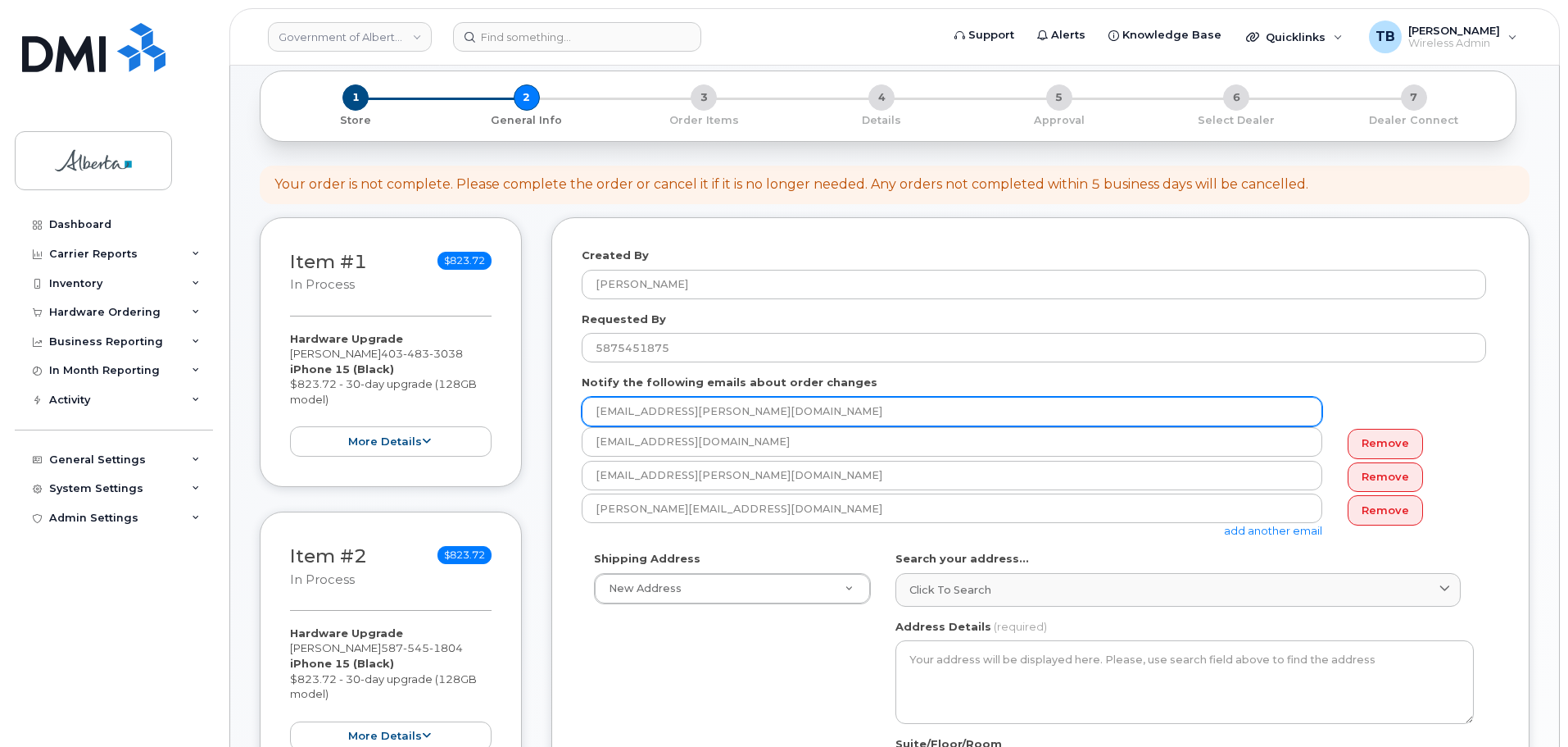
drag, startPoint x: 747, startPoint y: 414, endPoint x: 556, endPoint y: 401, distance: 191.4
click at [556, 401] on div "Created By [PERSON_NAME] Requested By 5875451875 Notify the following emails ab…" at bounding box center [1040, 736] width 979 height 1037
paste input "[PERSON_NAME].[PERSON_NAME]"
type input "[PERSON_NAME][EMAIL_ADDRESS][PERSON_NAME][DOMAIN_NAME]"
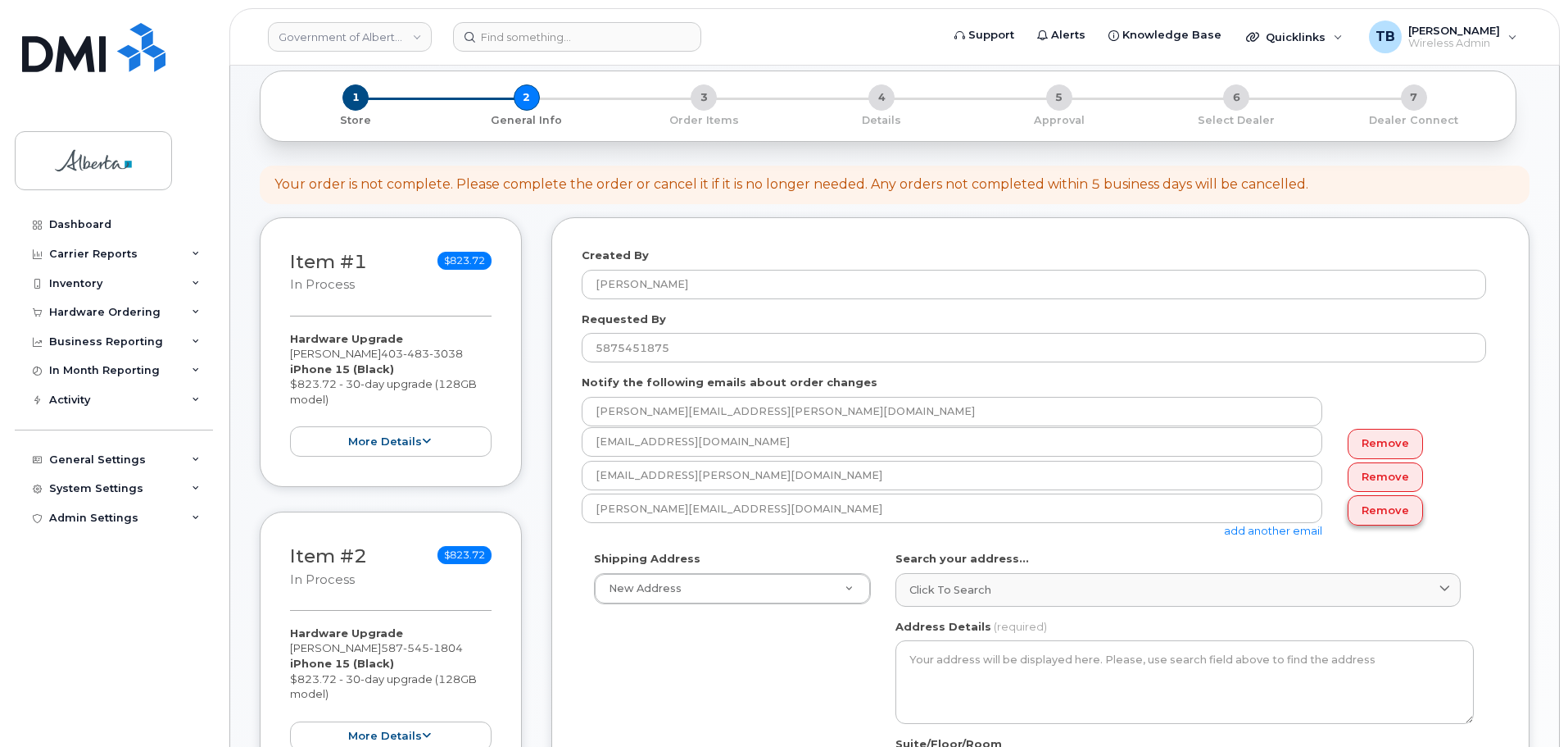
click at [1379, 505] on link "Remove" at bounding box center [1386, 510] width 76 height 30
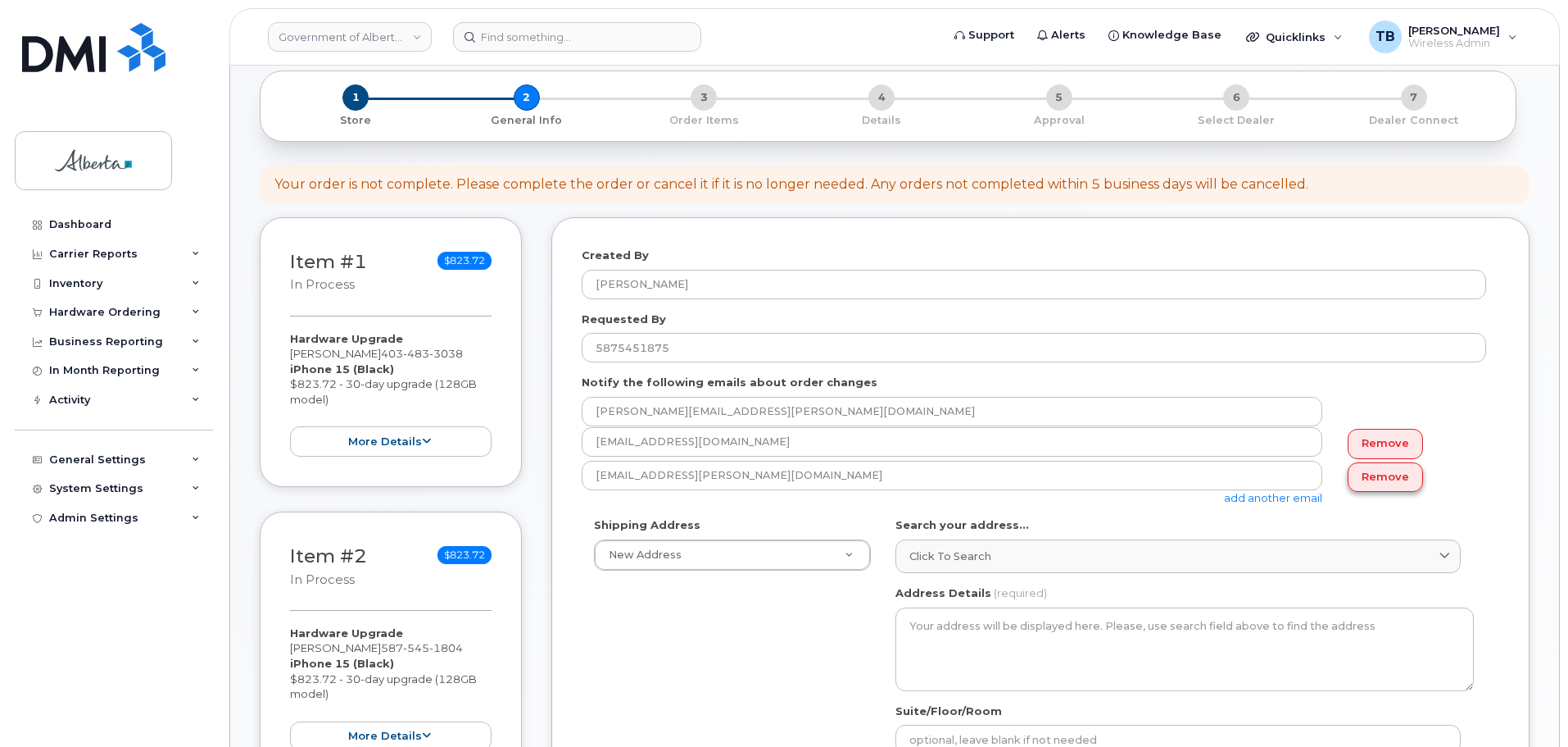
click at [1382, 480] on link "Remove" at bounding box center [1386, 477] width 76 height 30
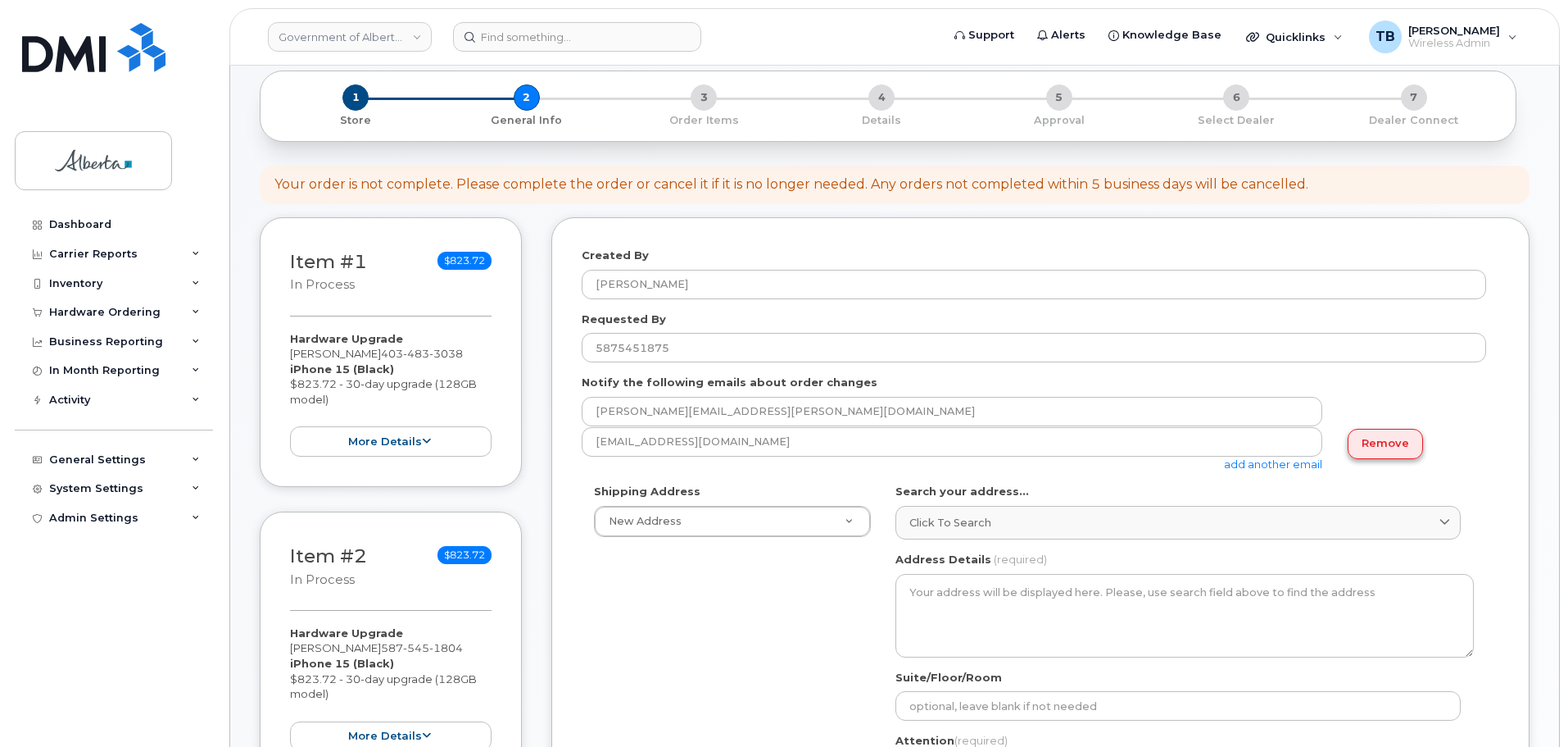
click at [1382, 435] on link "Remove" at bounding box center [1386, 444] width 76 height 30
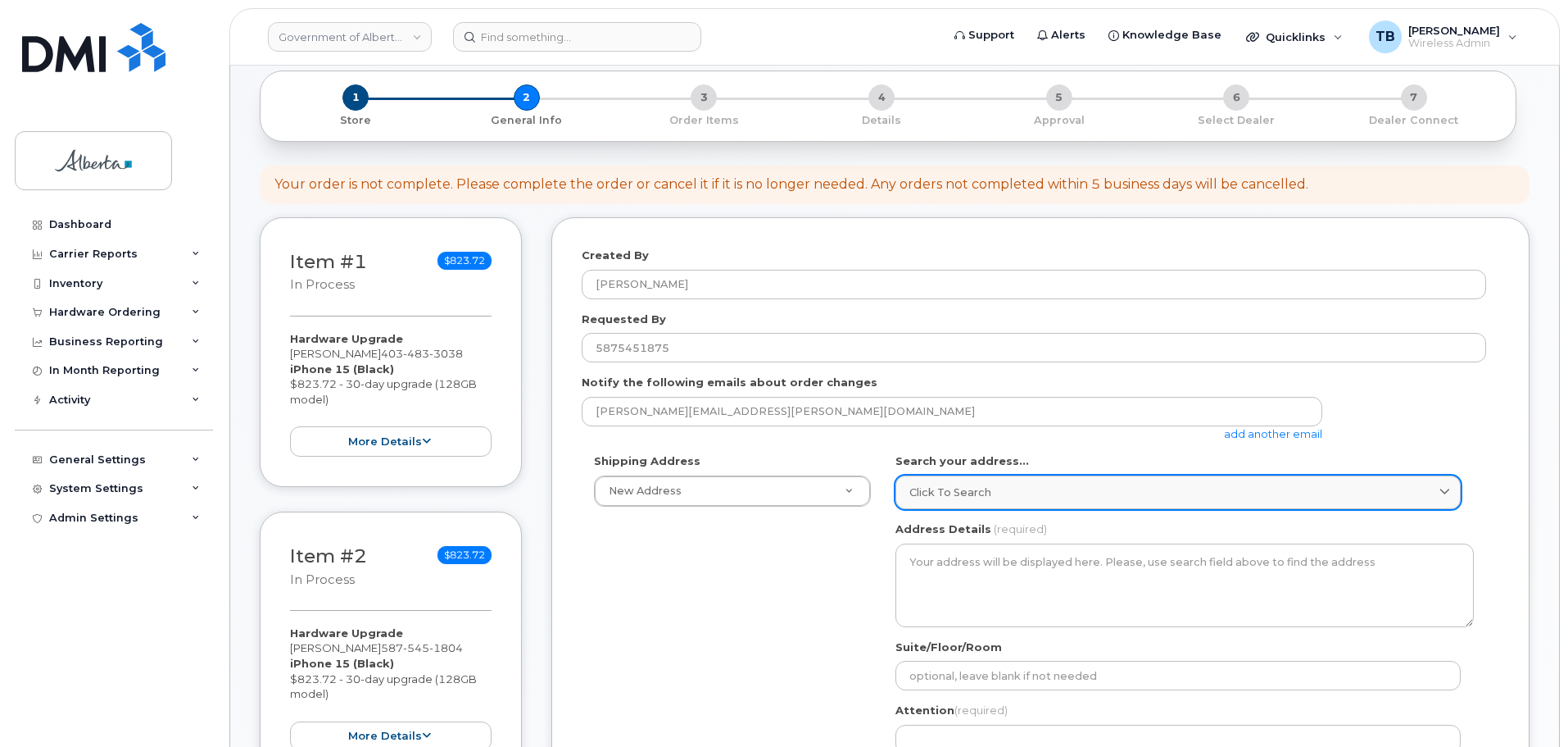
click at [961, 493] on span "Click to search" at bounding box center [949, 493] width 82 height 15
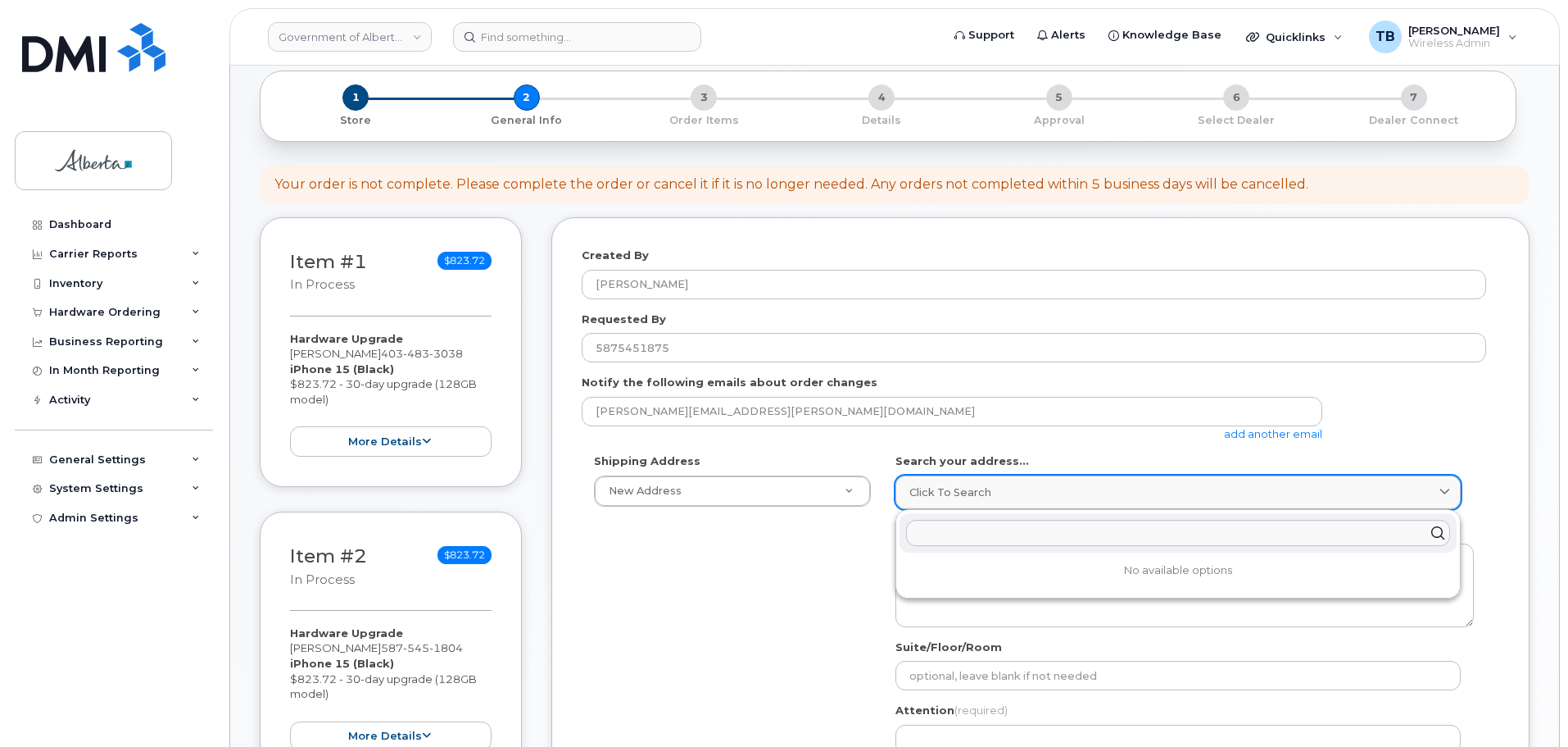
paste input "10403 - 172 Street"
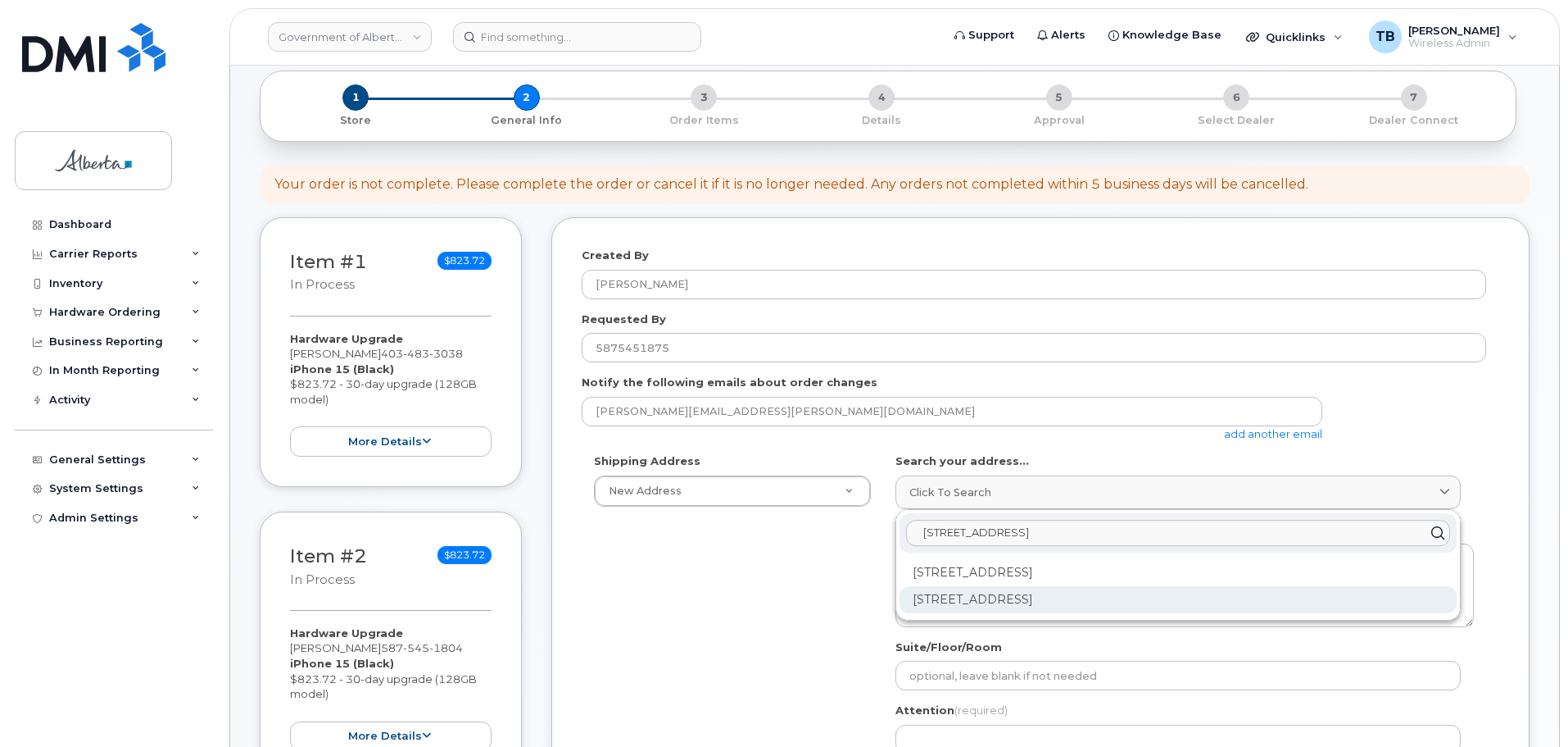
type input "10403 - 172 Street"
click at [957, 605] on div "10403 172 St NW Edmonton AB T5S 1K9" at bounding box center [1178, 599] width 557 height 27
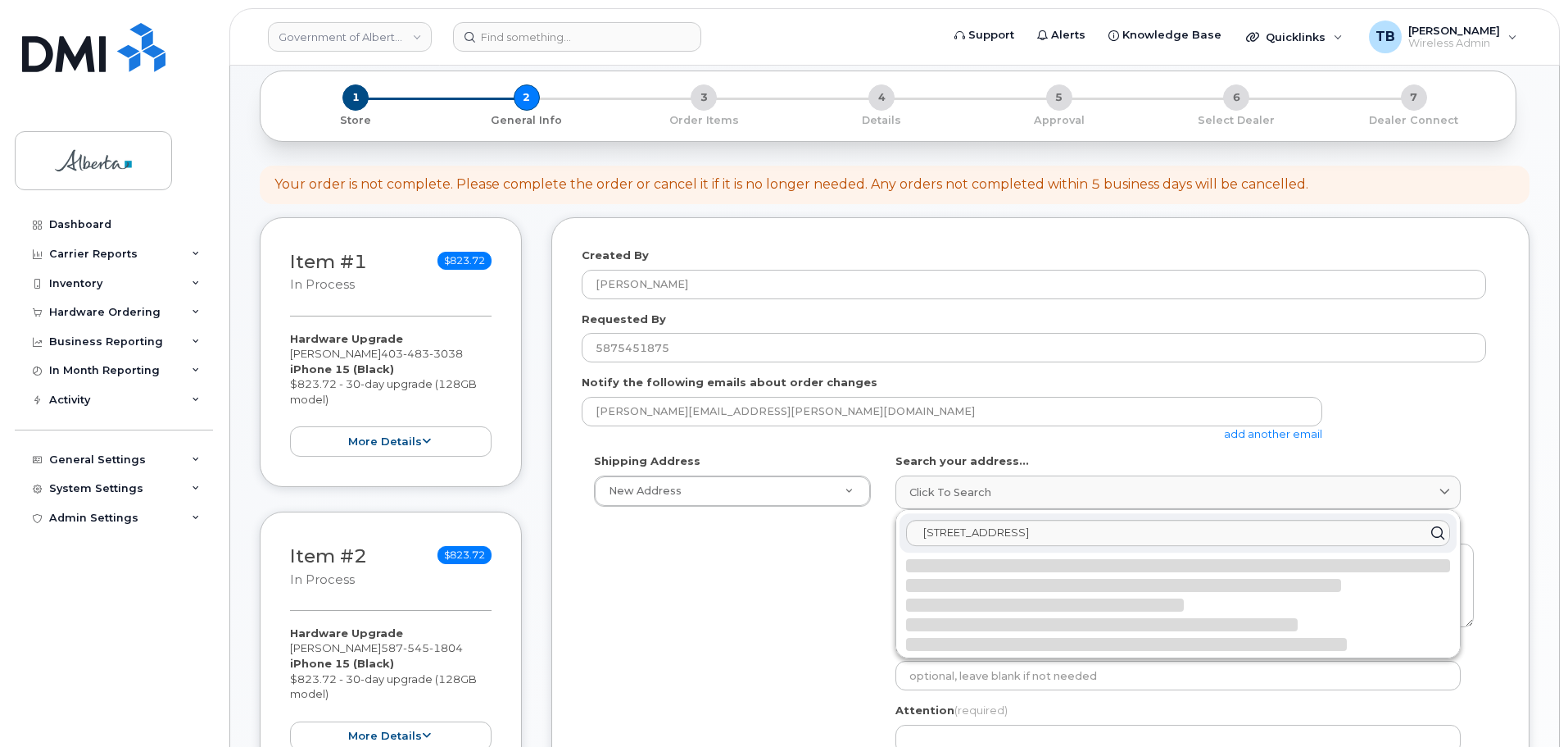
select select
type textarea "10403 172 St NW EDMONTON AB T5S 1K9 CANADA"
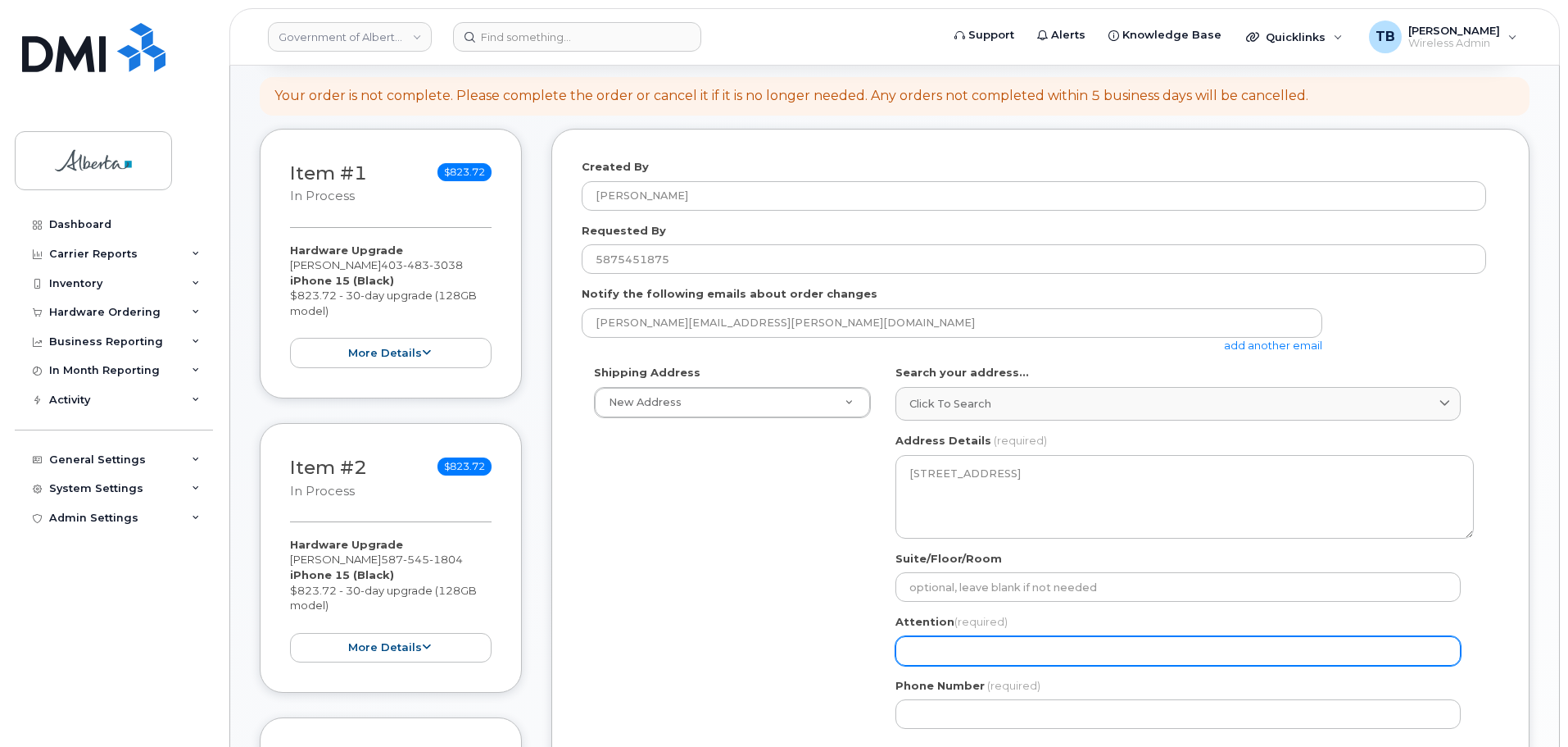
scroll to position [328, 0]
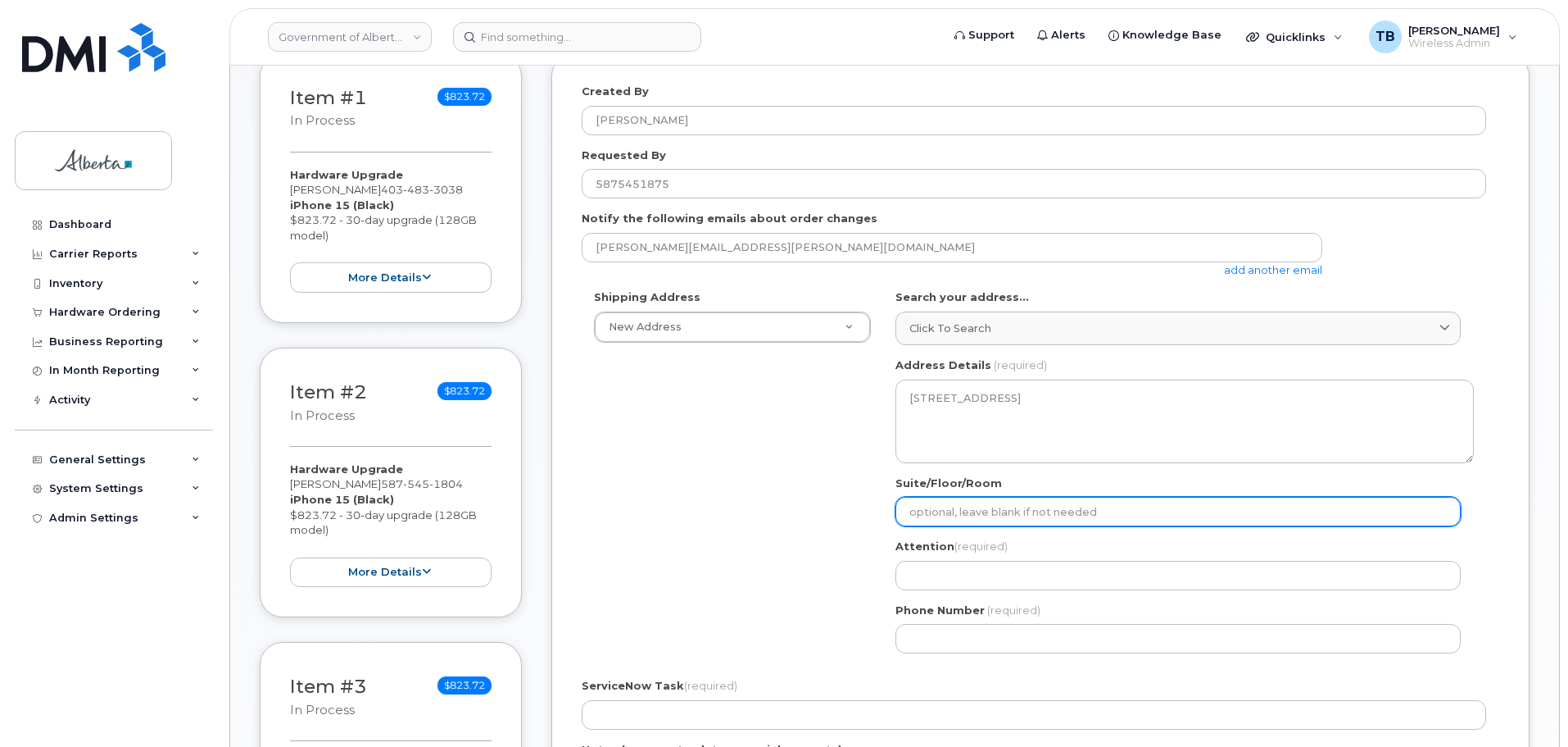
click at [931, 511] on input "Suite/Floor/Room" at bounding box center [1178, 511] width 565 height 29
paste input "Room 340 - 3rd Floor"
select select
type input "Room 340 - 3rd Floor"
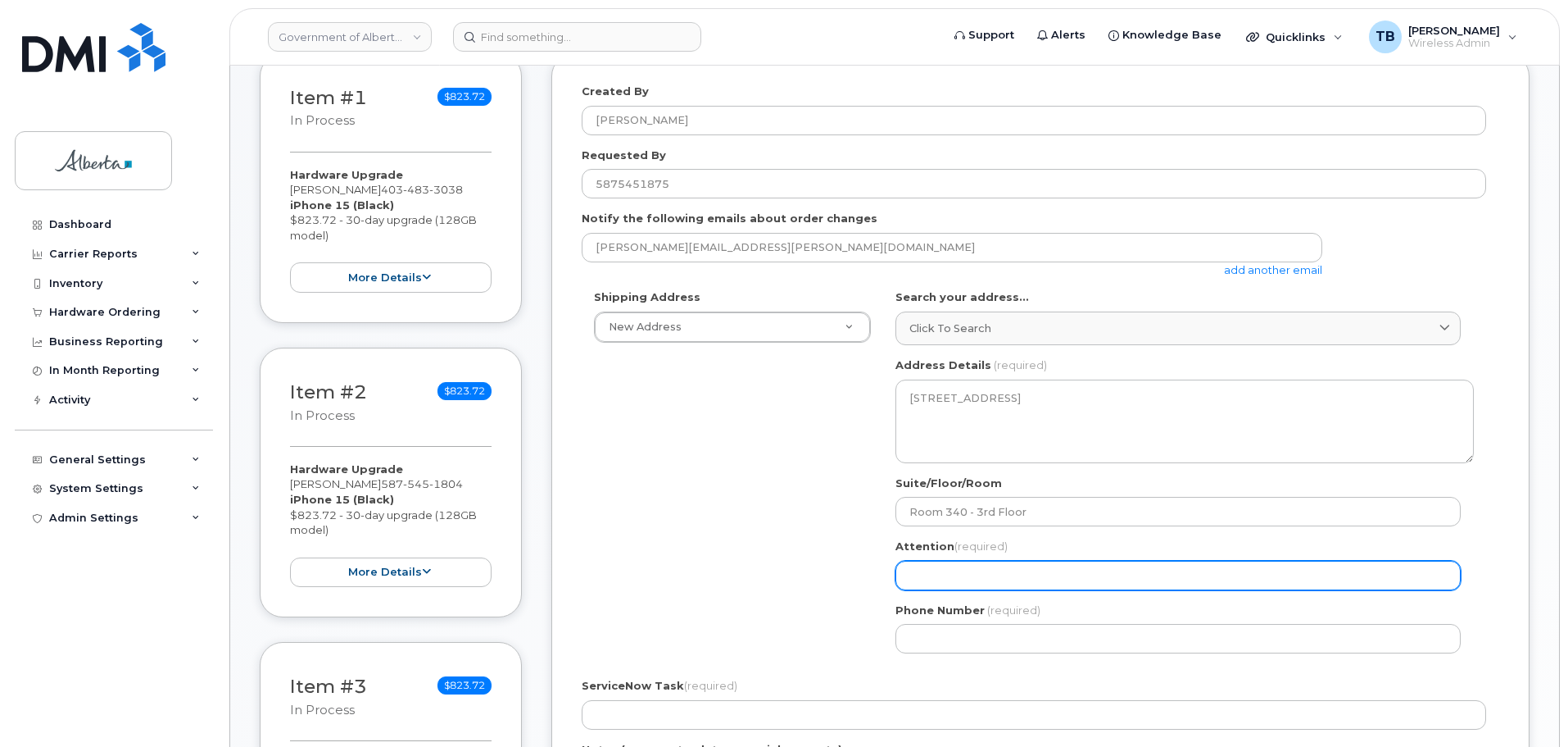
click at [955, 582] on input "Attention (required)" at bounding box center [1178, 575] width 565 height 29
paste input "[PERSON_NAME]"
select select
type input "[PERSON_NAME]"
click at [961, 582] on input "[PERSON_NAME]" at bounding box center [1178, 575] width 565 height 29
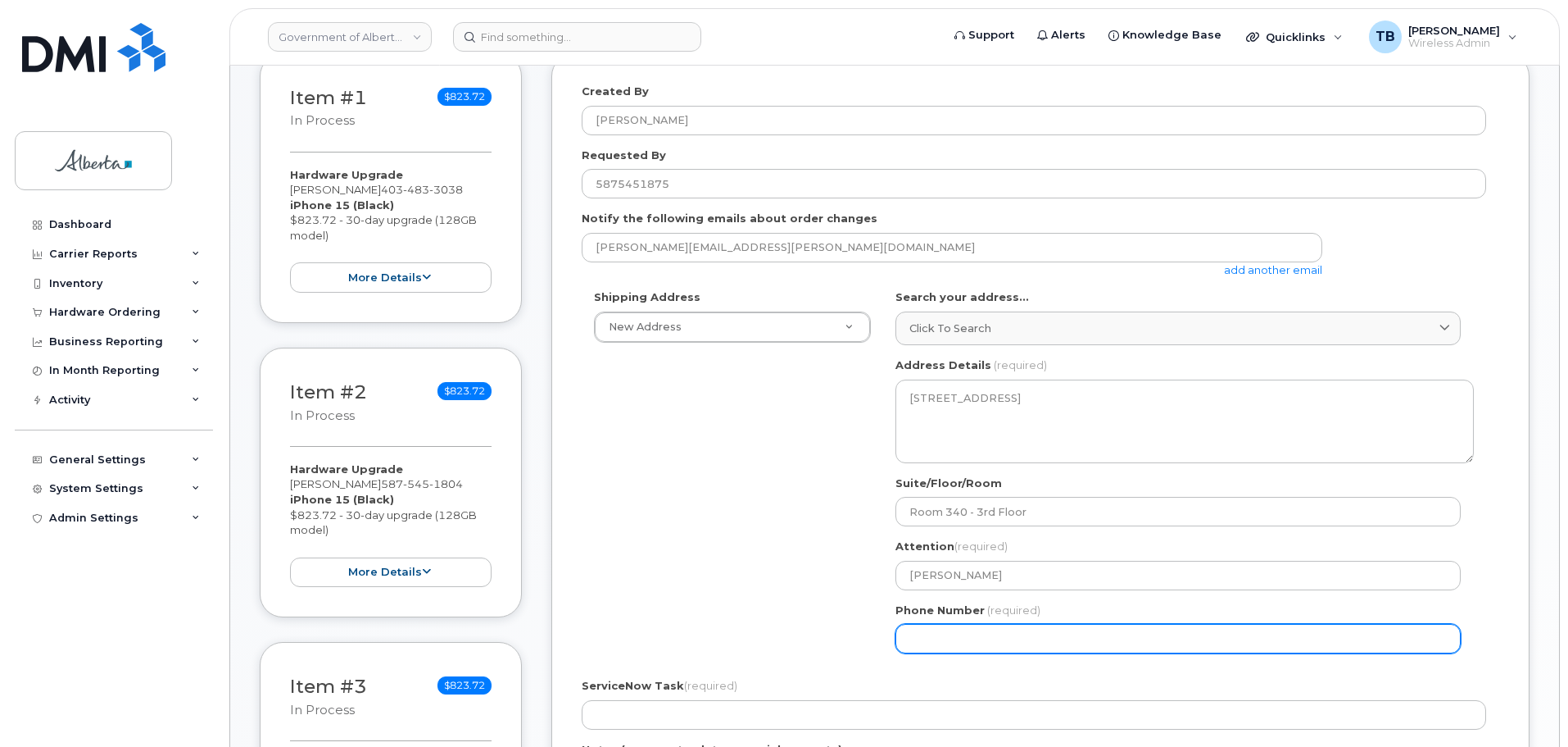
click at [992, 631] on input "Phone Number" at bounding box center [1178, 639] width 565 height 29
paste input "7809684208"
select select
type input "7809684208"
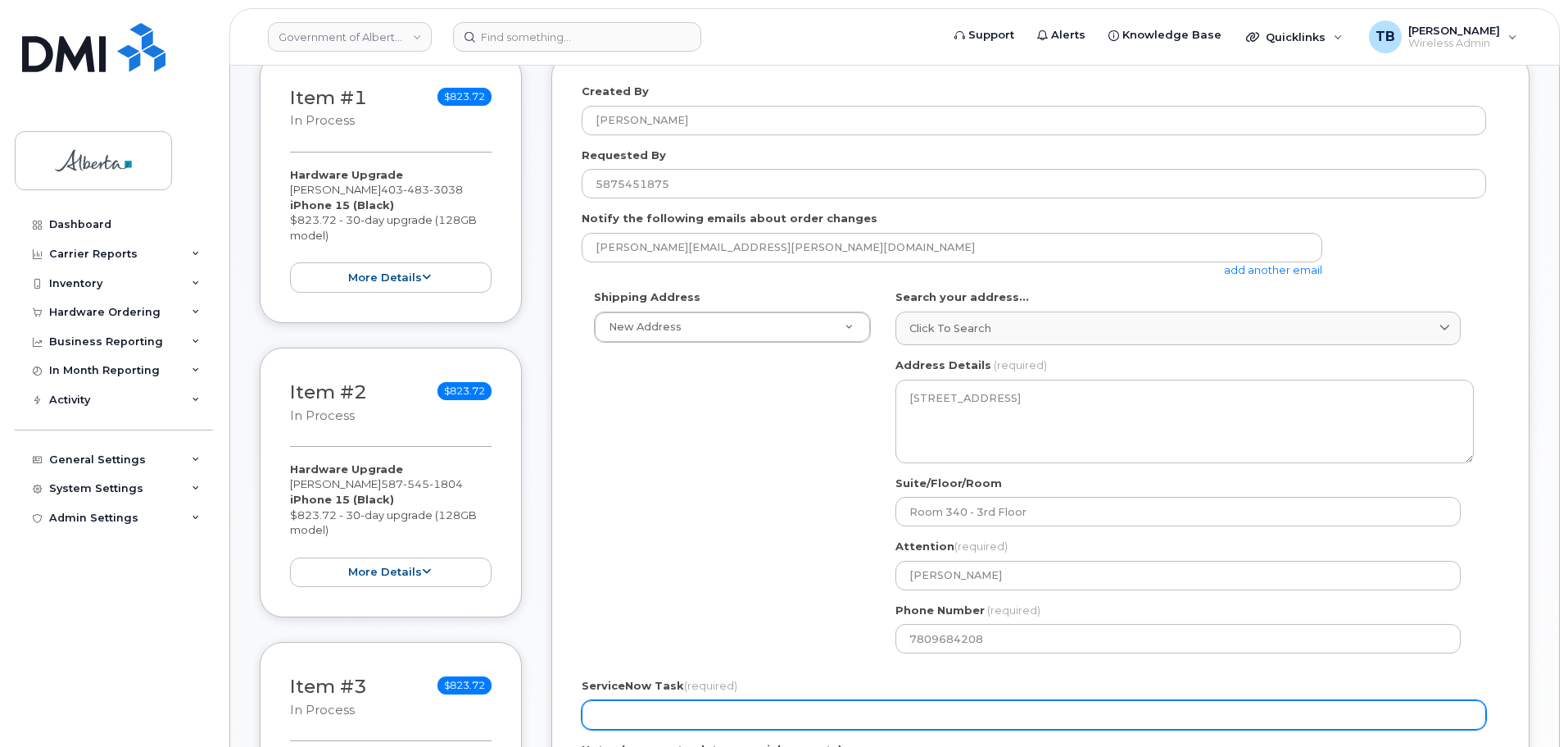
click at [639, 714] on input "ServiceNow Task (required)" at bounding box center [1034, 714] width 905 height 29
paste input "SCTASK0856103"
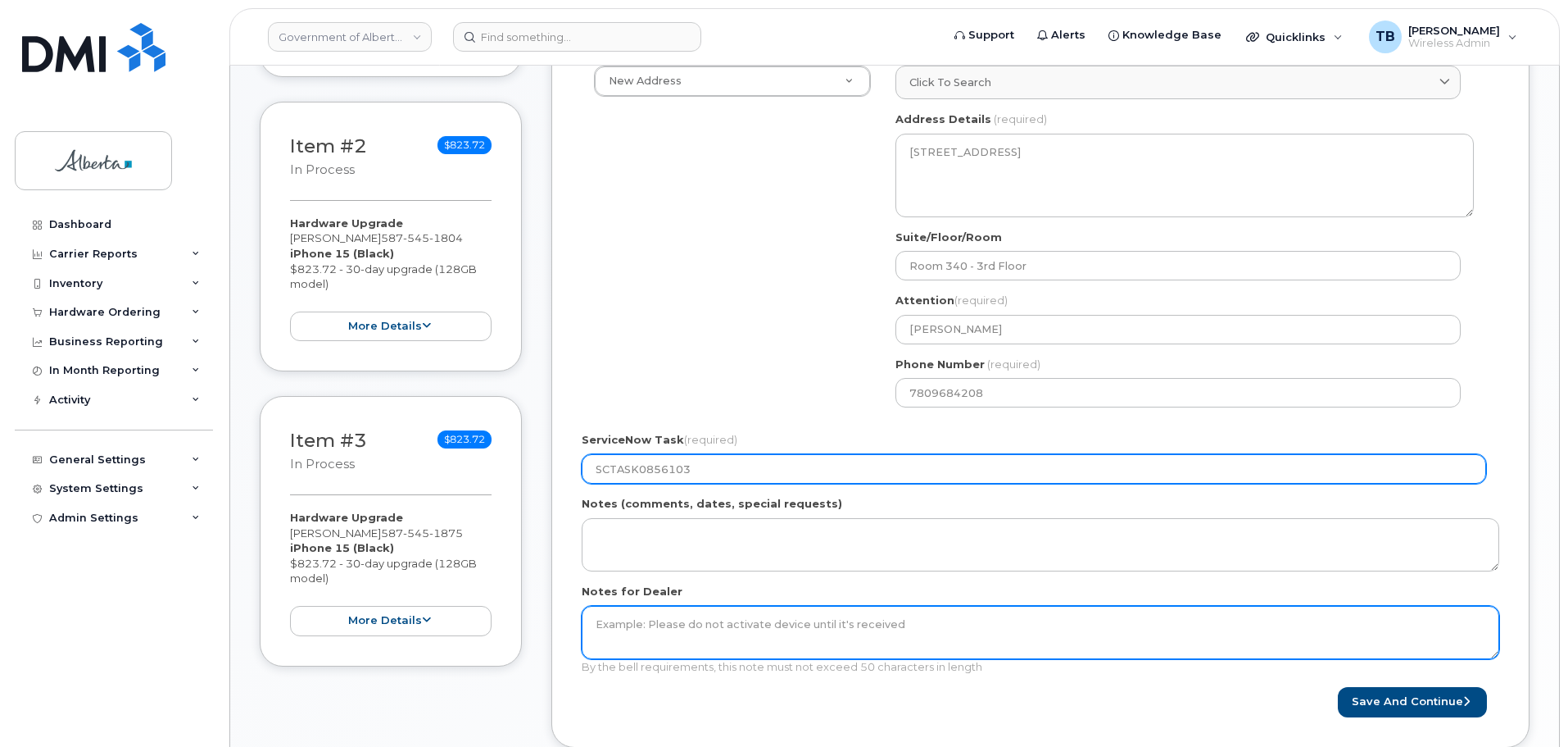
scroll to position [738, 0]
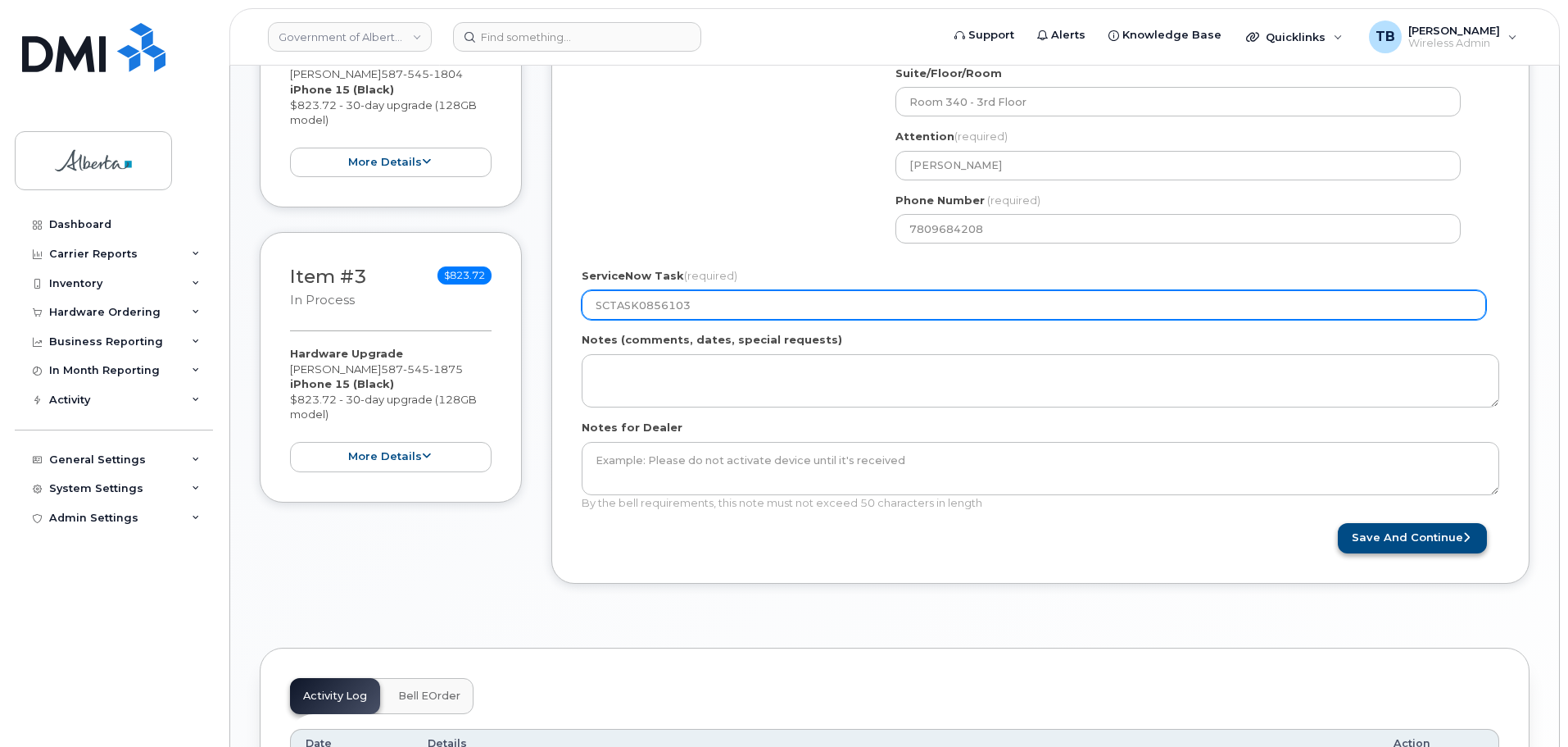
type input "SCTASK0856103"
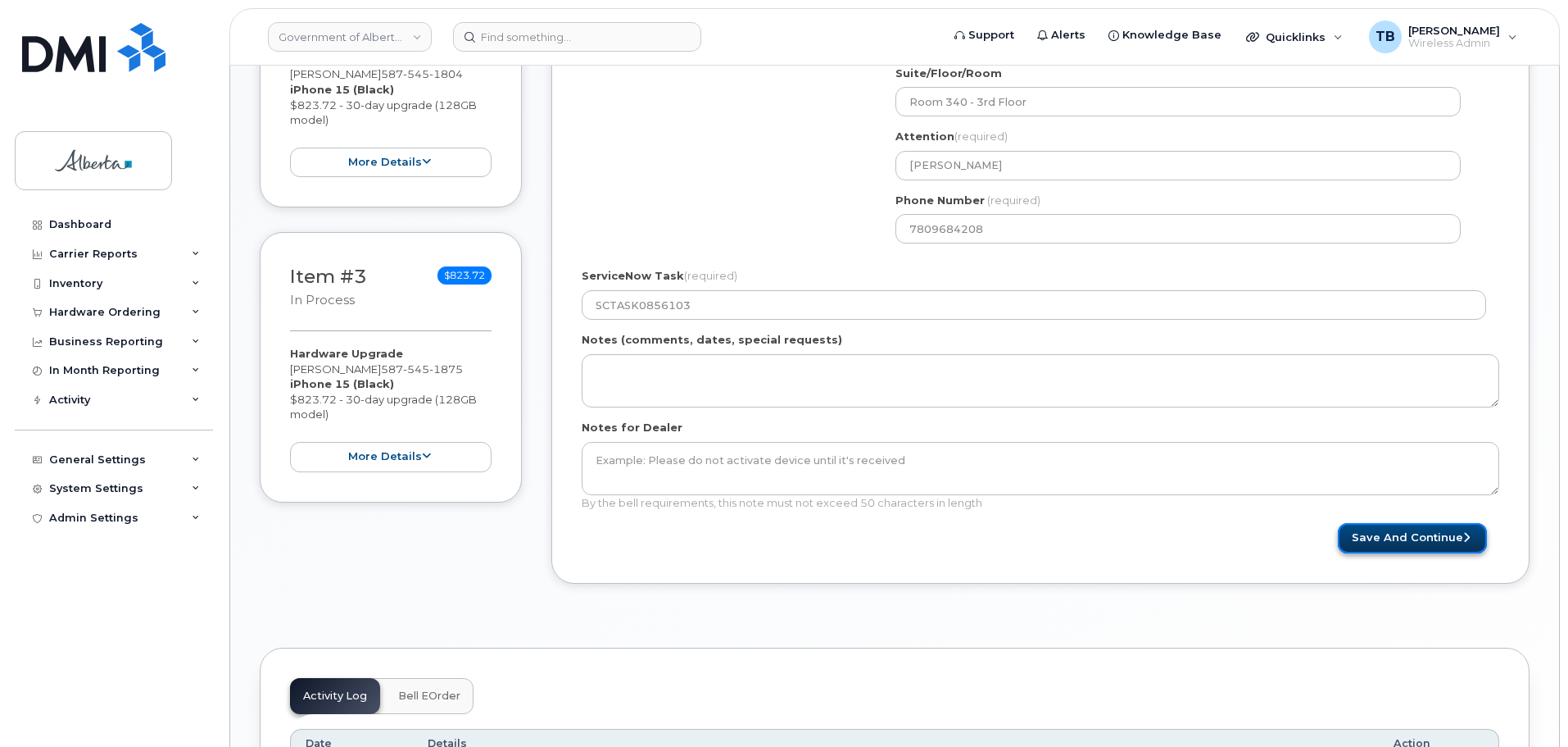
click at [1461, 542] on button "Save and Continue" at bounding box center [1412, 537] width 149 height 30
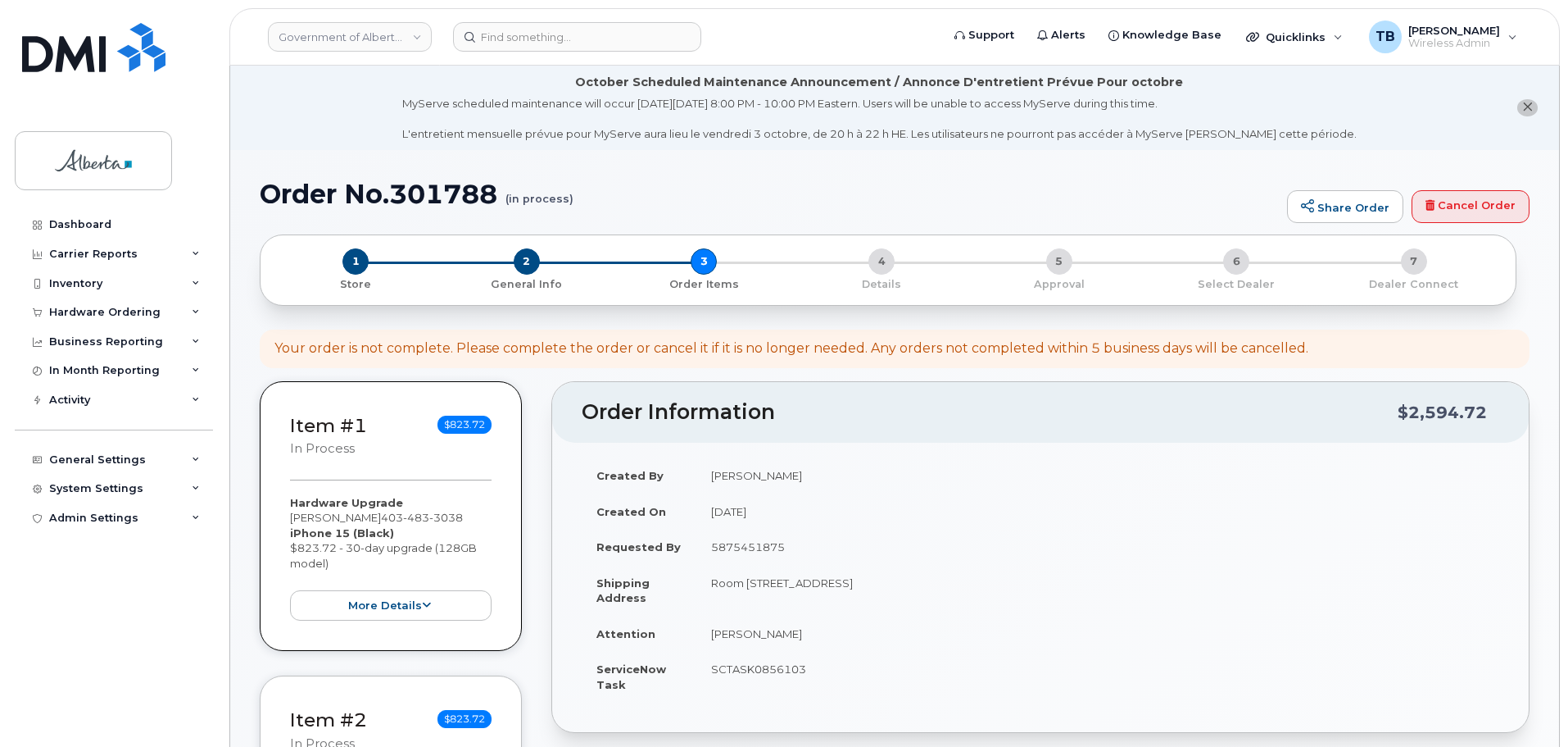
click at [440, 191] on h1 "Order No.301788 (in process)" at bounding box center [769, 193] width 1019 height 28
copy h1 "301788"
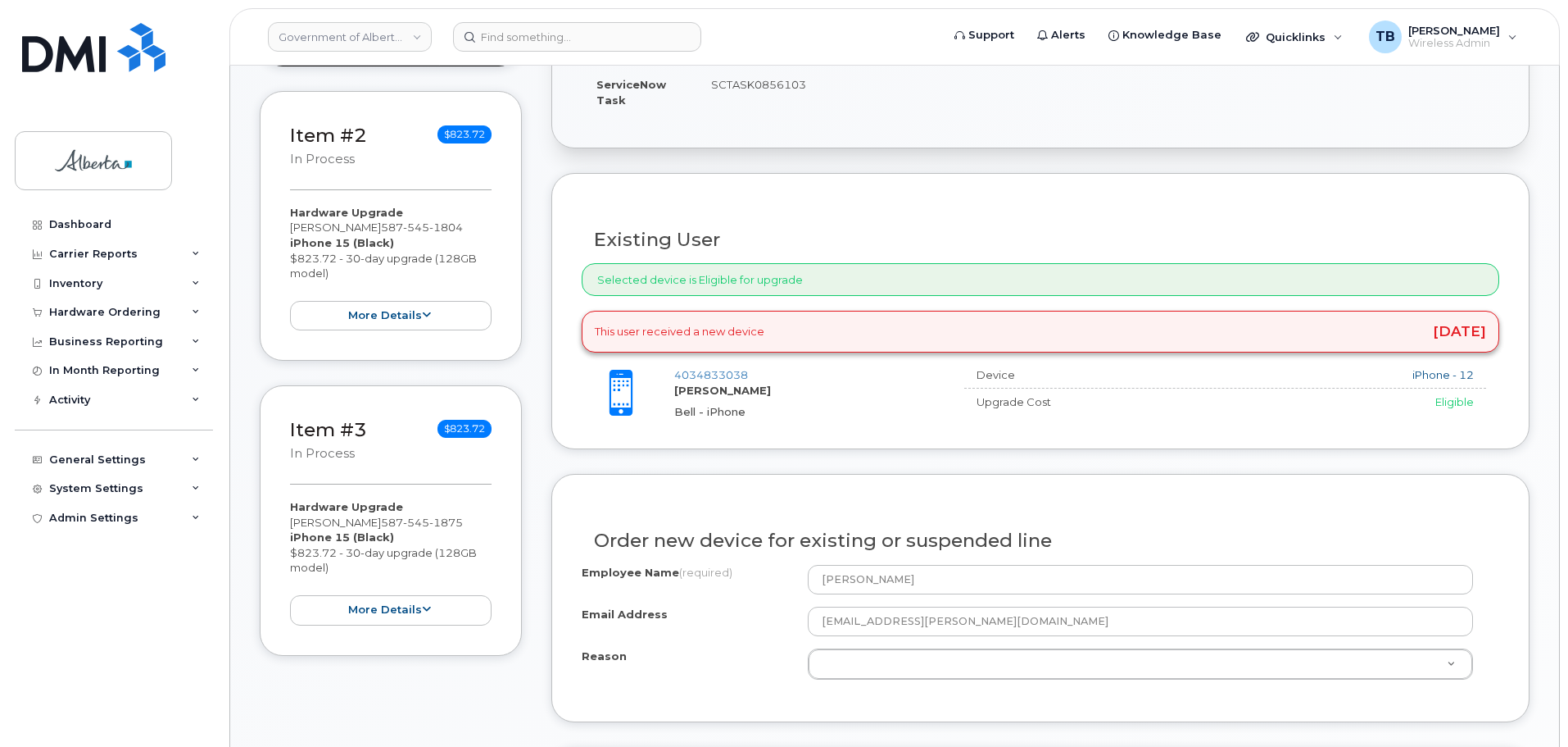
scroll to position [738, 0]
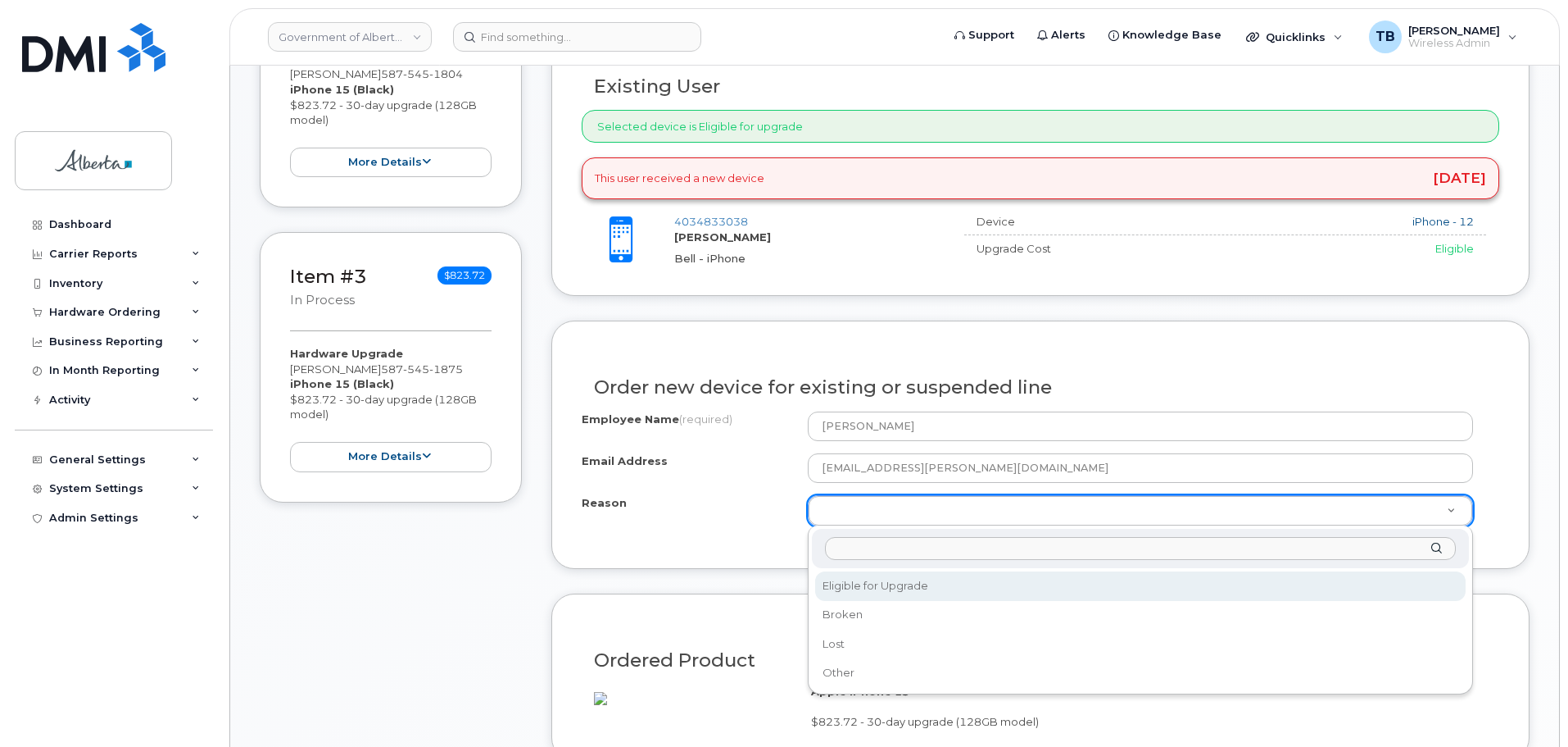
select select "eligible_for_upgrade"
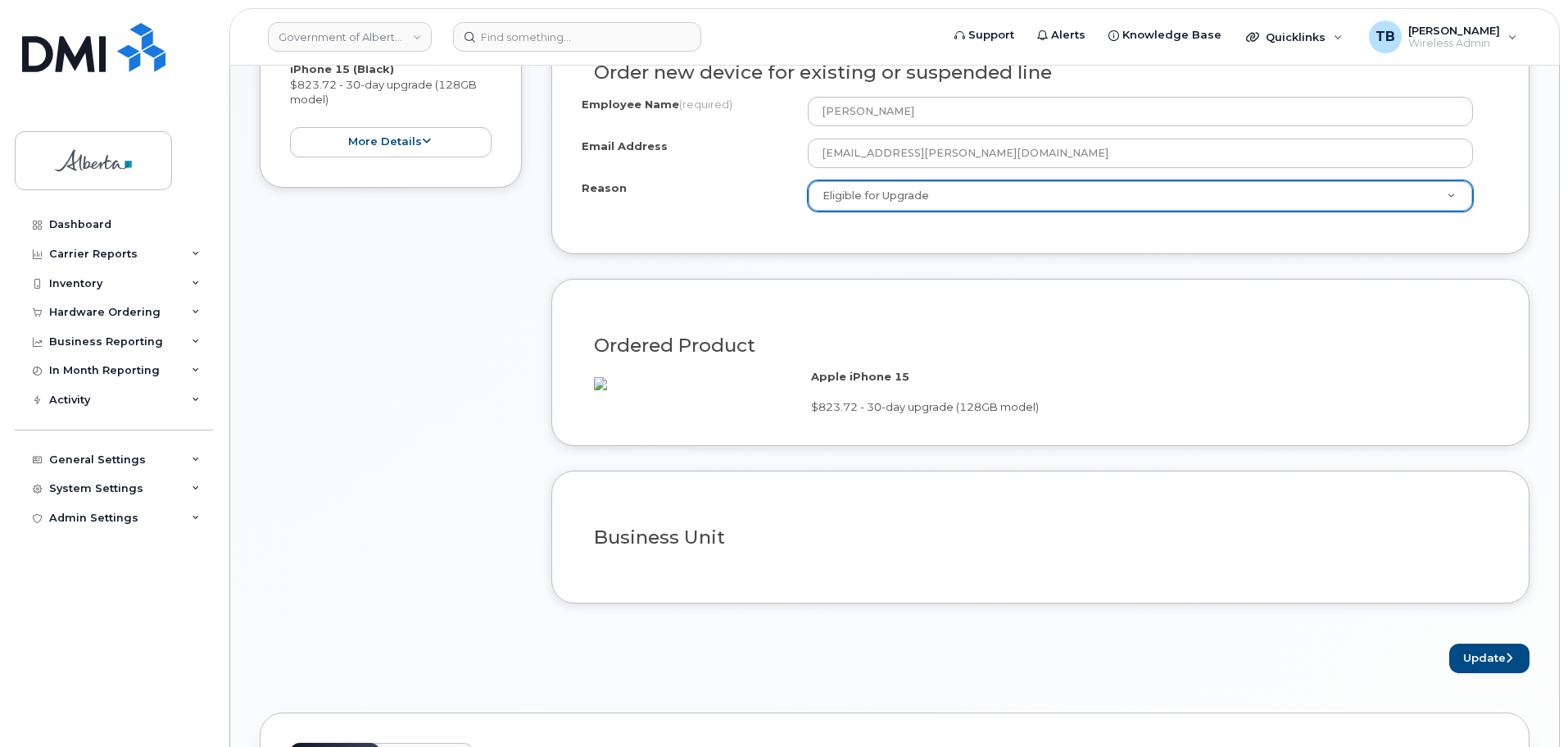
scroll to position [1148, 0]
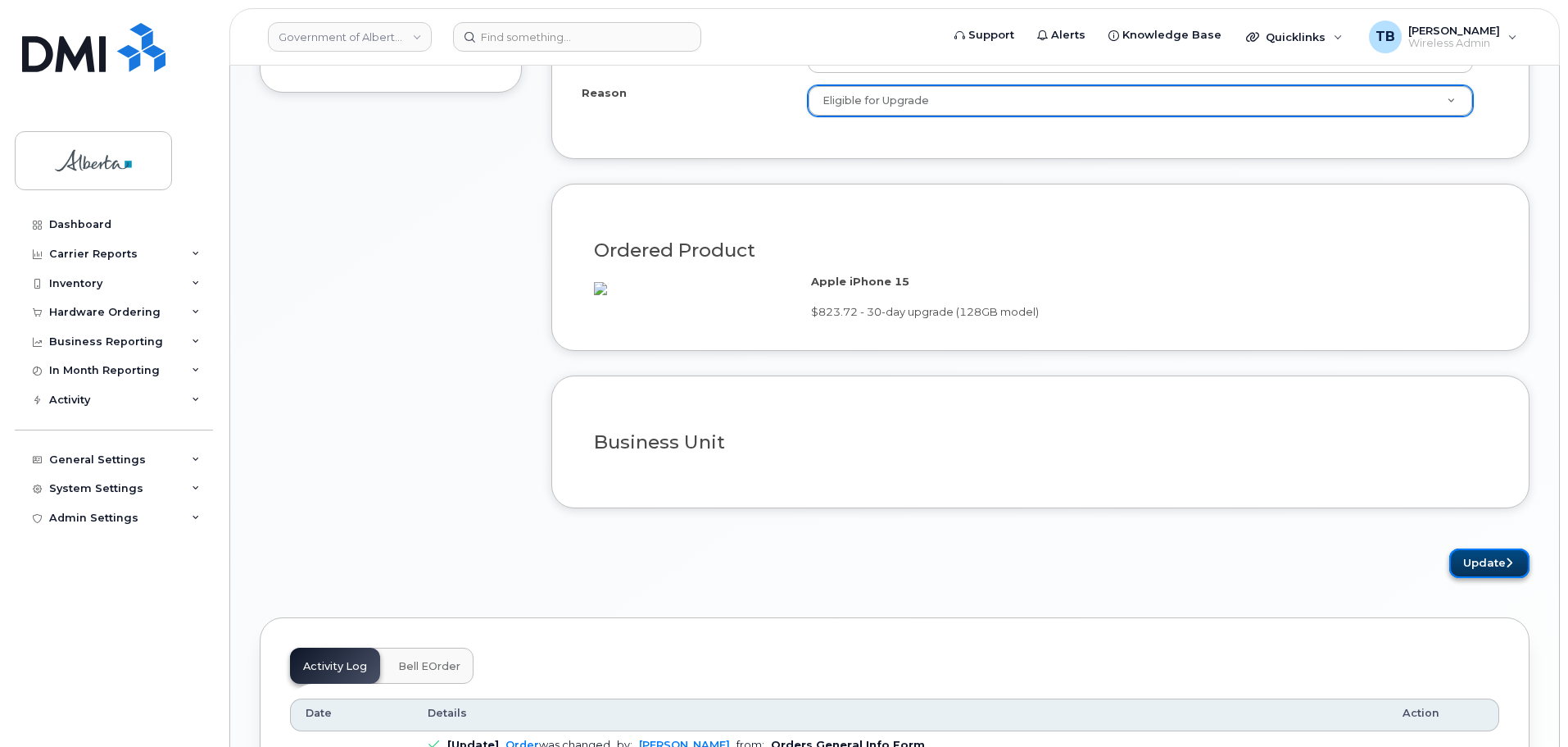
click at [1503, 579] on button "Update" at bounding box center [1489, 563] width 80 height 30
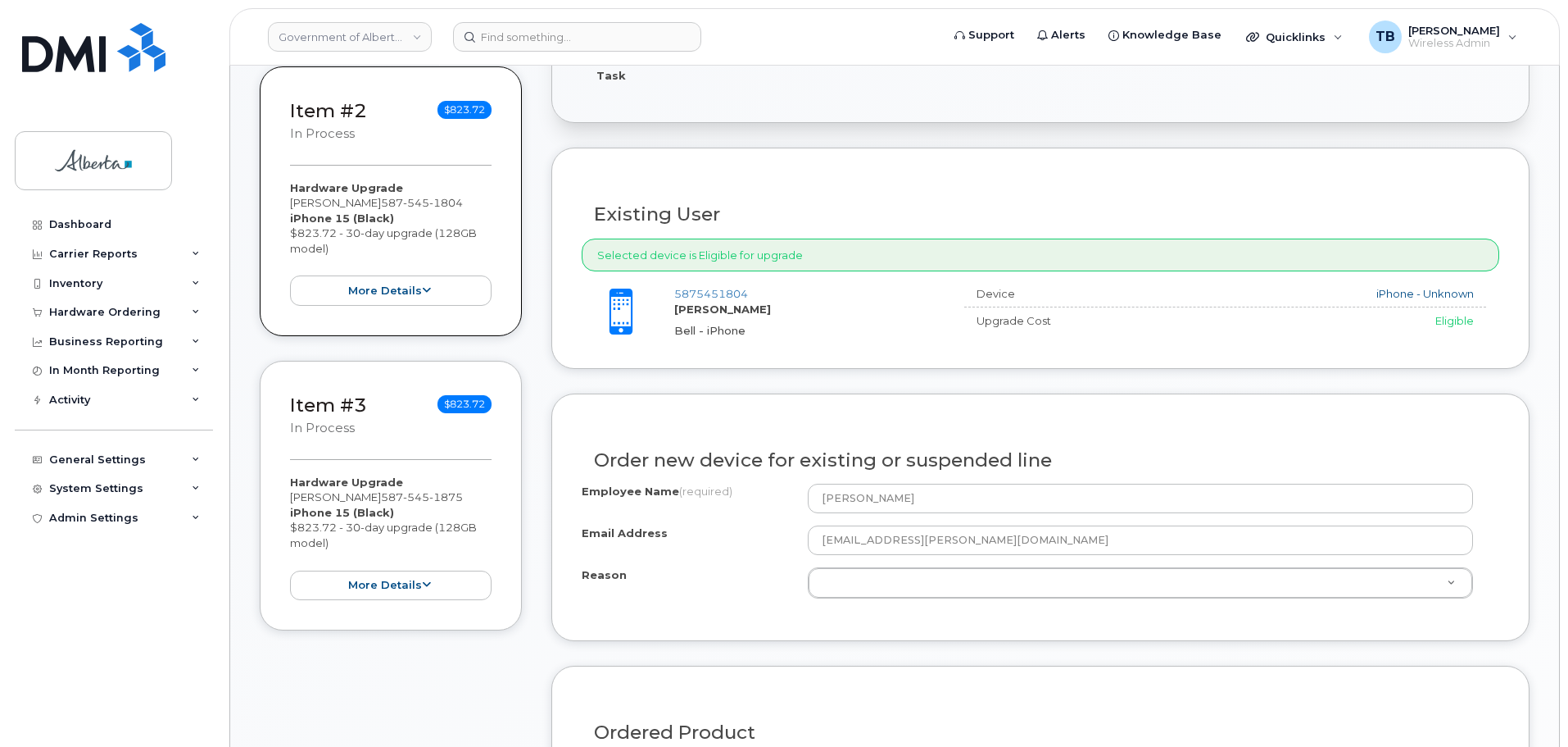
scroll to position [820, 0]
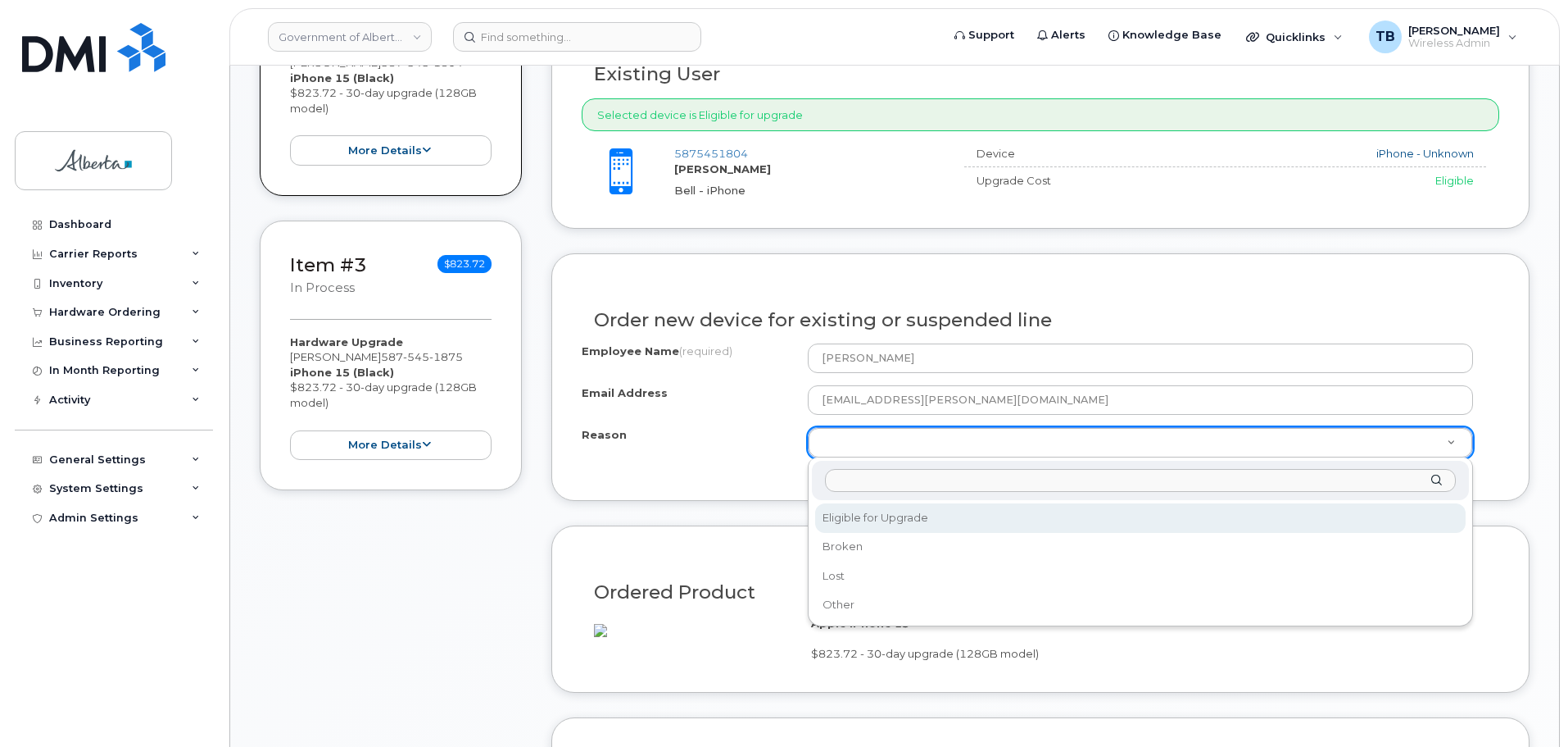
select select "eligible_for_upgrade"
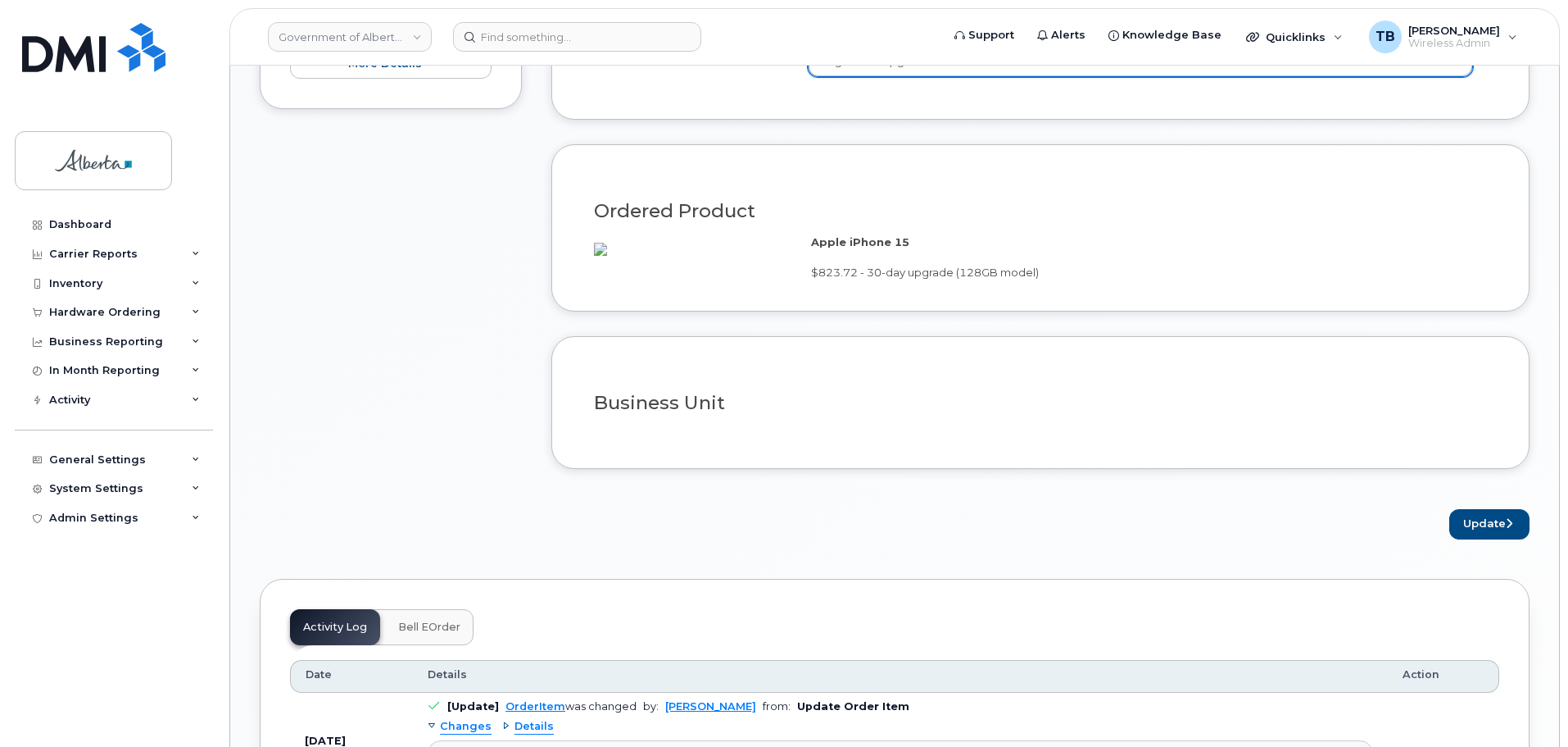
scroll to position [1229, 0]
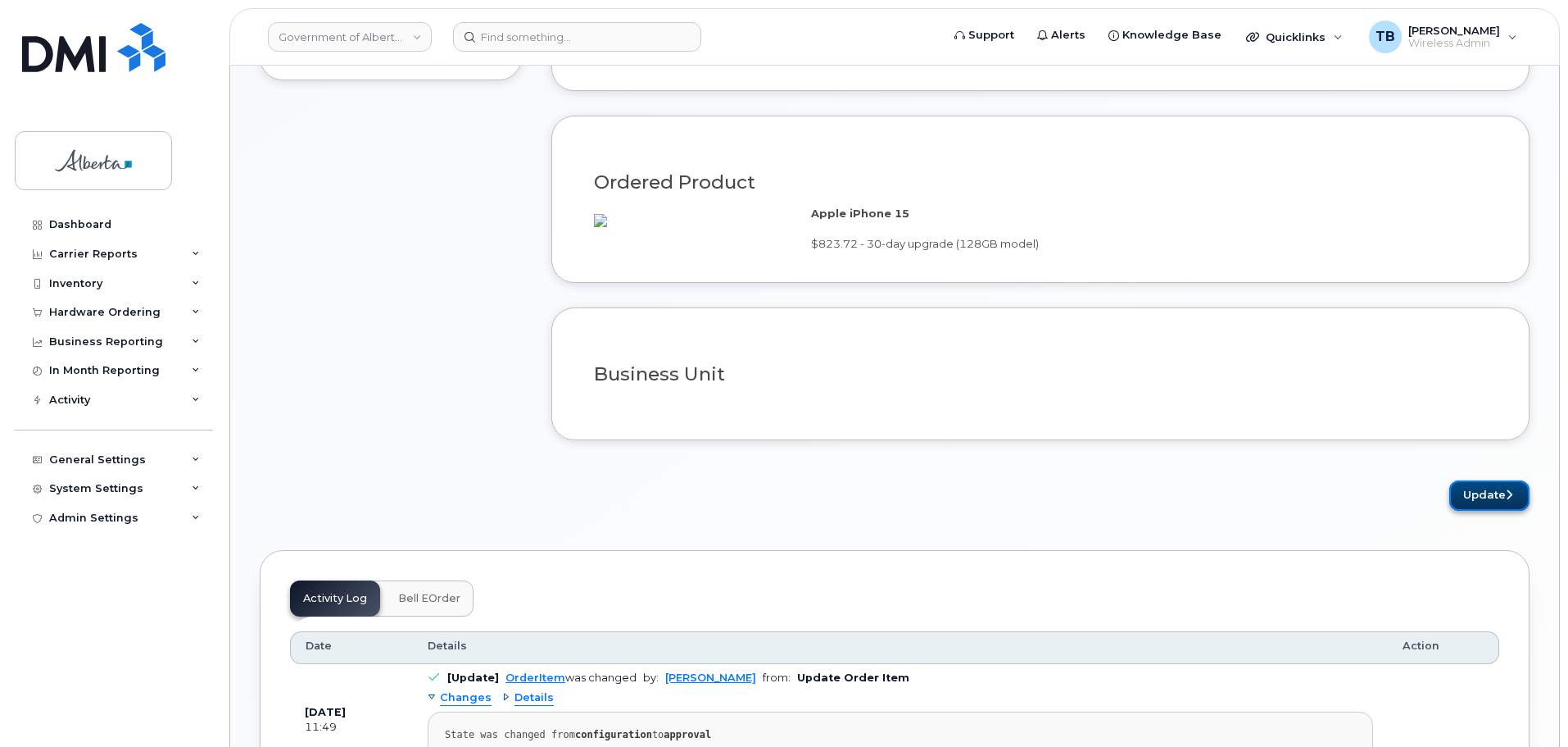
click at [1501, 511] on button "Update" at bounding box center [1489, 495] width 80 height 30
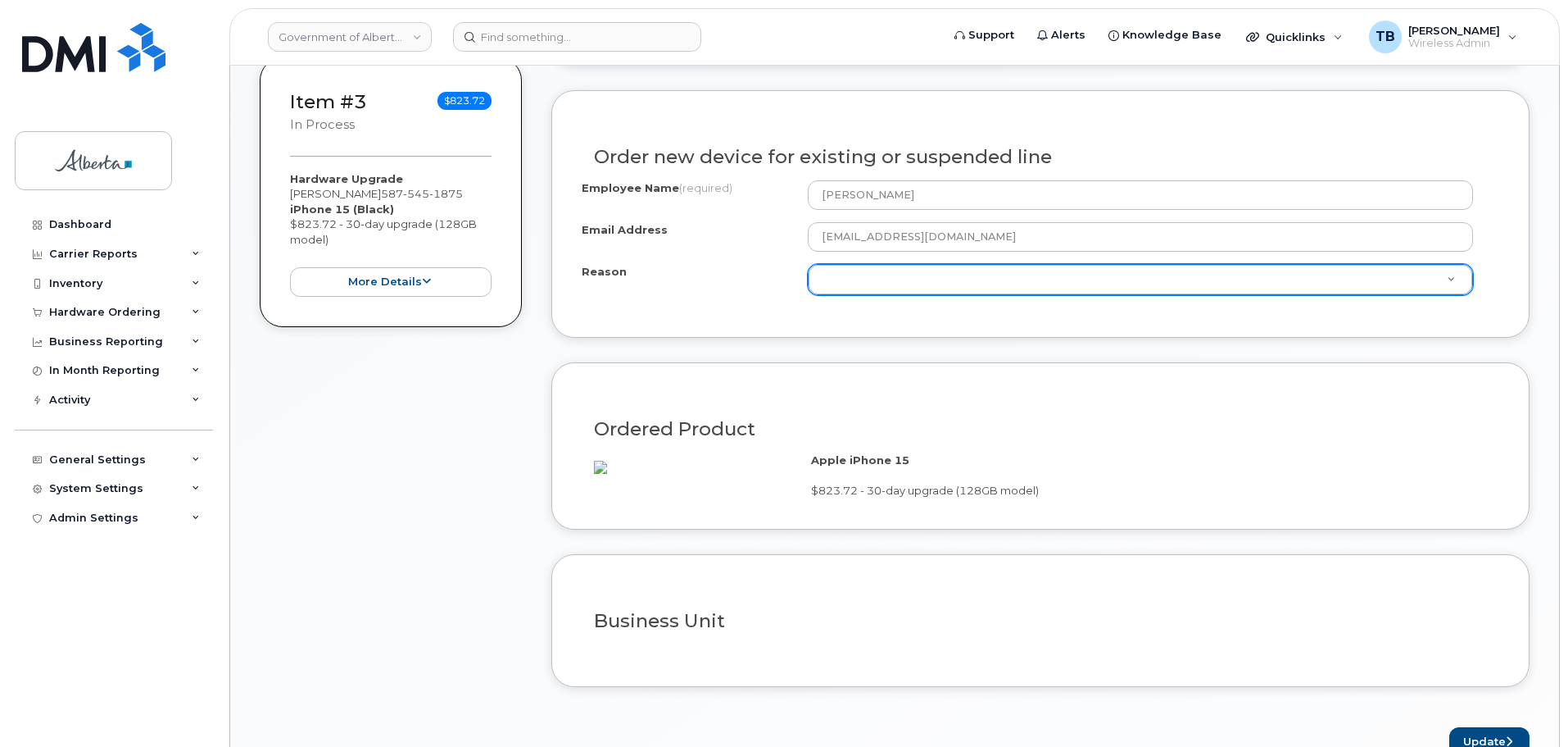
scroll to position [983, 0]
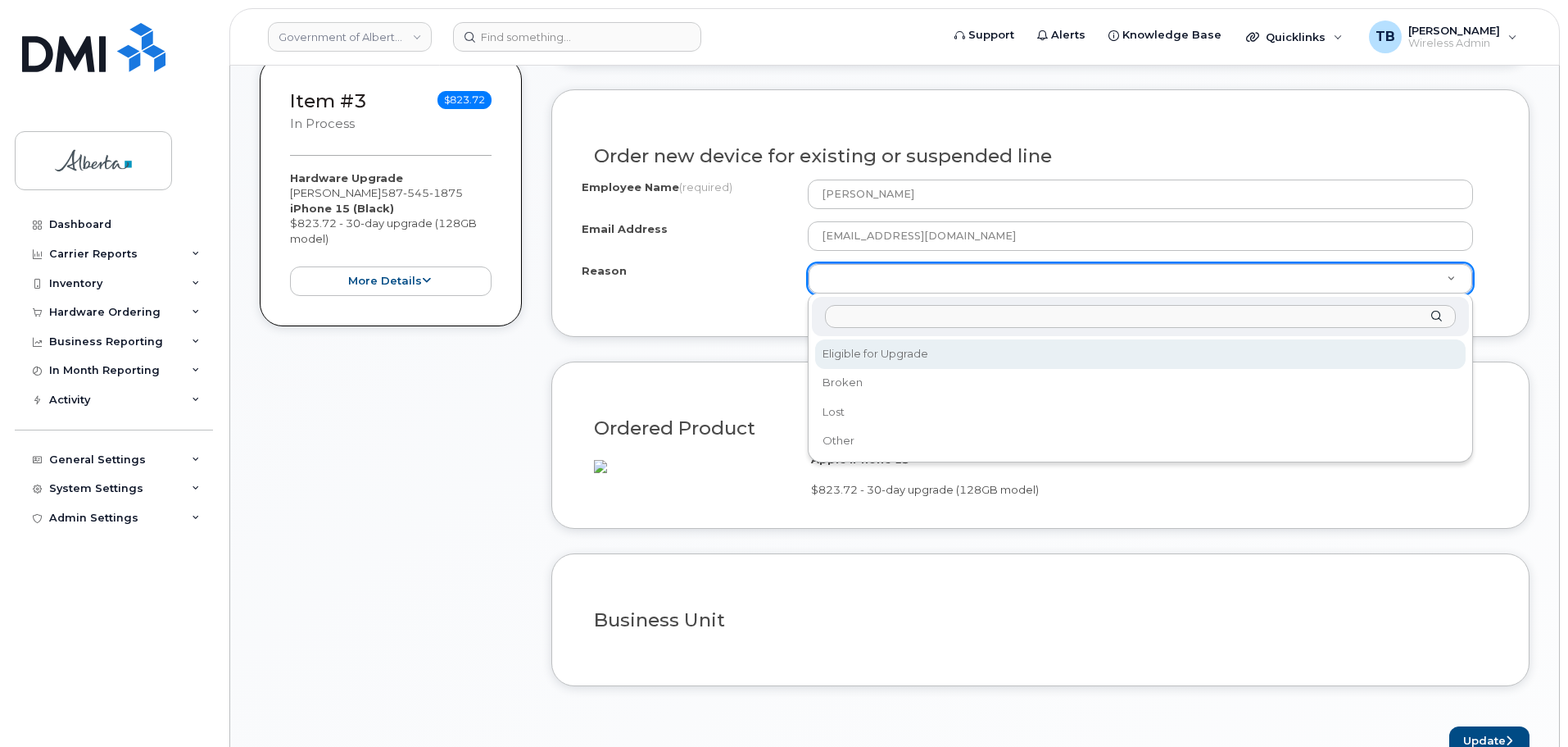
drag, startPoint x: 864, startPoint y: 354, endPoint x: 897, endPoint y: 369, distance: 36.2
select select "eligible_for_upgrade"
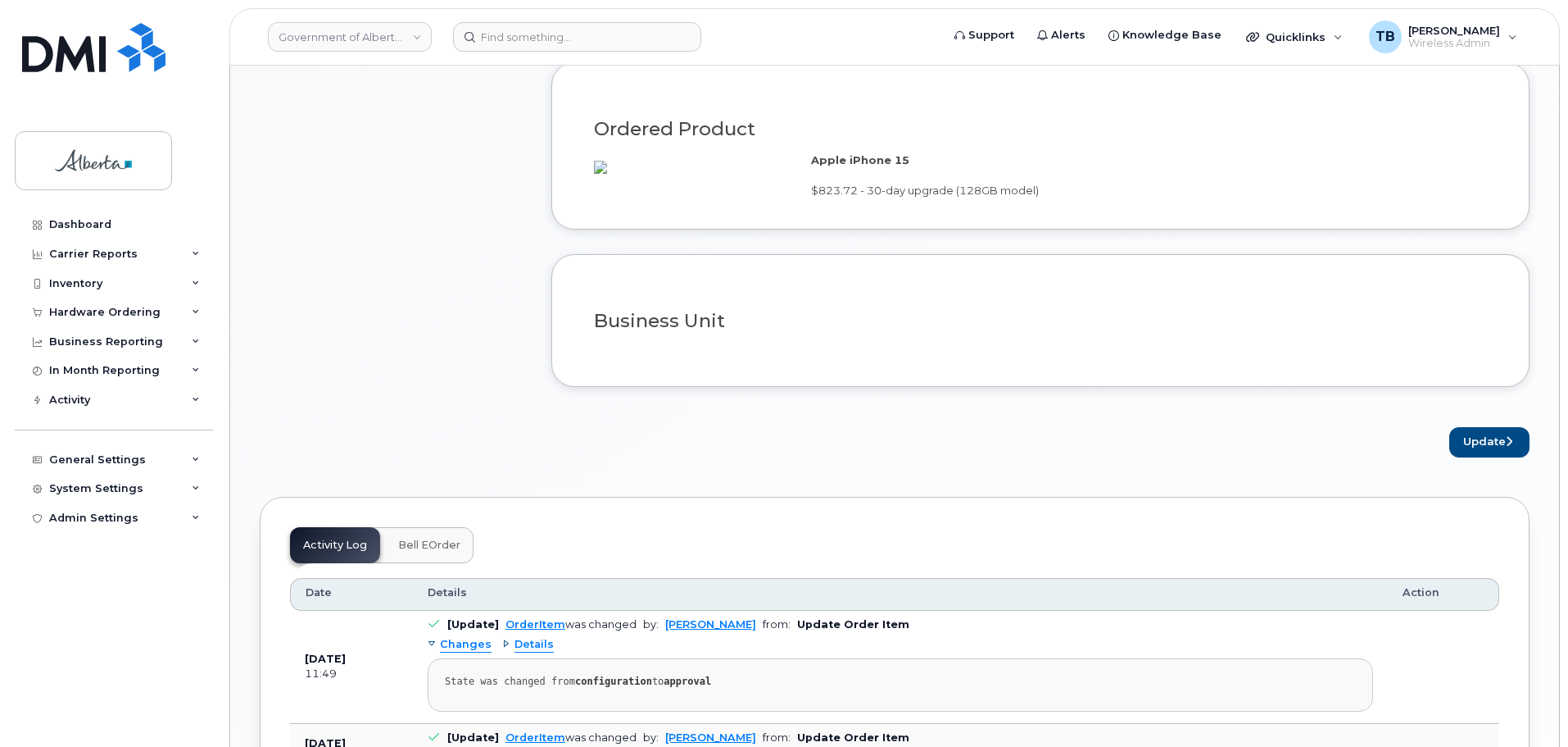
scroll to position [1312, 0]
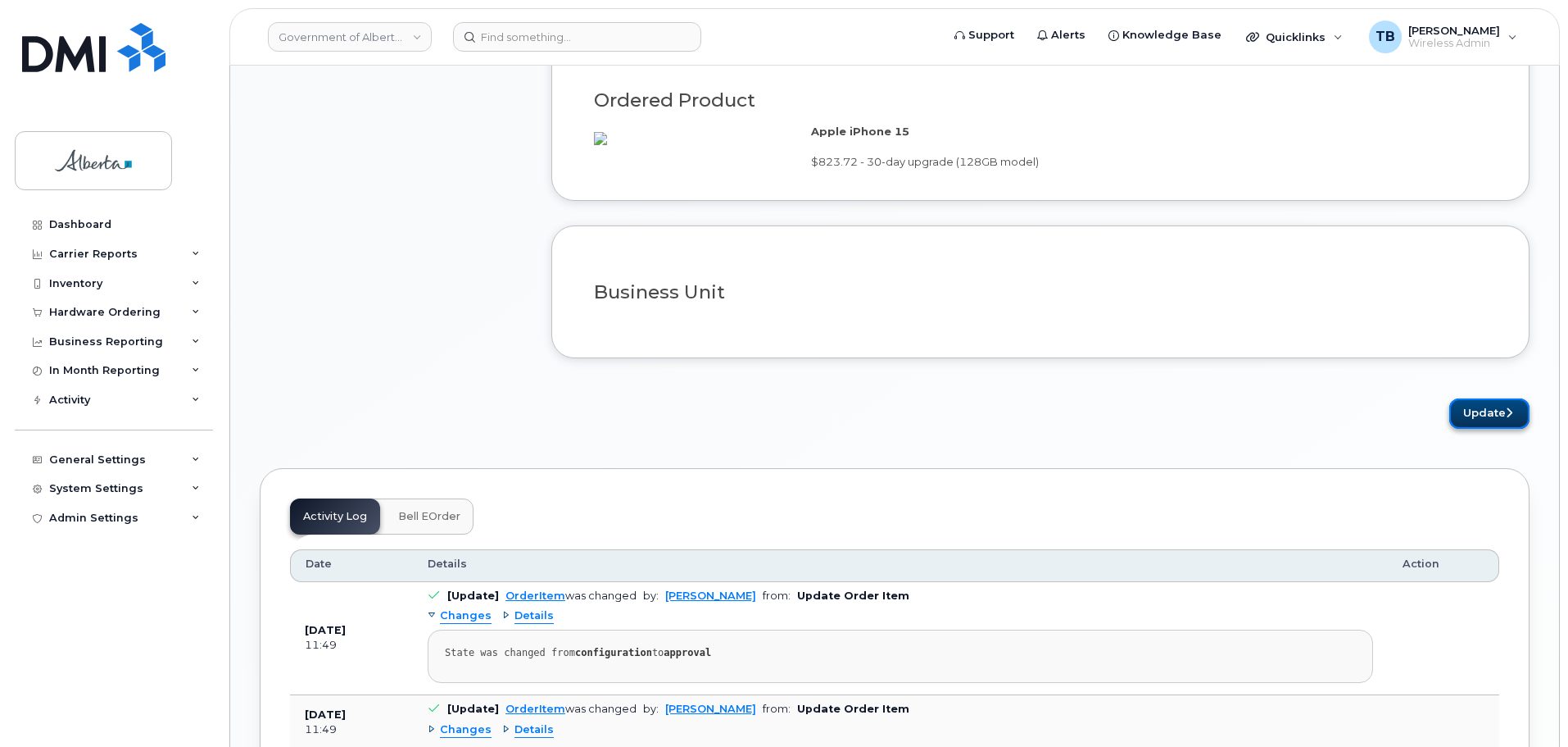
click at [1474, 429] on button "Update" at bounding box center [1489, 413] width 80 height 30
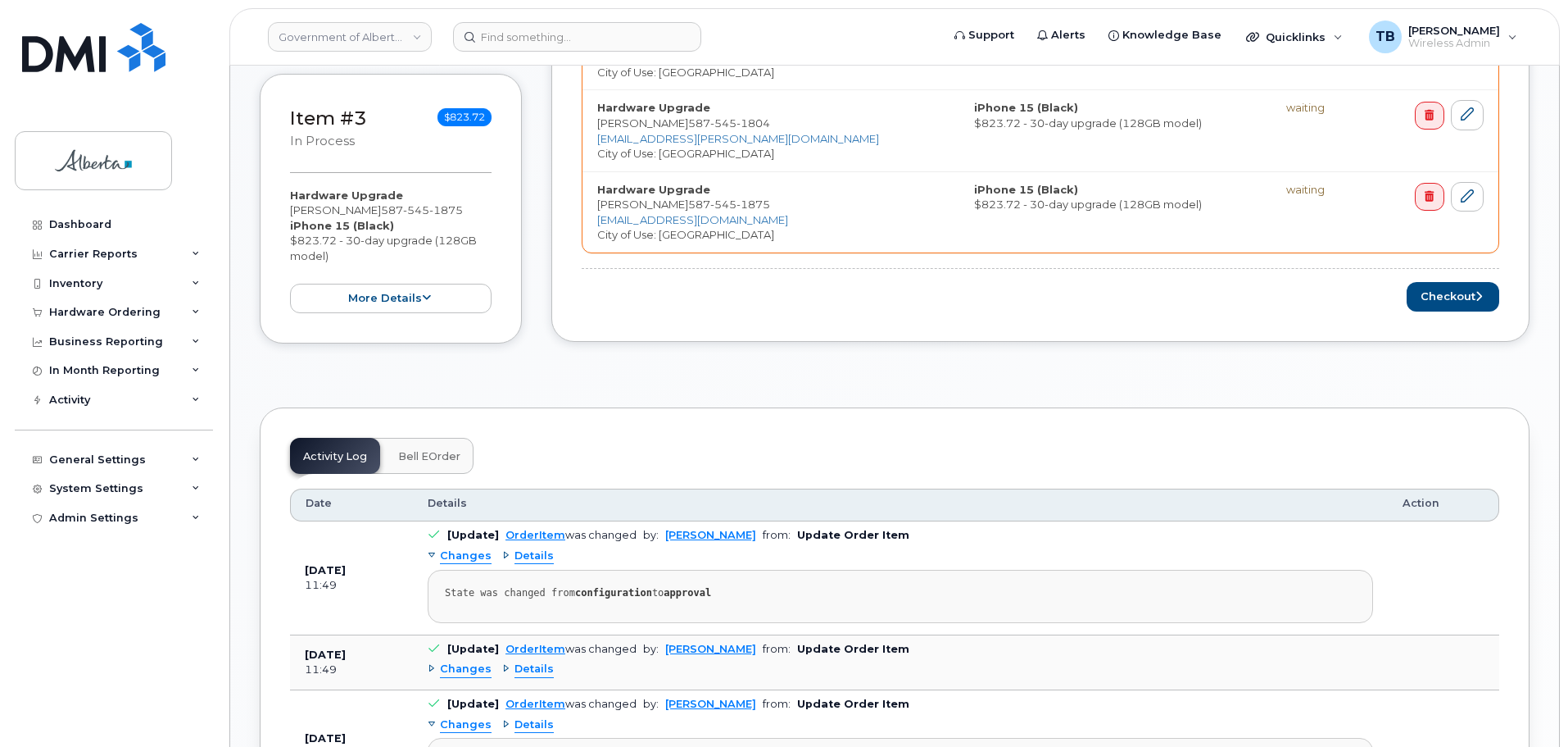
scroll to position [983, 0]
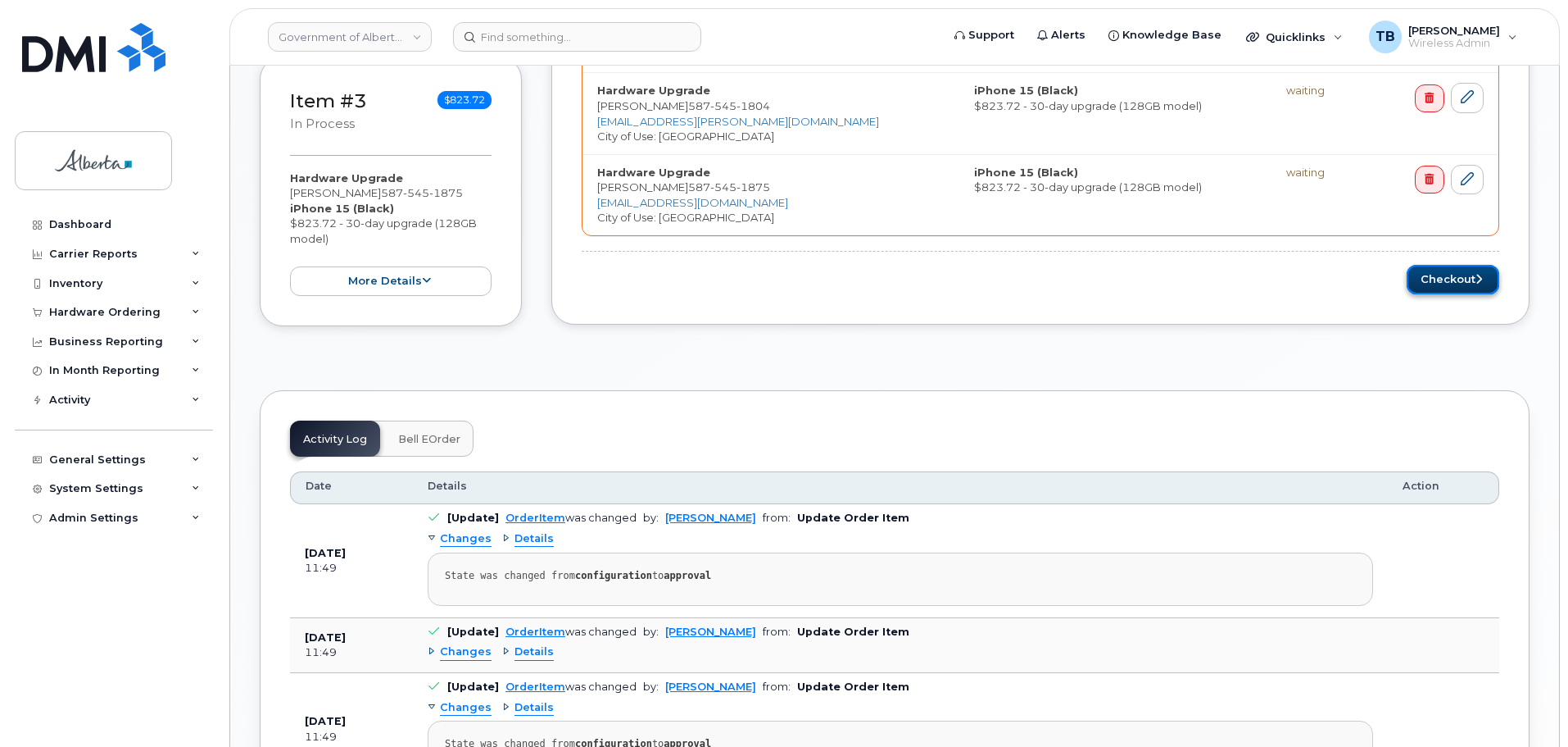
click at [1425, 285] on button "Checkout" at bounding box center [1453, 279] width 93 height 30
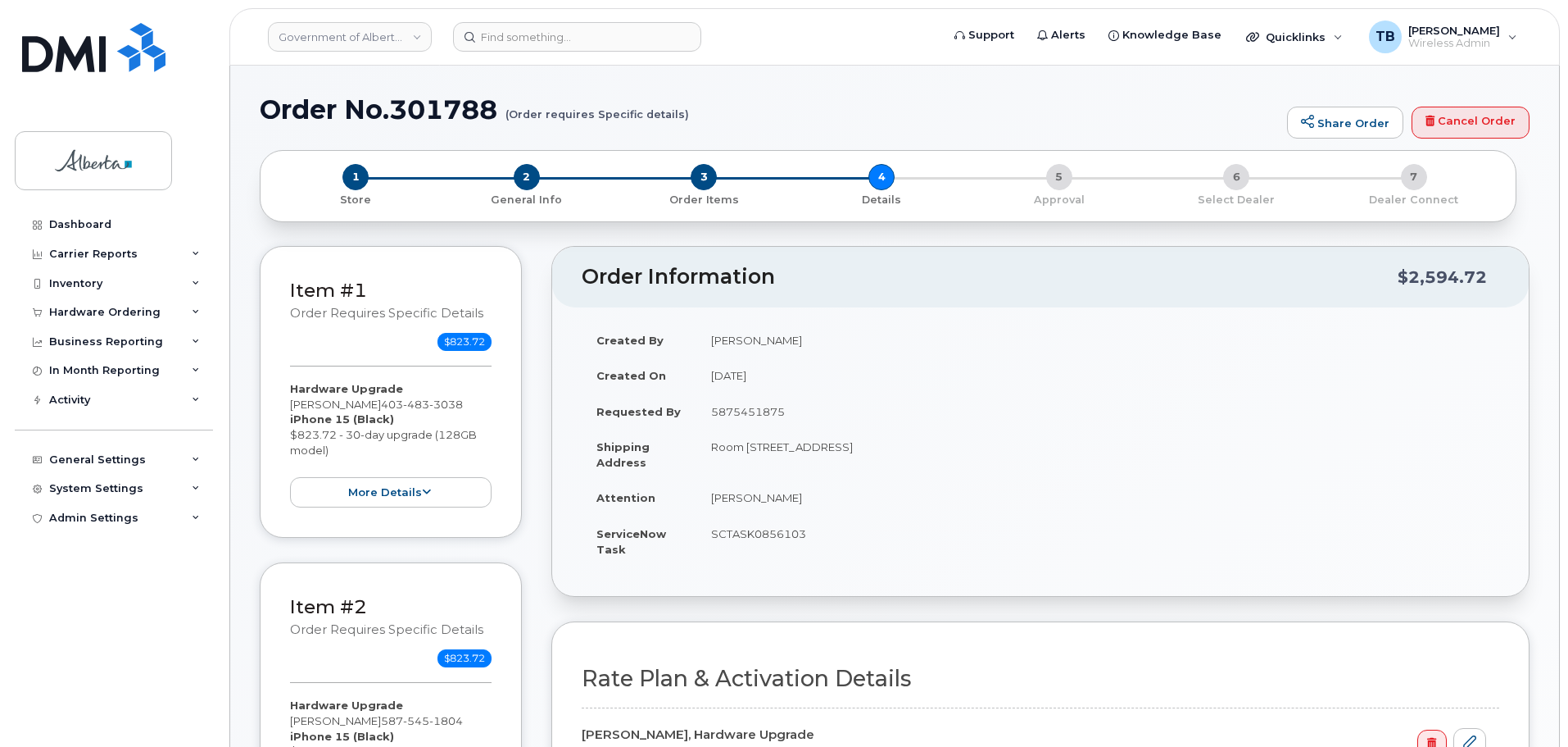
select select
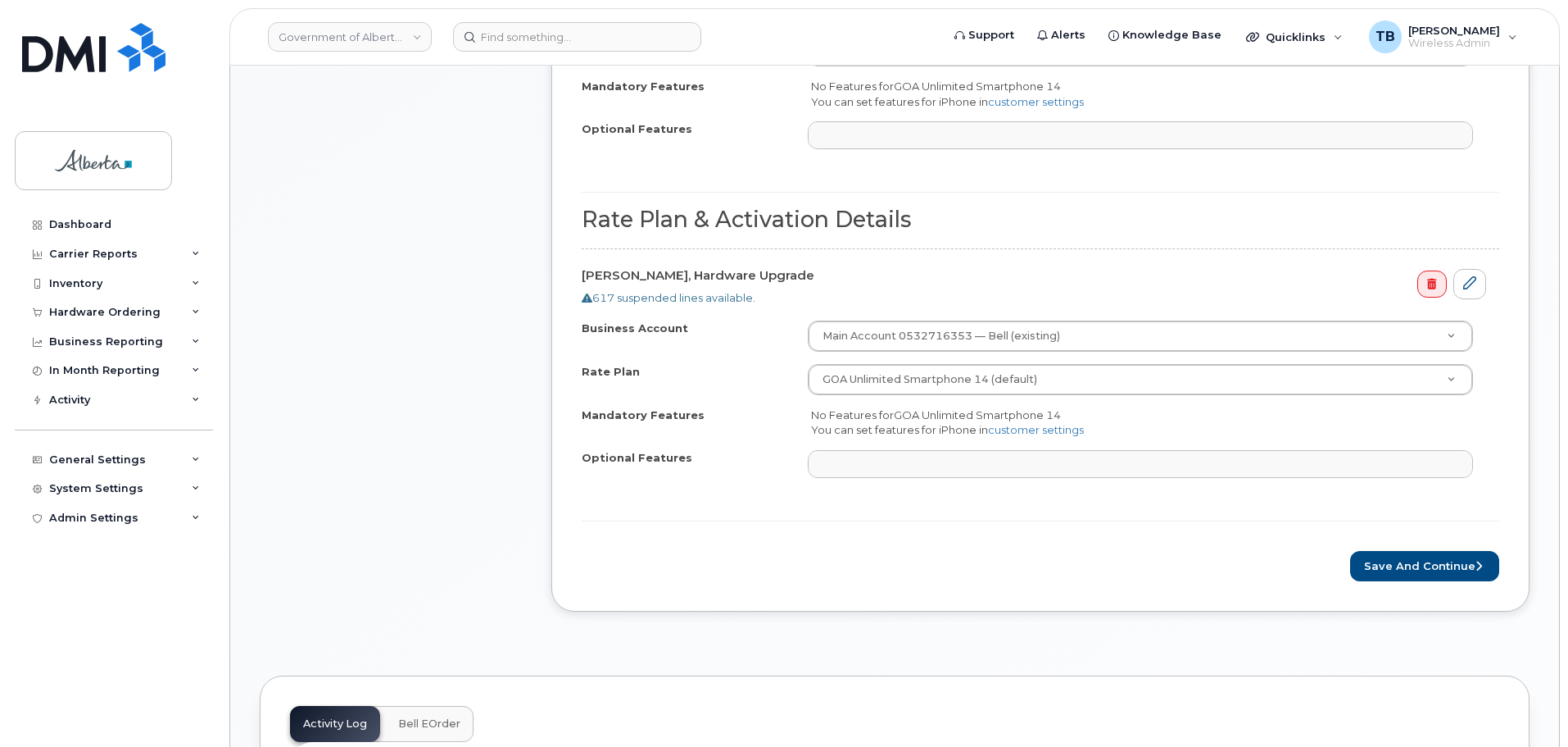
scroll to position [1229, 0]
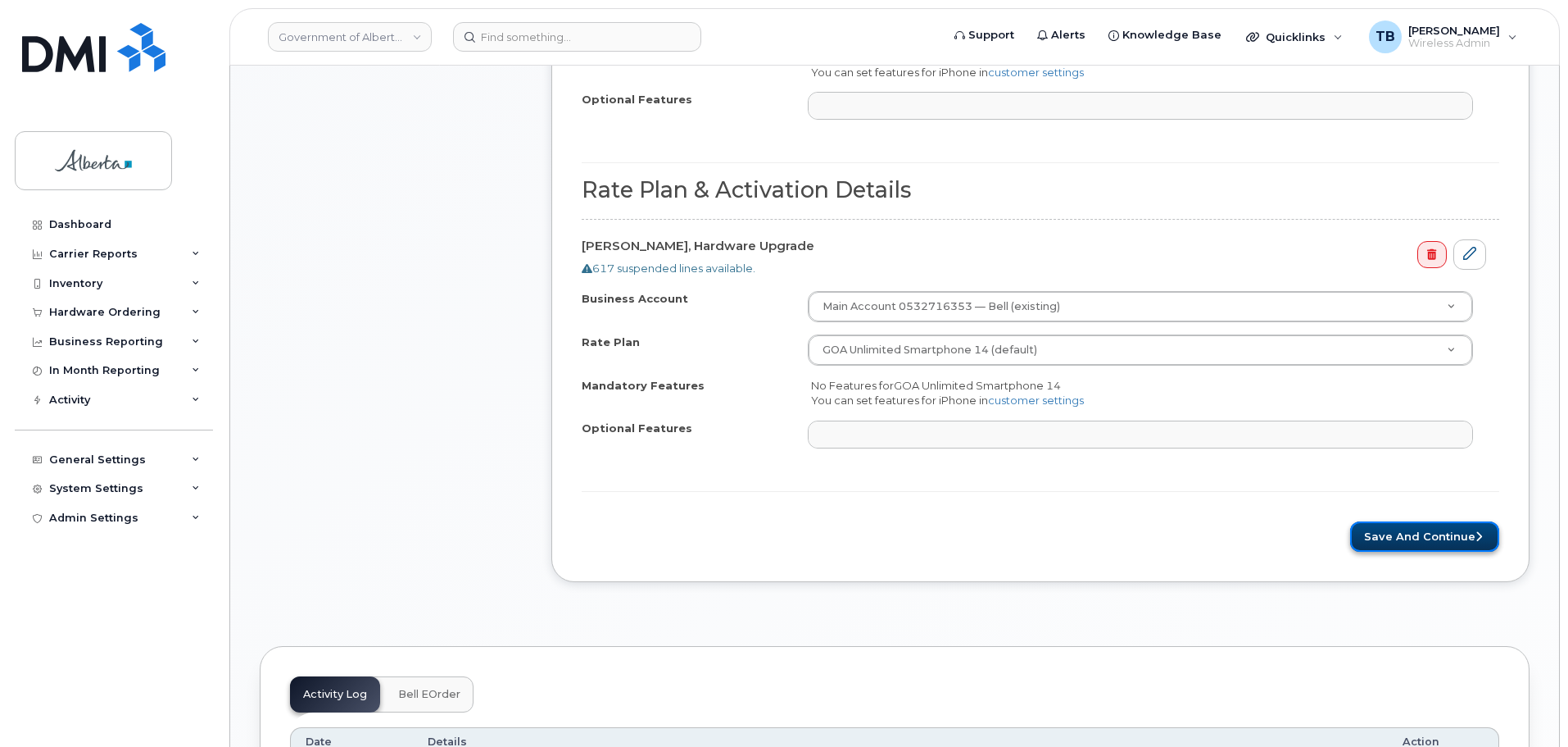
click at [1411, 531] on button "Save and Continue" at bounding box center [1425, 536] width 149 height 30
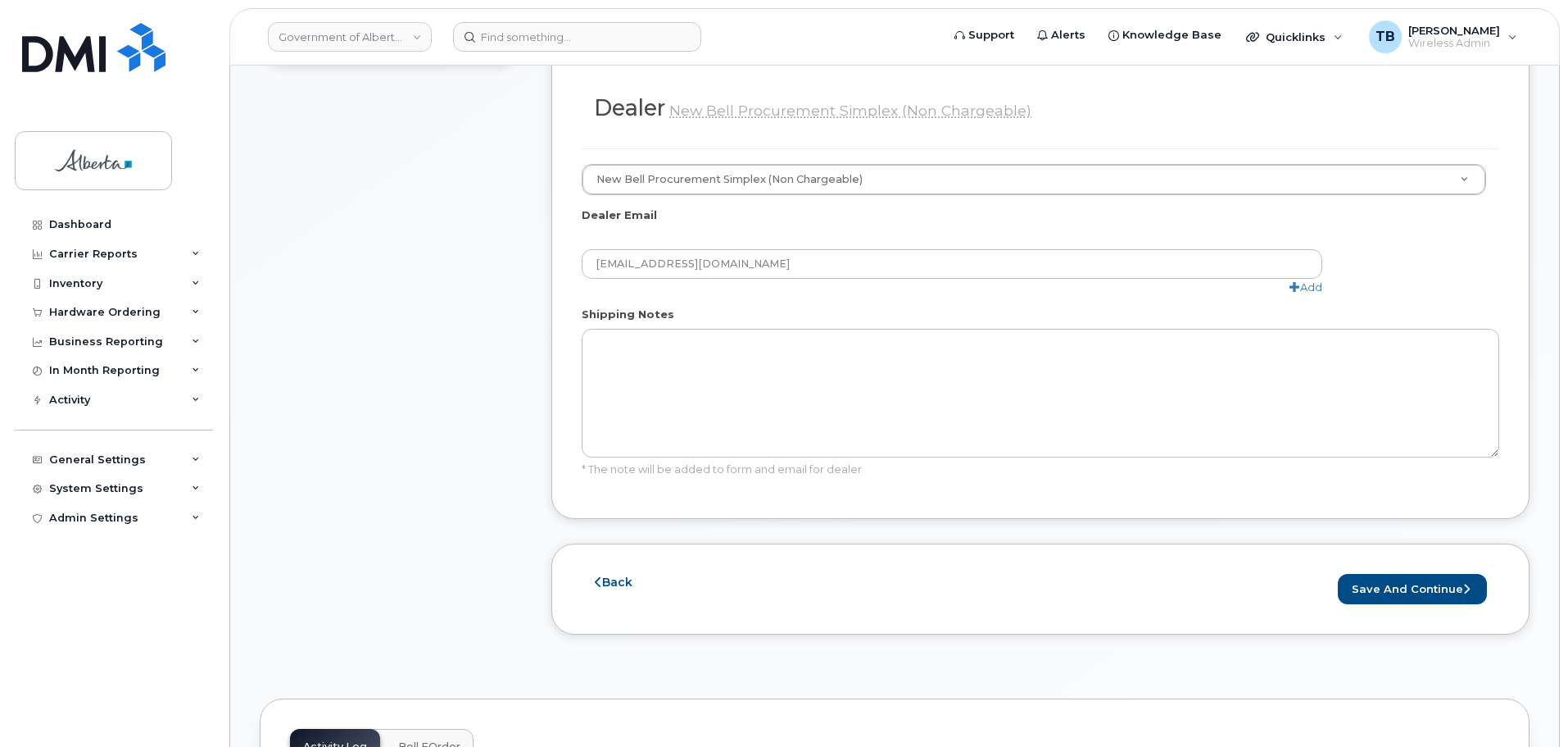
scroll to position [1148, 0]
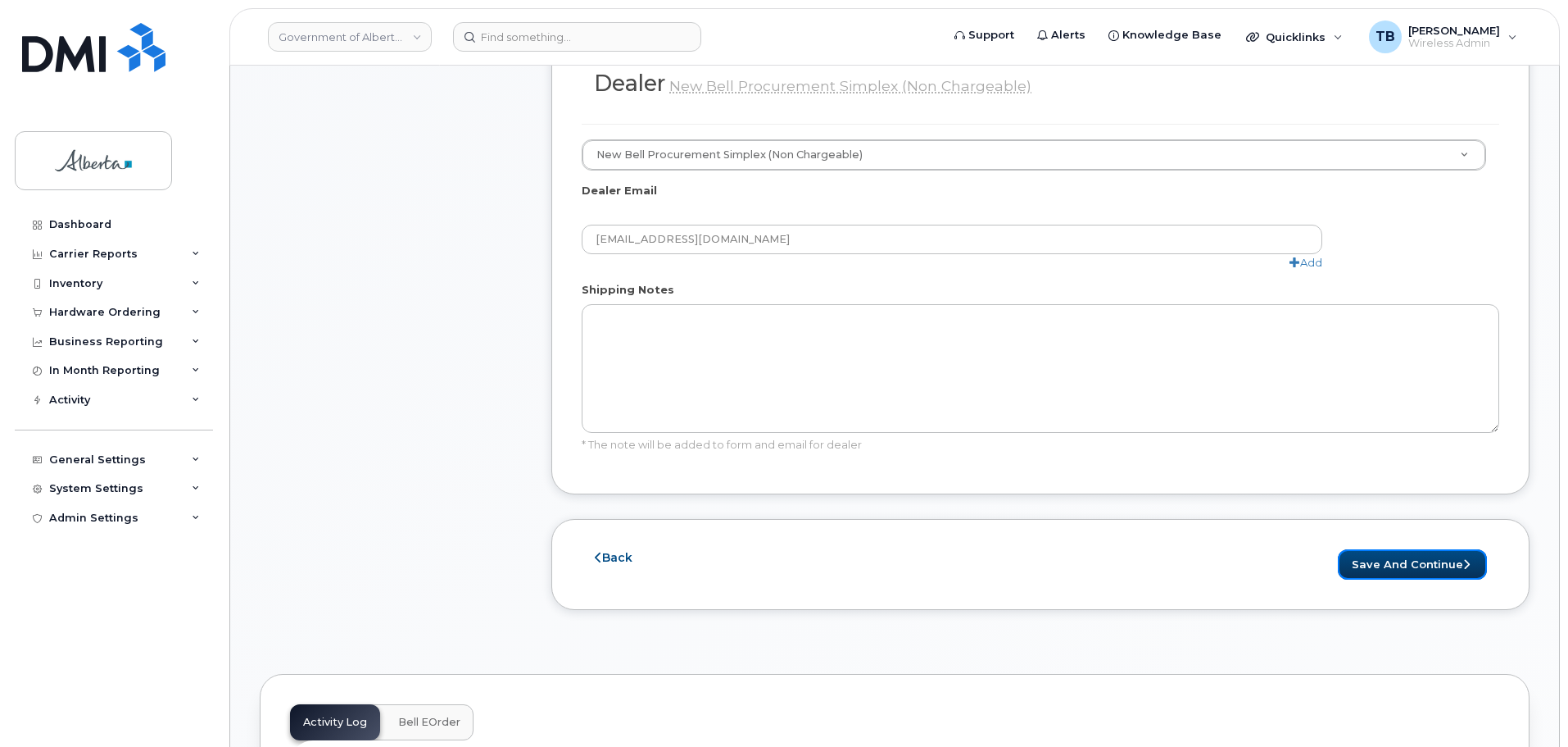
click at [1423, 549] on button "Save and Continue" at bounding box center [1412, 564] width 149 height 30
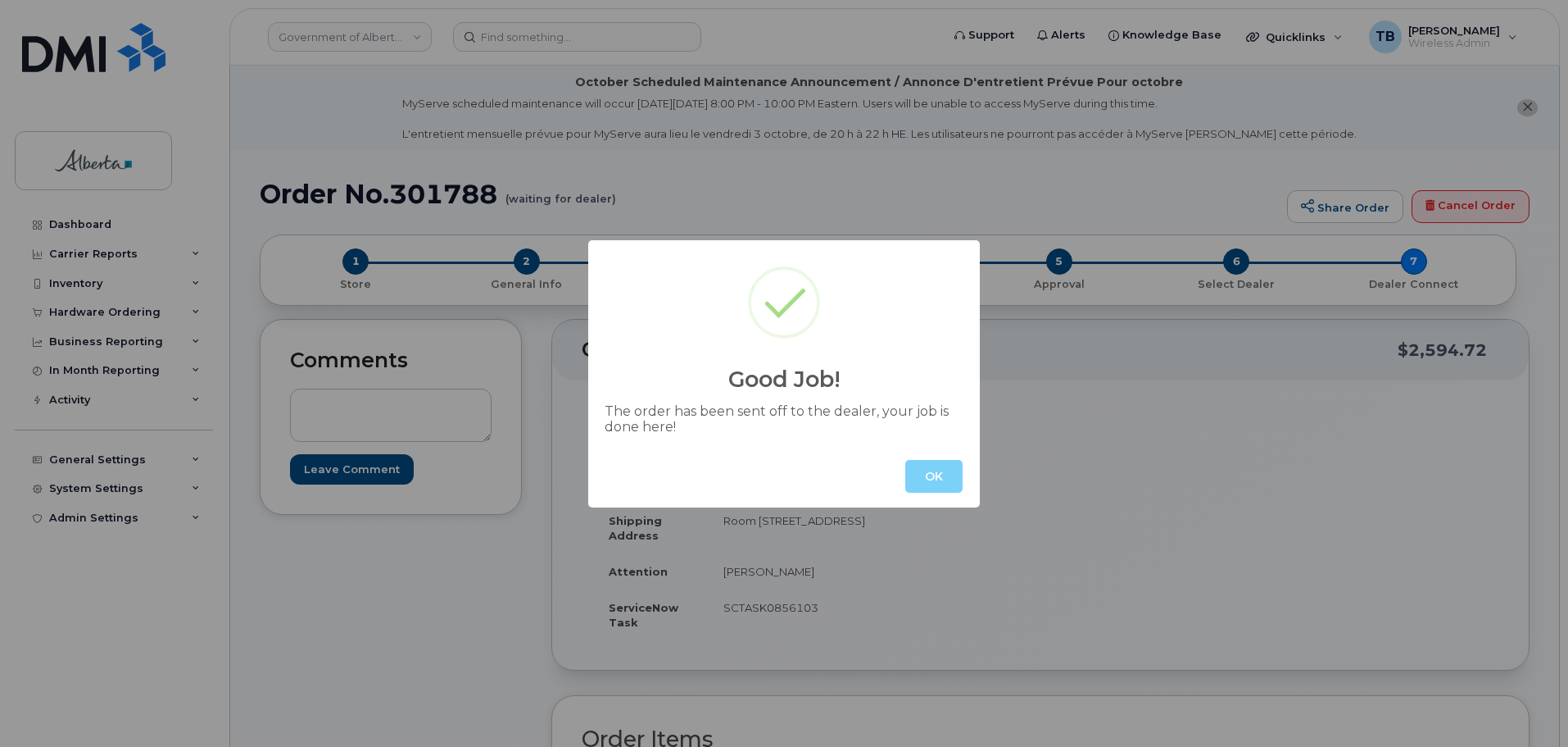
click at [924, 460] on div "OK" at bounding box center [784, 476] width 392 height 62
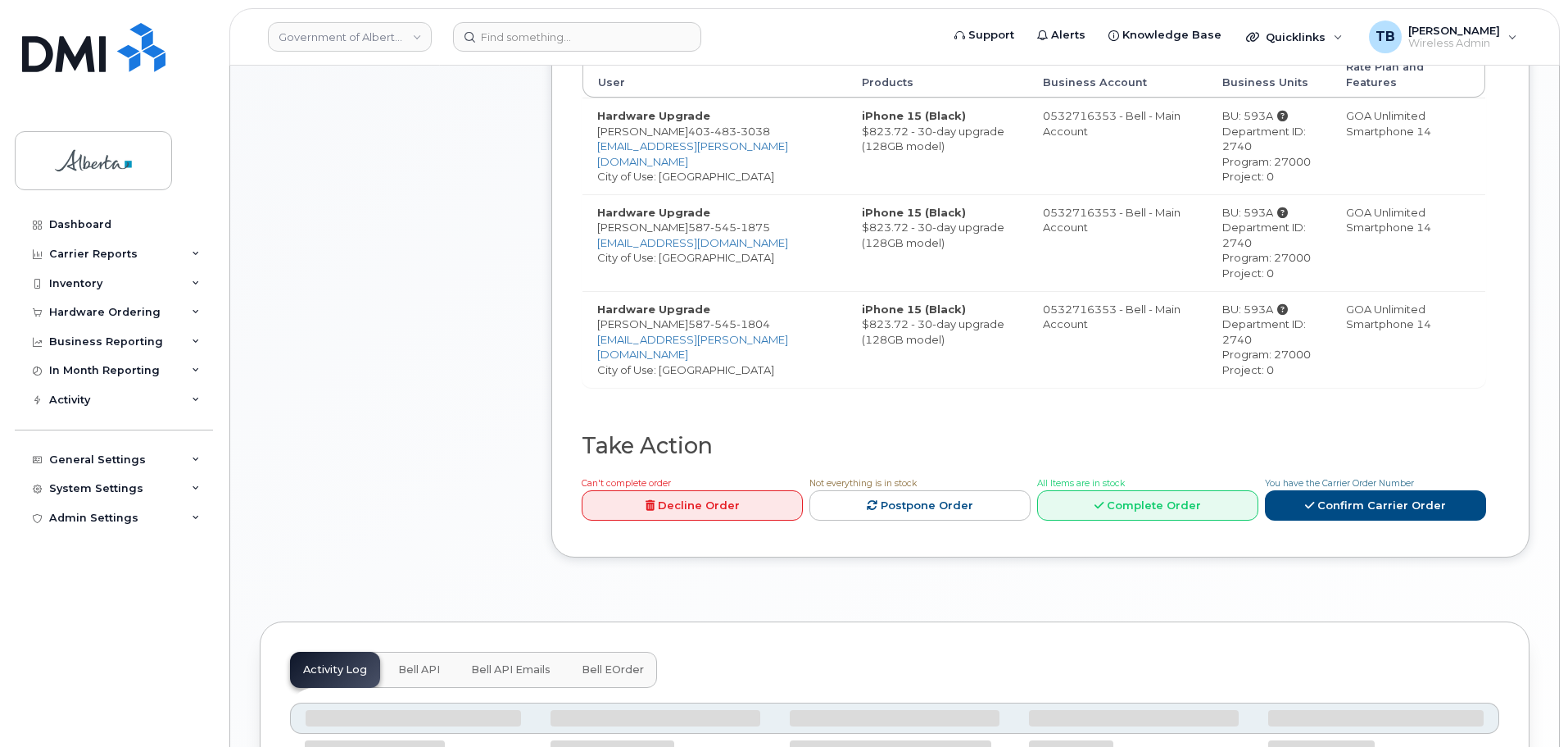
scroll to position [983, 0]
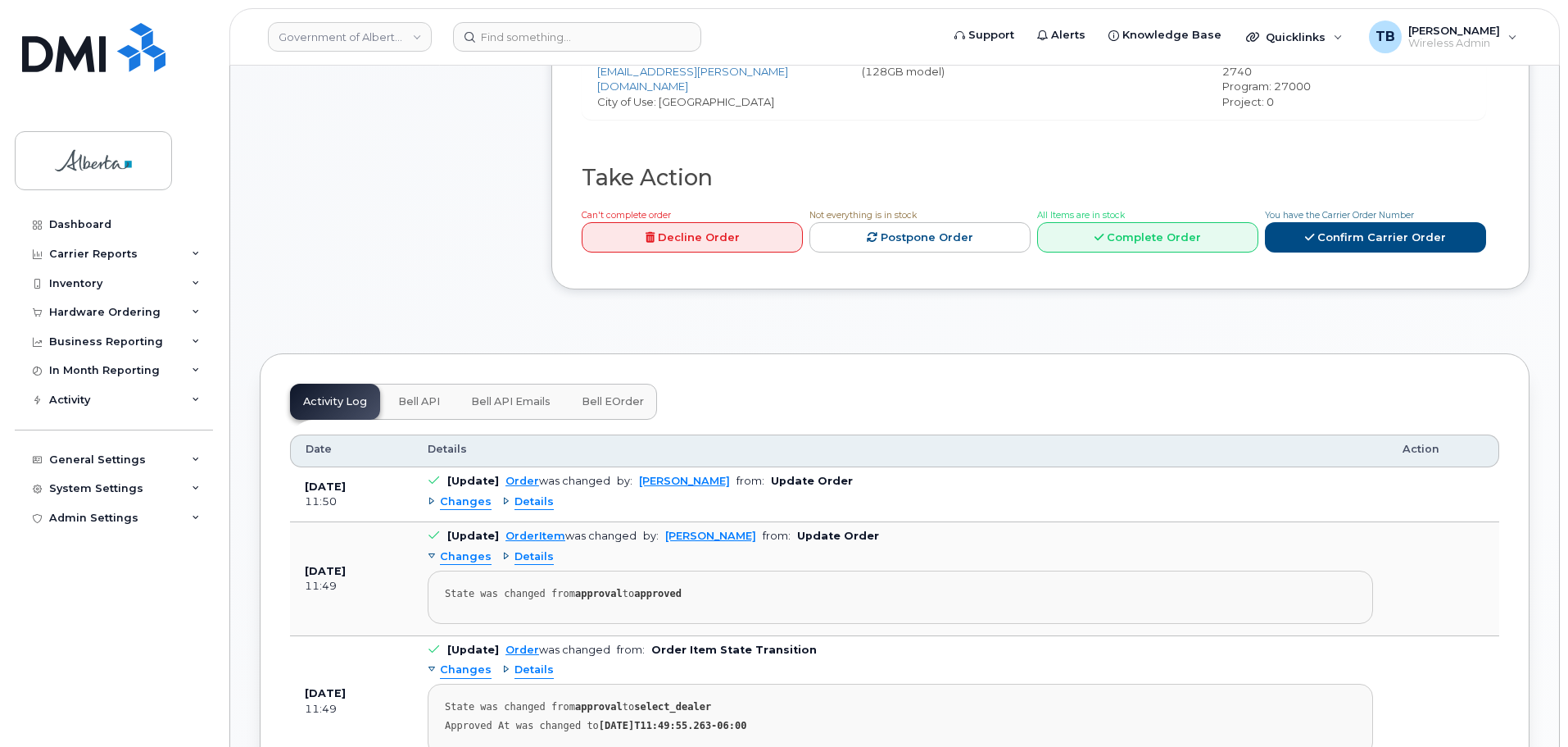
click at [410, 383] on button "Bell API" at bounding box center [418, 401] width 68 height 36
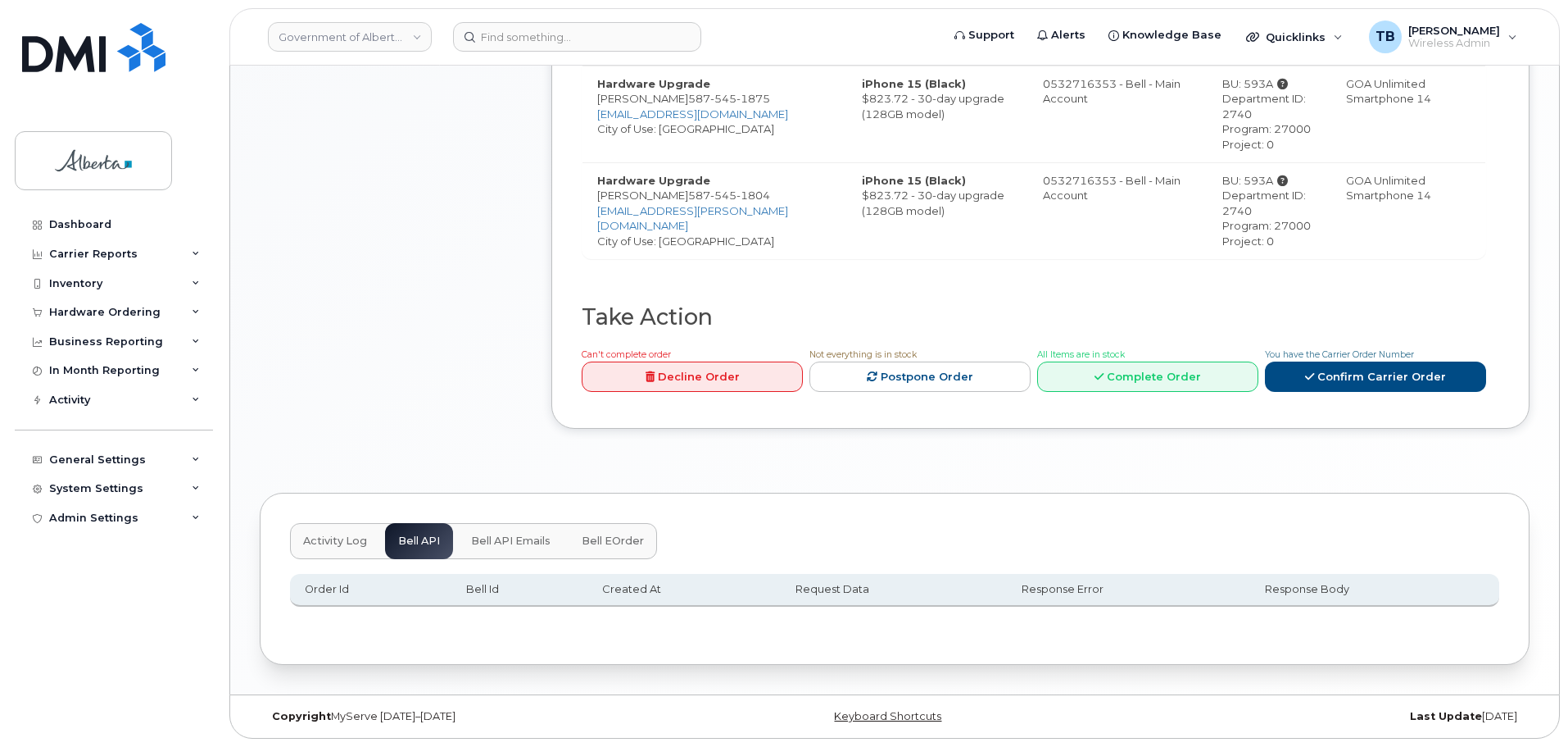
scroll to position [830, 0]
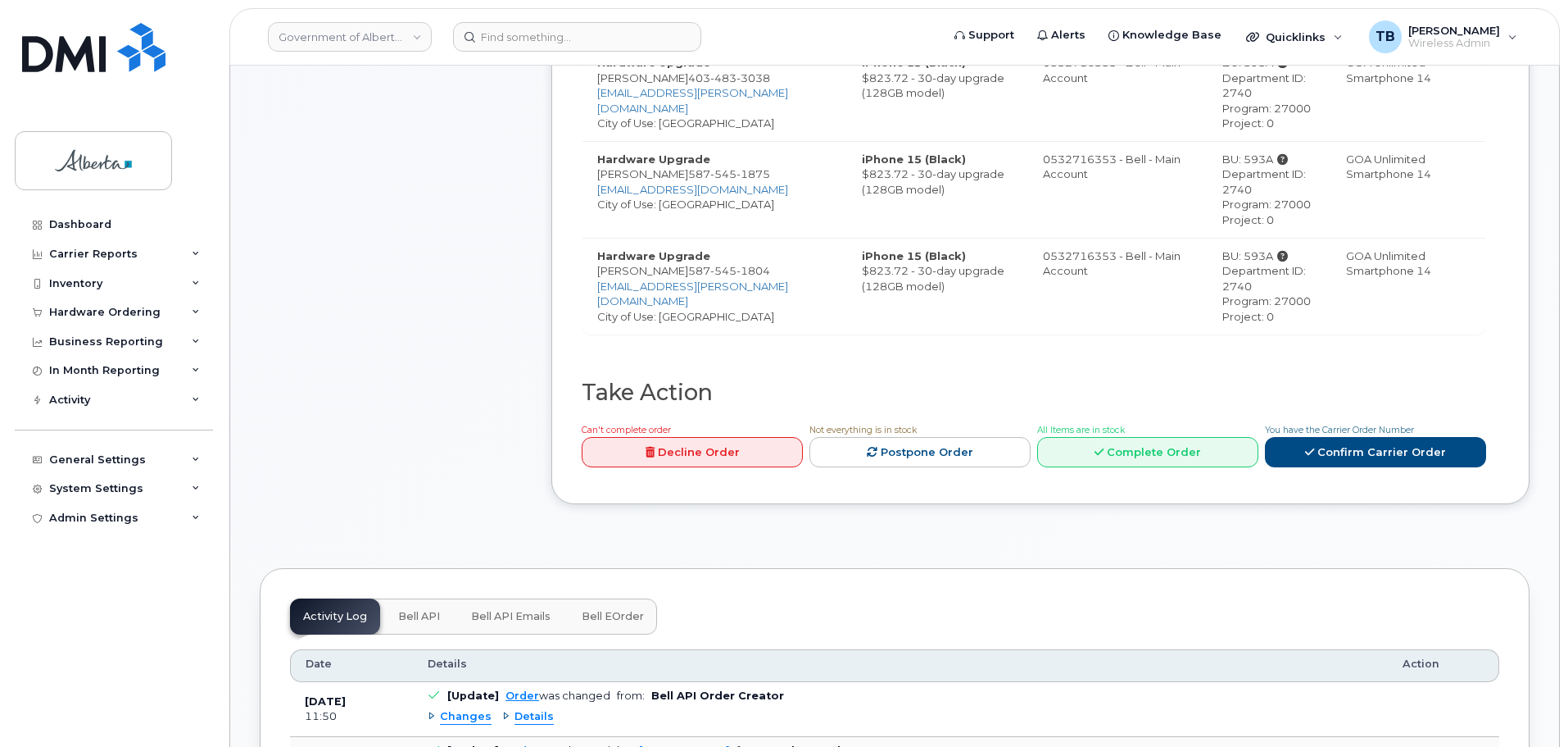
scroll to position [902, 0]
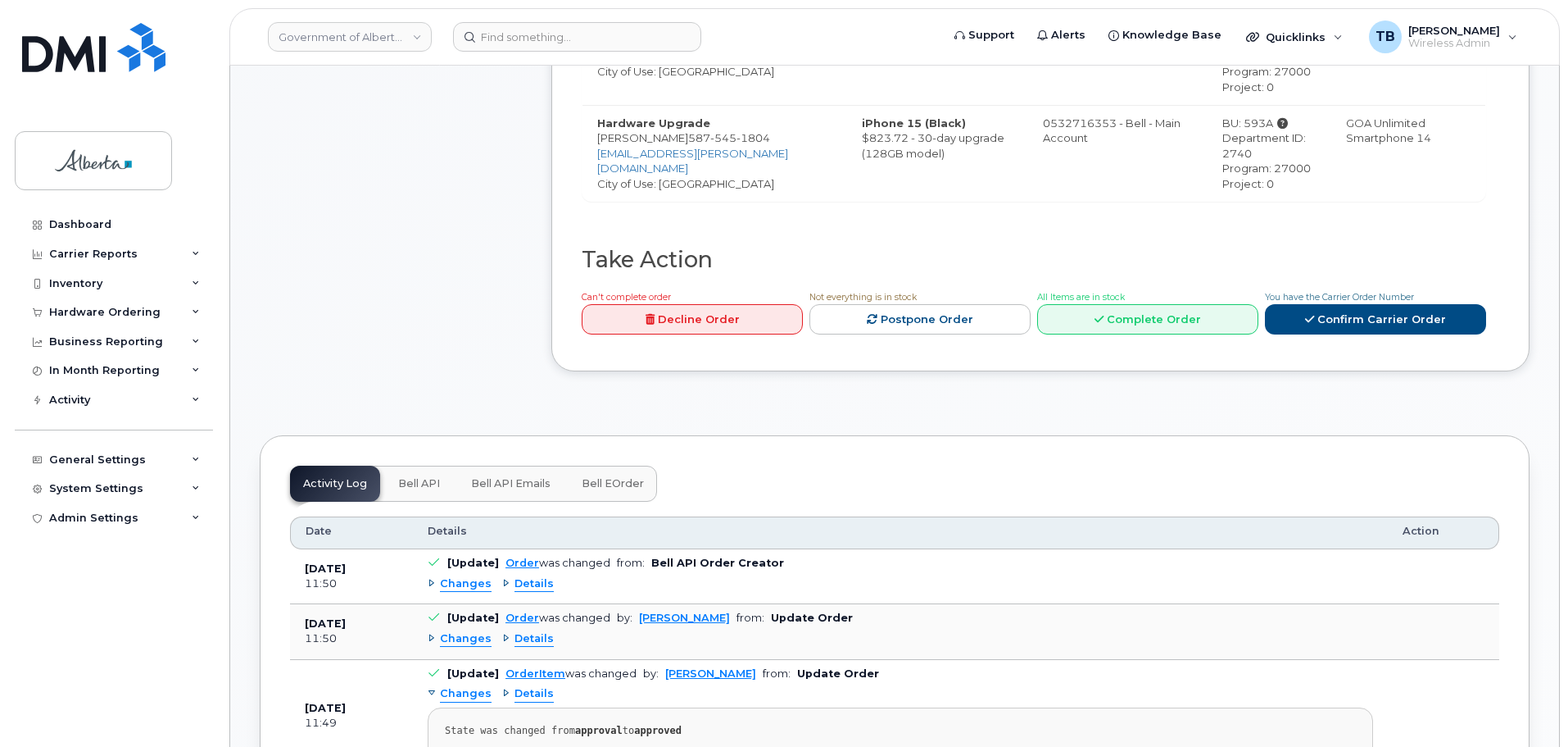
click at [412, 476] on button "Bell API" at bounding box center [418, 484] width 68 height 36
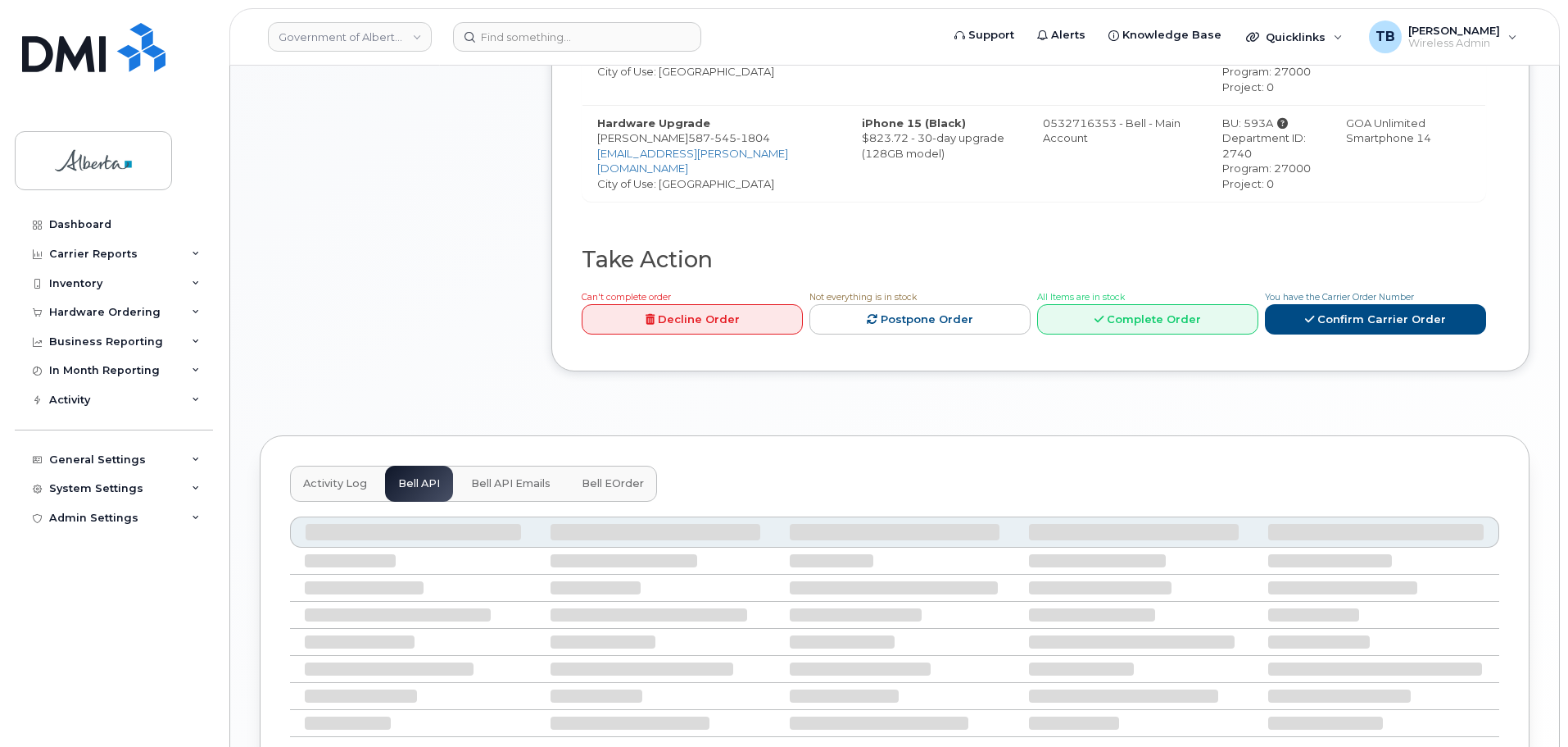
scroll to position [873, 0]
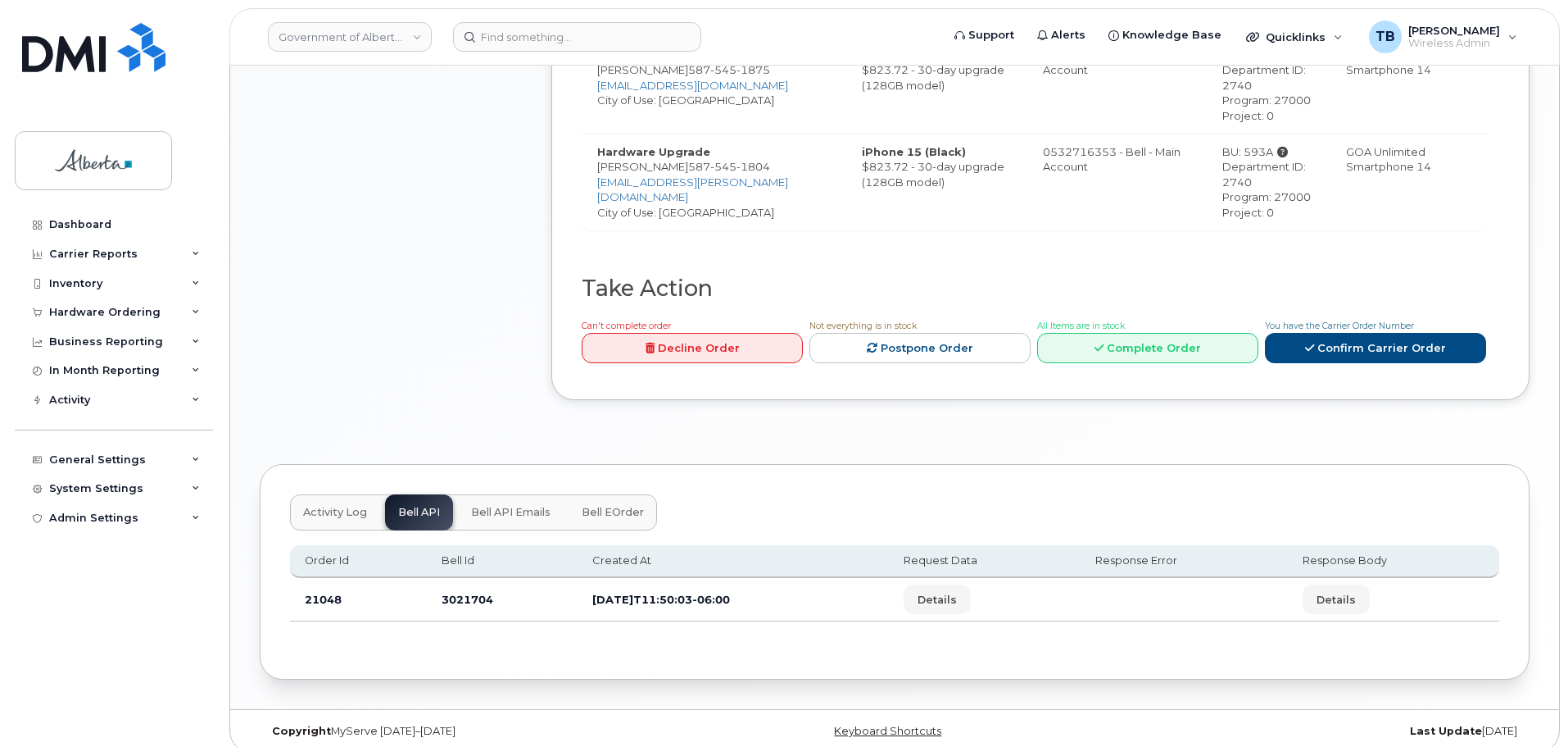
click at [465, 583] on td "3021704" at bounding box center [502, 599] width 150 height 44
copy td "3021704"
click at [498, 43] on input at bounding box center [577, 37] width 248 height 29
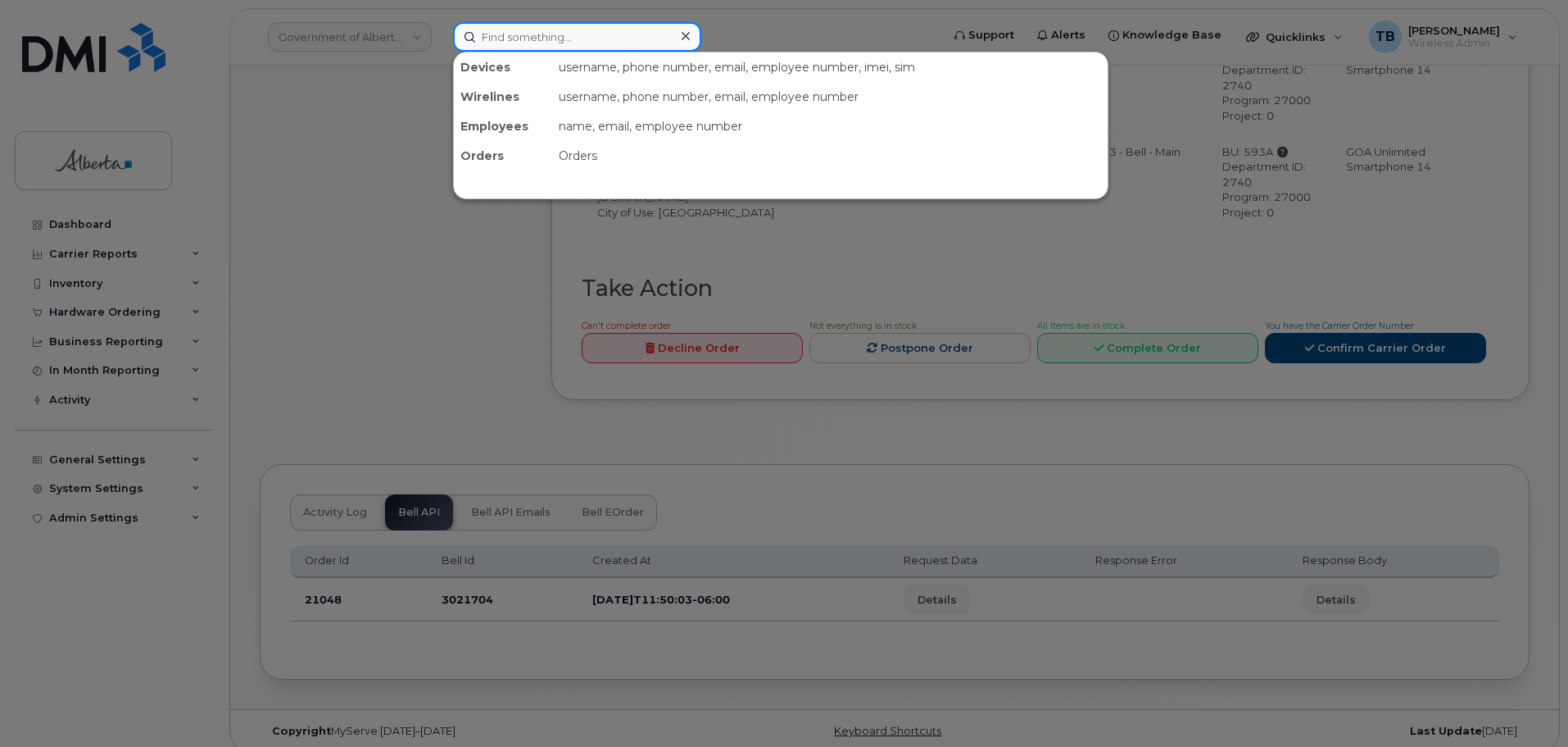
paste input "4034833038"
type input "4034833038"
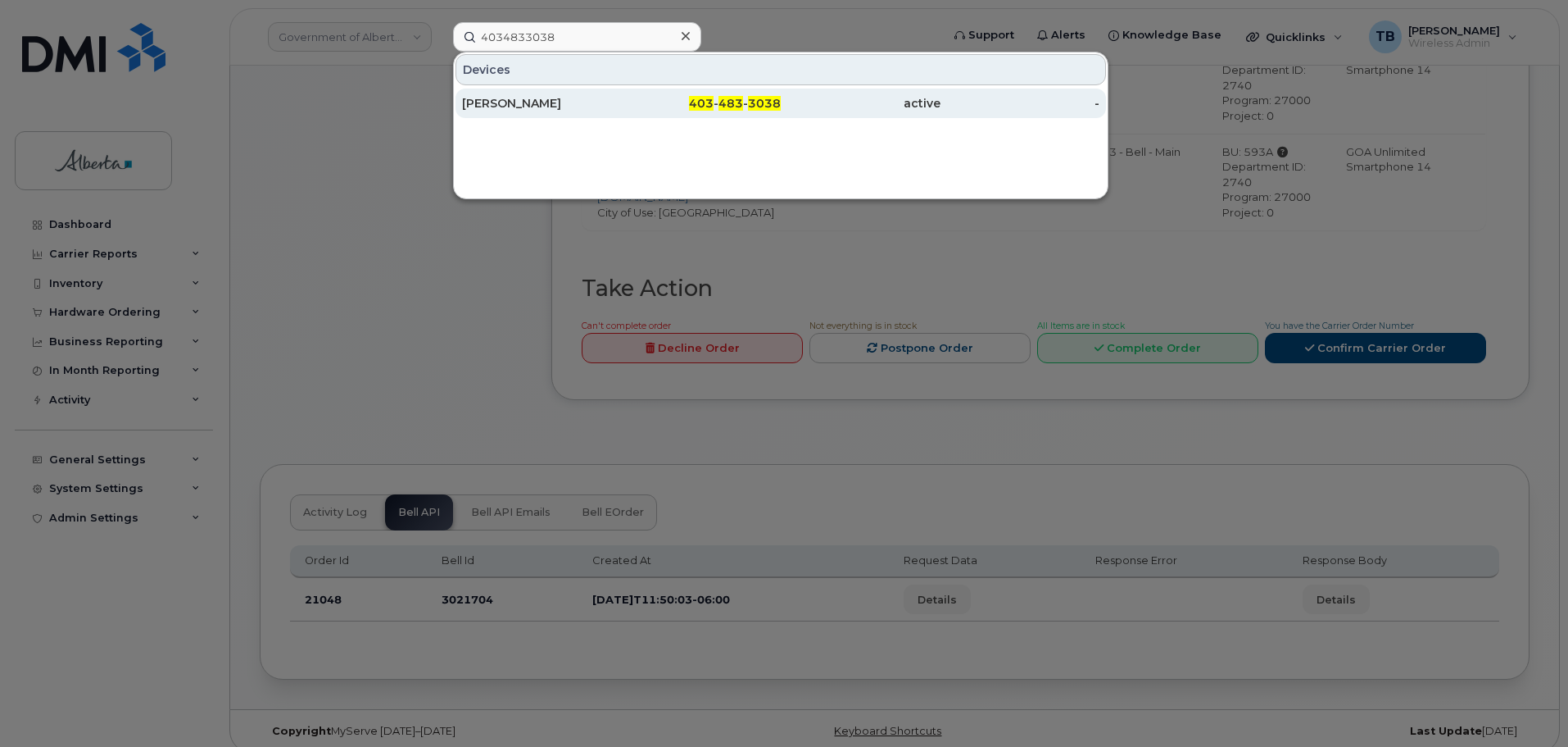
click at [493, 99] on div "Caleb Sheppard" at bounding box center [542, 103] width 160 height 16
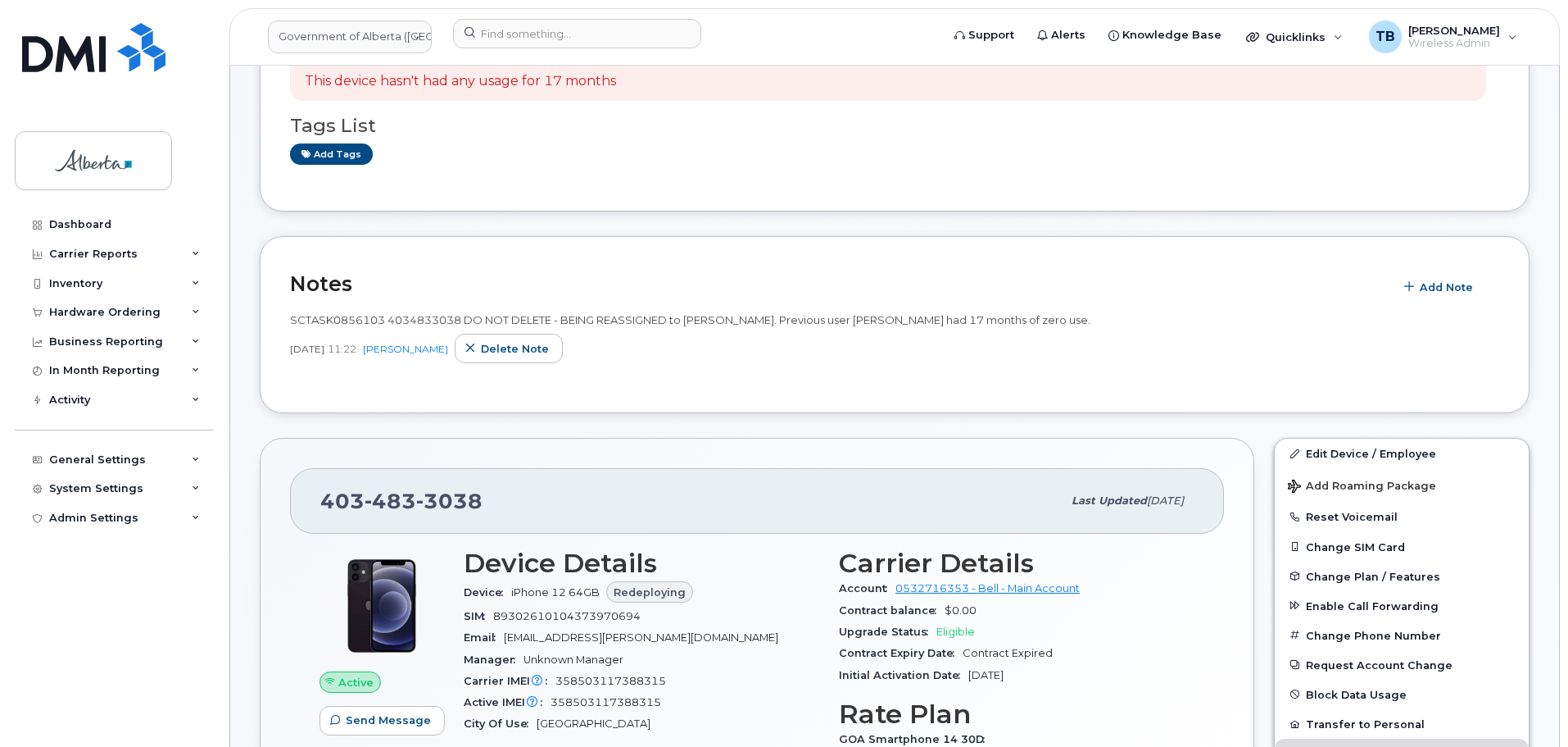
scroll to position [328, 0]
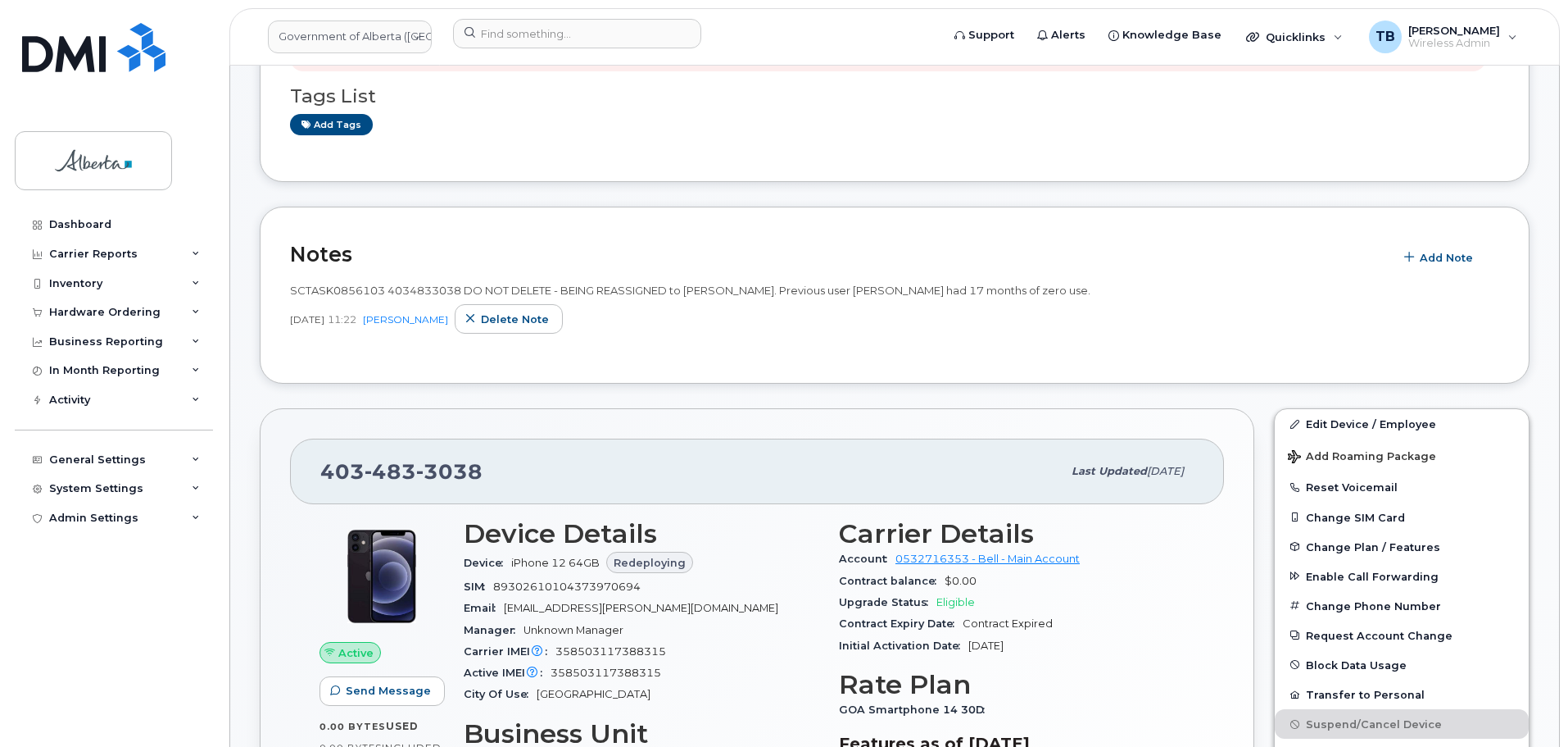
click at [339, 285] on span "SCTASK0856103 4034833038 DO NOT DELETE - BEING REASSIGNED to [PERSON_NAME]. Pre…" at bounding box center [691, 290] width 801 height 13
copy span "SCTASK0856103"
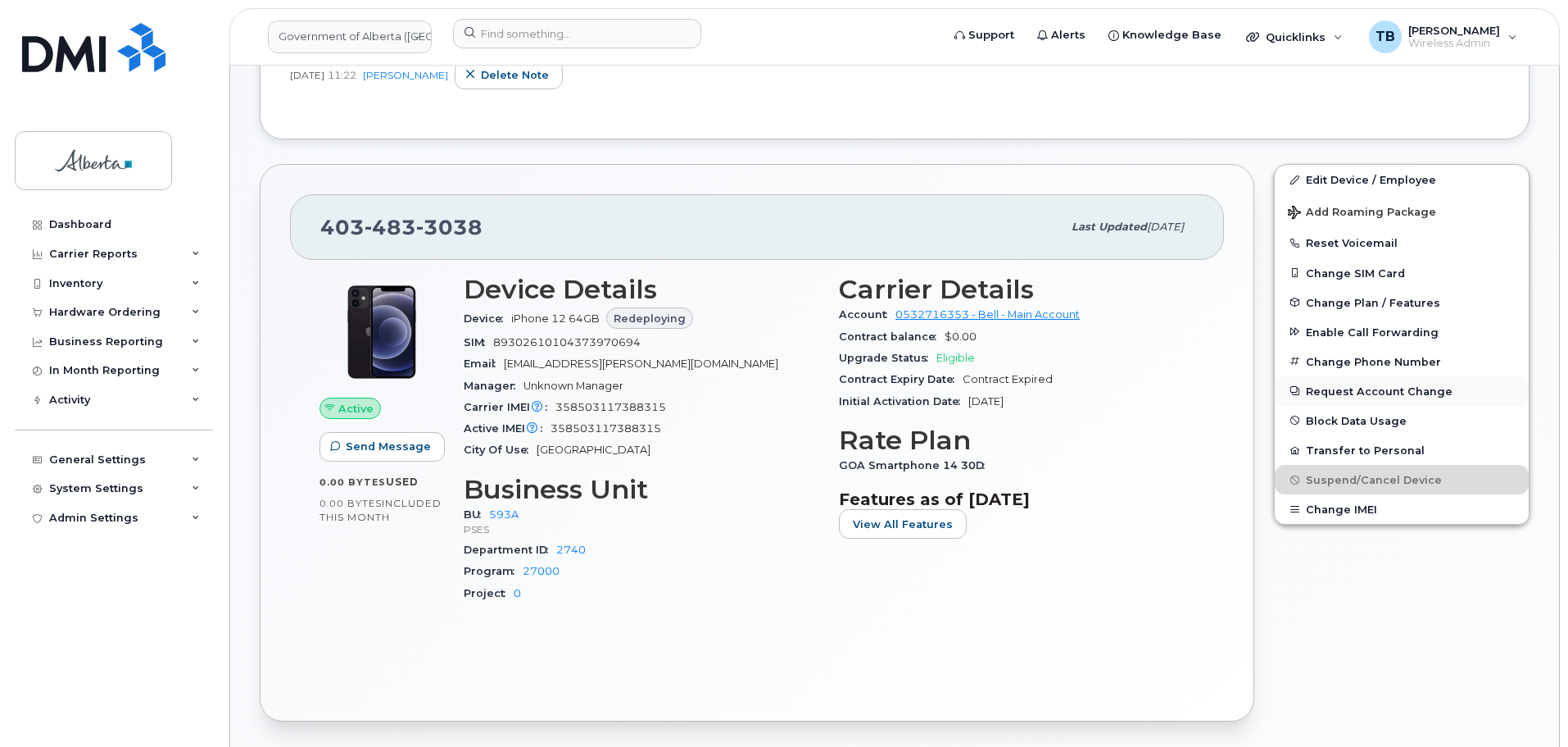
scroll to position [573, 0]
click at [1332, 241] on button "Reset Voicemail" at bounding box center [1402, 241] width 254 height 29
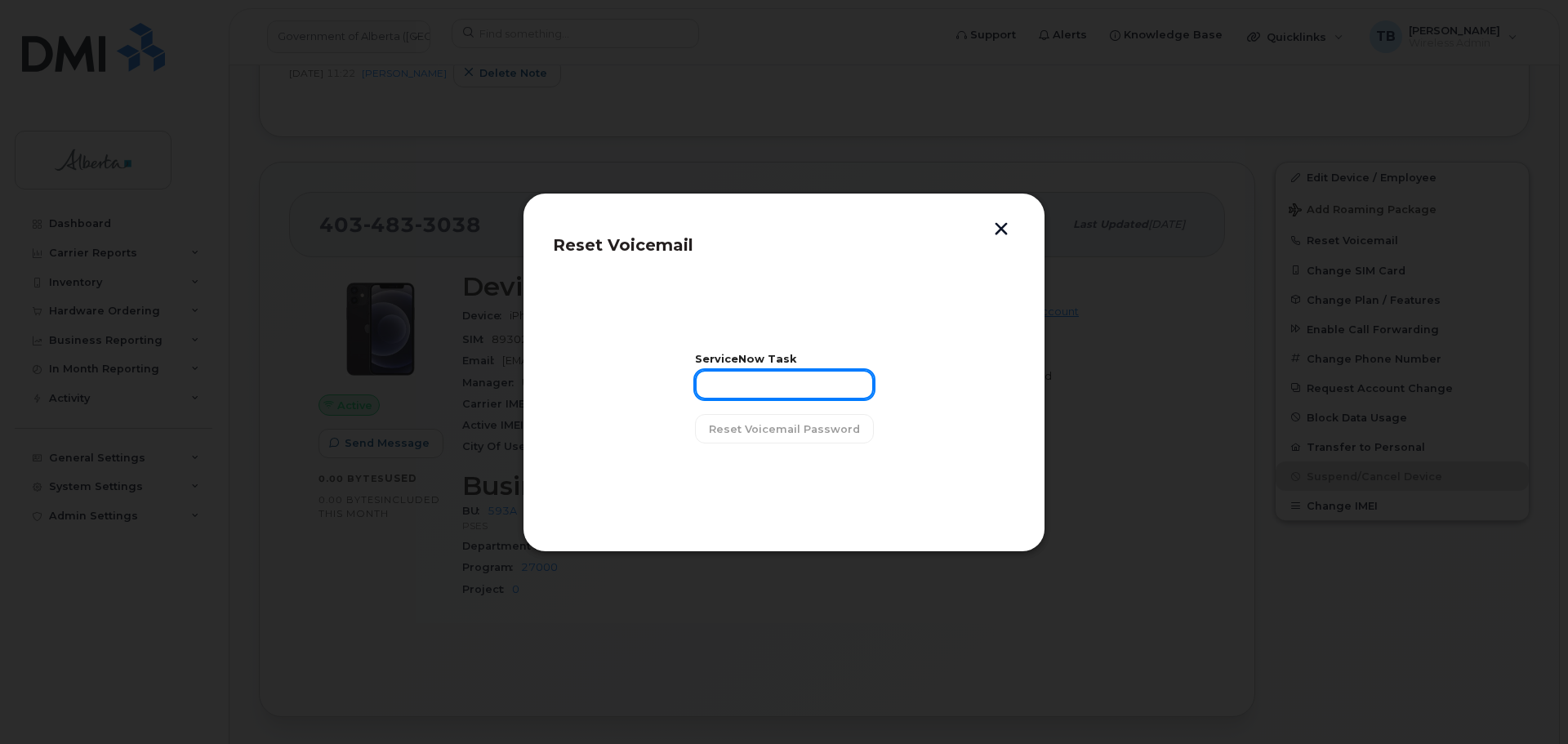
click at [766, 387] on input "text" at bounding box center [784, 384] width 179 height 29
paste input "SCTASK0856103"
type input "SCTASK0856103"
click at [736, 427] on span "Reset Voicemail Password" at bounding box center [784, 429] width 151 height 15
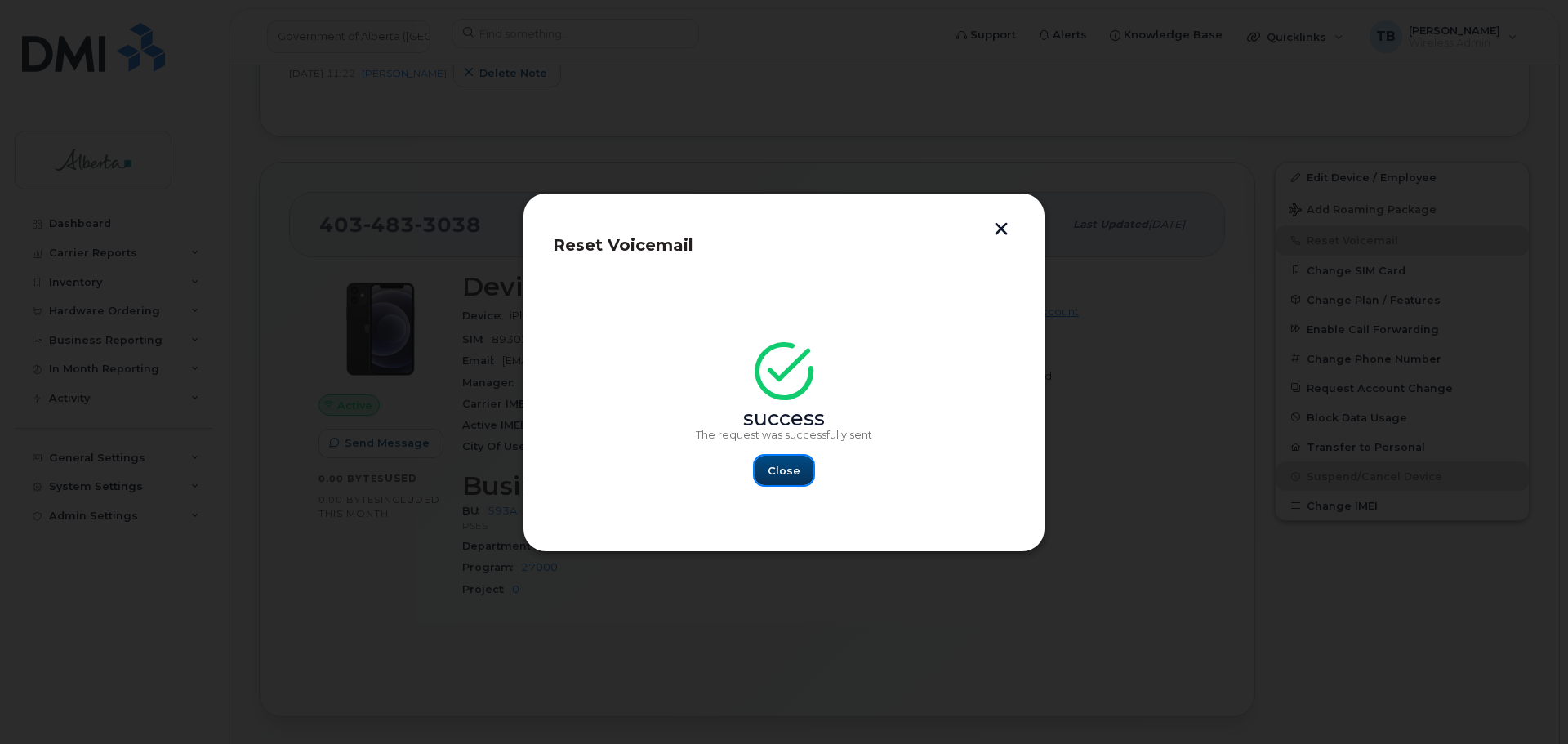
click at [788, 470] on span "Close" at bounding box center [784, 471] width 33 height 15
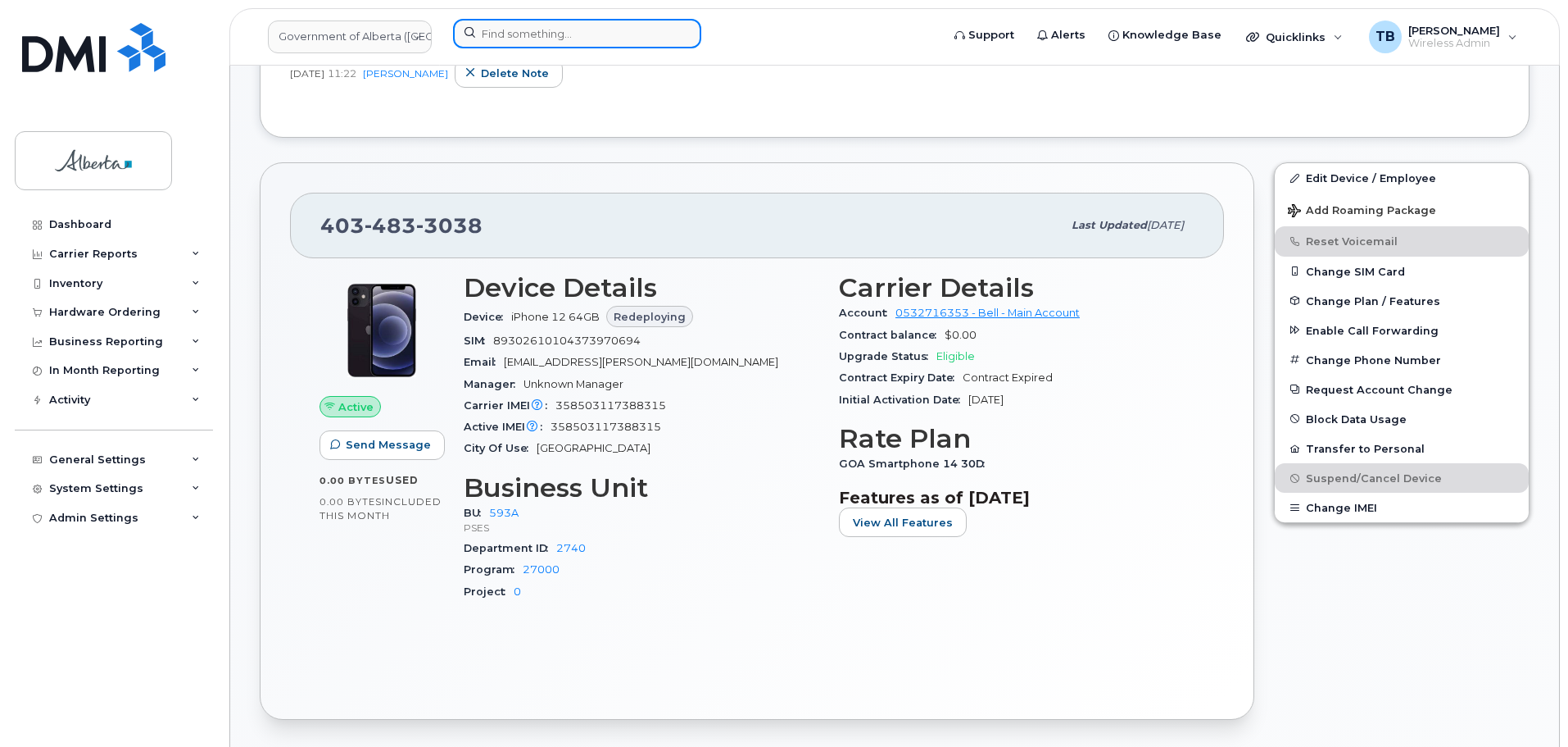
click at [511, 37] on input at bounding box center [577, 34] width 248 height 29
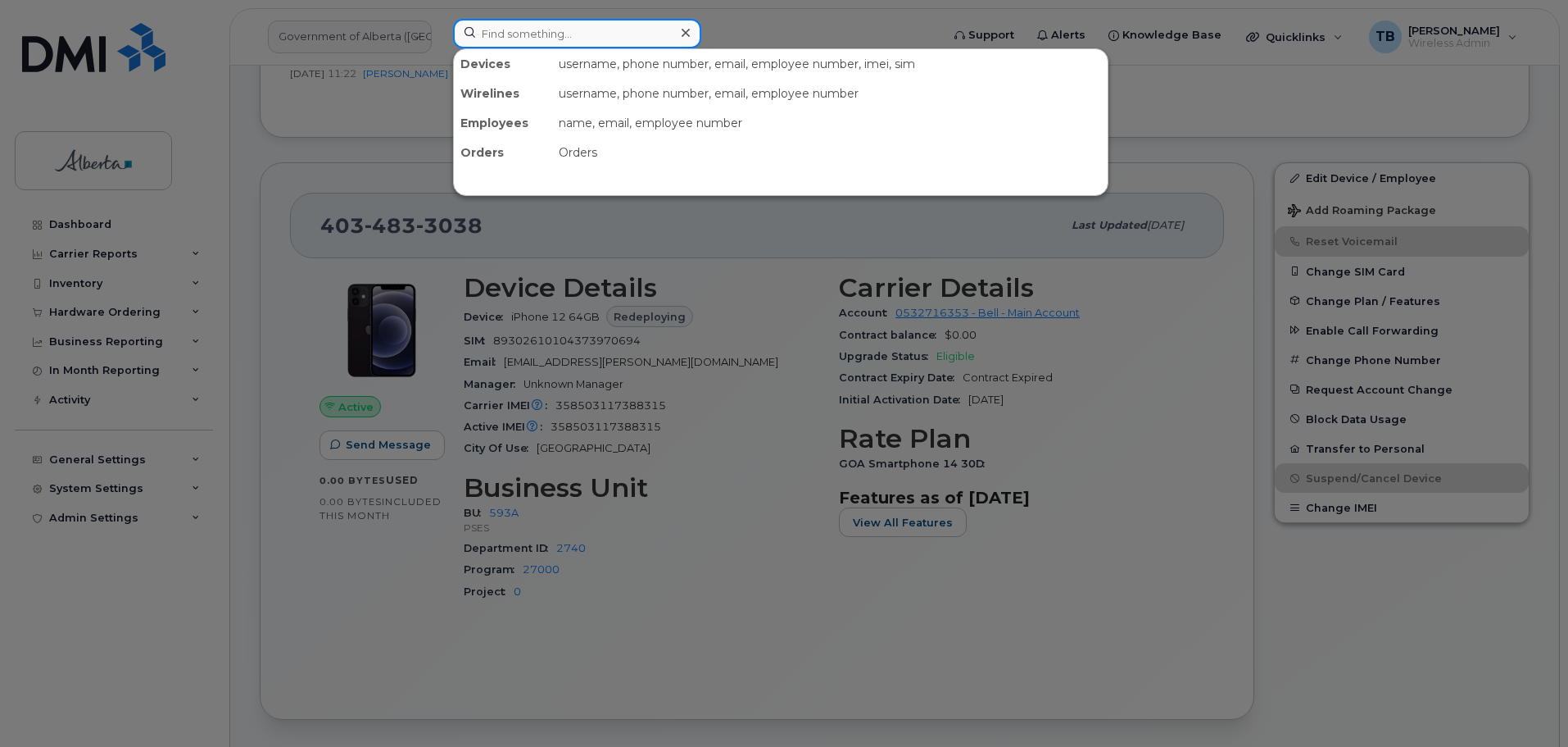
paste input "5875451804"
type input "5875451804"
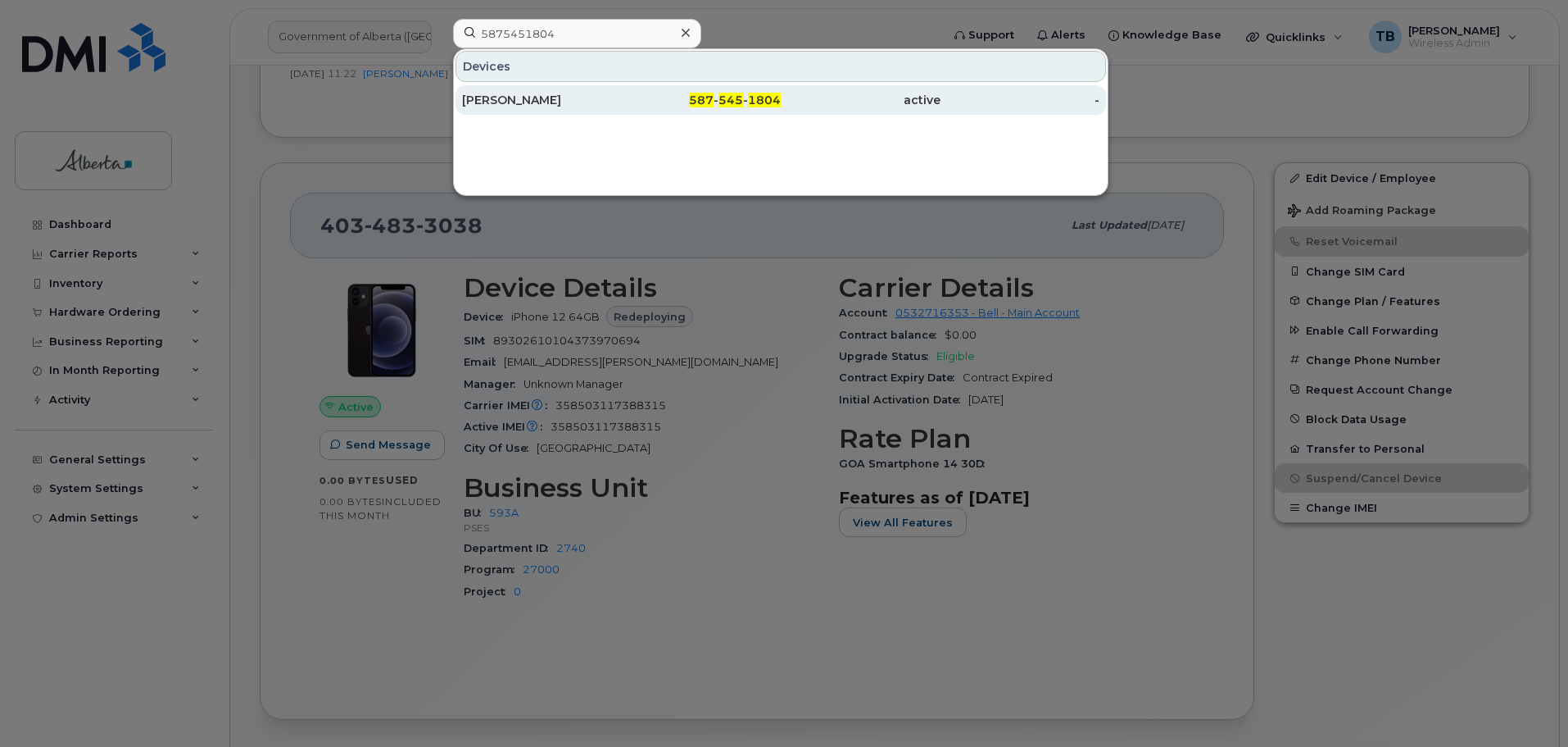
click at [516, 100] on div "[PERSON_NAME]" at bounding box center [542, 100] width 160 height 16
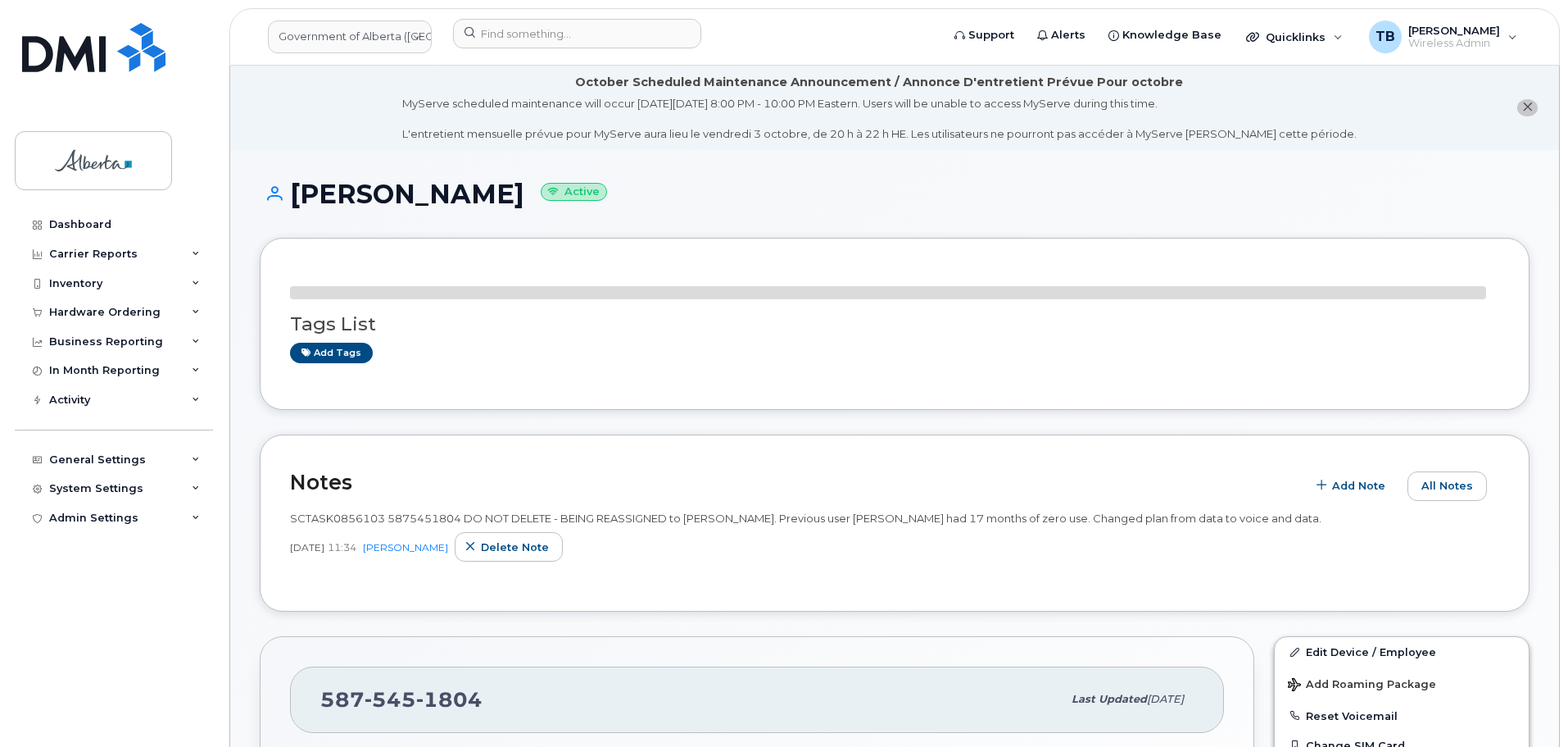
click at [329, 519] on div "Notes Add Note All Notes SCTASK0856103 5875451804 DO NOT DELETE - BEING REASSIG…" at bounding box center [894, 523] width 1270 height 178
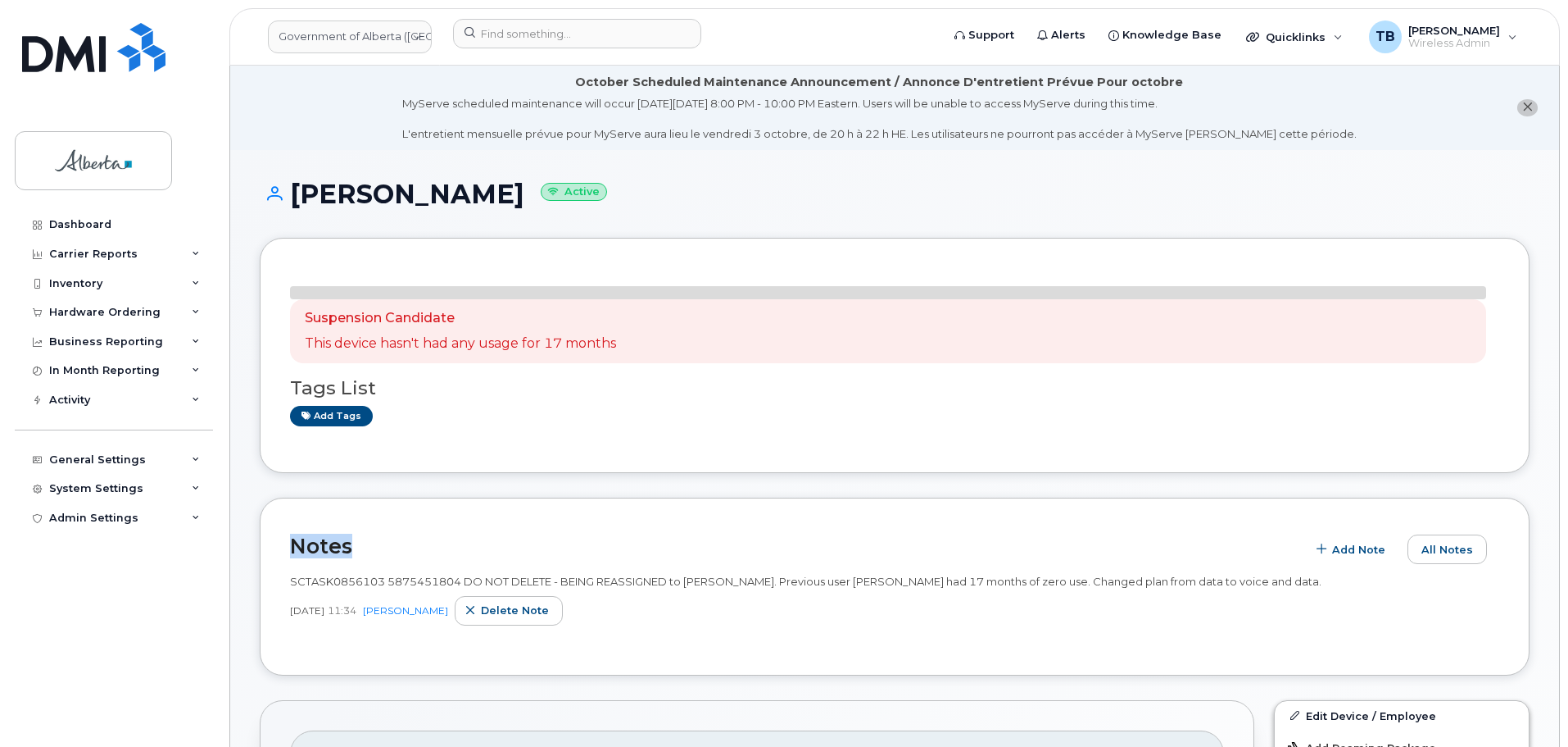
click at [329, 519] on div "Notes Add Note All Notes SCTASK0856103 5875451804 DO NOT DELETE - BEING REASSIG…" at bounding box center [894, 586] width 1270 height 178
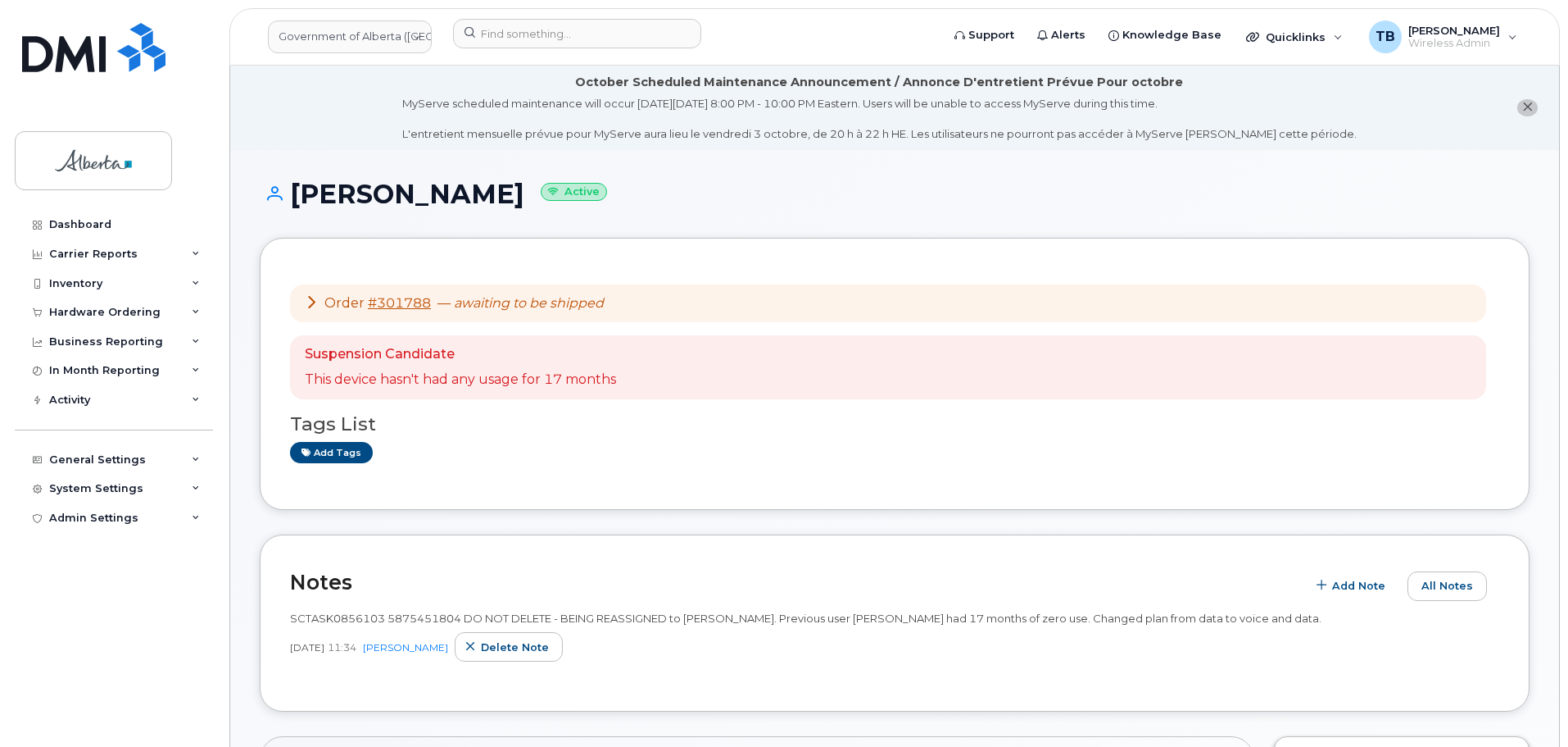
click at [313, 612] on span "SCTASK0856103 5875451804 DO NOT DELETE - BEING REASSIGNED to Sky Steinhoff. Pre…" at bounding box center [806, 617] width 1031 height 13
copy span "SCTASK0856103"
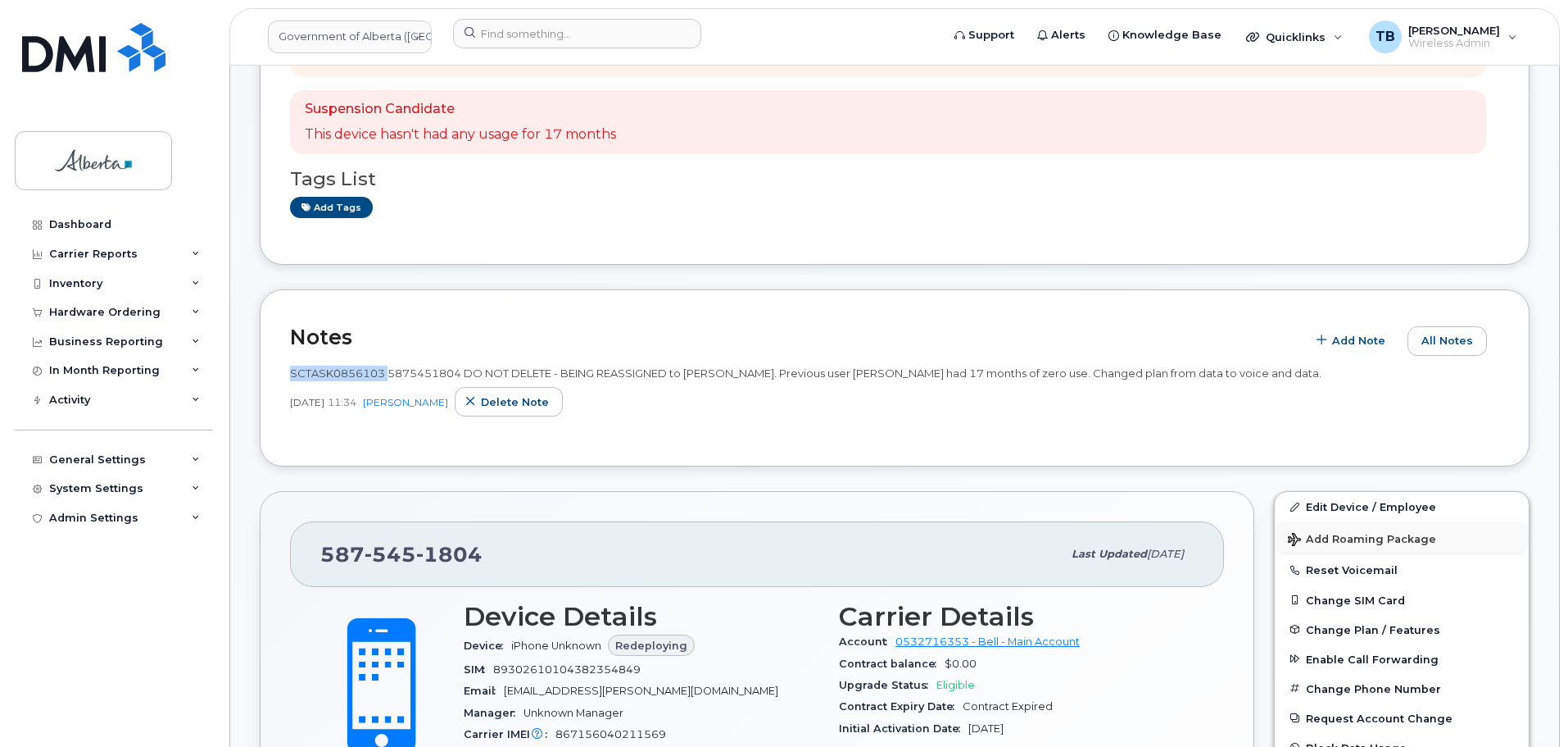
scroll to position [246, 0]
click at [1343, 572] on button "Reset Voicemail" at bounding box center [1402, 569] width 254 height 29
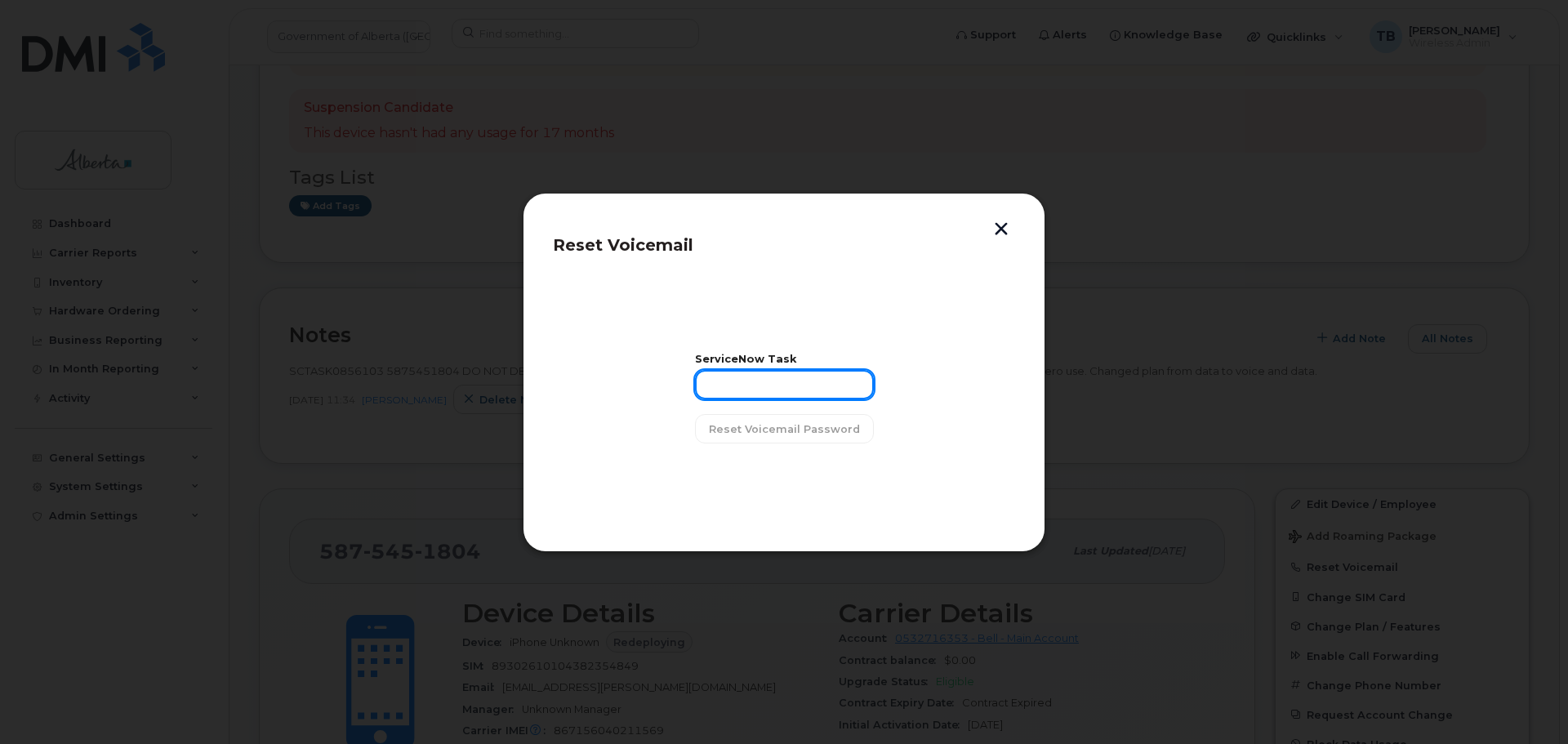
click at [733, 383] on input "text" at bounding box center [784, 384] width 179 height 29
paste input "SCTASK0856103"
type input "SCTASK0856103"
click at [745, 419] on button "Reset Voicemail Password" at bounding box center [784, 428] width 179 height 29
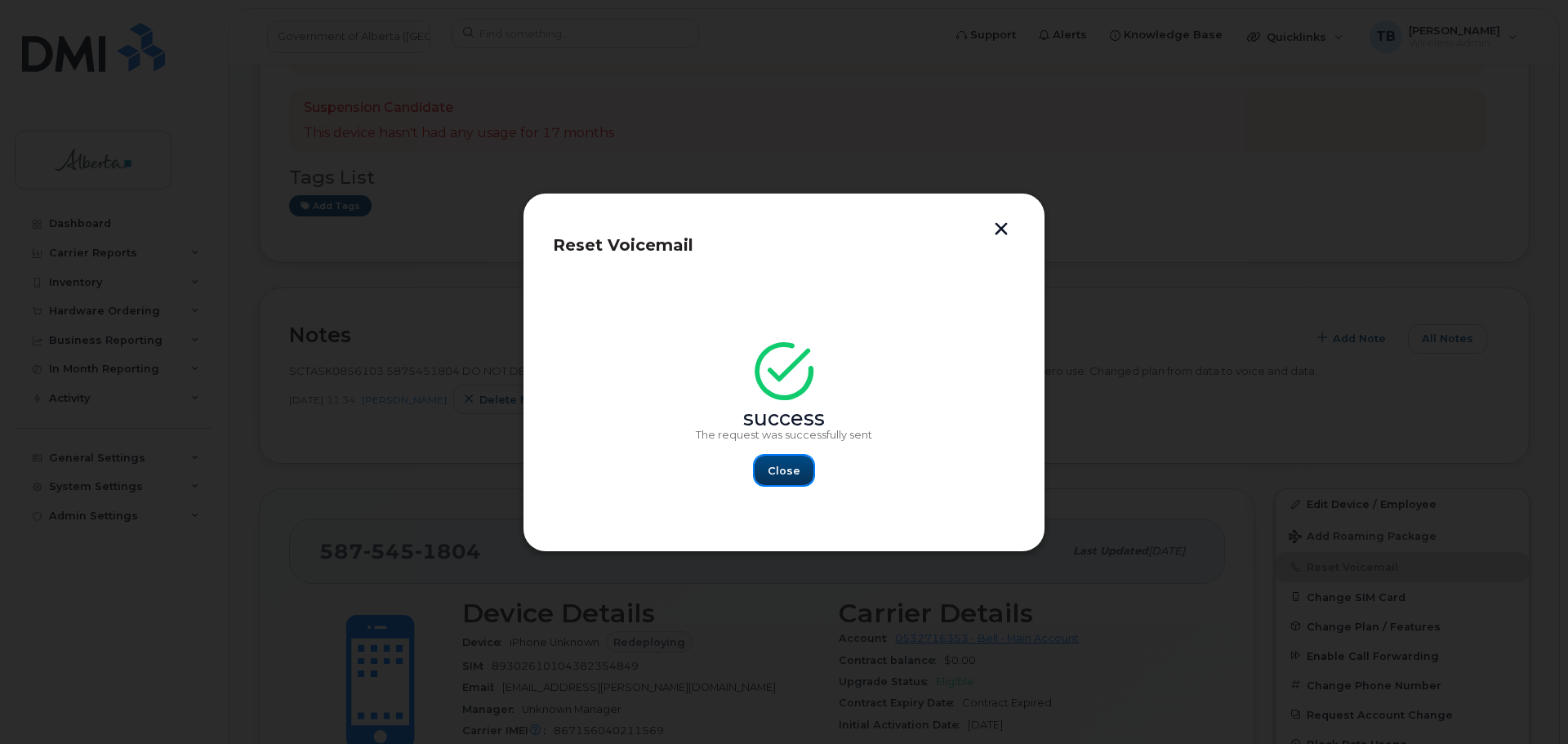
drag, startPoint x: 787, startPoint y: 473, endPoint x: 782, endPoint y: 461, distance: 13.0
click at [786, 472] on span "Close" at bounding box center [784, 471] width 33 height 15
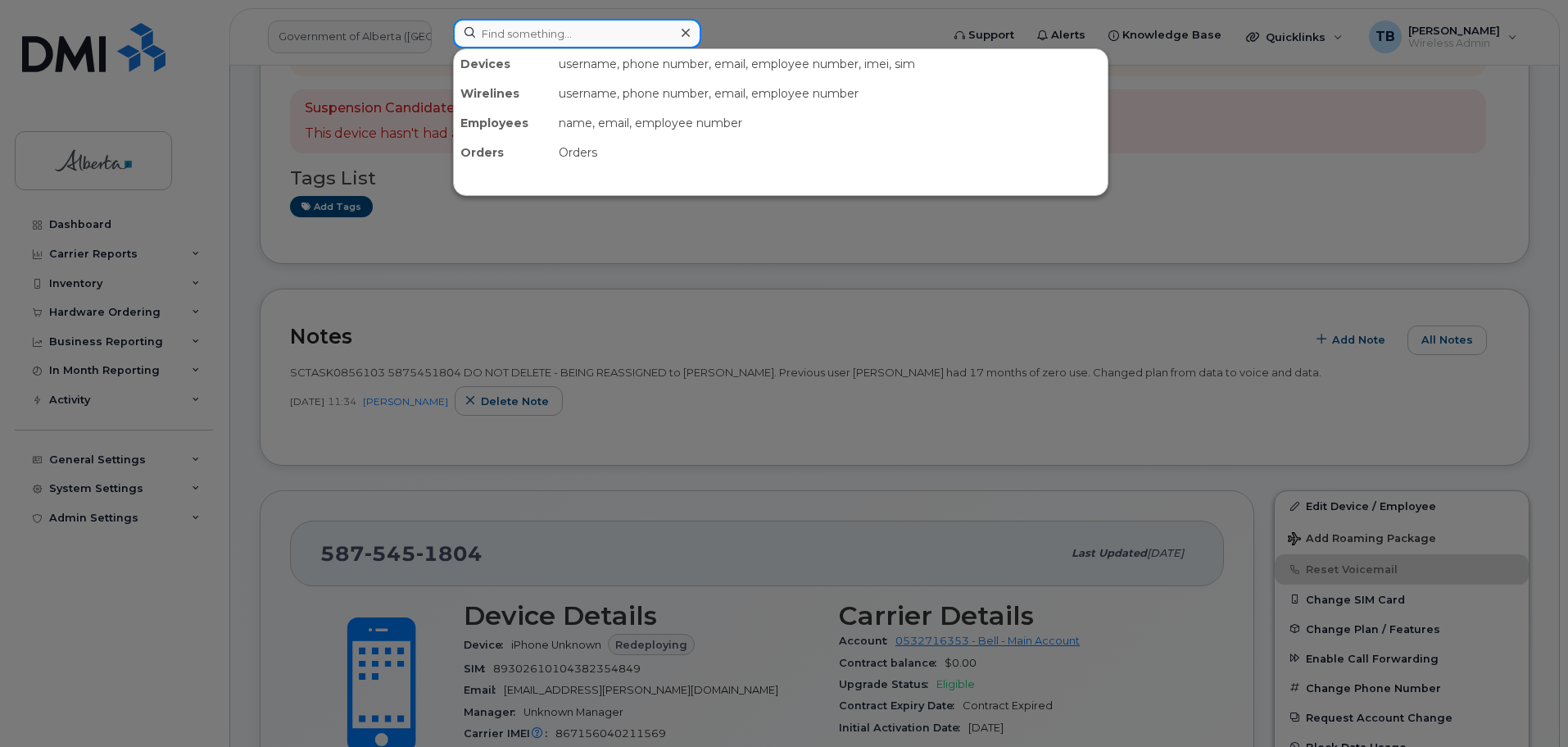
click at [490, 32] on input at bounding box center [577, 34] width 248 height 29
paste input "5875451875"
type input "5875451875"
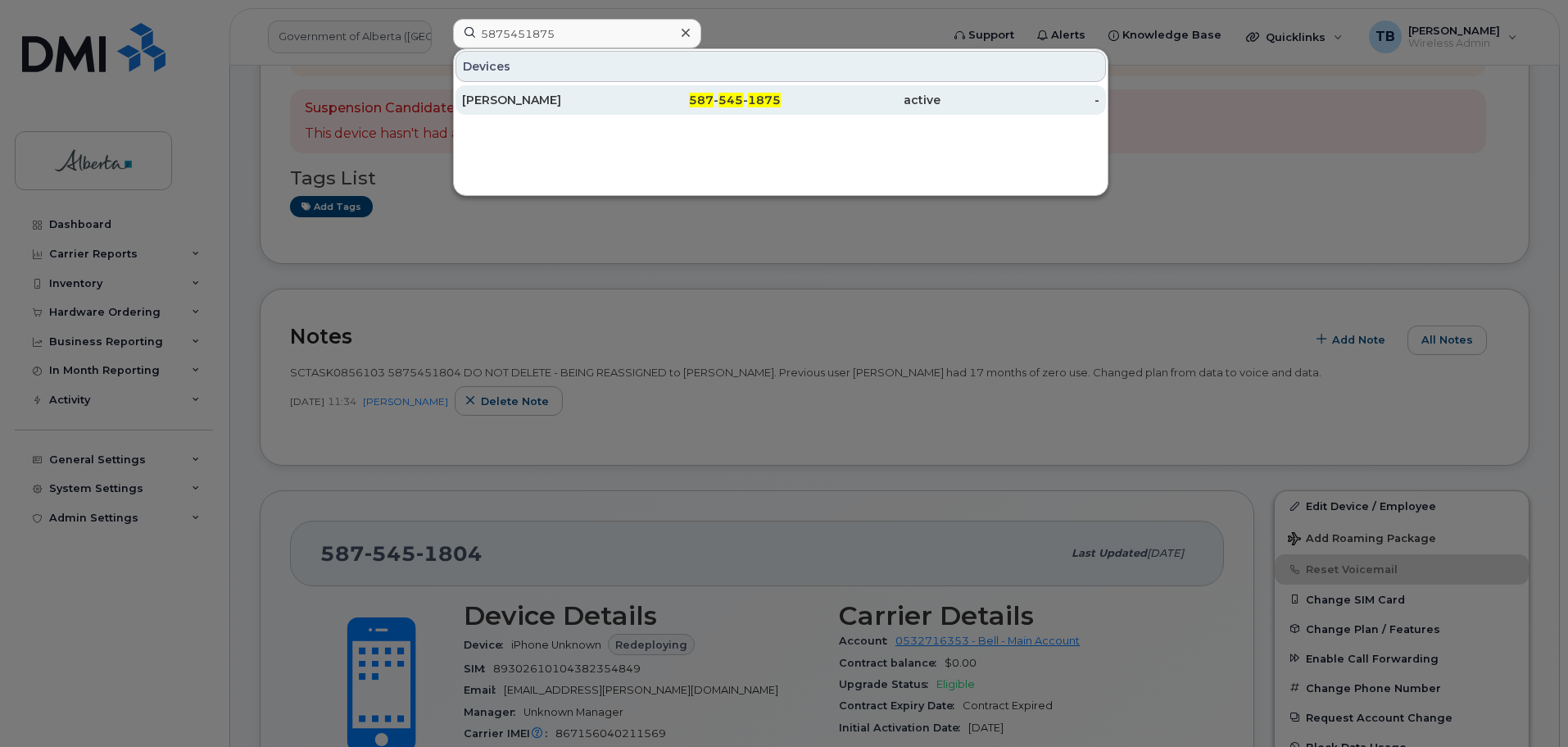
drag, startPoint x: 496, startPoint y: 111, endPoint x: 495, endPoint y: 102, distance: 9.1
click at [496, 111] on div "Leejon Billard" at bounding box center [542, 100] width 160 height 29
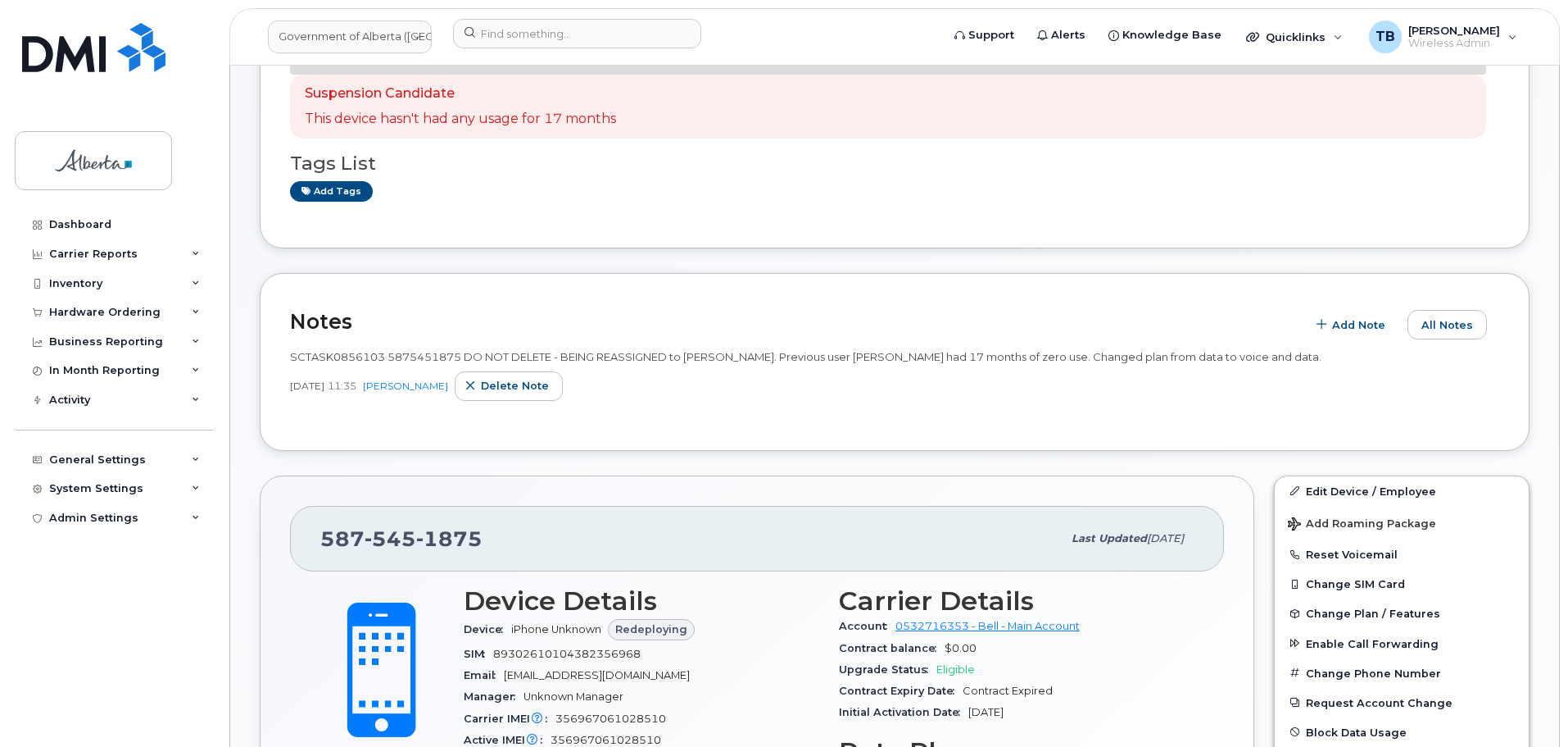
scroll to position [246, 0]
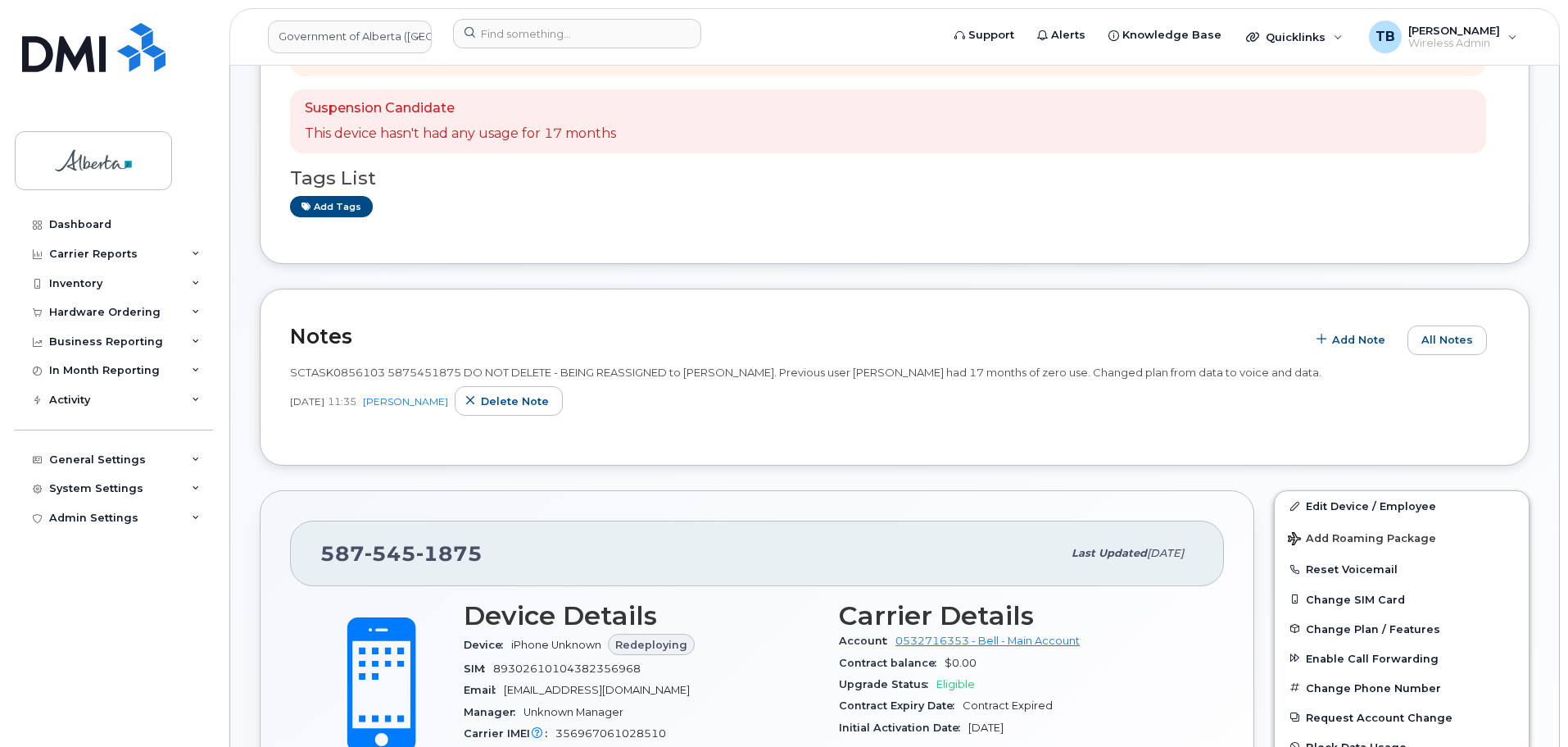
click at [324, 371] on span "SCTASK0856103 5875451875 DO NOT DELETE - BEING REASSIGNED to [PERSON_NAME]. Pre…" at bounding box center [806, 371] width 1031 height 13
copy span "SCTASK0856103"
click at [1339, 564] on button "Reset Voicemail" at bounding box center [1402, 569] width 254 height 29
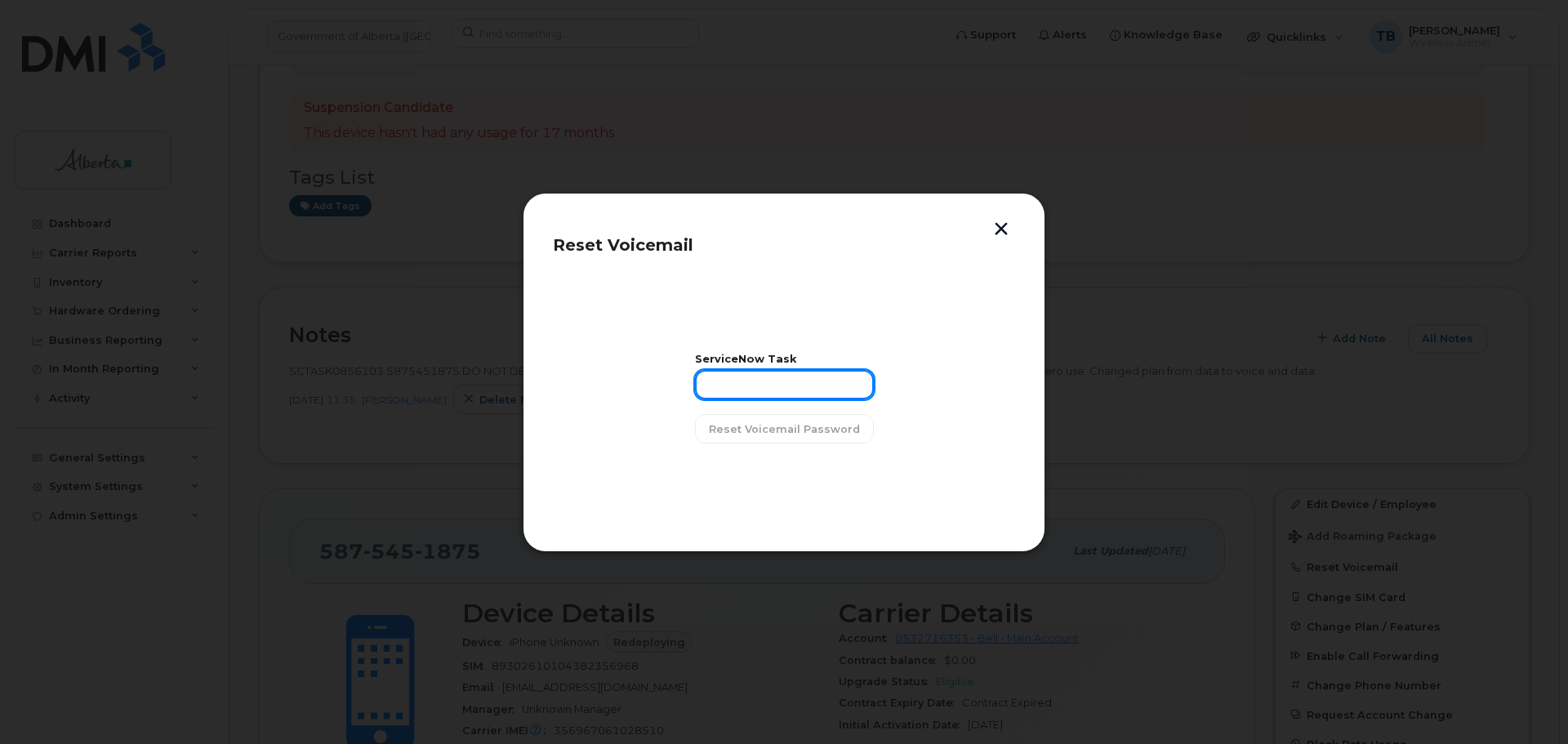
click at [770, 385] on input "text" at bounding box center [784, 384] width 179 height 29
paste input "SCTASK0856103"
type input "SCTASK0856103"
click at [771, 427] on span "Reset Voicemail Password" at bounding box center [784, 429] width 151 height 15
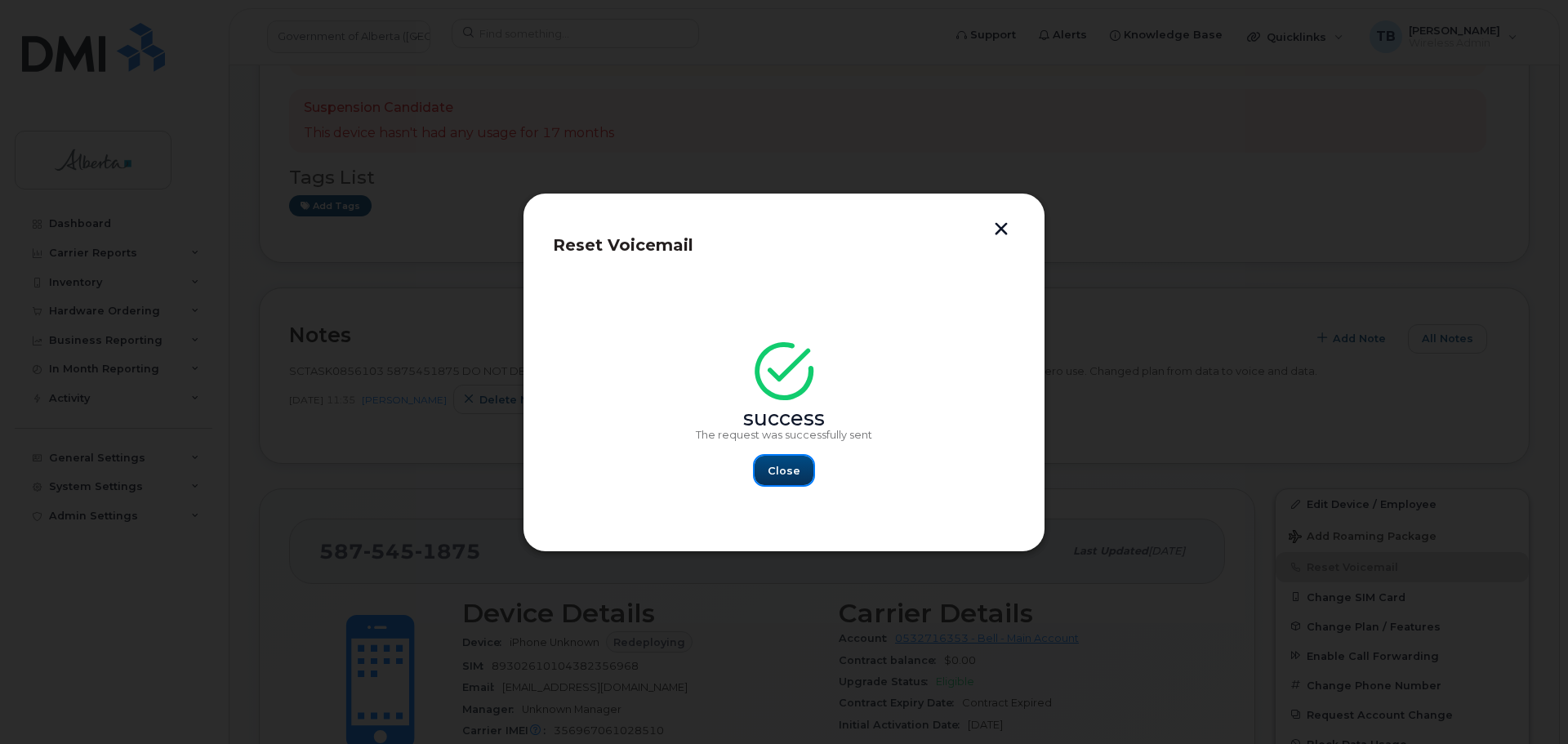
click at [804, 473] on button "Close" at bounding box center [784, 470] width 59 height 29
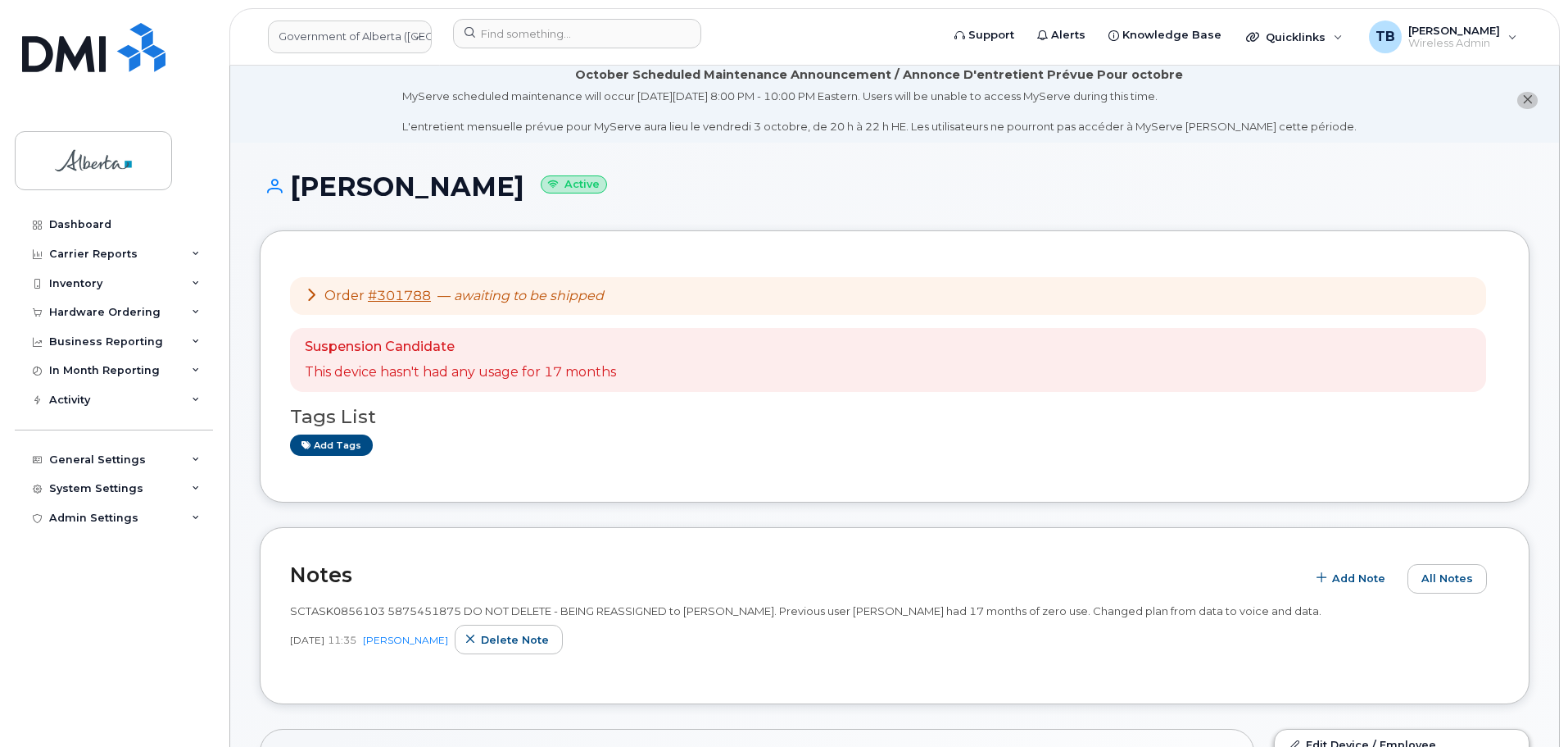
scroll to position [0, 0]
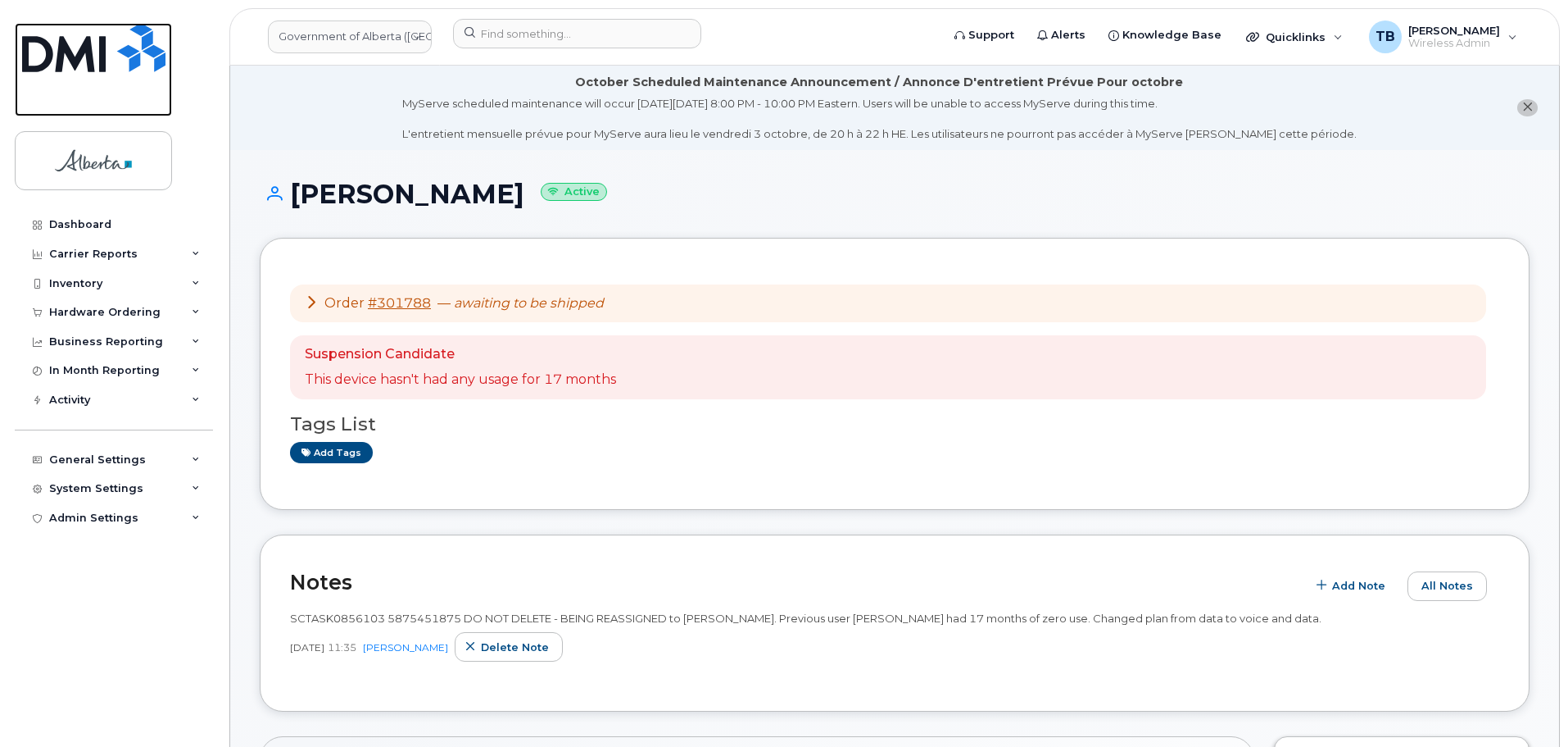
click at [119, 67] on img at bounding box center [94, 47] width 143 height 49
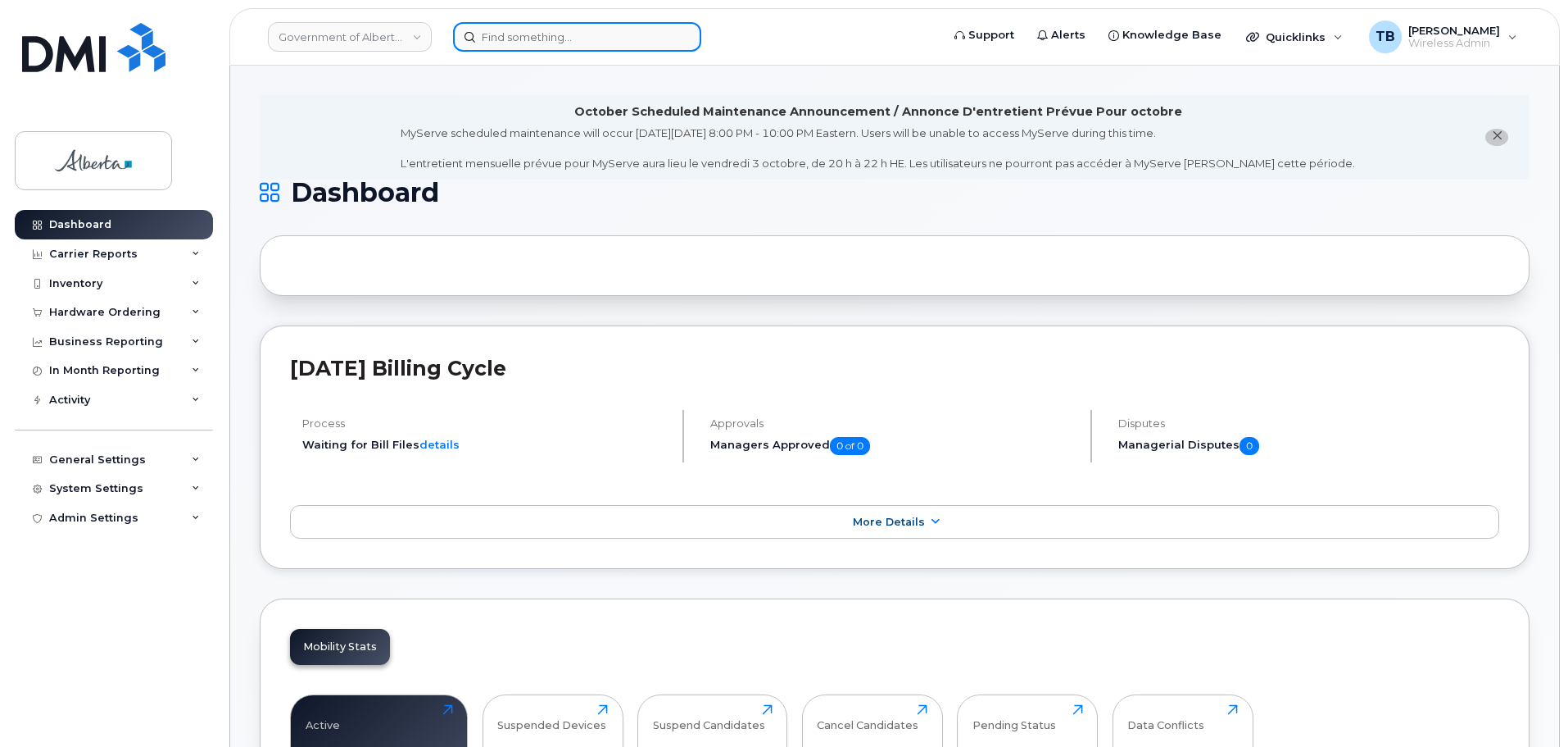
click at [494, 48] on input at bounding box center [577, 37] width 248 height 29
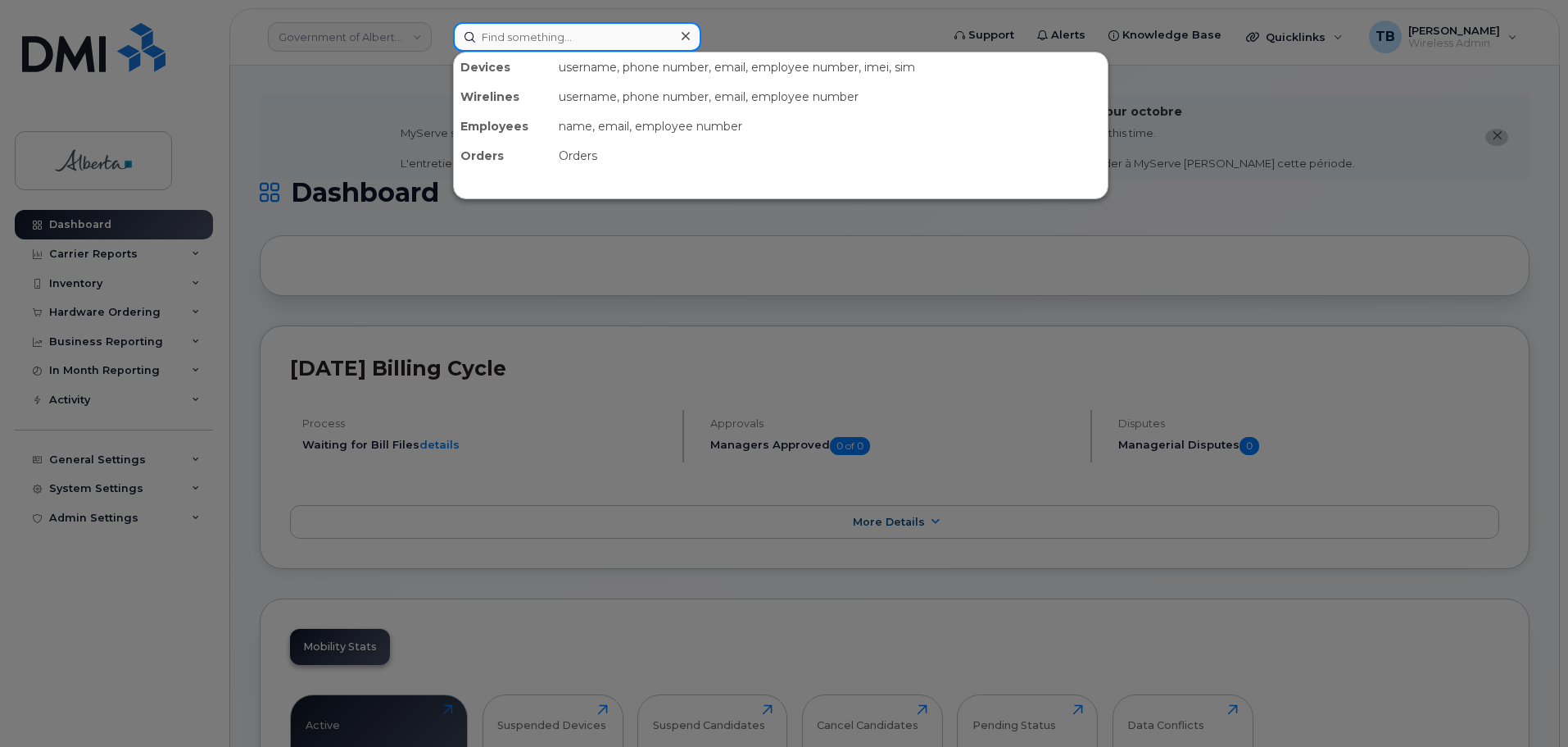
paste input "7806321446"
type input "7806321446"
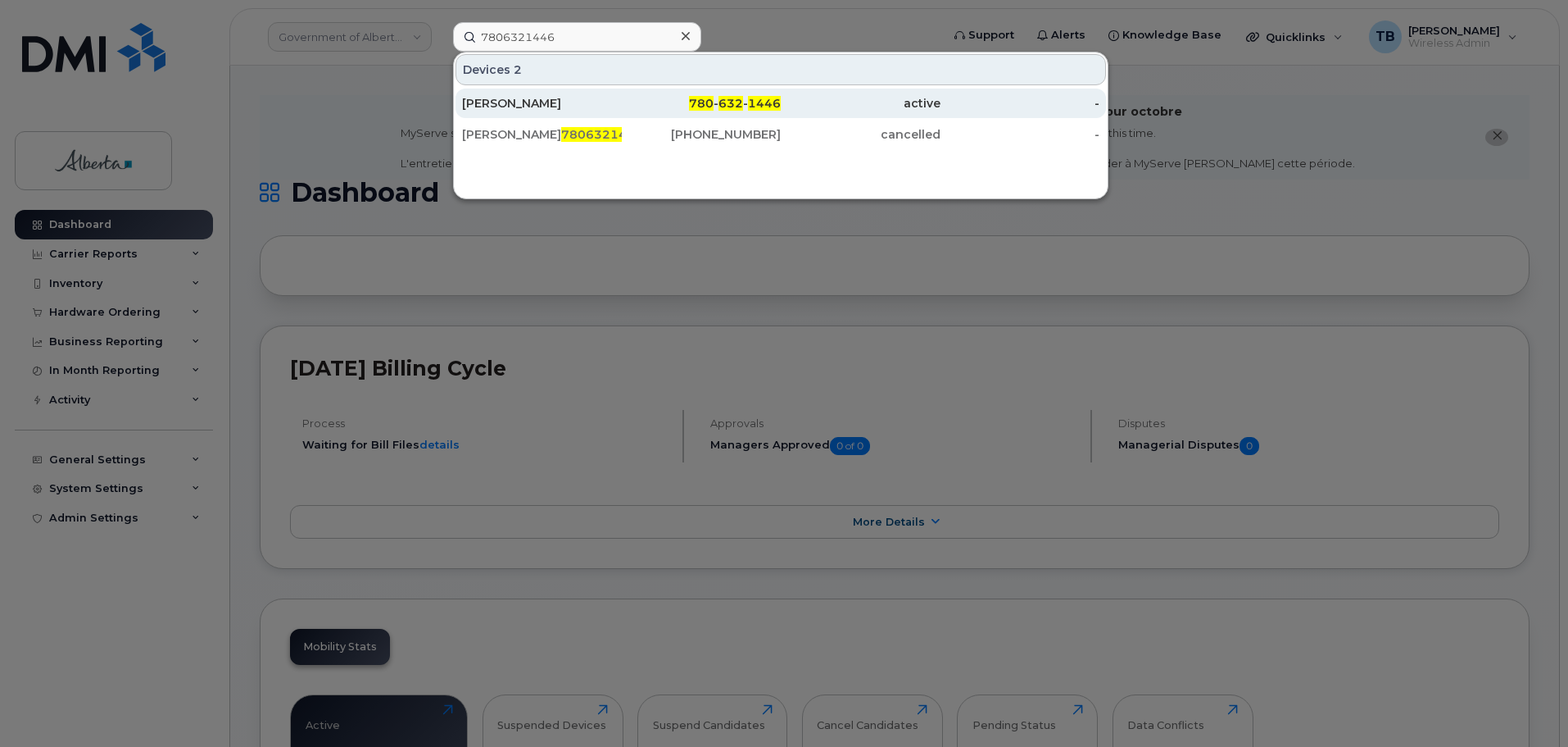
click at [498, 108] on div "[PERSON_NAME]" at bounding box center [542, 103] width 160 height 16
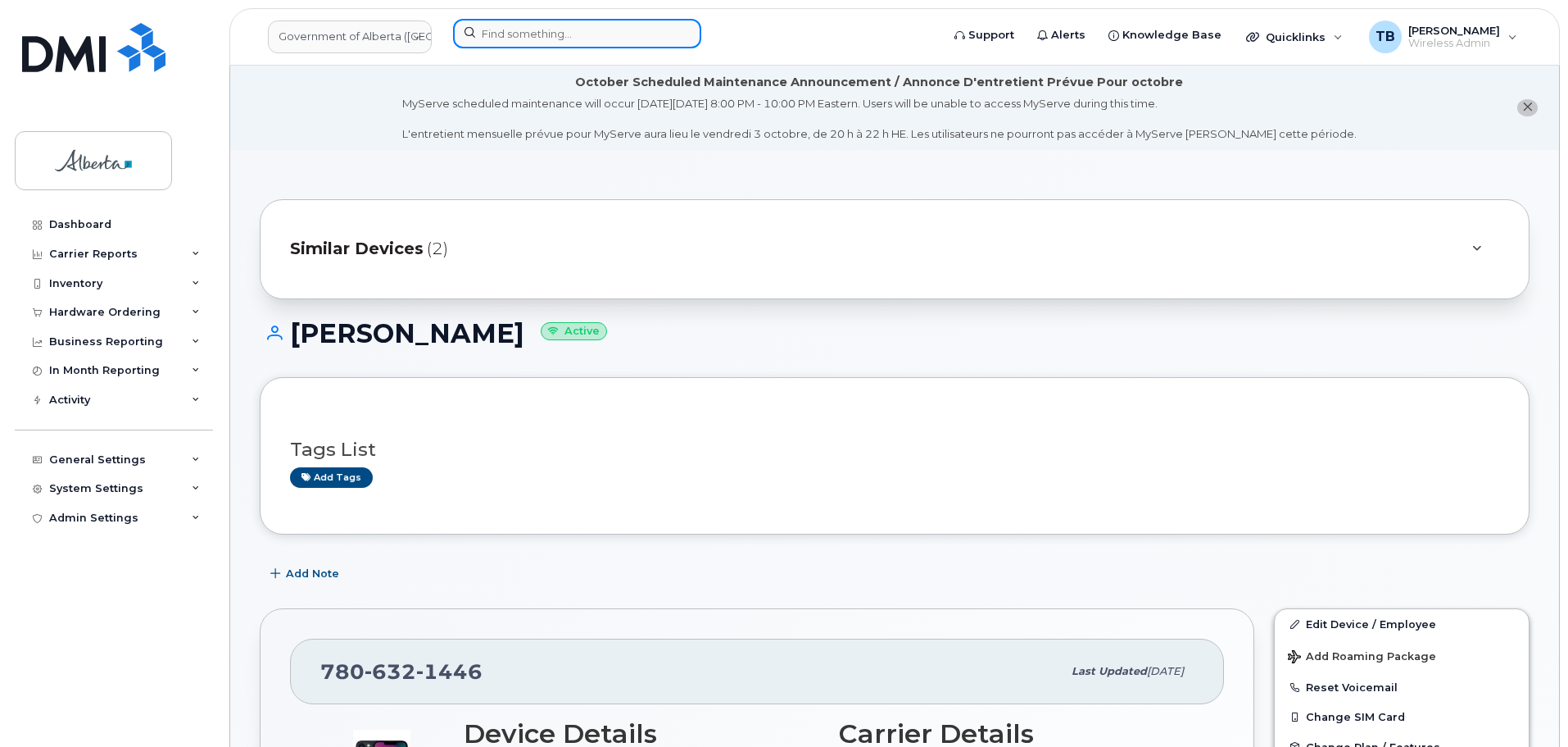
click at [531, 27] on input at bounding box center [577, 34] width 248 height 29
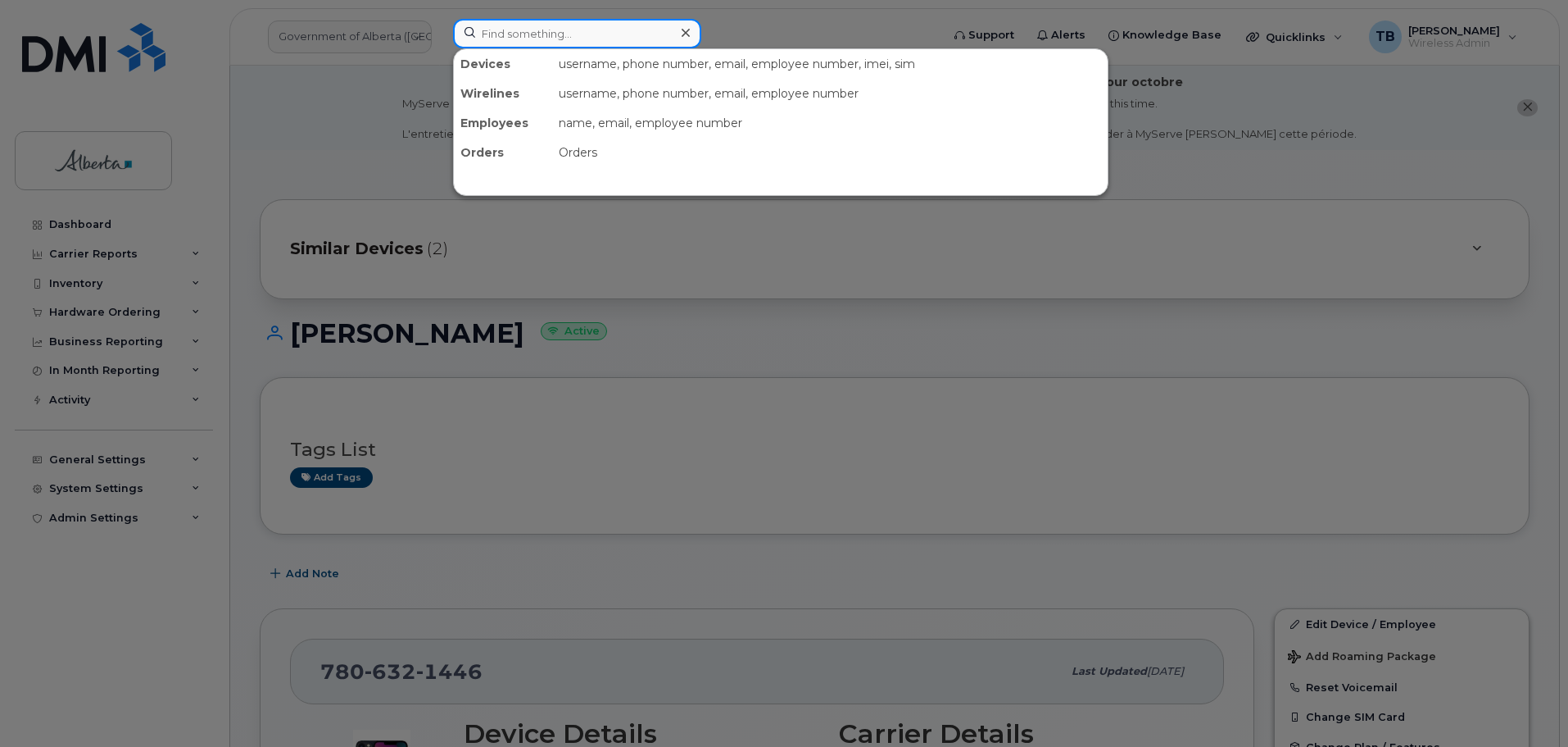
paste input "4035429800"
type input "4035429800"
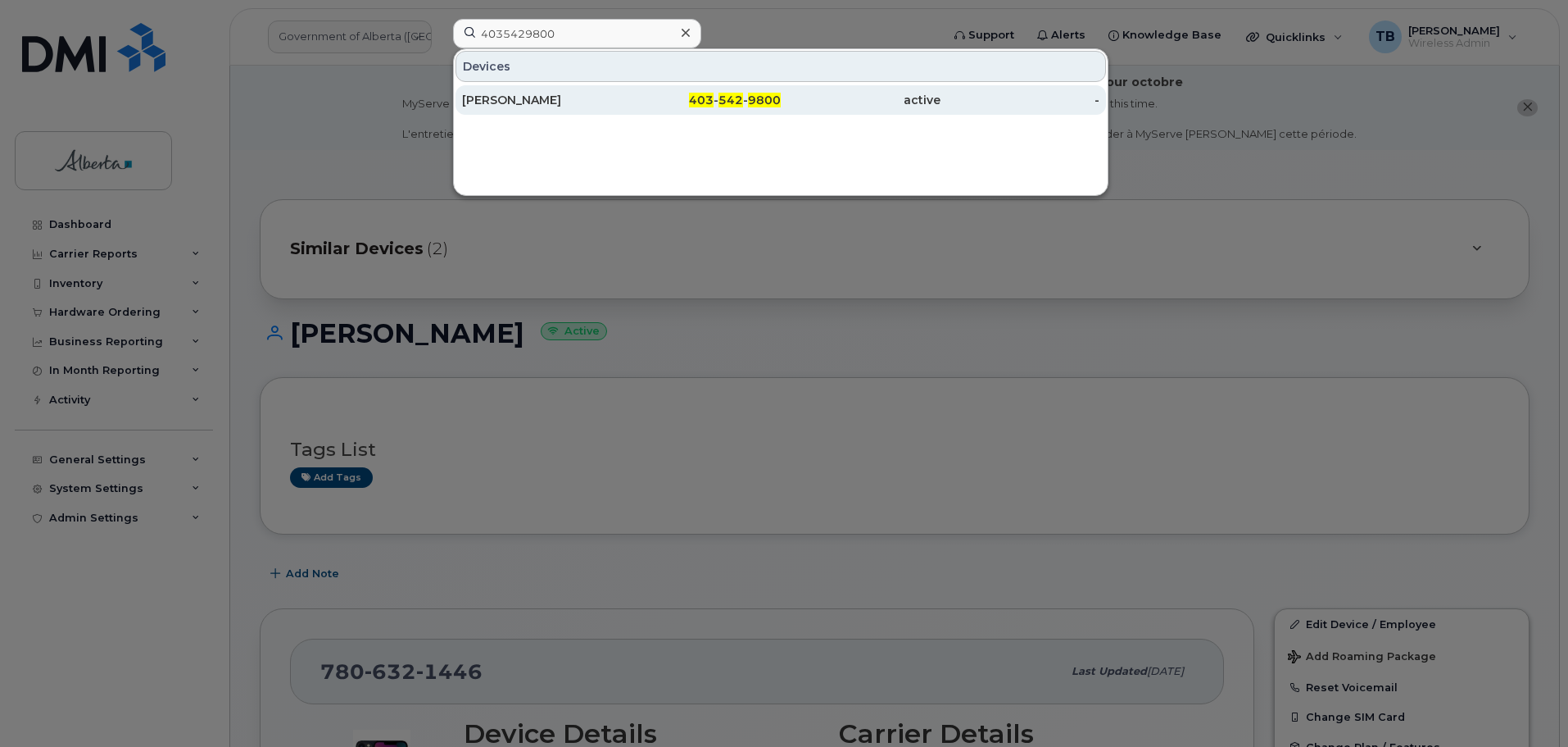
click at [546, 97] on div "[PERSON_NAME]" at bounding box center [542, 100] width 160 height 16
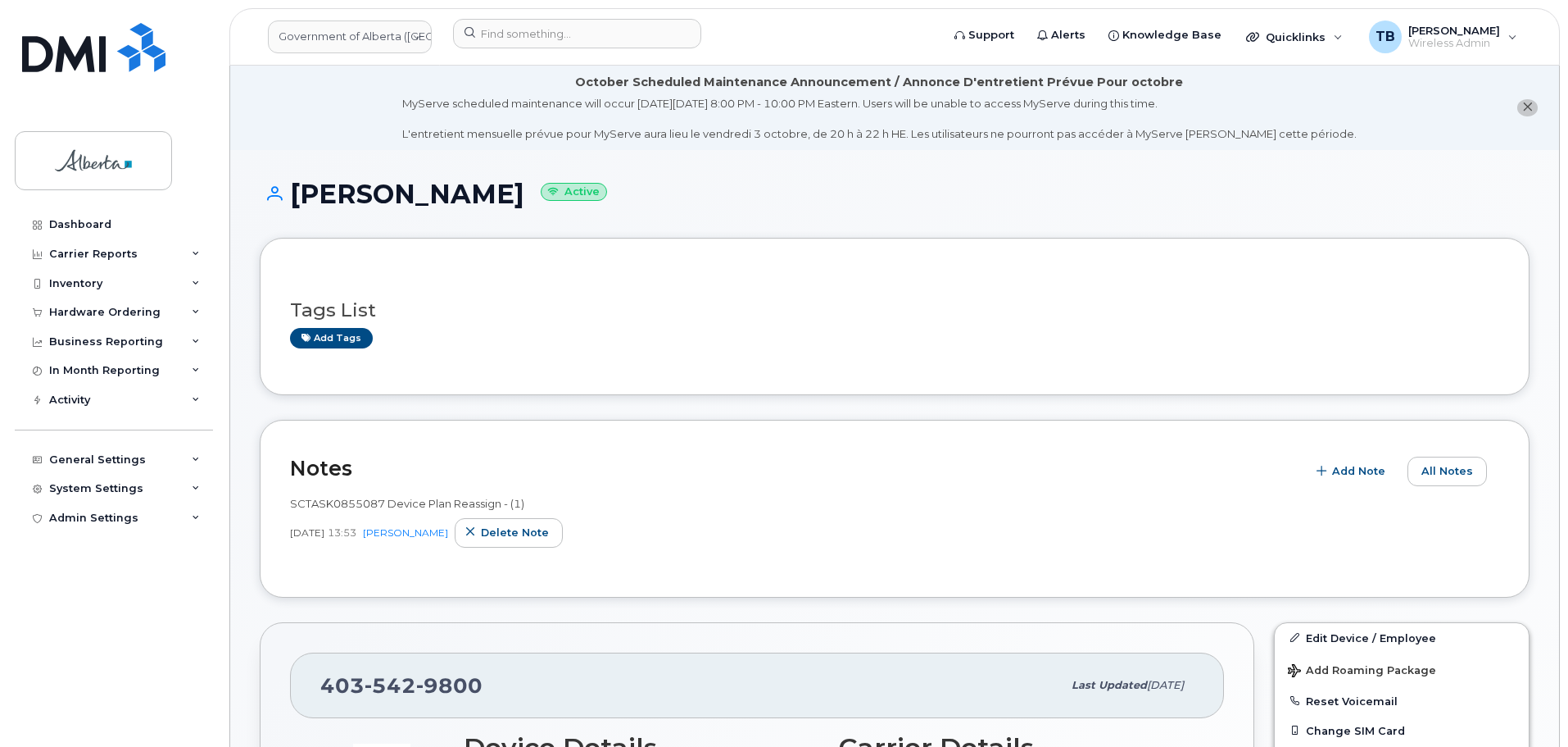
click at [326, 524] on div "[DATE] 13:53 [PERSON_NAME] note" at bounding box center [894, 533] width 1209 height 29
click at [322, 506] on span "SCTASK0855087 Device Plan Reassign - (1)" at bounding box center [407, 503] width 235 height 13
copy span "SCTASK0855087"
click at [492, 30] on input at bounding box center [577, 34] width 248 height 29
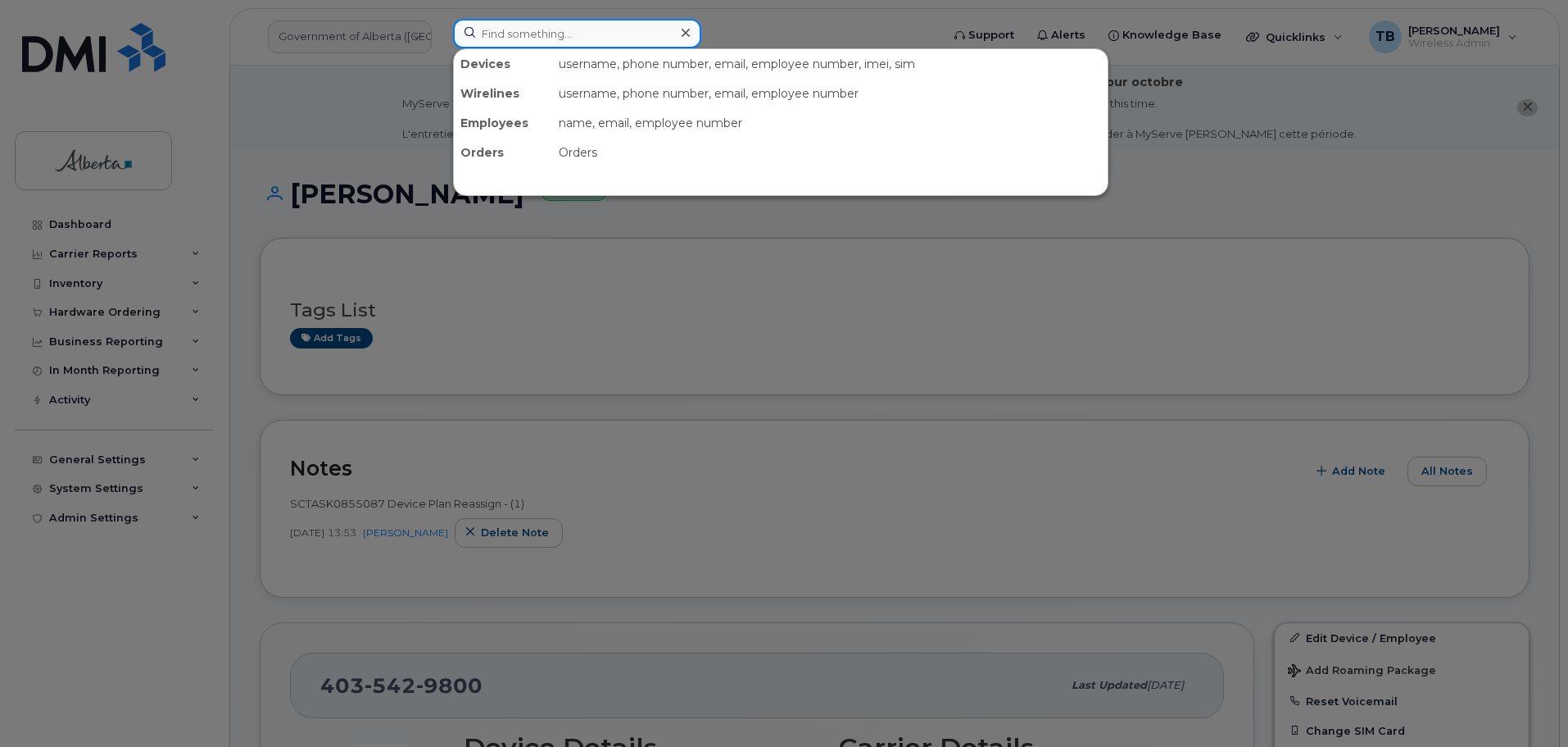
paste input "7802333634"
type input "7802333634"
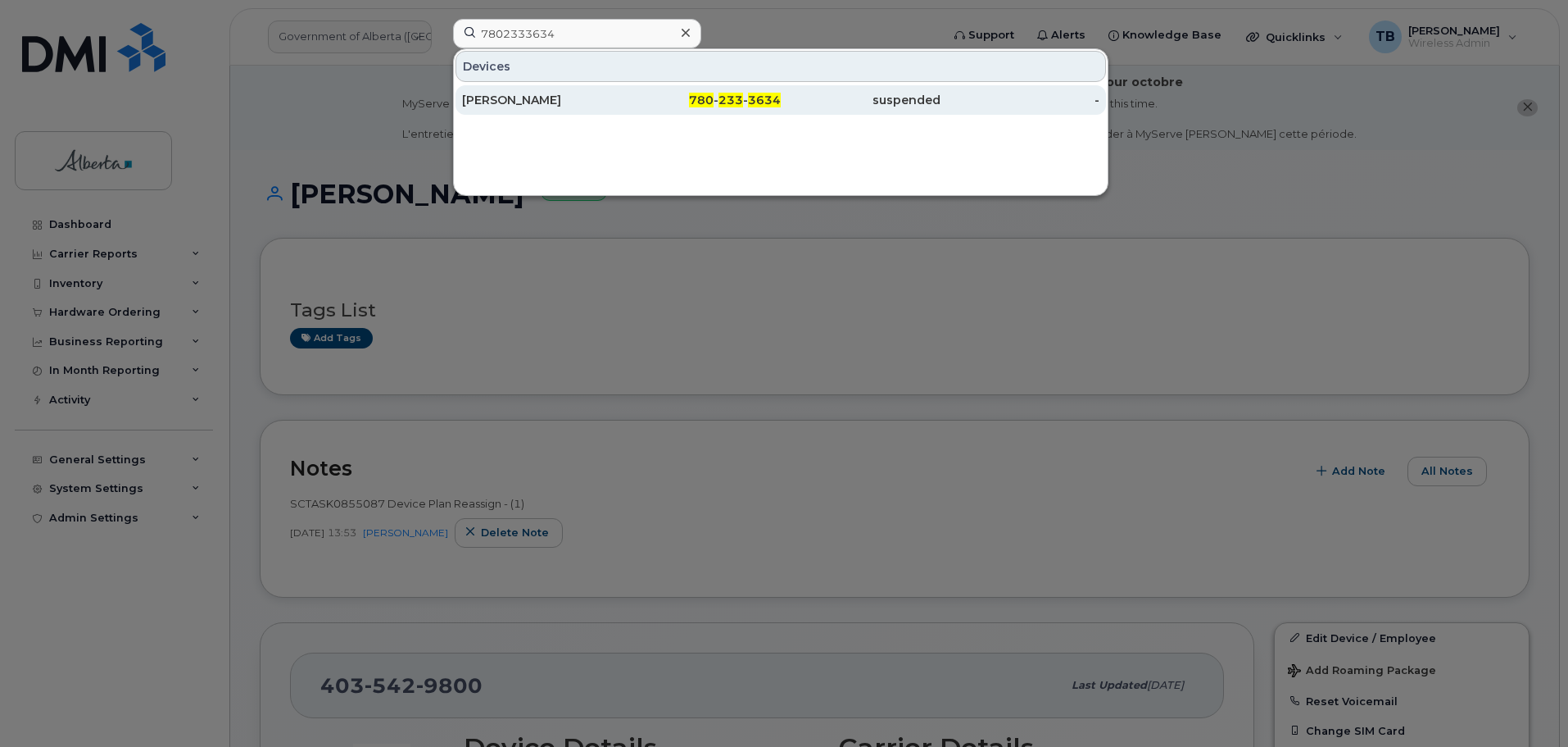
click at [511, 95] on div "[PERSON_NAME]" at bounding box center [542, 100] width 160 height 16
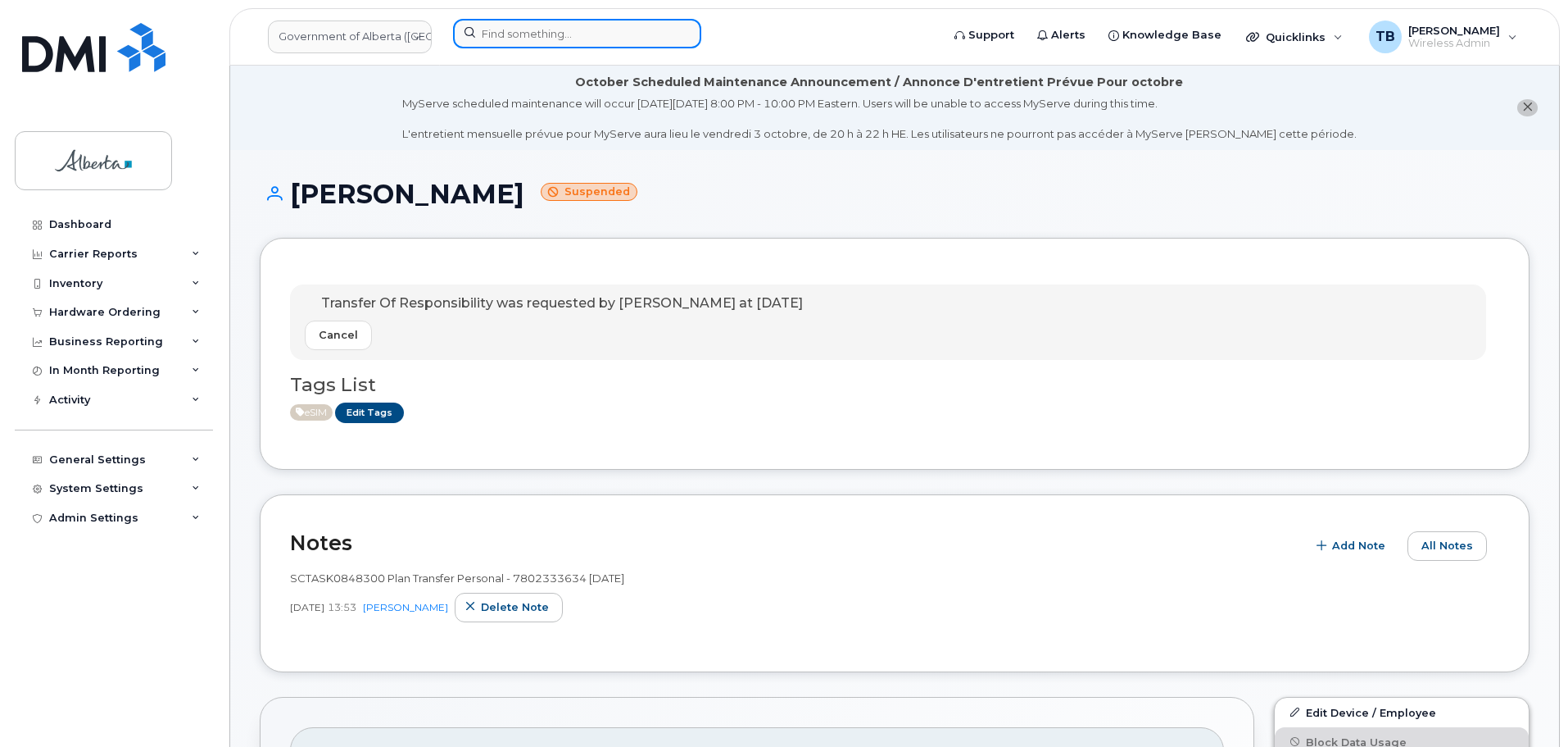
click at [532, 40] on input at bounding box center [577, 34] width 248 height 29
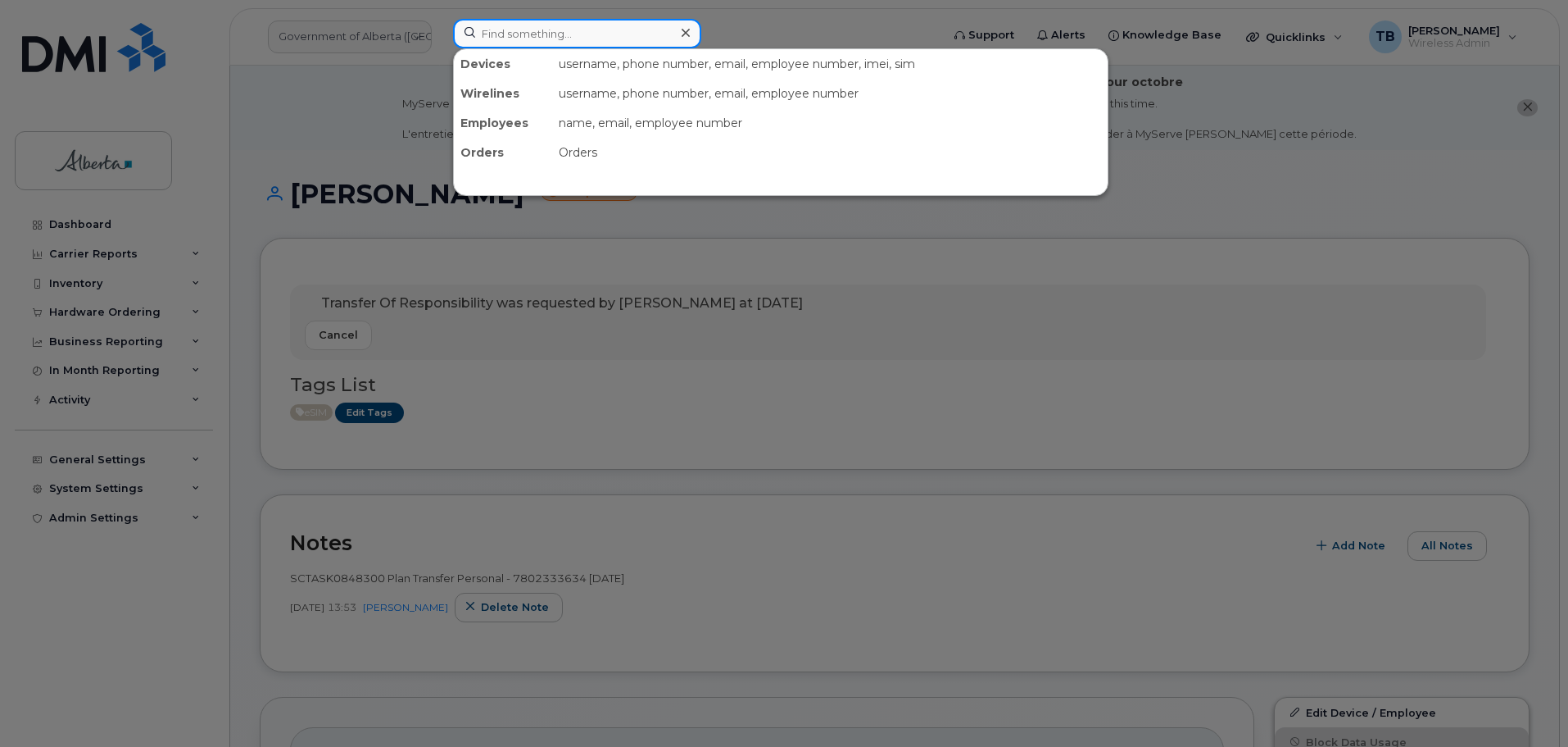
paste input "7806908083"
type input "7806908083"
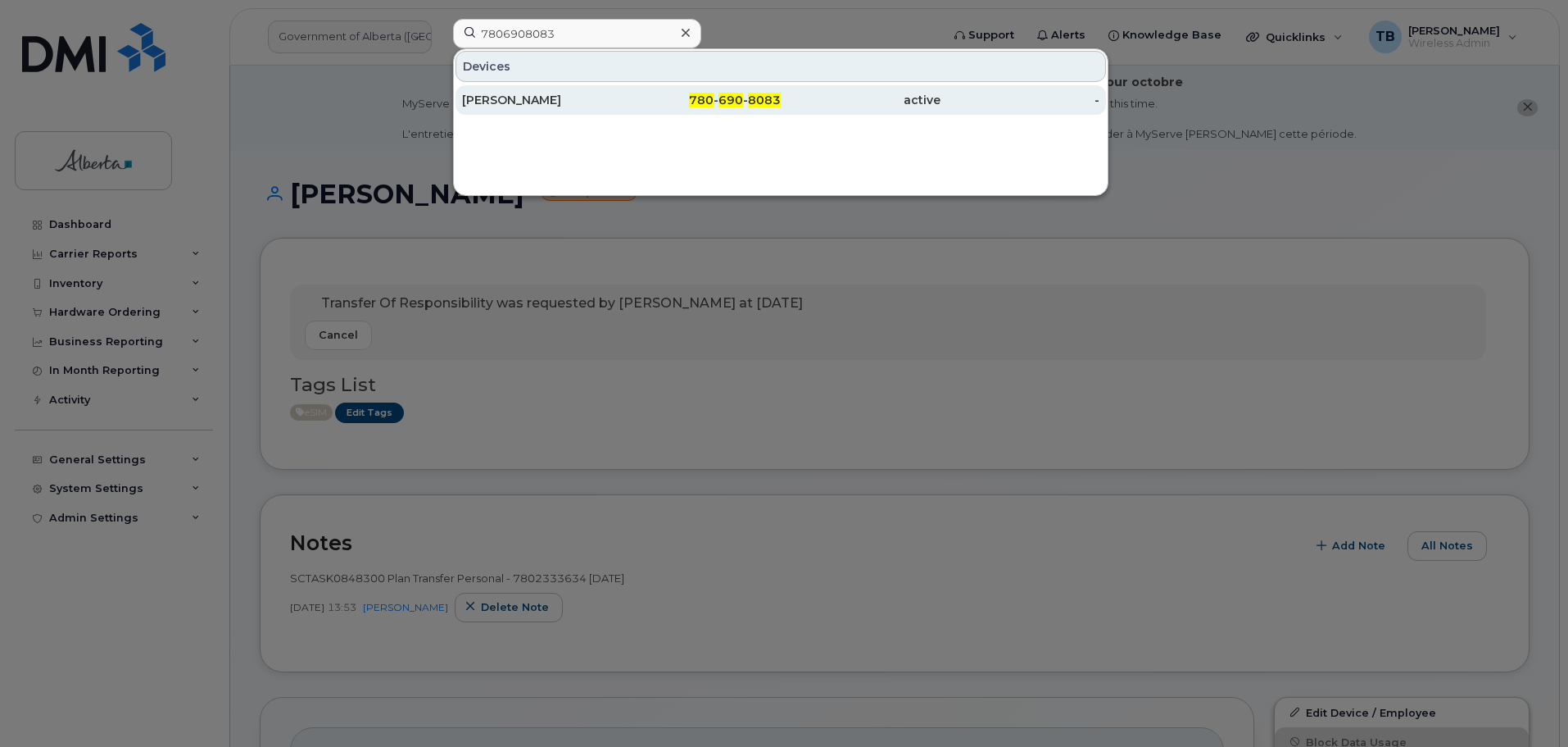
click at [510, 101] on div "[PERSON_NAME]" at bounding box center [542, 100] width 160 height 16
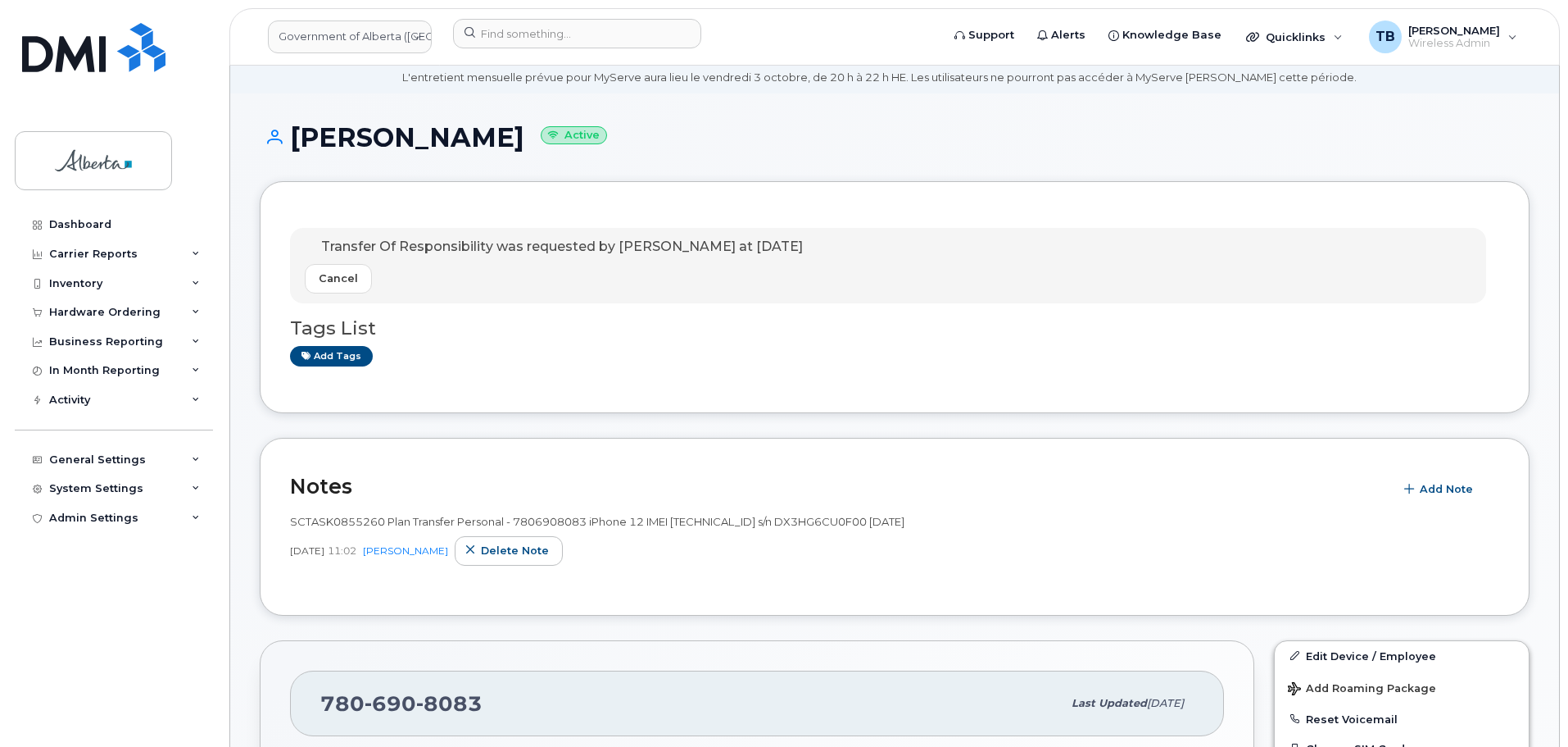
scroll to position [82, 0]
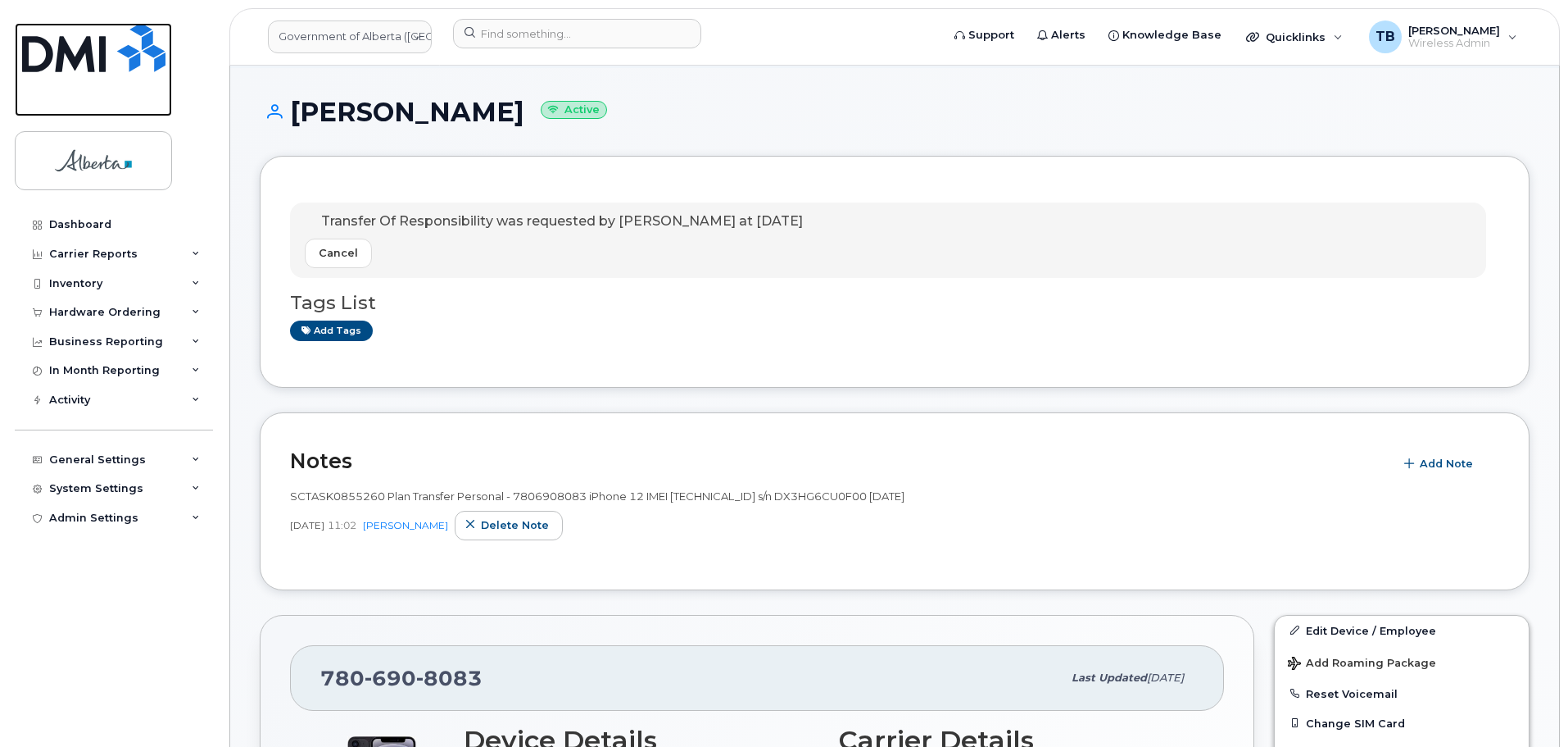
drag, startPoint x: 112, startPoint y: 34, endPoint x: 102, endPoint y: 4, distance: 31.6
click at [112, 34] on img at bounding box center [94, 47] width 143 height 49
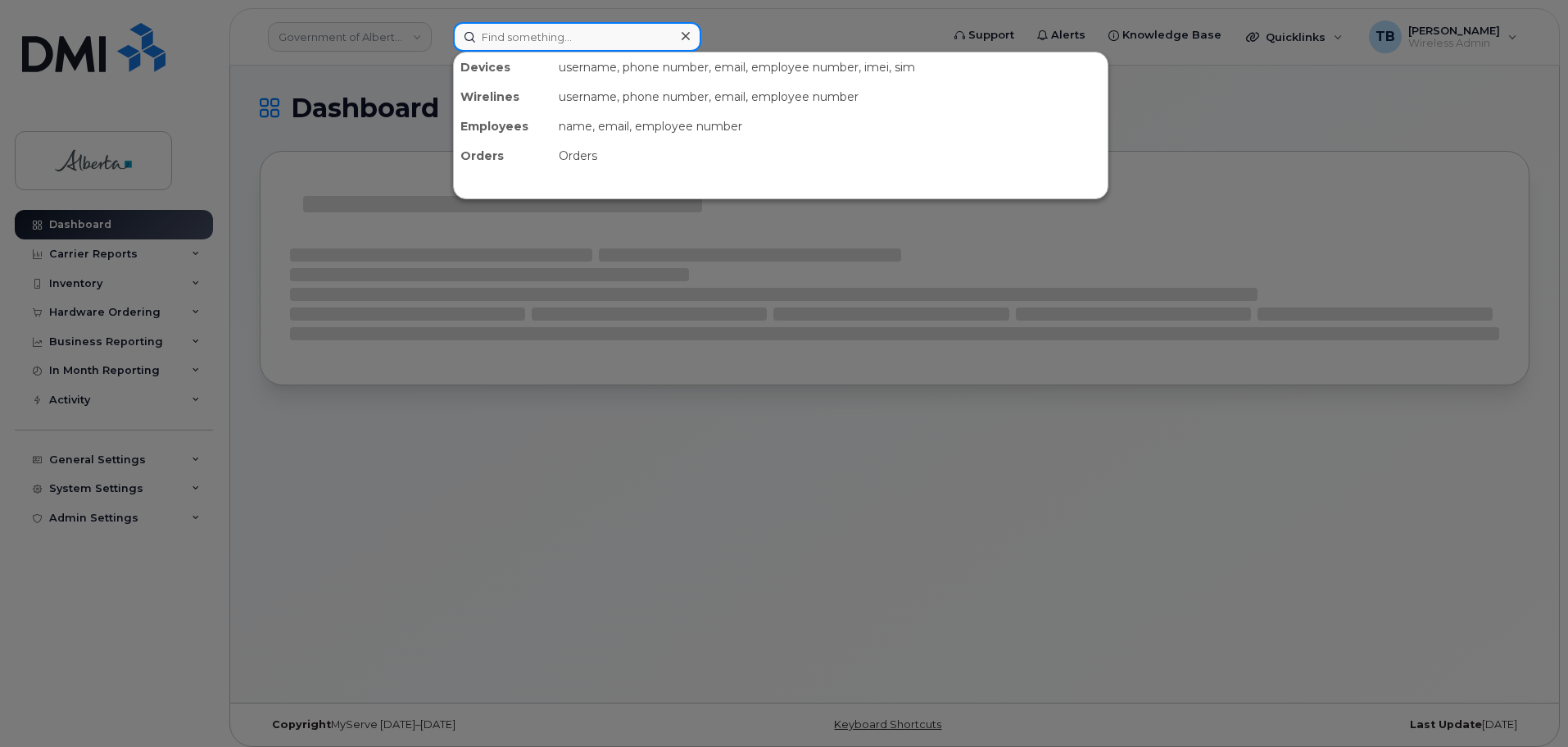
click at [486, 34] on input at bounding box center [577, 37] width 248 height 29
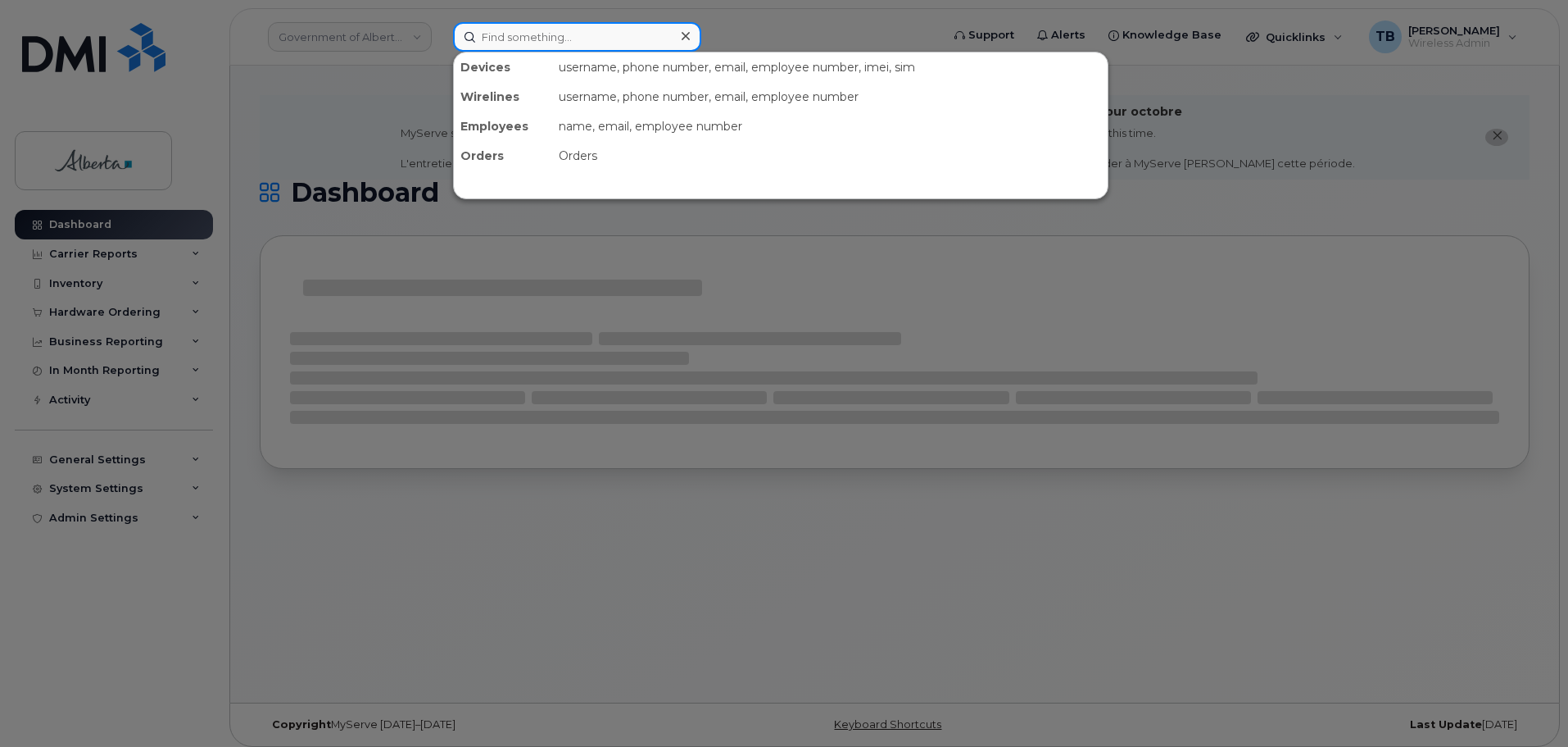
paste input "7806321446"
type input "7806321446"
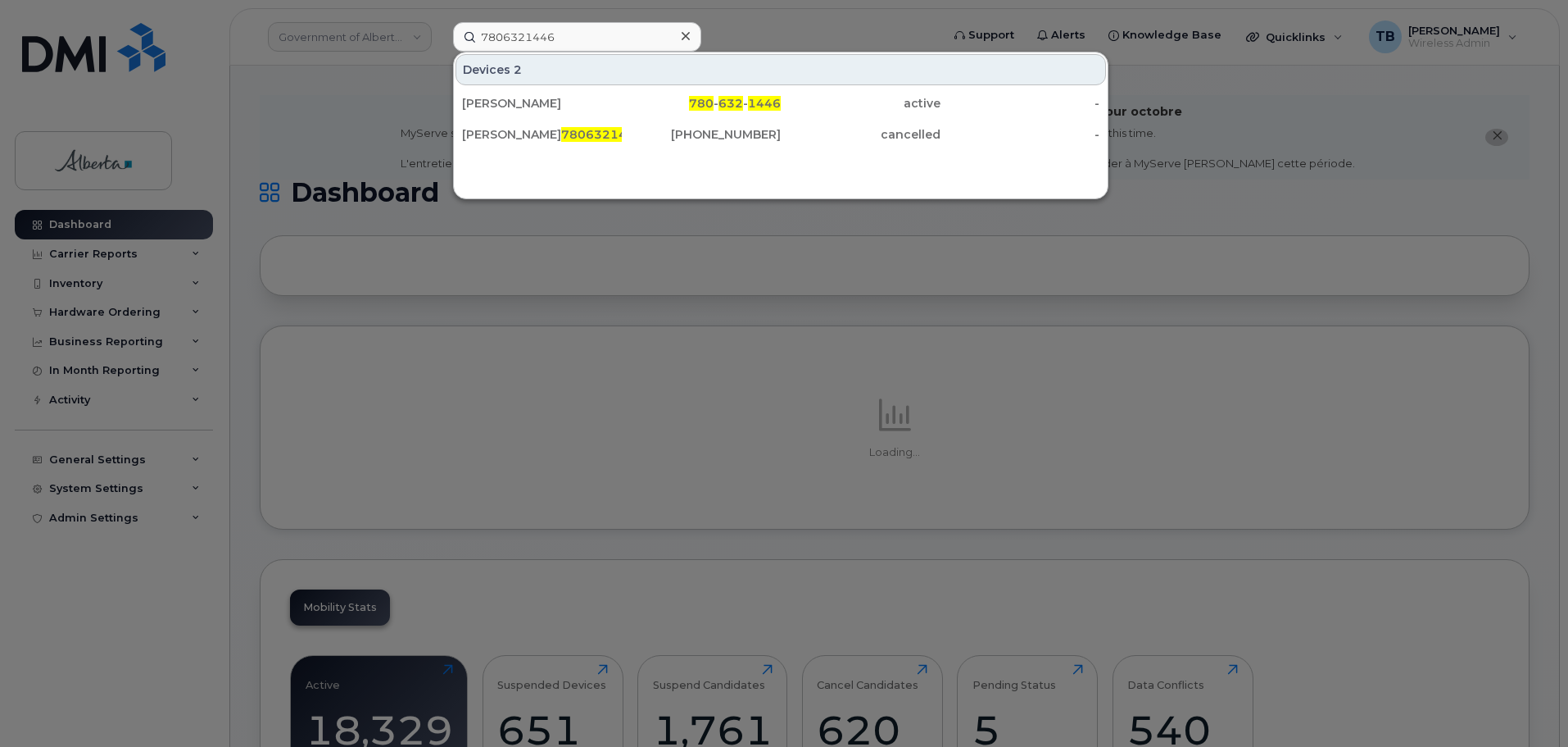
drag, startPoint x: 484, startPoint y: 107, endPoint x: 253, endPoint y: 280, distance: 288.6
click at [484, 107] on div "[PERSON_NAME]" at bounding box center [542, 103] width 160 height 16
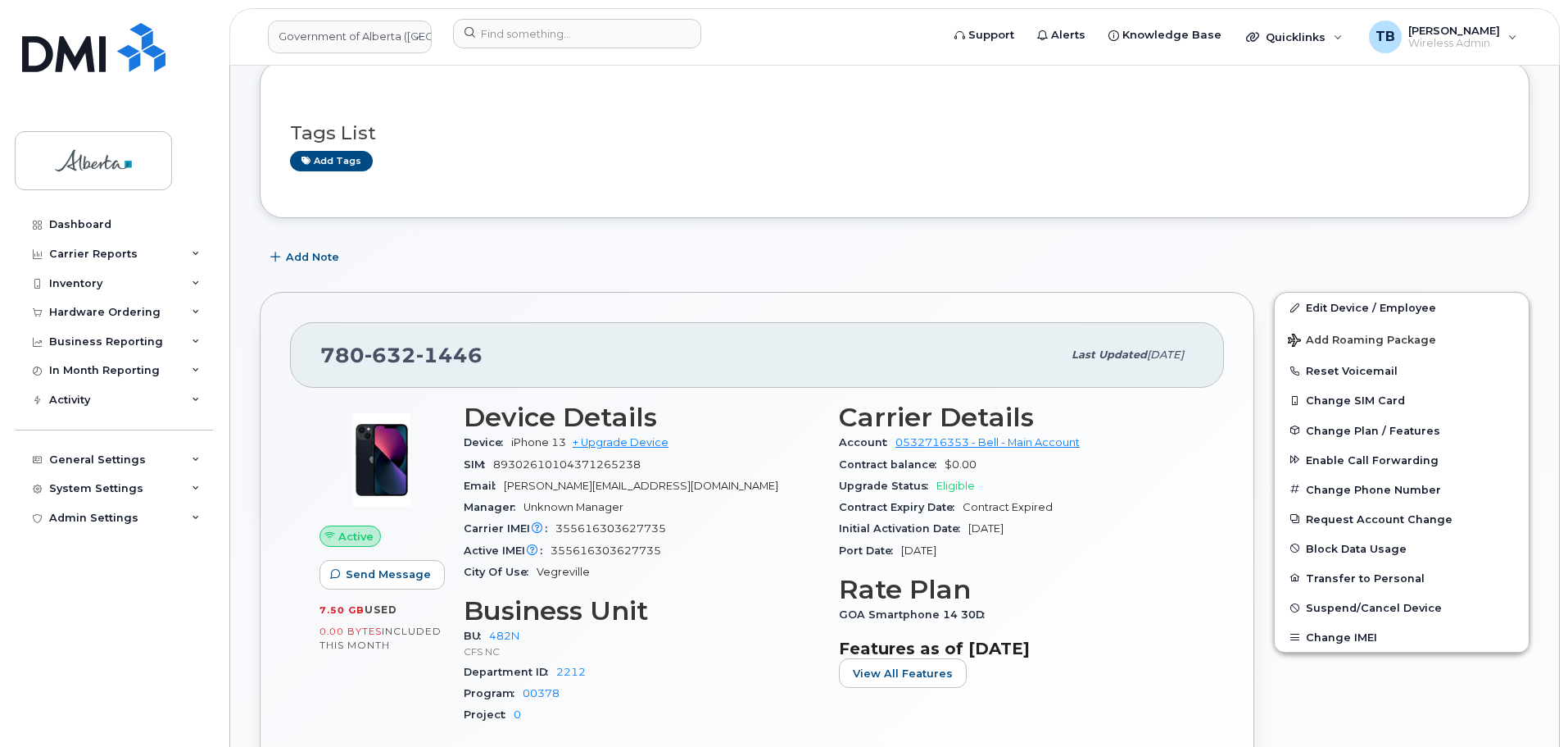
scroll to position [328, 0]
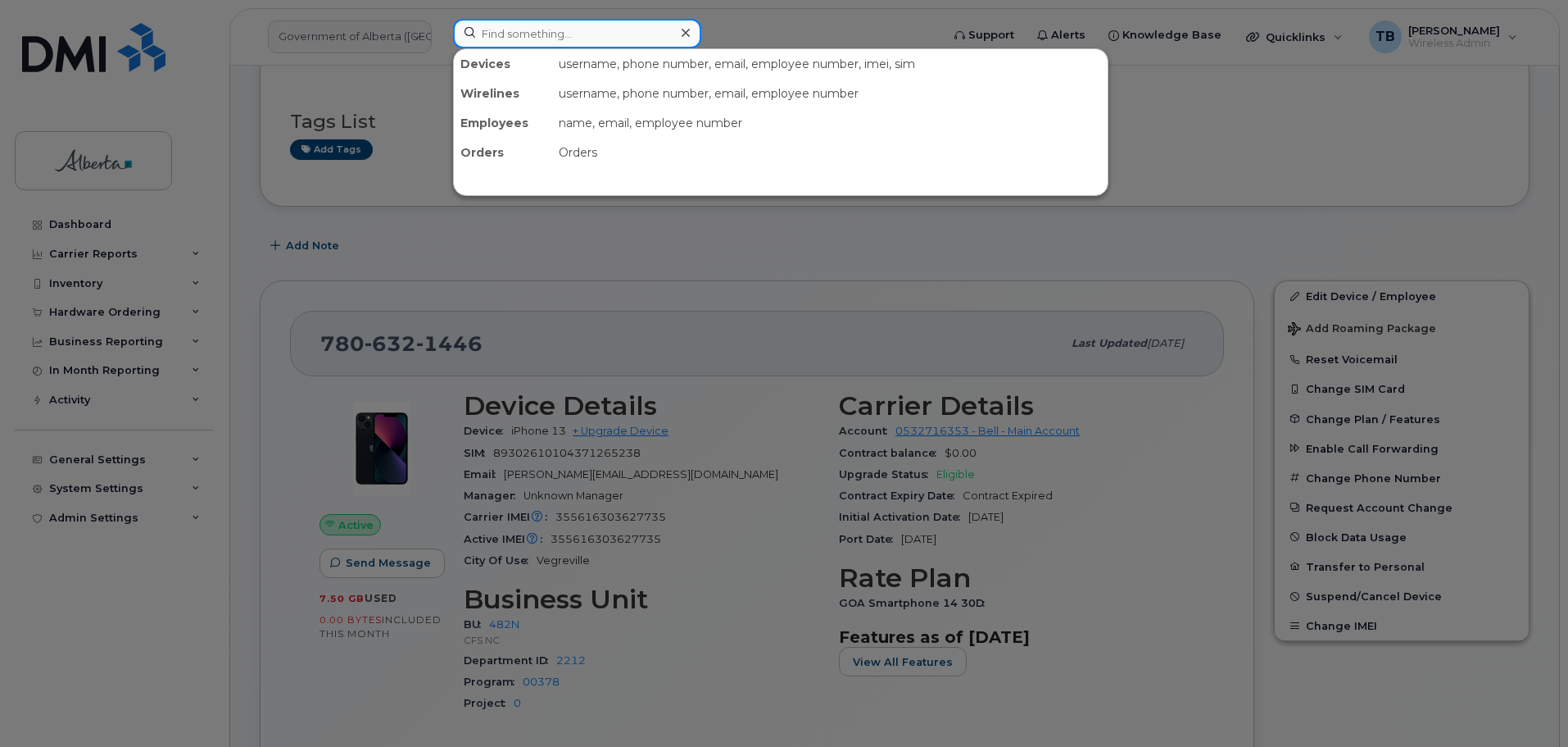
click at [503, 35] on input at bounding box center [577, 34] width 248 height 29
paste input "4038371483"
type input "4038371483"
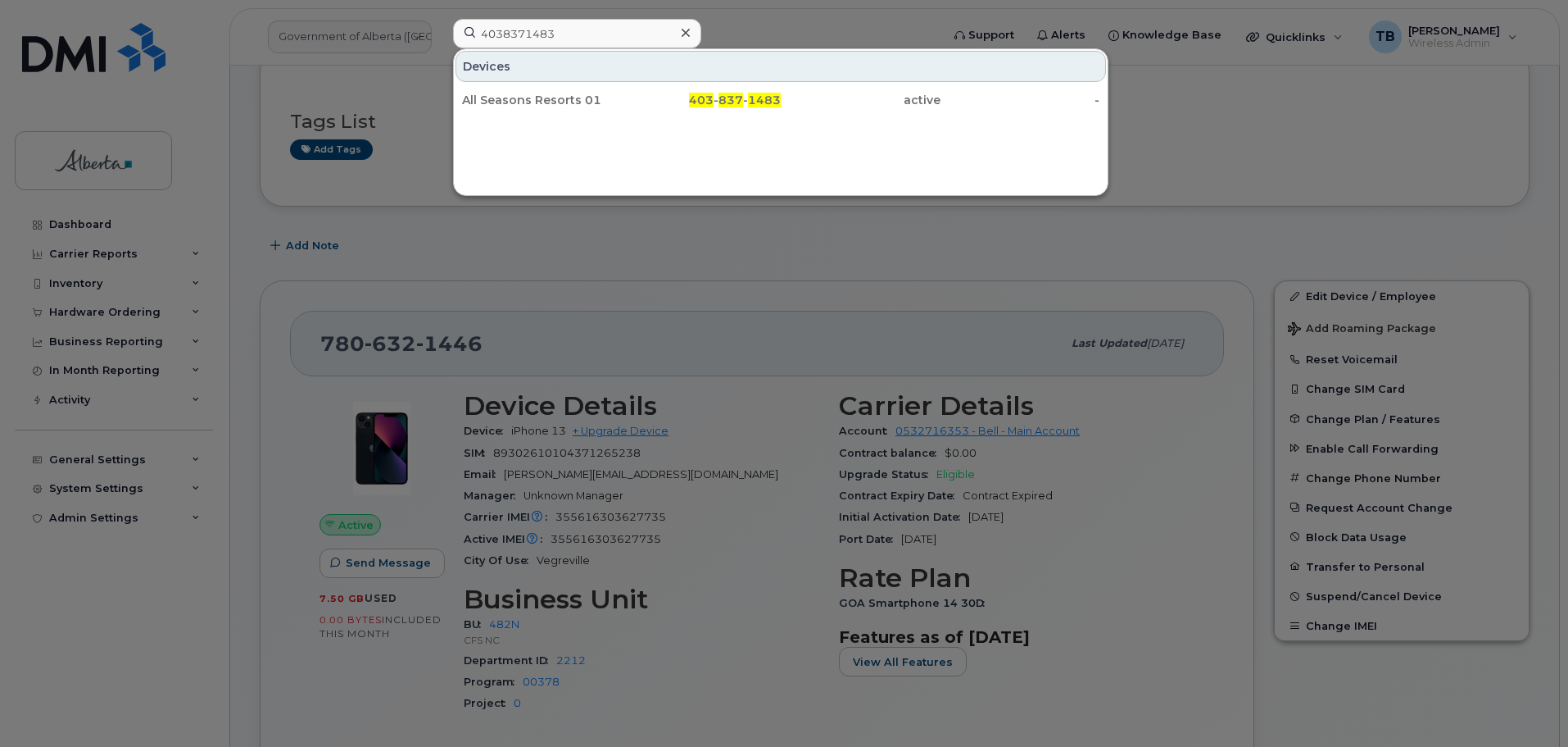
click at [528, 103] on div "All Seasons Resorts 01" at bounding box center [542, 100] width 160 height 16
